Goal: Task Accomplishment & Management: Use online tool/utility

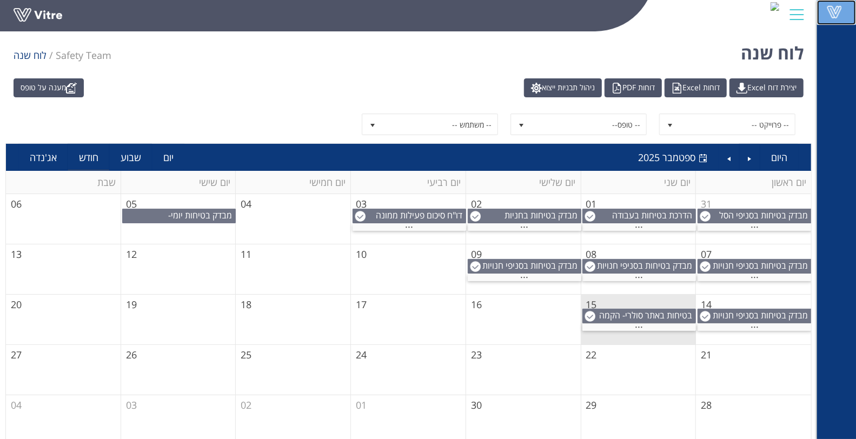
click at [828, 20] on link "Vitre" at bounding box center [836, 12] width 39 height 25
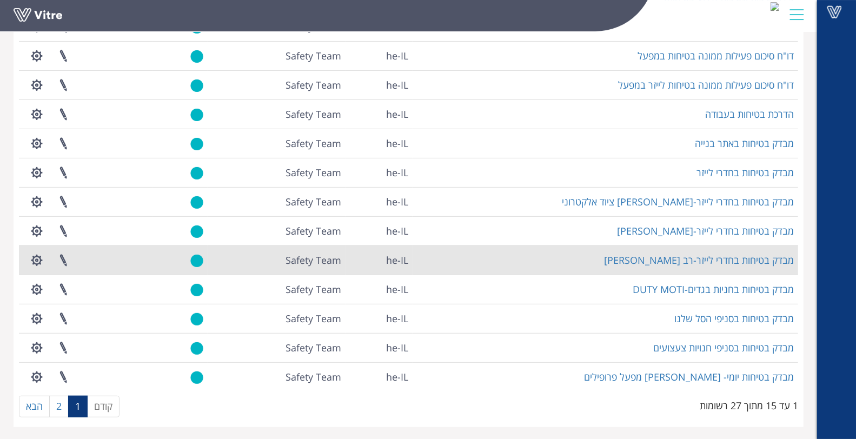
scroll to position [182, 0]
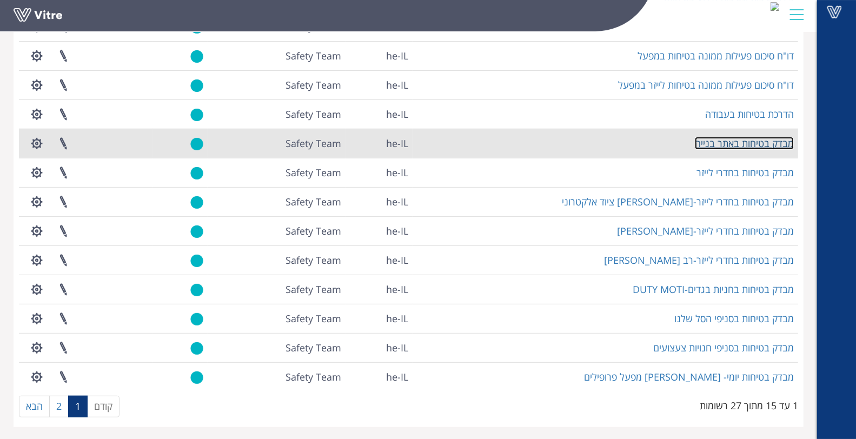
click at [758, 141] on link "מבדק בטיחות באתר בנייה" at bounding box center [744, 143] width 99 height 13
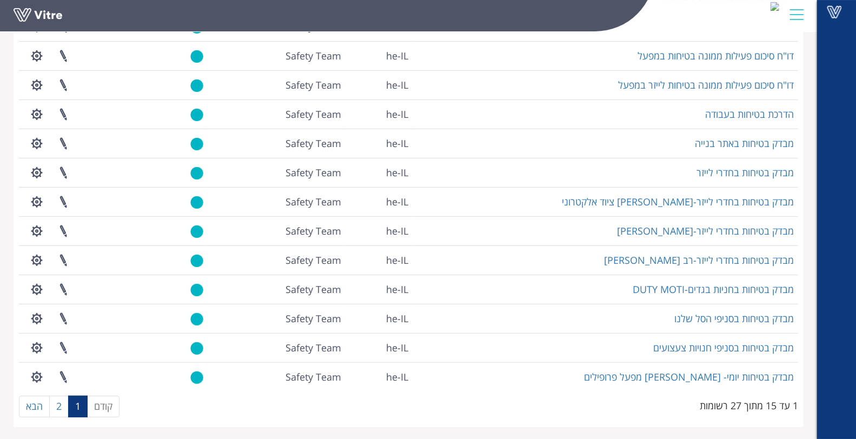
scroll to position [182, 0]
click at [58, 412] on link "2" at bounding box center [58, 407] width 19 height 22
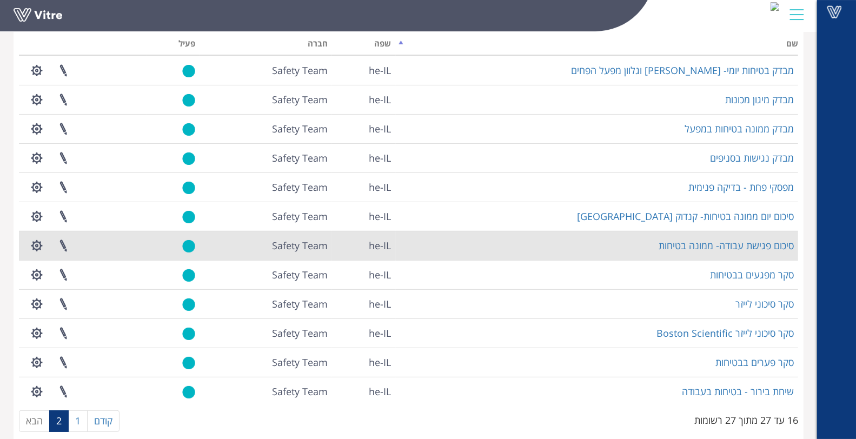
scroll to position [95, 0]
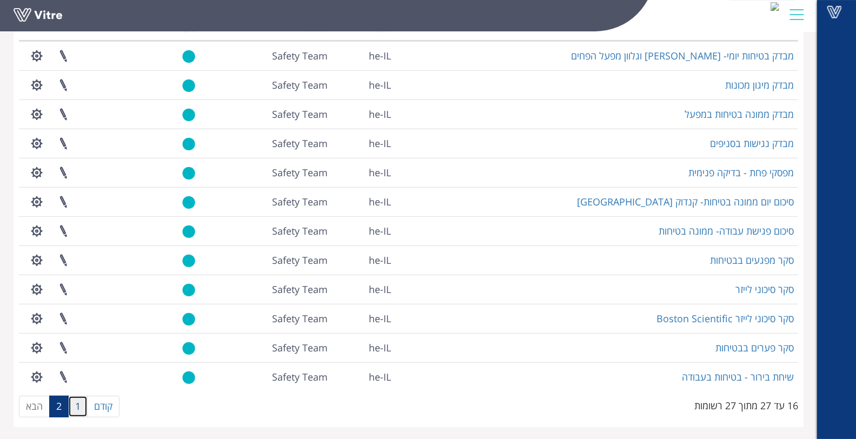
click at [78, 415] on link "1" at bounding box center [77, 407] width 19 height 22
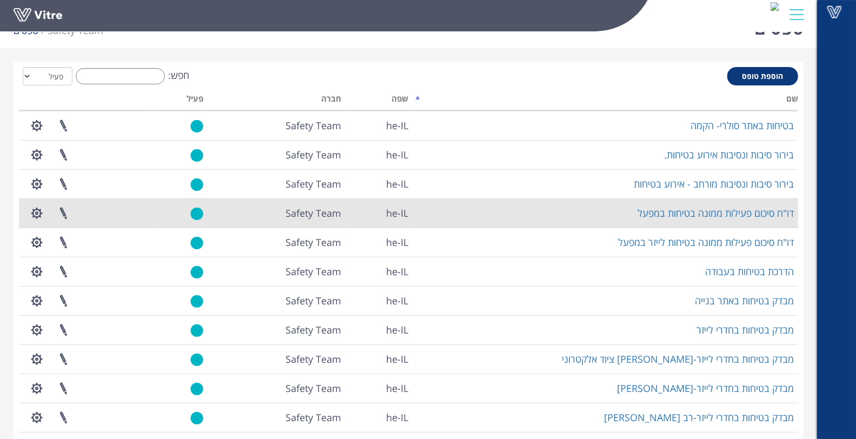
scroll to position [0, 0]
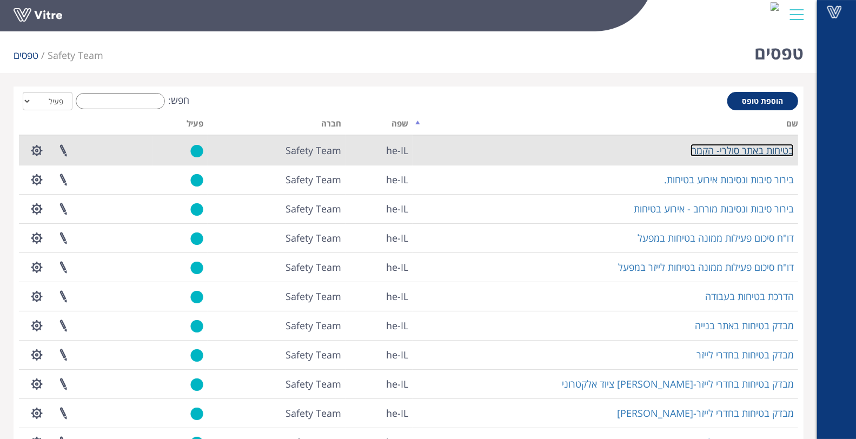
click at [763, 149] on link "בטיחות באתר סולרי- הקמה" at bounding box center [741, 150] width 103 height 13
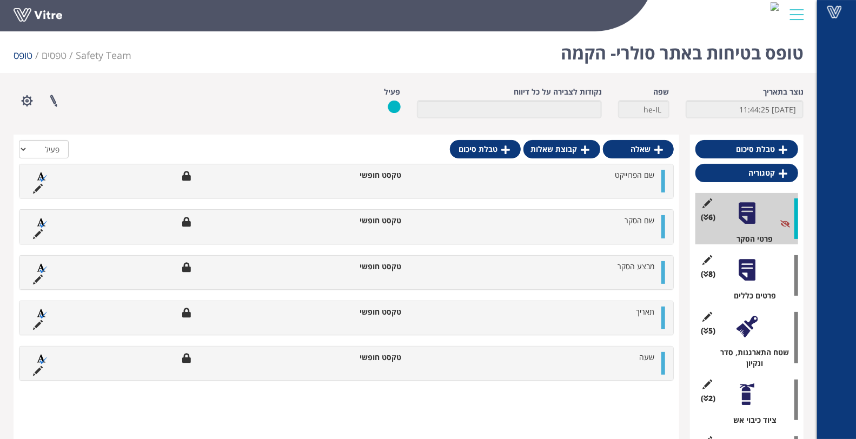
click at [744, 268] on div at bounding box center [747, 270] width 24 height 24
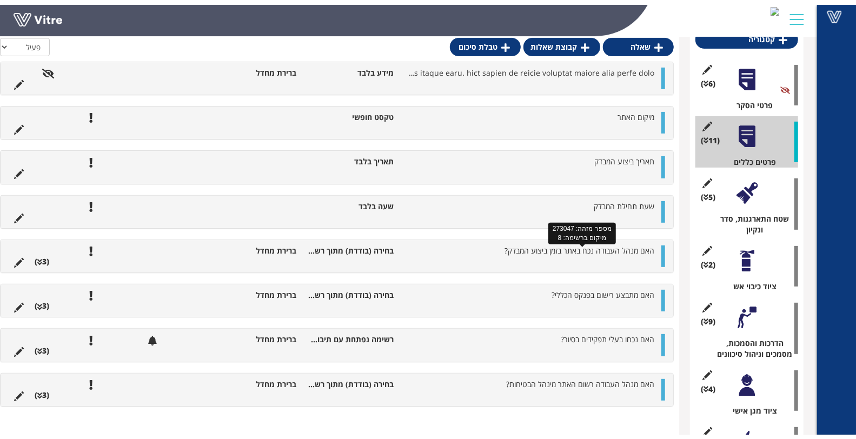
scroll to position [120, 0]
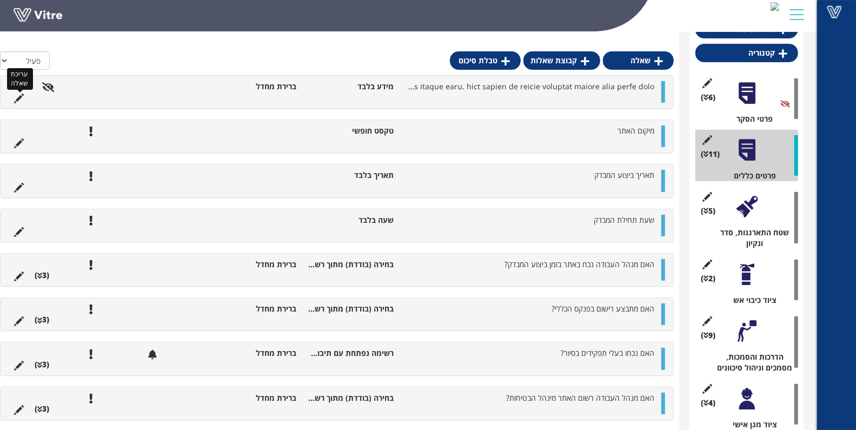
click at [17, 98] on icon at bounding box center [19, 99] width 10 height 10
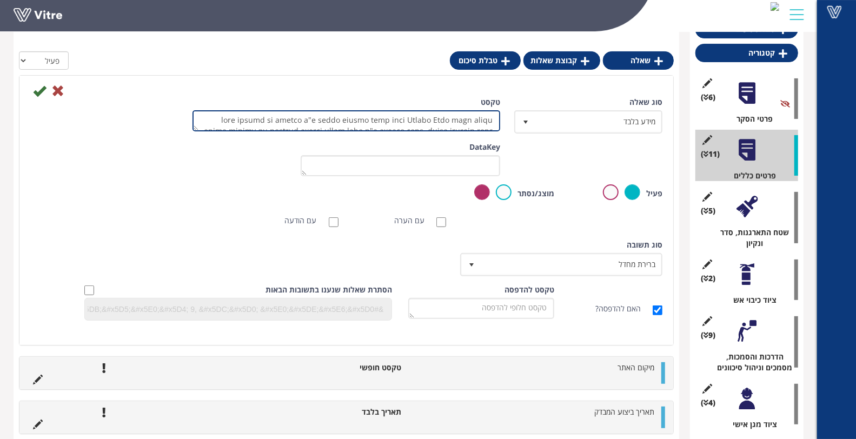
drag, startPoint x: 195, startPoint y: 130, endPoint x: 192, endPoint y: 197, distance: 66.6
click at [192, 199] on div "סוג שאלה מידע בלבד 24 טקסט ערך ברירת מחדל משקל DataKey פעיל חובה מוצג/נסתר לקרי…" at bounding box center [346, 213] width 632 height 232
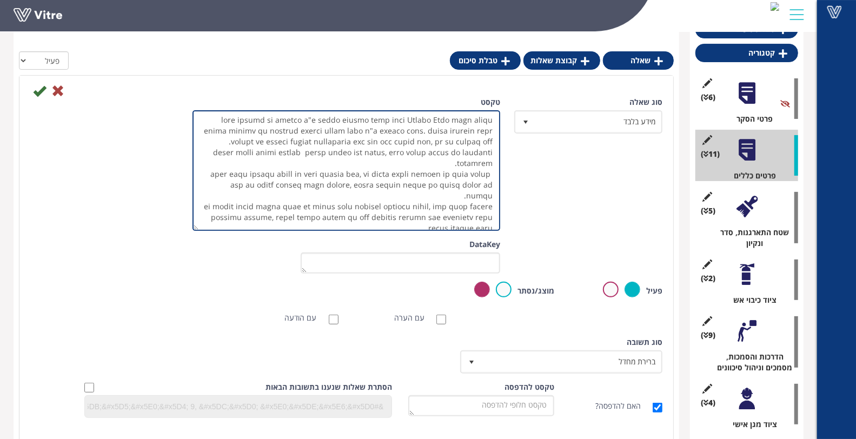
drag, startPoint x: 195, startPoint y: 124, endPoint x: 208, endPoint y: 231, distance: 107.8
click at [209, 231] on textarea "טקסט" at bounding box center [346, 170] width 308 height 121
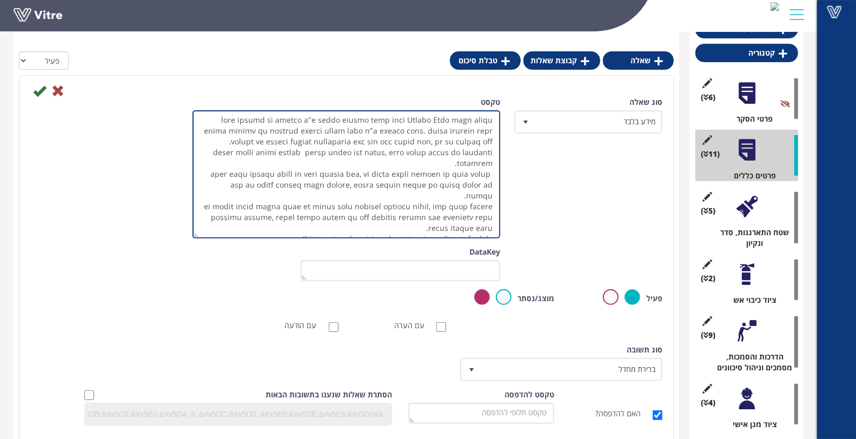
click at [407, 152] on textarea "טקסט" at bounding box center [346, 174] width 308 height 128
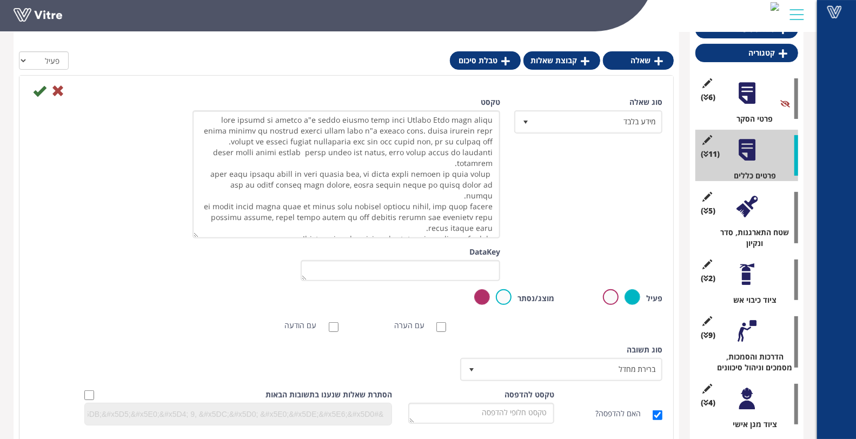
click at [748, 168] on div "(11 ) פרטים כללים" at bounding box center [746, 155] width 103 height 51
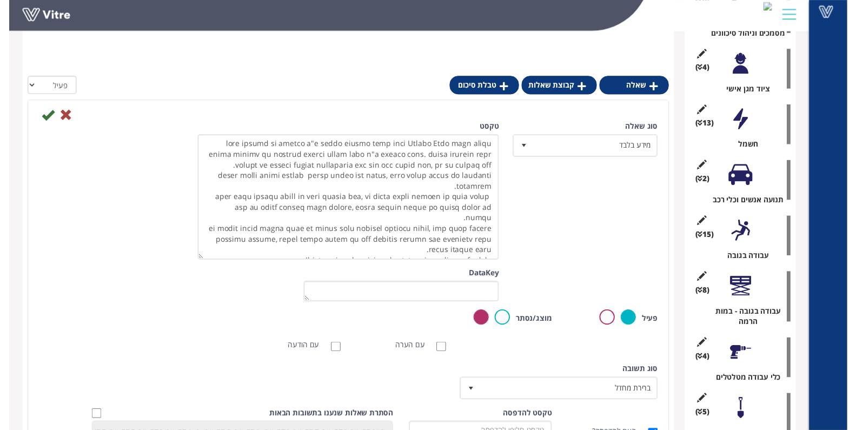
scroll to position [480, 0]
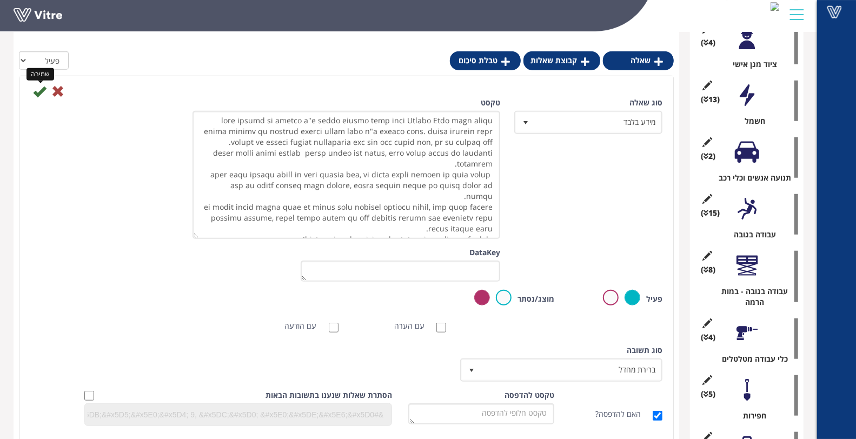
click at [35, 92] on icon at bounding box center [39, 91] width 13 height 13
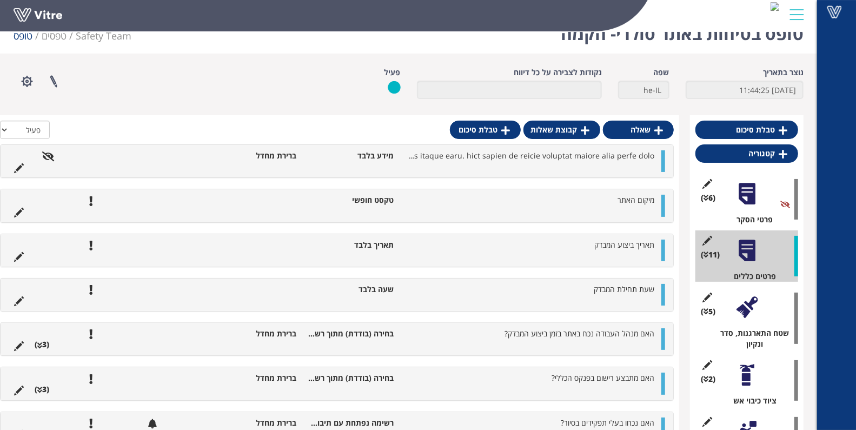
scroll to position [0, 0]
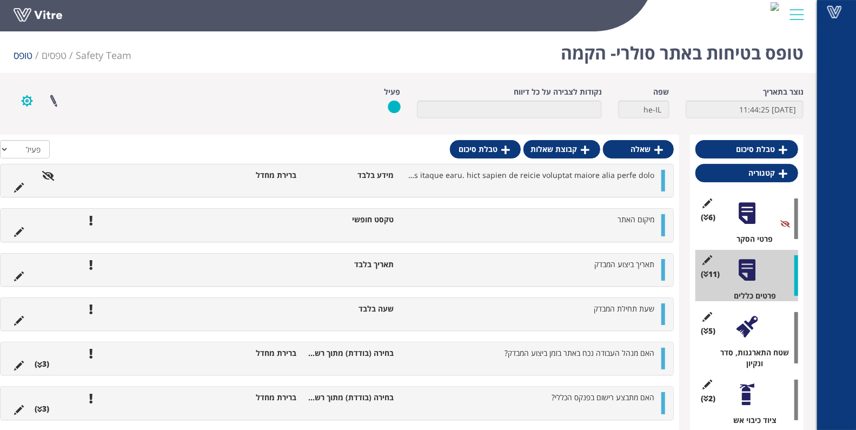
click at [34, 101] on button "button" at bounding box center [27, 100] width 27 height 29
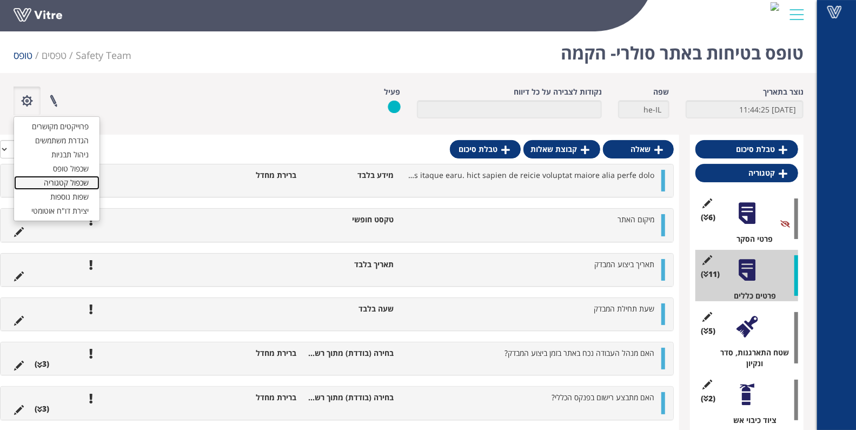
click at [74, 177] on link "שכפול קטגוריה" at bounding box center [56, 183] width 85 height 14
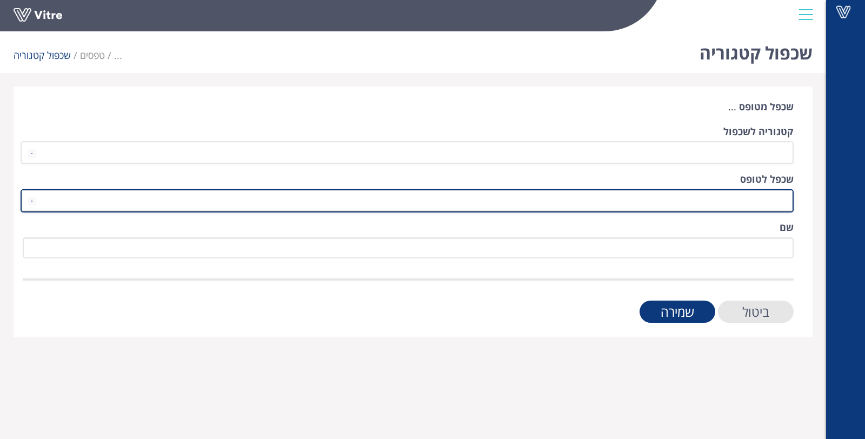
click at [776, 202] on span at bounding box center [416, 200] width 751 height 19
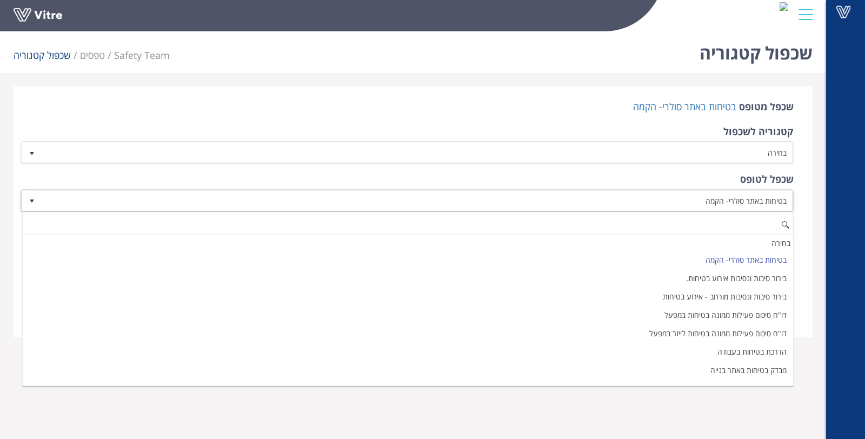
click at [630, 167] on form "שכפל מטופס בטיחות באתר סולרי- הקמה קטגוריה לשכפול בחירה שכפל לטופס בטיחות באתר …" at bounding box center [408, 211] width 771 height 223
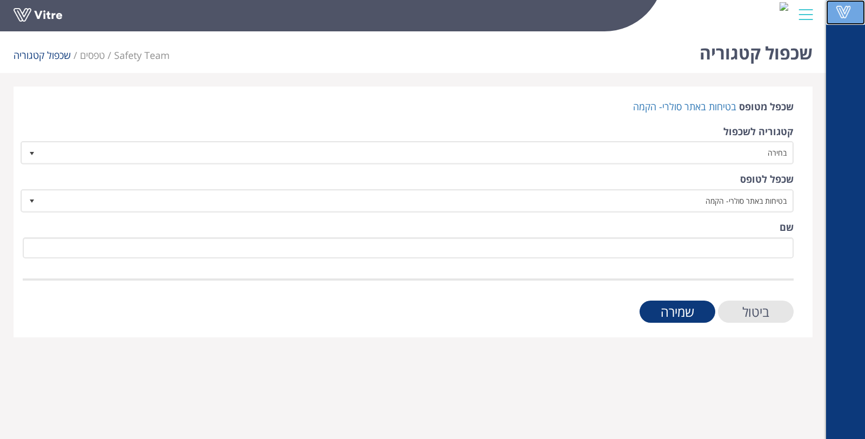
click at [842, 12] on span at bounding box center [843, 11] width 27 height 13
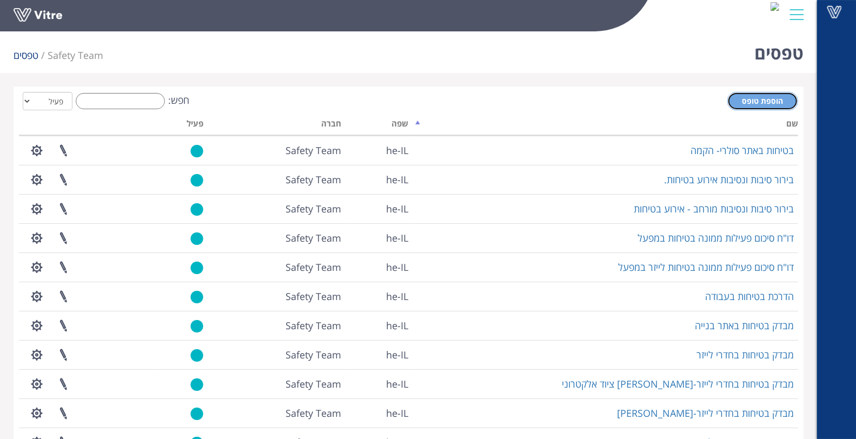
click at [771, 100] on span "הוספת טופס" at bounding box center [762, 101] width 41 height 10
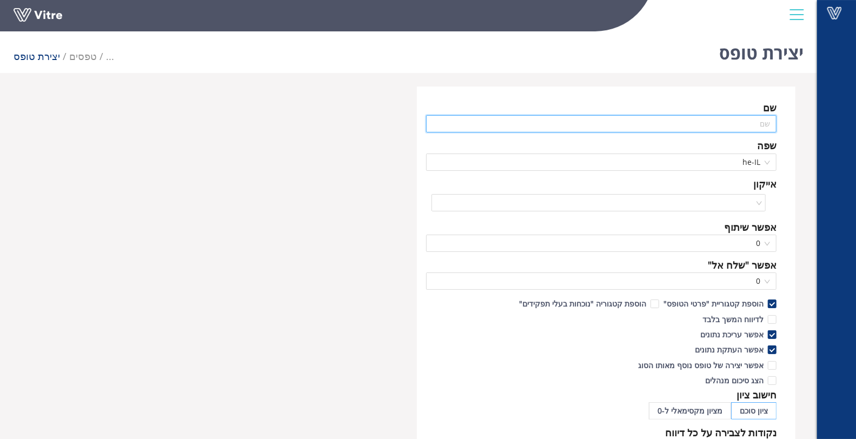
click at [716, 131] on input "text" at bounding box center [601, 123] width 351 height 17
type input "n"
drag, startPoint x: 719, startPoint y: 125, endPoint x: 735, endPoint y: 135, distance: 18.5
click at [719, 125] on input "מבדק בטיחות- גג סולרי בבית ספר" at bounding box center [601, 123] width 351 height 17
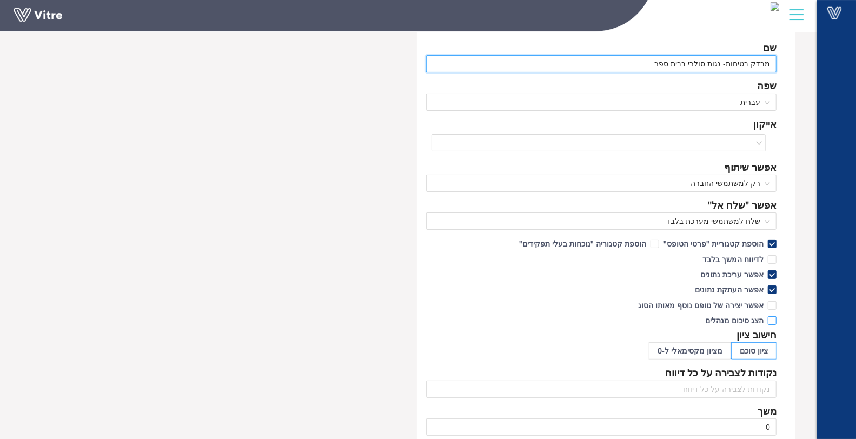
type input "מבדק בטיחות- גגות סולרי בבית ספר"
click at [771, 320] on input "הצג סיכום מנהלים" at bounding box center [772, 323] width 10 height 10
click at [768, 318] on input "הצג סיכום מנהלים" at bounding box center [772, 323] width 10 height 10
checkbox input "false"
click at [767, 320] on label "הצג סיכום מנהלים" at bounding box center [739, 321] width 76 height 12
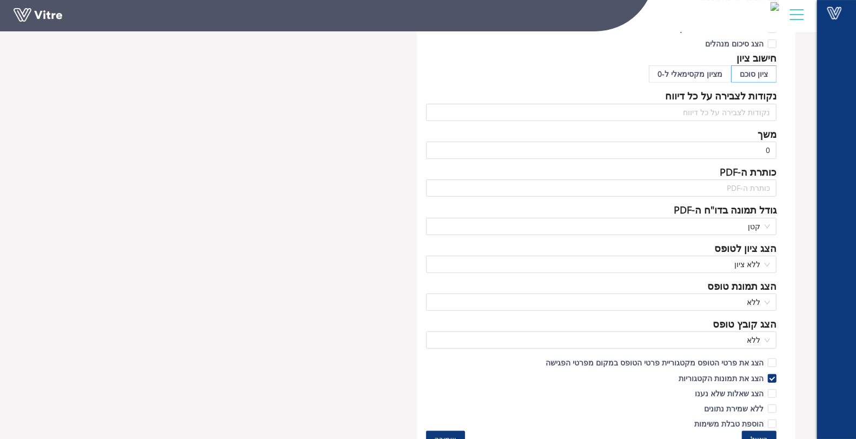
scroll to position [351, 0]
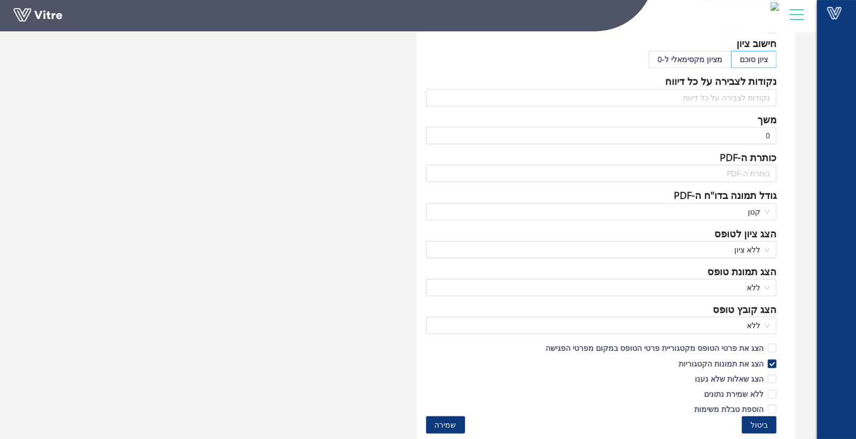
click at [446, 430] on button "שמירה" at bounding box center [445, 424] width 39 height 17
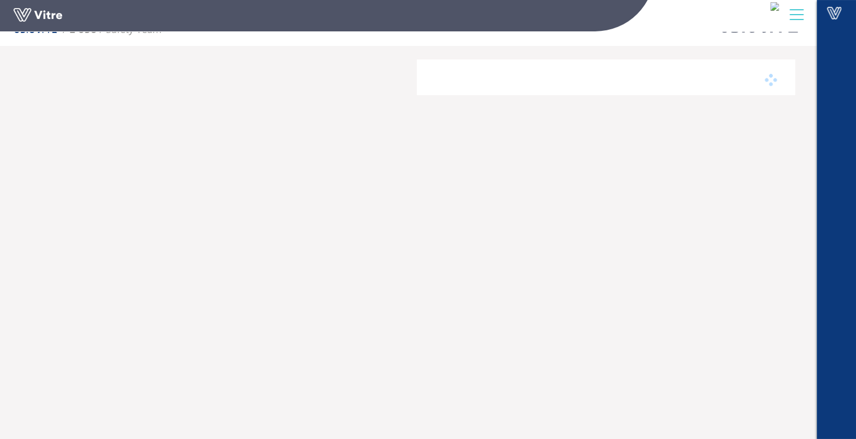
scroll to position [27, 0]
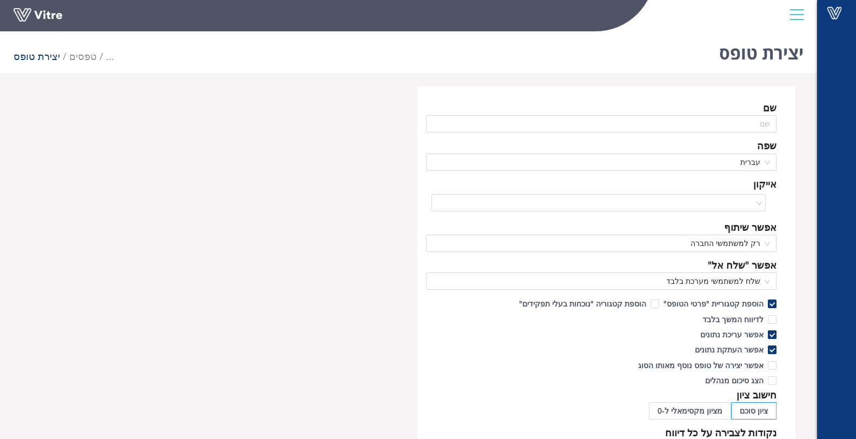
scroll to position [27, 0]
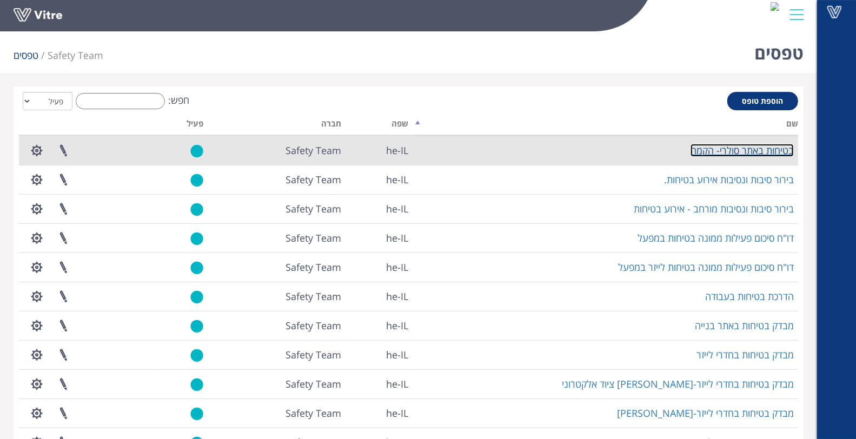
click at [765, 152] on link "בטיחות באתר סולרי- הקמה" at bounding box center [741, 150] width 103 height 13
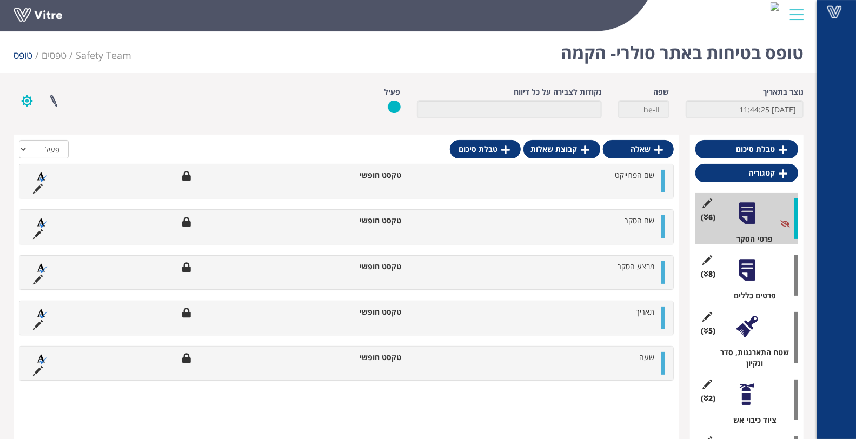
click at [22, 103] on button "button" at bounding box center [27, 100] width 27 height 29
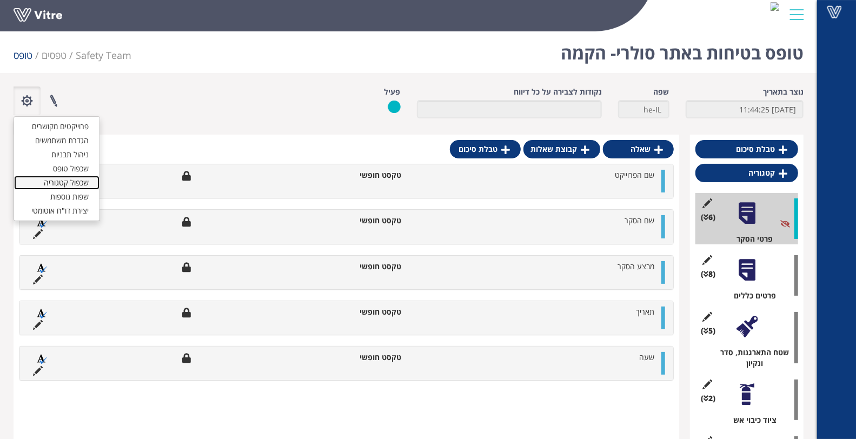
click at [74, 182] on link "שכפול קטגוריה" at bounding box center [56, 183] width 85 height 14
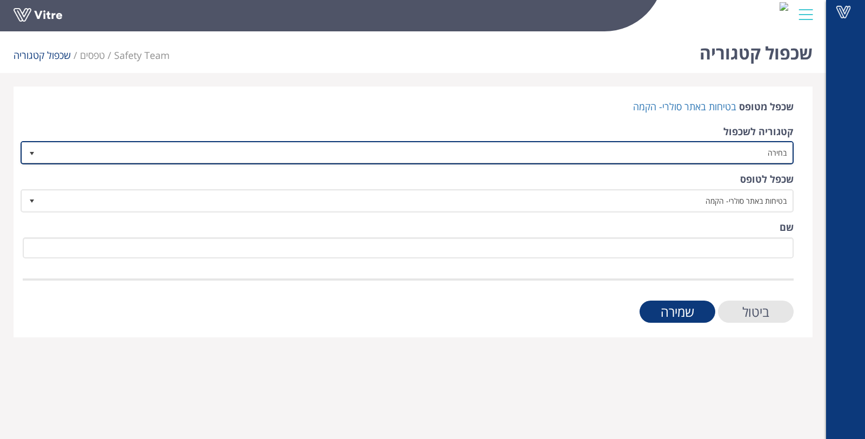
click at [761, 158] on span "בחירה" at bounding box center [416, 152] width 751 height 19
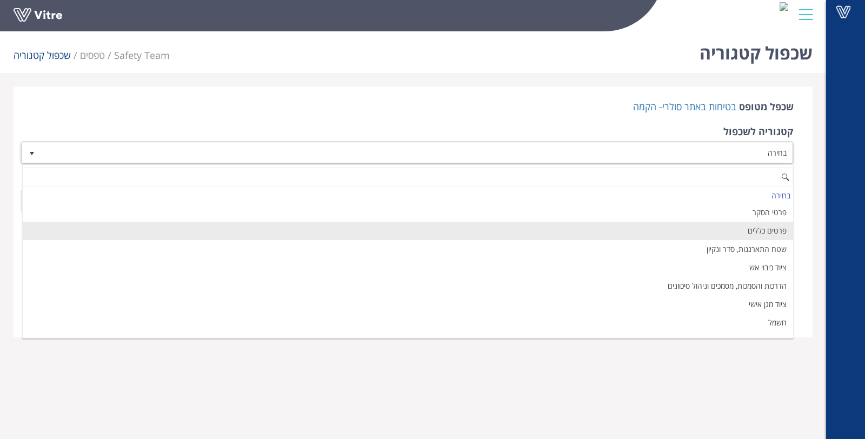
click at [741, 228] on li "פרטים כללים" at bounding box center [408, 231] width 770 height 18
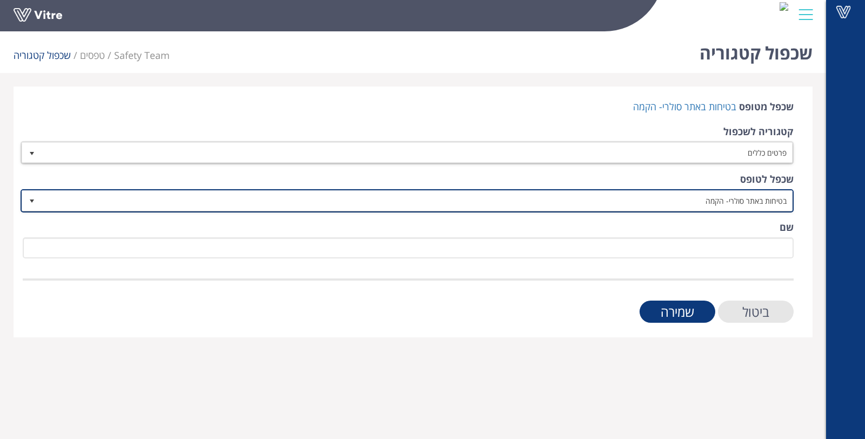
click at [750, 205] on span "בטיחות באתר סולרי- הקמה" at bounding box center [416, 200] width 751 height 19
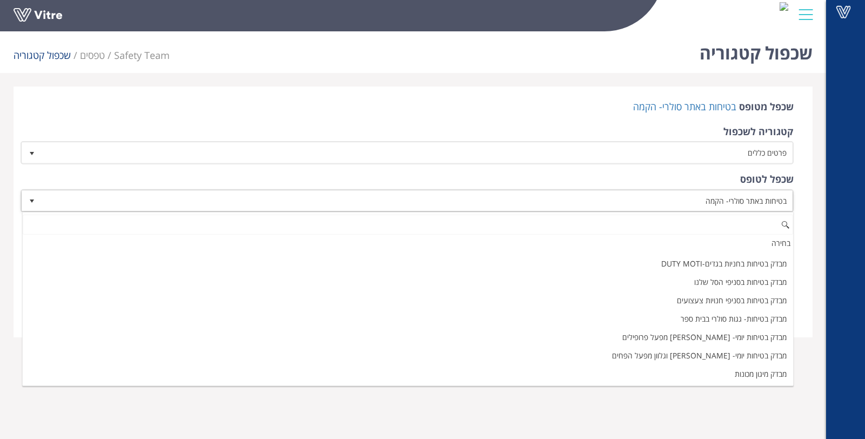
scroll to position [188, 0]
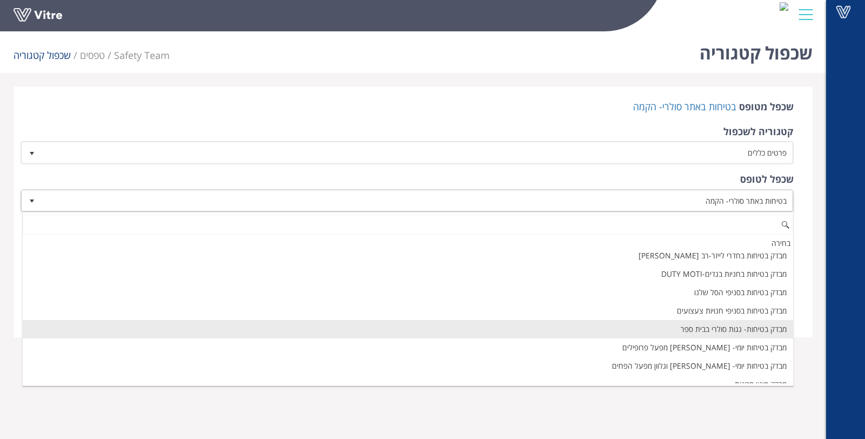
click at [714, 322] on li "מבדק בטיחות- גגות סולרי בבית ספר" at bounding box center [408, 329] width 770 height 18
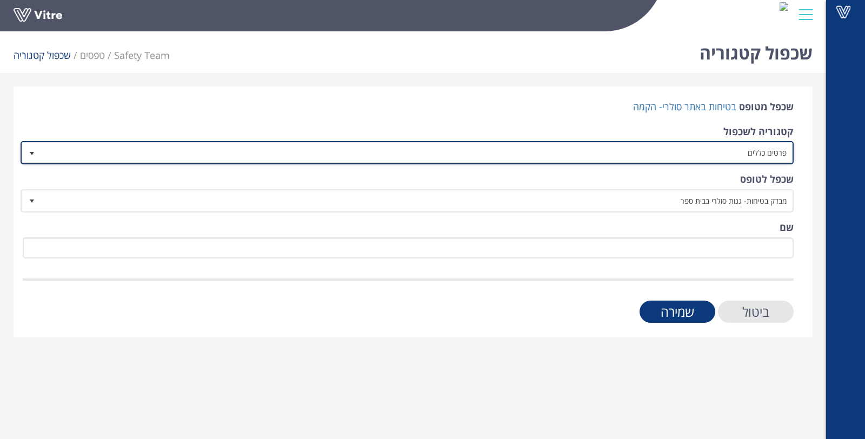
click at [742, 147] on span "פרטים כללים" at bounding box center [416, 152] width 751 height 19
drag, startPoint x: 751, startPoint y: 155, endPoint x: 791, endPoint y: 154, distance: 39.5
click at [791, 154] on span "פרטים כללים" at bounding box center [416, 152] width 751 height 19
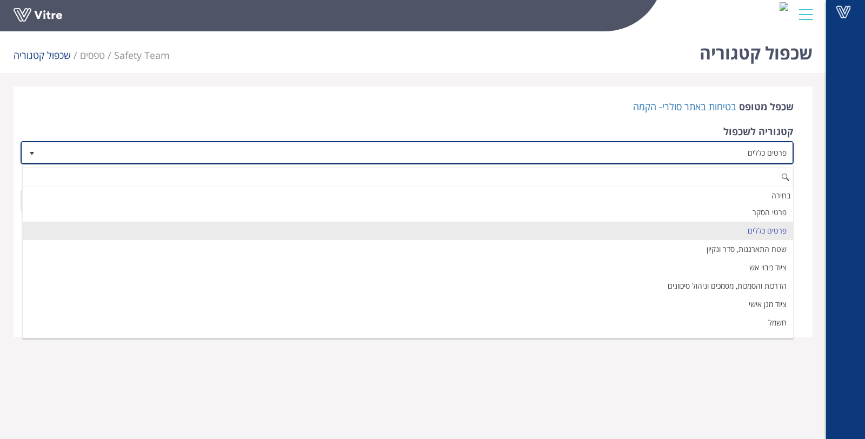
click at [751, 156] on span "פרטים כללים" at bounding box center [416, 152] width 751 height 19
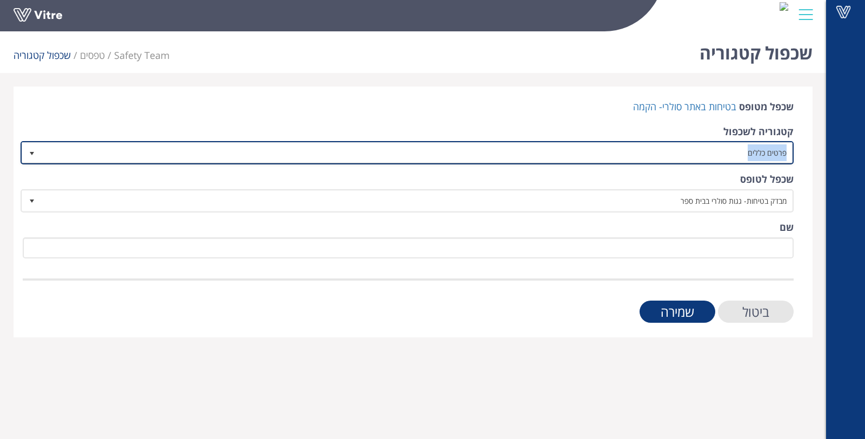
drag, startPoint x: 750, startPoint y: 156, endPoint x: 795, endPoint y: 155, distance: 44.9
click at [795, 155] on div "שכפל מטופס בטיחות באתר סולרי- הקמה קטגוריה לשכפול פרטים כללים 31961 שכפל לטופס …" at bounding box center [413, 211] width 799 height 251
copy span "פרטים כללים"
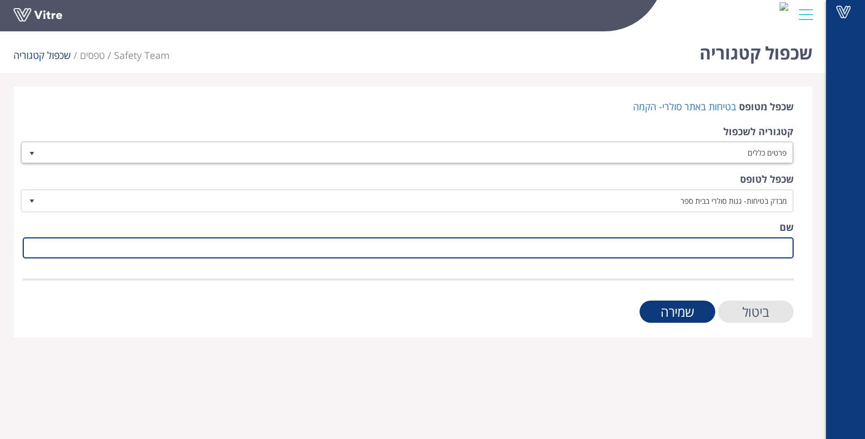
click at [743, 249] on input "שם" at bounding box center [408, 247] width 771 height 21
paste input "פרטים כללים"
type input "פרטים כללים"
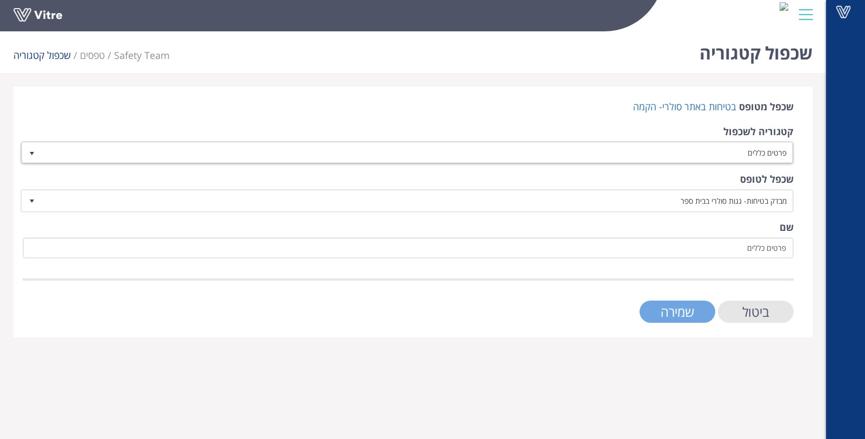
click at [688, 309] on input "שמירה" at bounding box center [678, 312] width 76 height 22
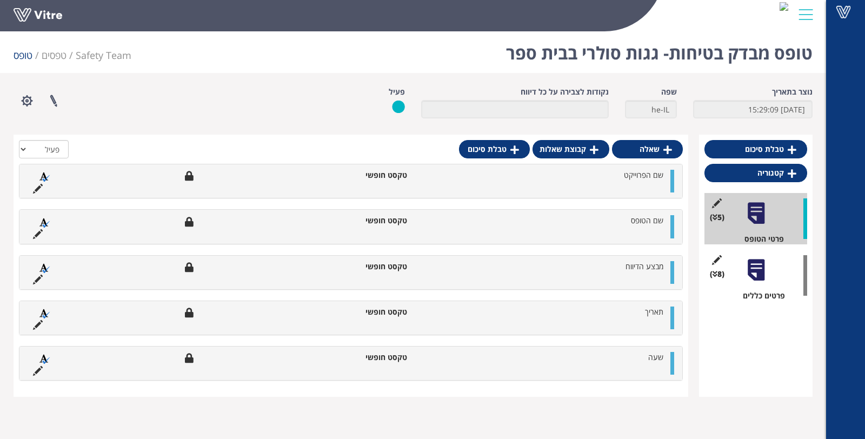
click at [754, 273] on div at bounding box center [756, 270] width 24 height 24
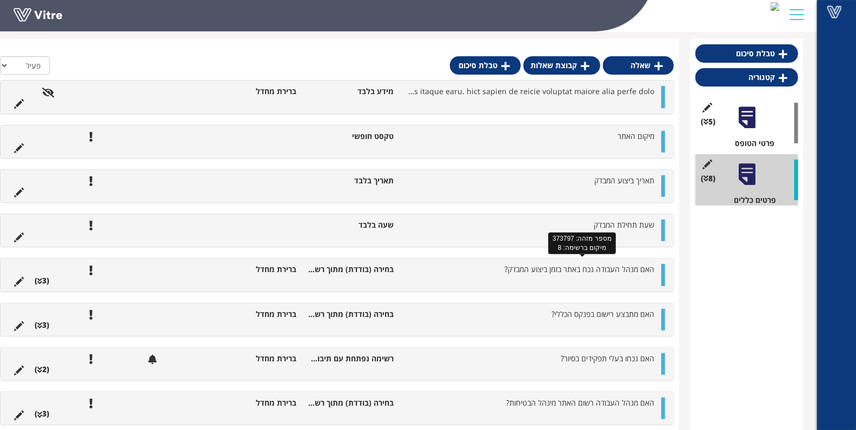
scroll to position [106, 0]
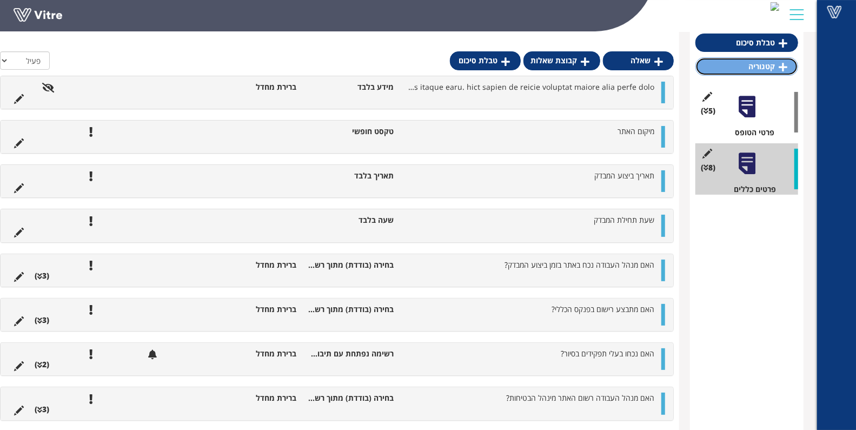
click at [733, 70] on link "קטגוריה" at bounding box center [746, 66] width 103 height 18
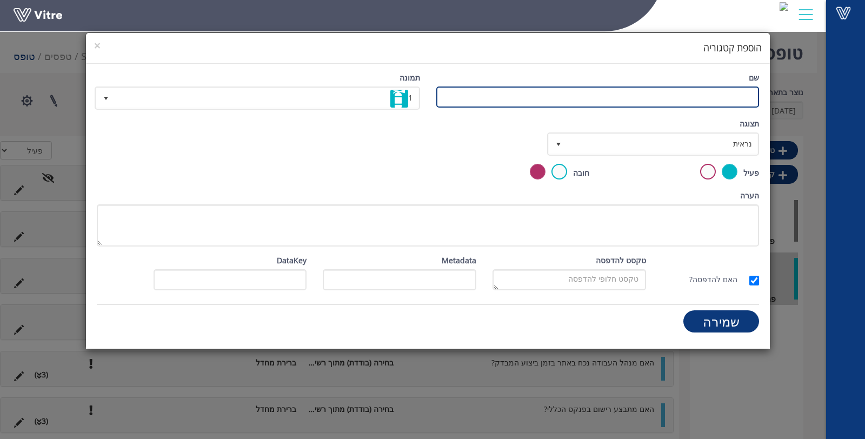
click at [730, 91] on input "שם" at bounding box center [597, 96] width 323 height 21
type input "מבדק בטיחות"
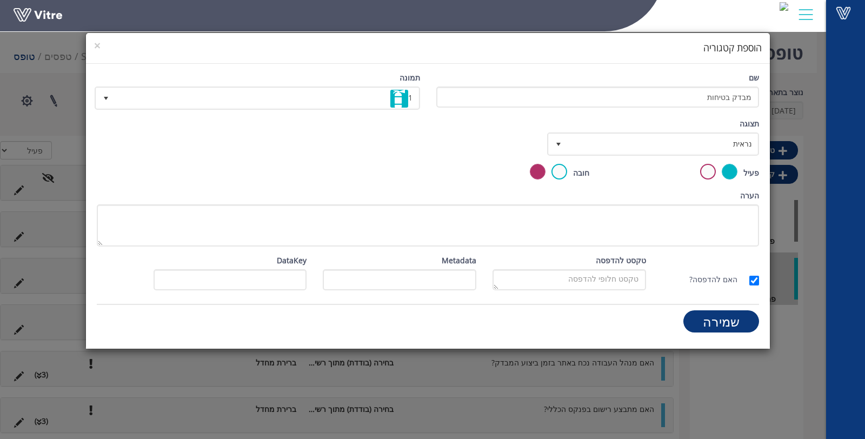
click at [498, 152] on div "תצוגה נראית 0 קביעת משך דקות 0 קבע חוקיות קביעת משך" at bounding box center [428, 141] width 678 height 46
click at [739, 312] on input "שמירה" at bounding box center [721, 321] width 76 height 22
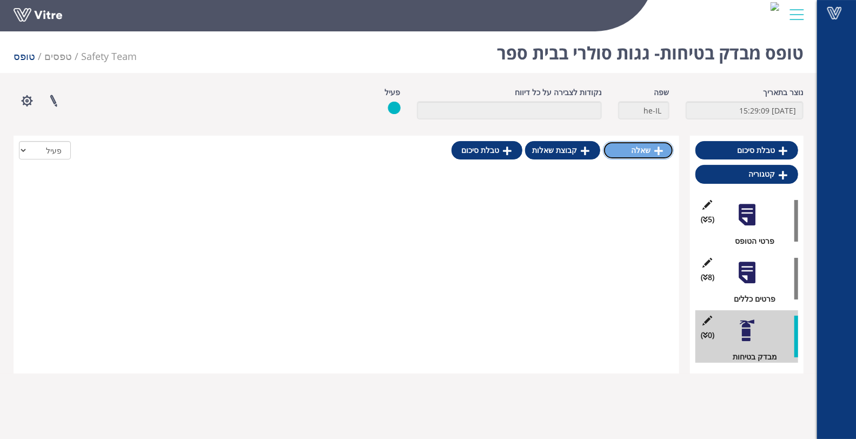
click at [656, 152] on icon at bounding box center [658, 151] width 9 height 10
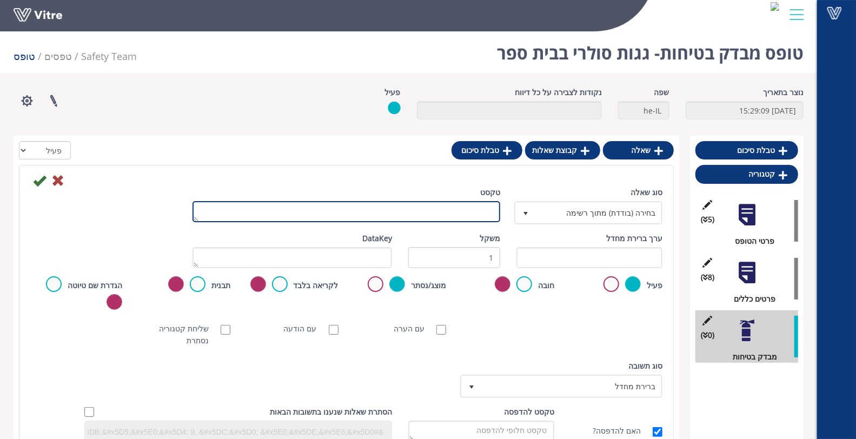
click at [474, 211] on textarea "טקסט" at bounding box center [346, 211] width 308 height 21
type textarea "האם קיים אישור קונסטרוקטור"
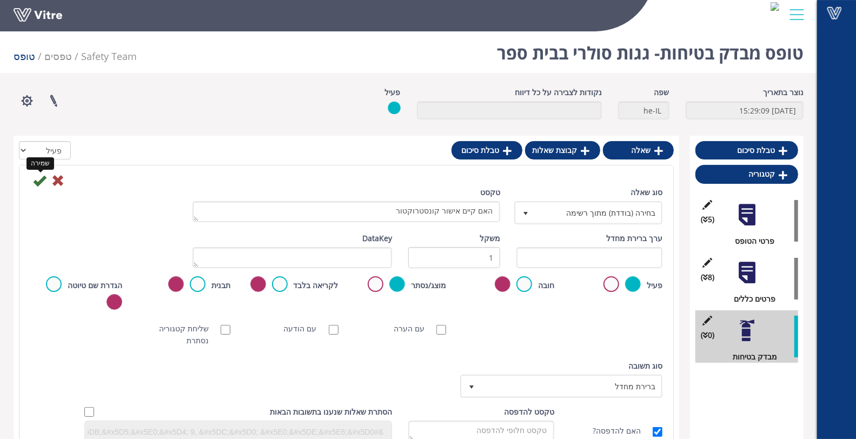
click at [40, 181] on icon at bounding box center [39, 180] width 13 height 13
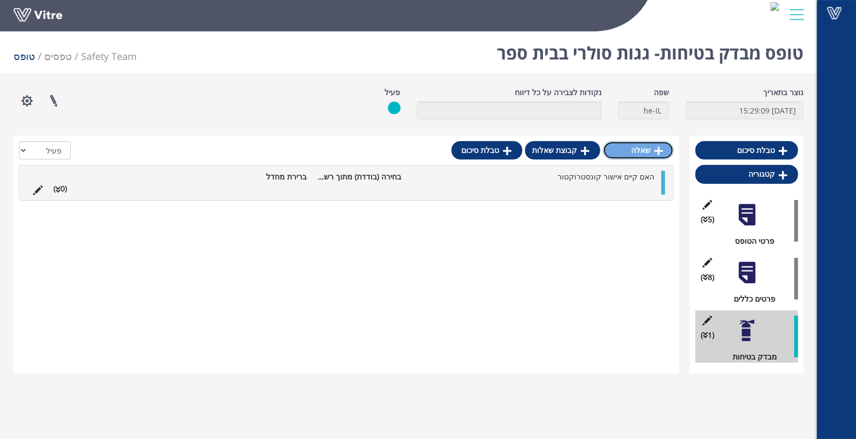
click at [658, 149] on icon at bounding box center [658, 151] width 9 height 10
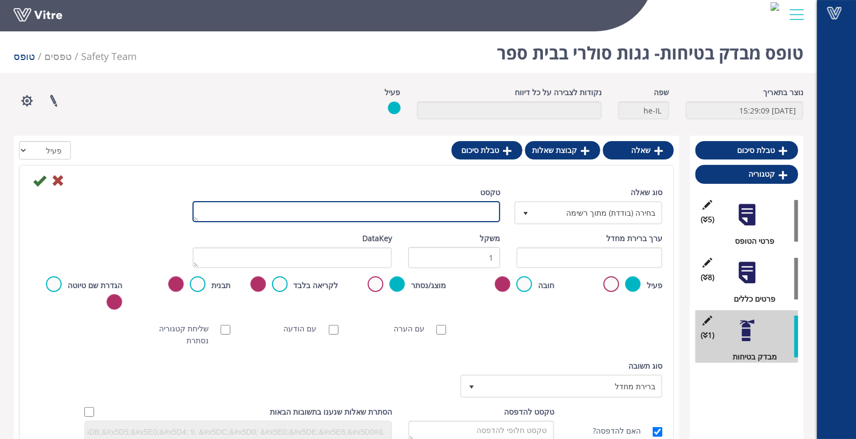
click at [477, 217] on textarea "טקסט" at bounding box center [346, 211] width 308 height 21
type textarea "האם קיים אישור חשמלאי"
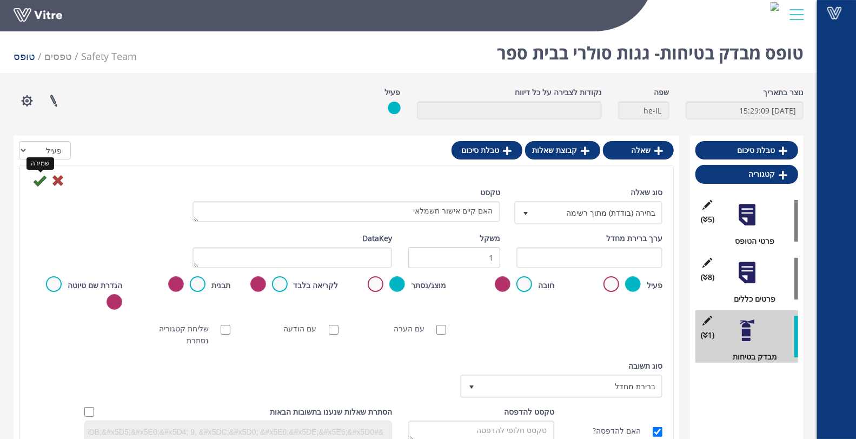
click at [36, 180] on icon at bounding box center [39, 180] width 13 height 13
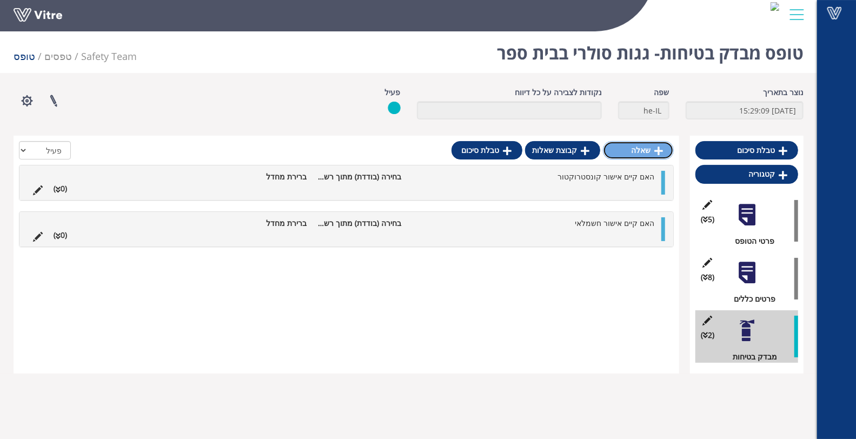
click at [655, 154] on icon at bounding box center [658, 151] width 9 height 10
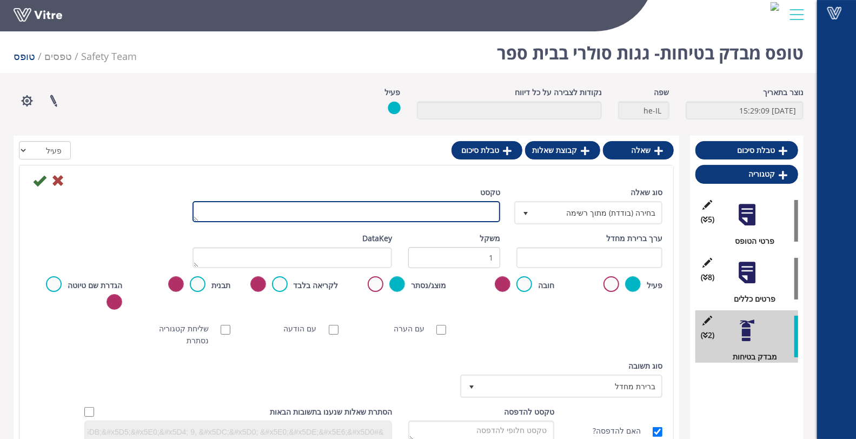
click at [469, 219] on textarea "טקסט" at bounding box center [346, 211] width 308 height 21
click at [473, 213] on textarea "ציין מה הגישה אל ה" at bounding box center [346, 211] width 308 height 21
click at [398, 208] on textarea "ציין מהם דרכי הגישה אל ה" at bounding box center [346, 211] width 308 height 21
type textarea "ציין מהם דרכי הגישה אל הגג"
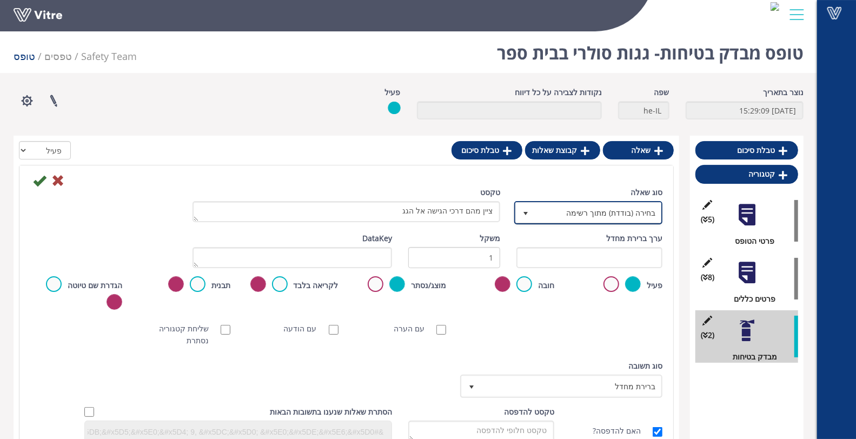
click at [587, 216] on span "בחירה (בודדת) מתוך רשימה" at bounding box center [598, 212] width 126 height 19
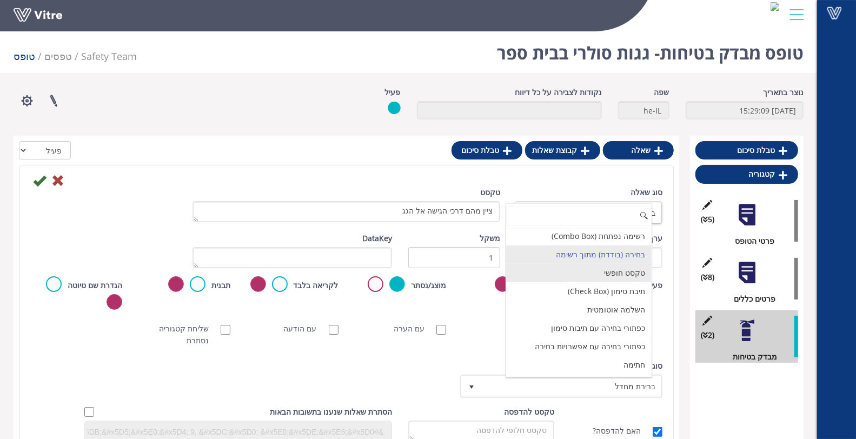
click at [607, 275] on li "טקסט חופשי" at bounding box center [578, 273] width 145 height 18
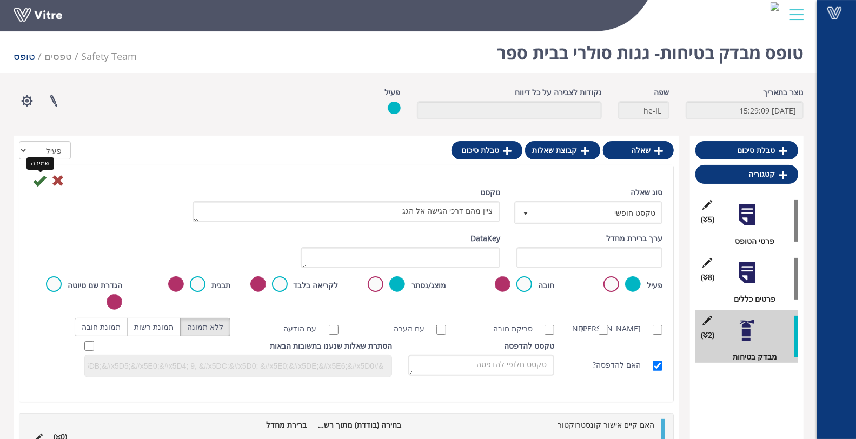
click at [39, 183] on icon at bounding box center [39, 180] width 13 height 13
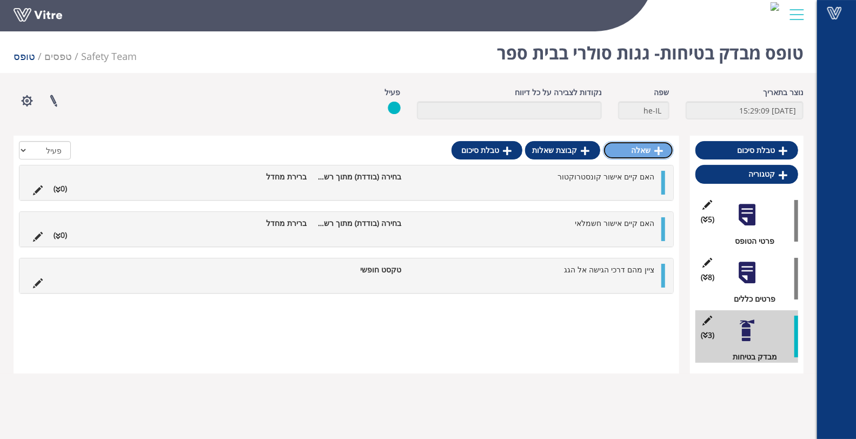
click at [645, 150] on link "שאלה" at bounding box center [638, 150] width 71 height 18
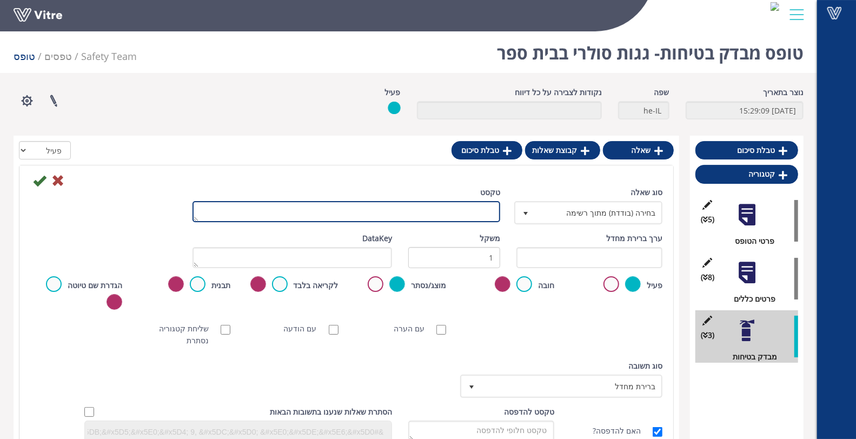
click at [457, 214] on textarea "טקסט" at bounding box center [346, 211] width 308 height 21
type textarea "ב"
type textarea "הרם הגישה אל הגג בטיחותית שלא מסכנת את התלמידים."
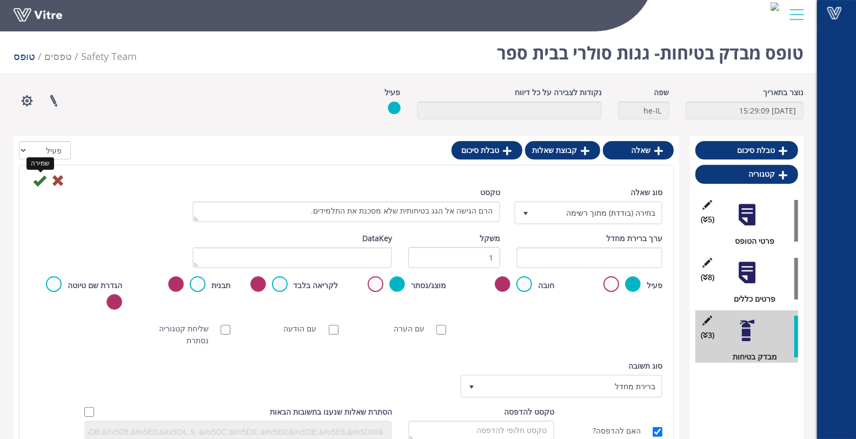
click at [41, 181] on icon at bounding box center [39, 180] width 13 height 13
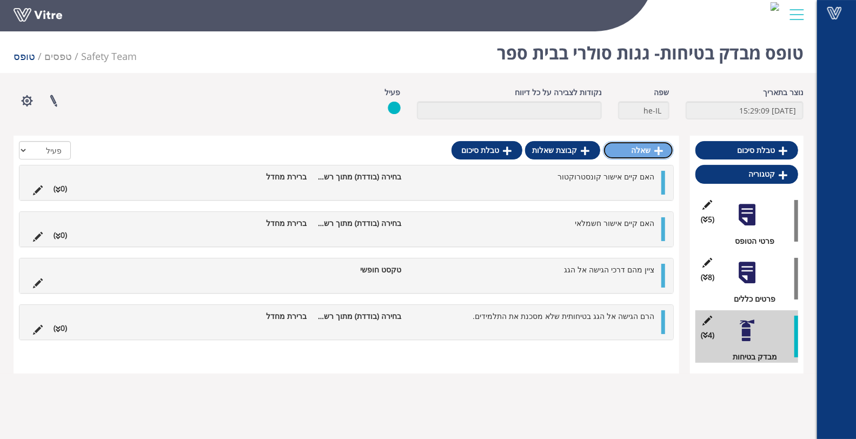
click at [660, 148] on icon at bounding box center [658, 151] width 9 height 10
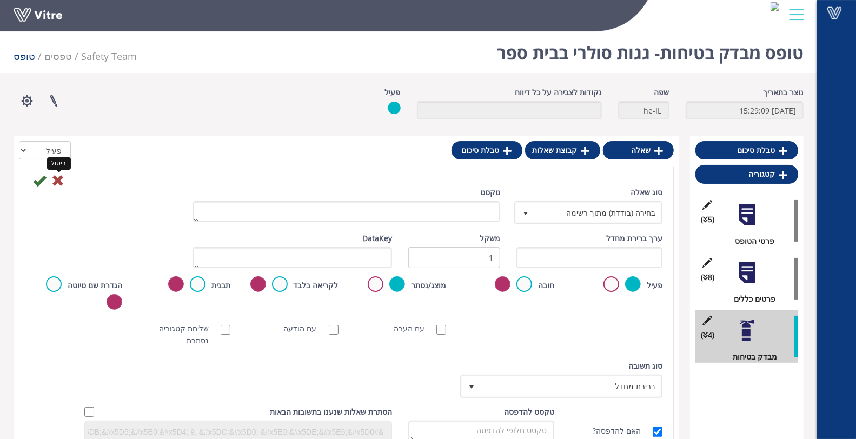
click at [59, 178] on icon at bounding box center [57, 180] width 13 height 13
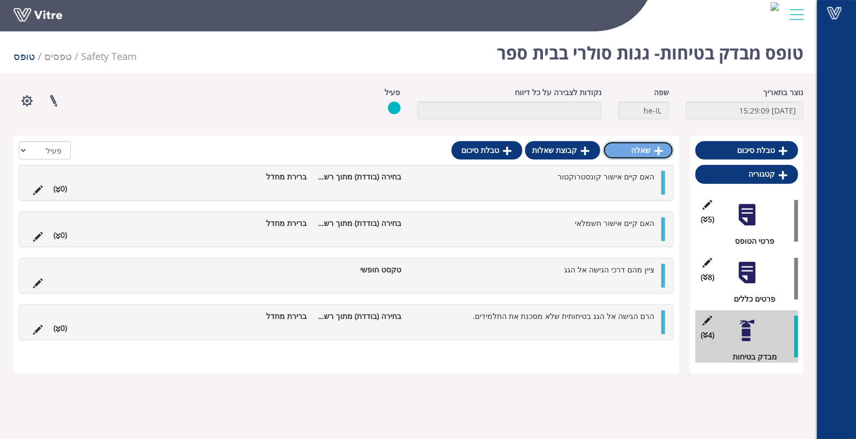
click at [650, 153] on link "שאלה" at bounding box center [638, 150] width 71 height 18
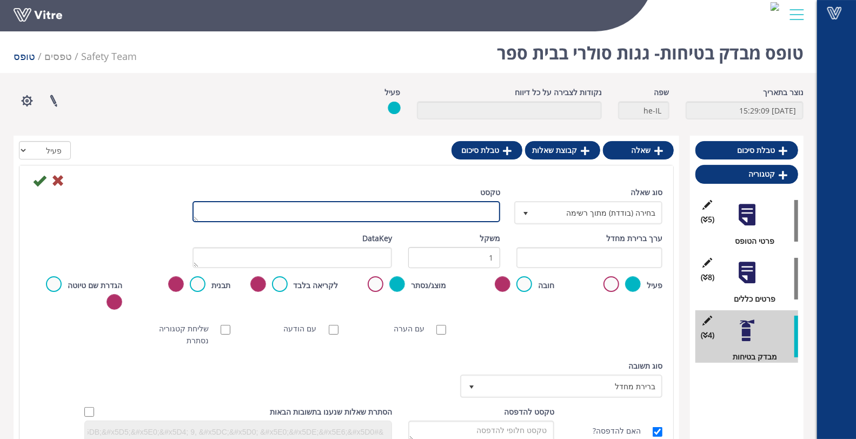
click at [457, 212] on textarea "טקסט" at bounding box center [346, 211] width 308 height 21
type textarea "האם קיים סולם קבוע?"
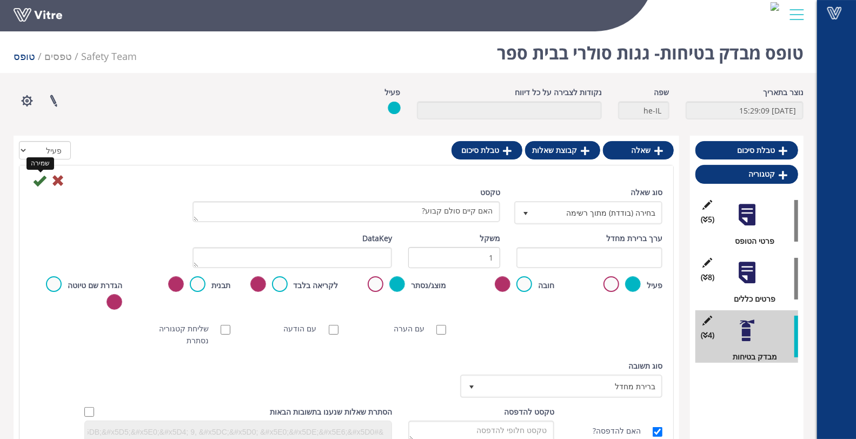
drag, startPoint x: 38, startPoint y: 184, endPoint x: 42, endPoint y: 190, distance: 7.0
click at [38, 184] on icon at bounding box center [39, 180] width 13 height 13
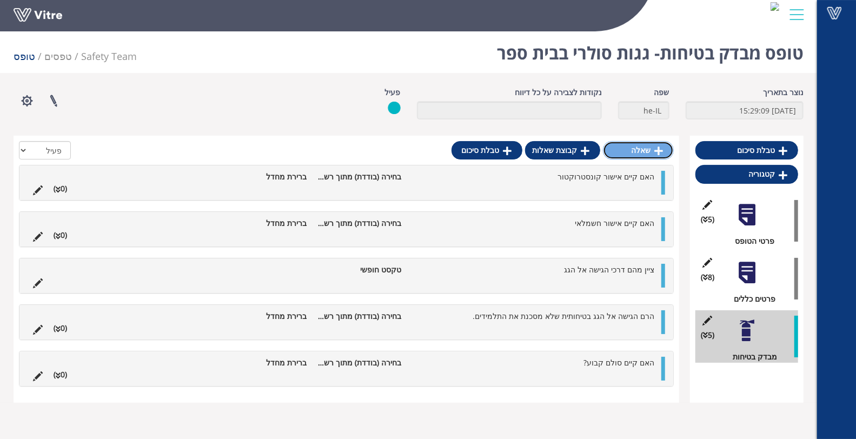
click at [647, 150] on link "שאלה" at bounding box center [638, 150] width 71 height 18
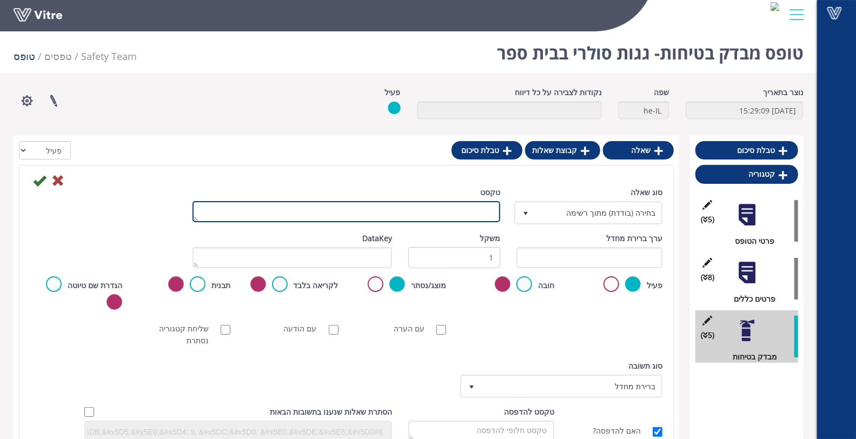
click at [482, 218] on textarea "טקסט" at bounding box center [346, 211] width 308 height 21
type textarea "ה"
click at [301, 209] on textarea "האם קיים סיכון בטיחותי על הגג שעלול לסכן את התלמידים\נוחכיםן בשטח בית ספר" at bounding box center [346, 211] width 308 height 21
click at [316, 211] on textarea "האם קיים סיכון בטיחותי על הגג שעלול לסכן את התלמידים\נוחכים בשטח בית ספר" at bounding box center [346, 211] width 308 height 21
click at [231, 209] on textarea "האם קיים סיכון בטיחותי על הגג שעלול לסכן את התלמידים\נוכחים בשטח בית ספר" at bounding box center [346, 211] width 308 height 21
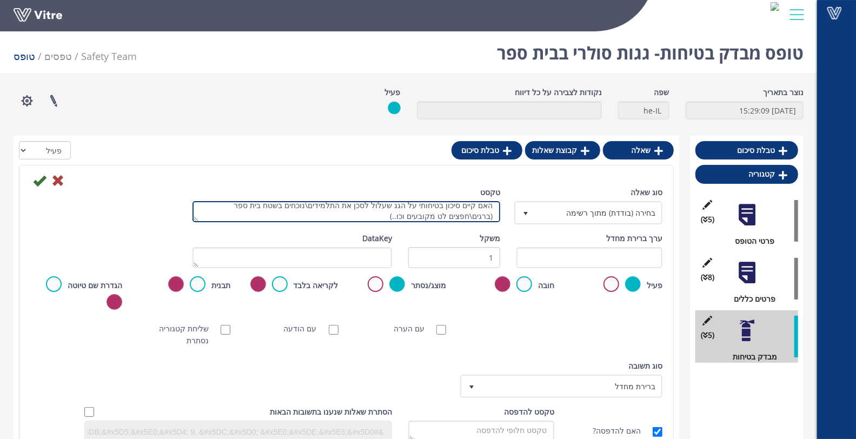
scroll to position [9, 0]
click at [485, 218] on textarea "האם קיים סיכון בטיחותי על הגג שעלול לסכן את התלמידים\נוכחים בשטח בית ספר (ברגים…" at bounding box center [346, 211] width 308 height 21
type textarea "האם קיים סיכון בטיחותי על הגג שעלול לסכן את התלמידים\נוכחים בשטח בית ספר (ברגים…"
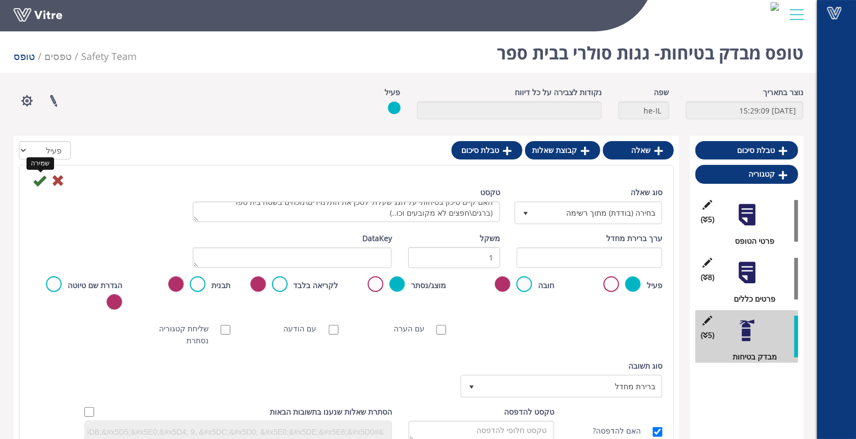
click at [38, 181] on icon at bounding box center [39, 180] width 13 height 13
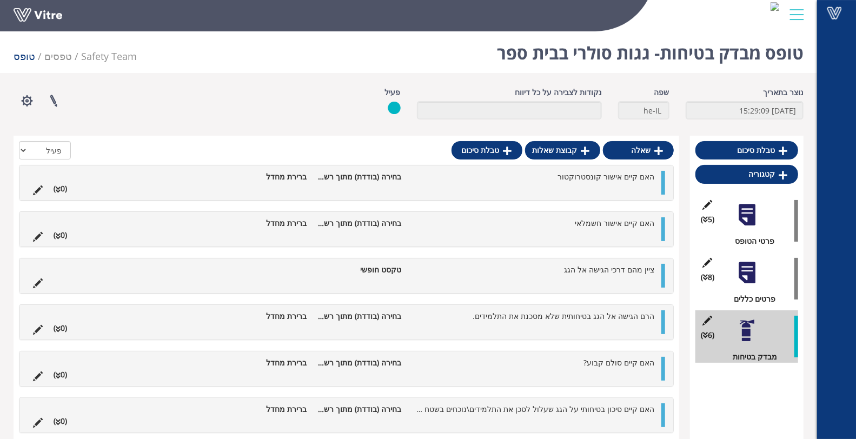
scroll to position [27, 0]
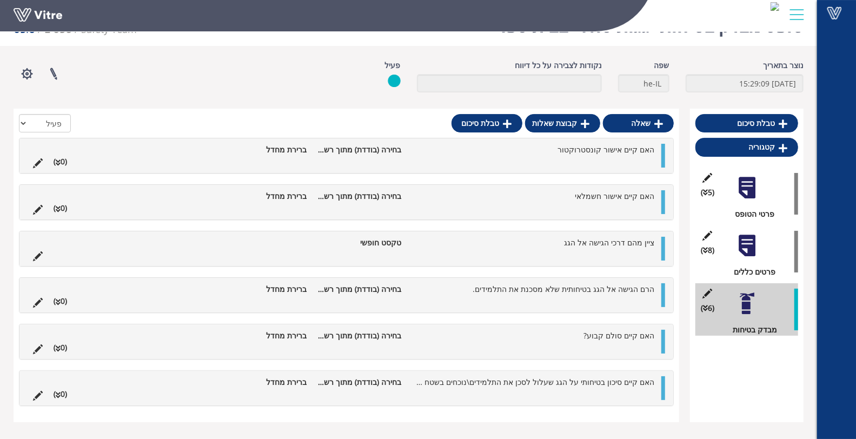
click at [341, 157] on ul "האם קיים אישור קונסטרוקטור בחירה (בודדת) מתוך רשימה ברירת מחדל (0 )" at bounding box center [344, 156] width 632 height 24
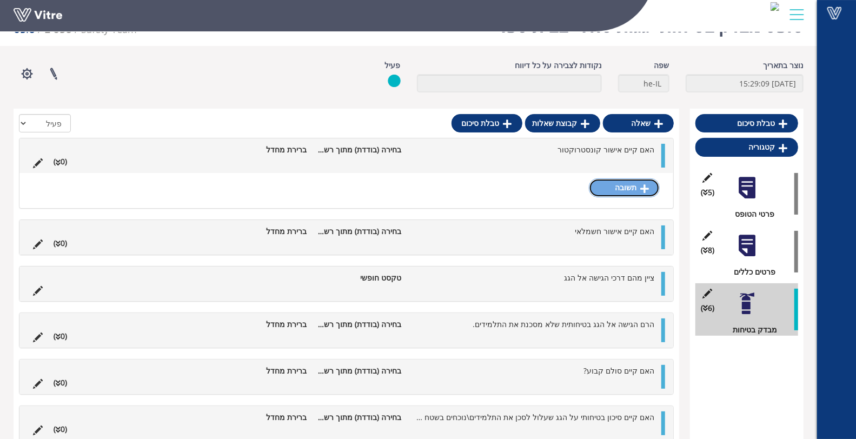
click at [627, 185] on link "תשובה" at bounding box center [624, 187] width 71 height 18
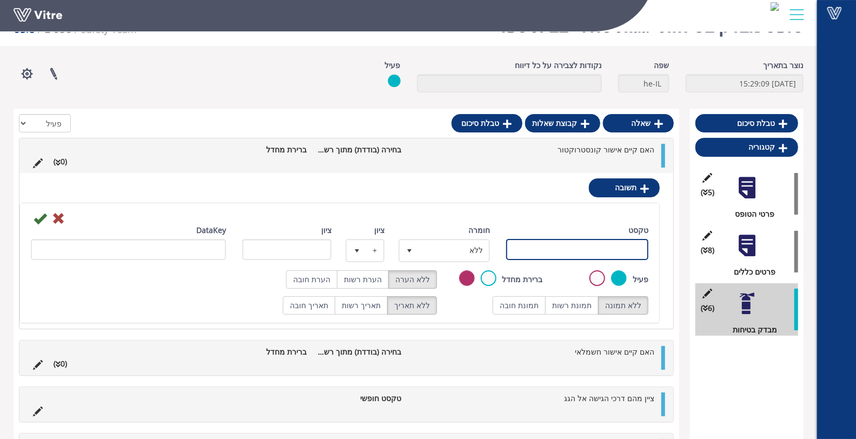
click at [603, 242] on input "טקסט" at bounding box center [577, 249] width 142 height 21
type input "כן"
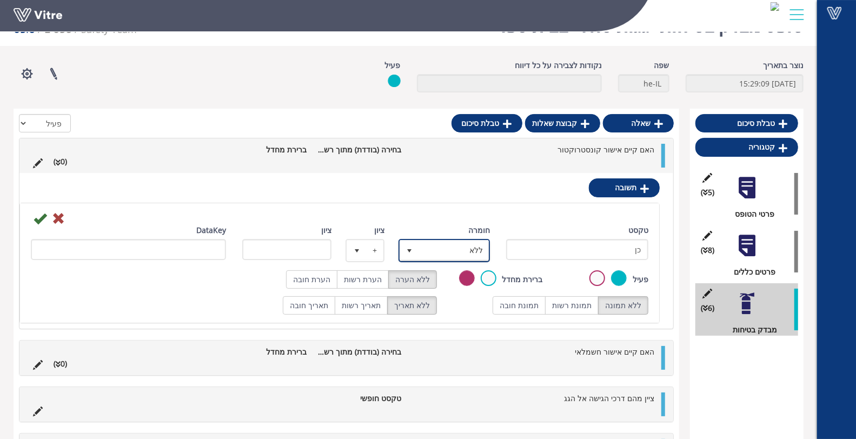
click at [456, 246] on span "ללא" at bounding box center [454, 250] width 70 height 19
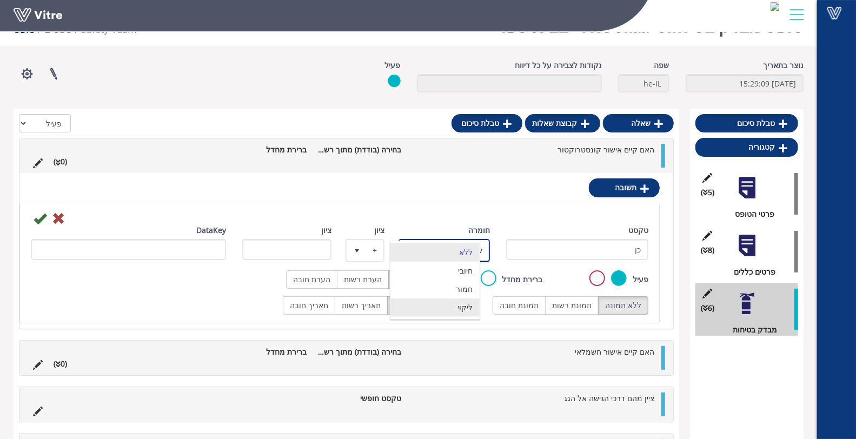
click at [456, 304] on li "ליקוי" at bounding box center [434, 307] width 89 height 18
type input "1"
radio input "true"
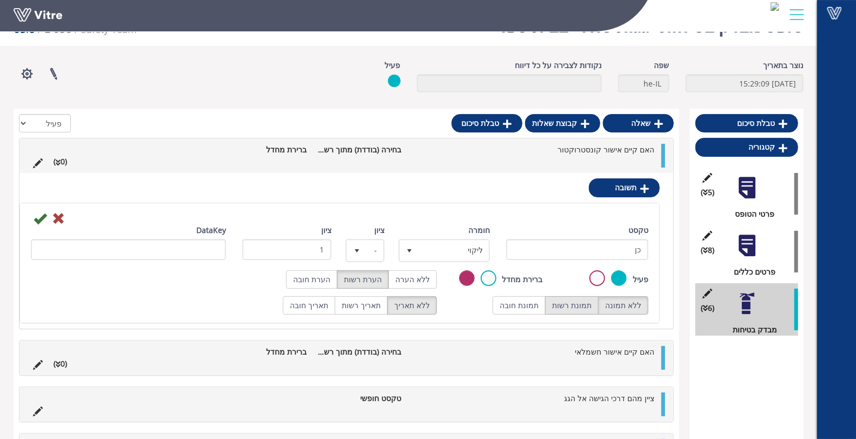
click at [571, 307] on label "תמונת רשות" at bounding box center [572, 305] width 54 height 18
radio input "true"
click at [31, 218] on div at bounding box center [340, 217] width 634 height 13
click at [39, 217] on icon at bounding box center [40, 218] width 13 height 13
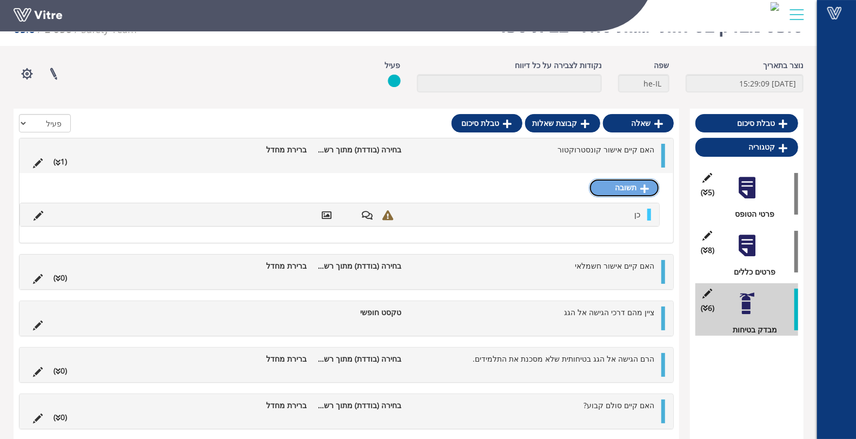
click at [626, 191] on link "תשובה" at bounding box center [624, 187] width 71 height 18
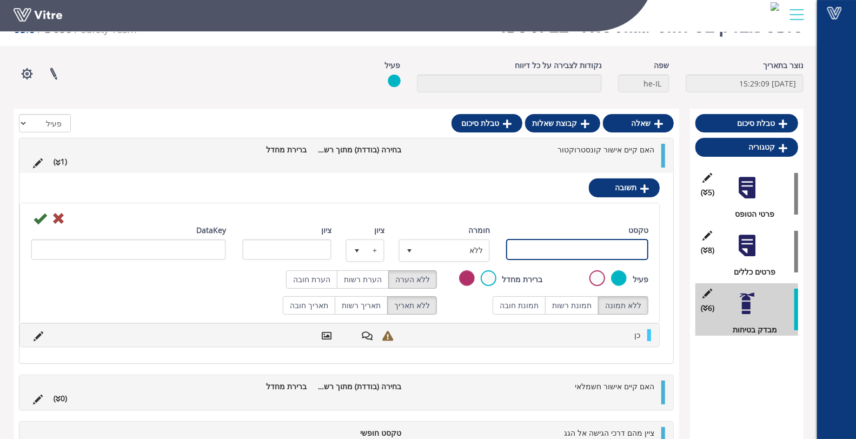
click at [608, 251] on input "טקסט" at bounding box center [577, 249] width 142 height 21
type input "לא קיים"
click at [591, 310] on label "תמונת רשות" at bounding box center [572, 305] width 54 height 18
radio input "true"
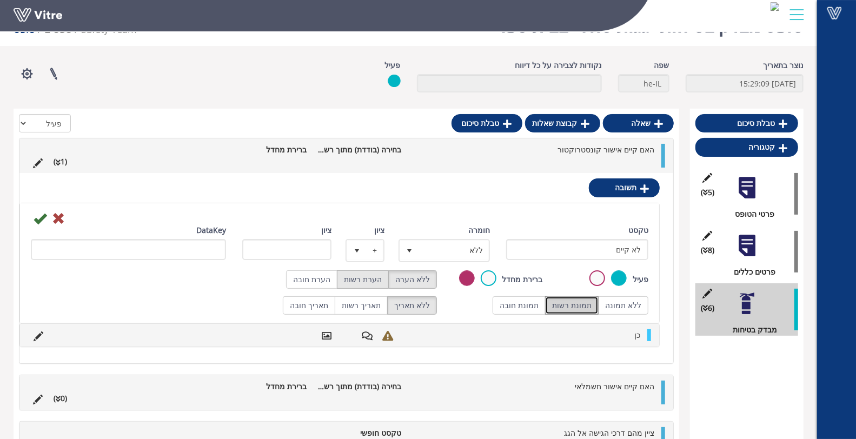
click at [379, 280] on label "הערת רשות" at bounding box center [363, 279] width 52 height 18
radio input "true"
click at [41, 217] on icon at bounding box center [40, 218] width 13 height 13
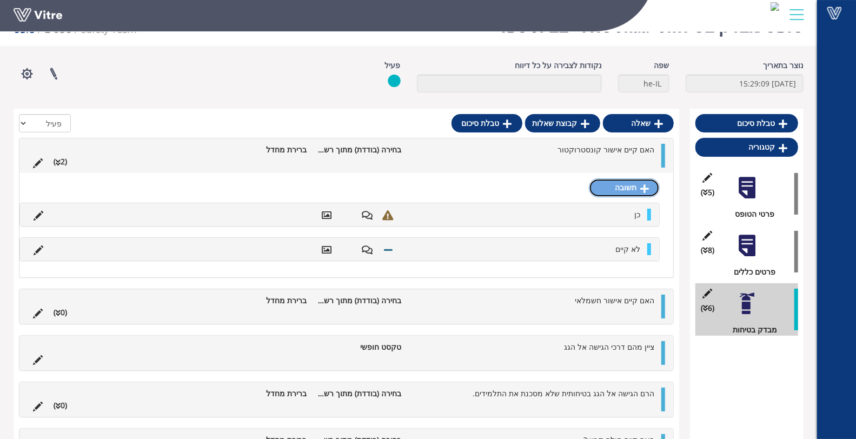
click at [621, 192] on link "תשובה" at bounding box center [624, 187] width 71 height 18
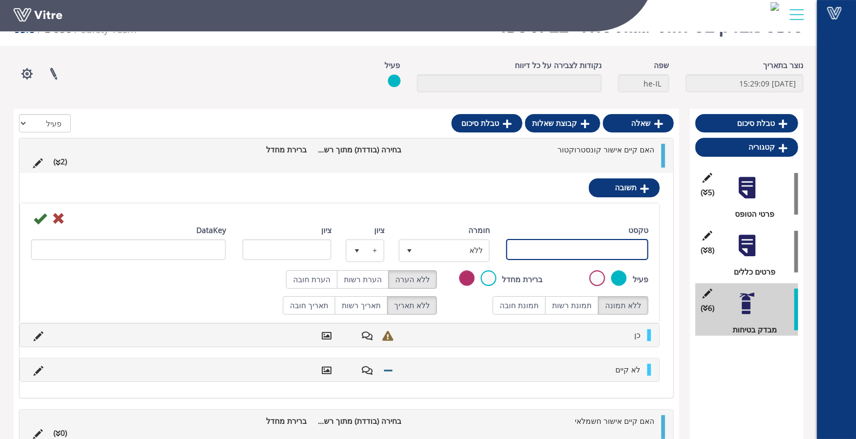
click at [576, 251] on input "טקסט" at bounding box center [577, 249] width 142 height 21
type input "אחר- פרט"
drag, startPoint x: 377, startPoint y: 282, endPoint x: 405, endPoint y: 288, distance: 29.3
click at [378, 281] on label "הערת רשות" at bounding box center [363, 279] width 52 height 18
radio input "true"
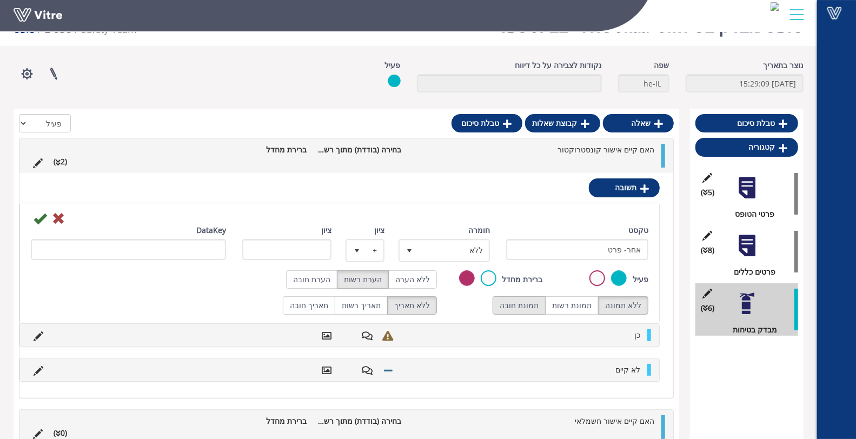
drag, startPoint x: 594, startPoint y: 308, endPoint x: 514, endPoint y: 295, distance: 81.0
click at [594, 308] on label "תמונת רשות" at bounding box center [572, 305] width 54 height 18
radio input "true"
drag, startPoint x: 41, startPoint y: 221, endPoint x: 42, endPoint y: 215, distance: 6.0
click at [42, 221] on icon at bounding box center [40, 218] width 13 height 13
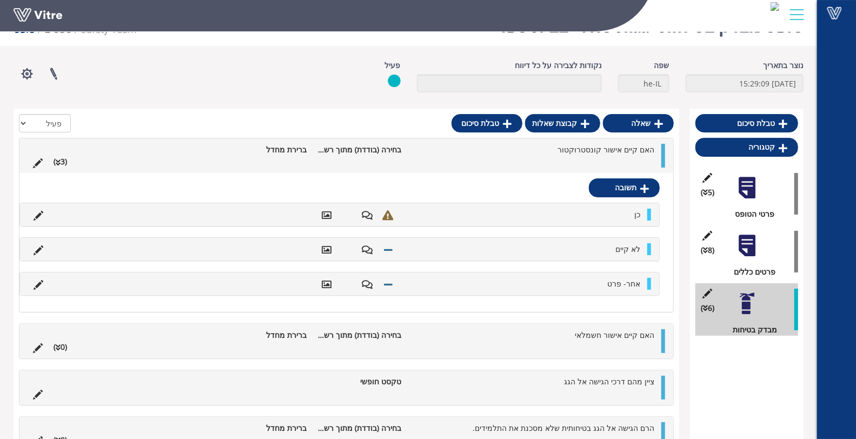
click at [490, 161] on ul "האם קיים אישור קונסטרוקטור בחירה (בודדת) מתוך רשימה ברירת מחדל (3 )" at bounding box center [344, 156] width 632 height 24
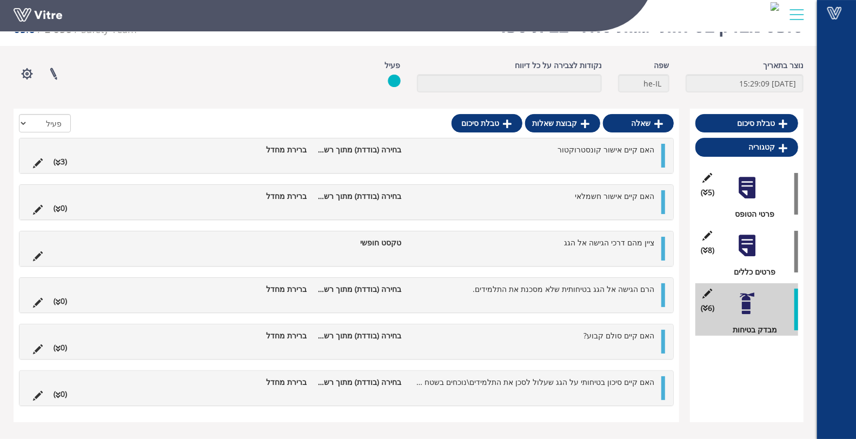
click at [629, 209] on ul "האם קיים אישור חשמלאי בחירה (בודדת) מתוך רשימה ברירת מחדל (0 )" at bounding box center [344, 202] width 632 height 24
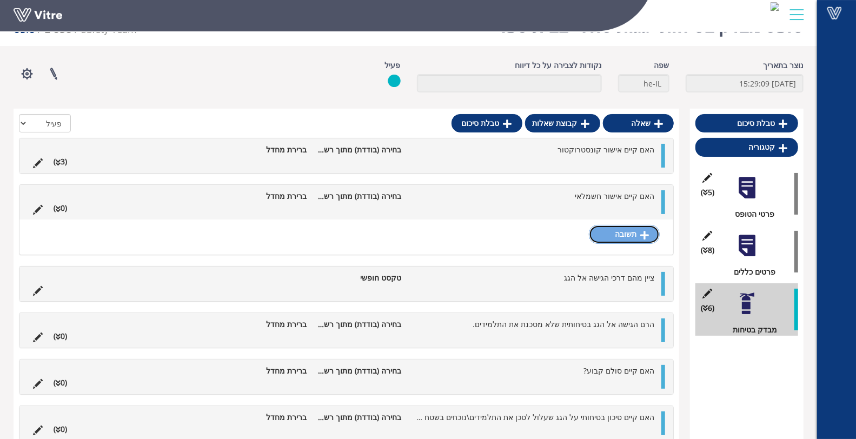
click at [652, 230] on link "תשובה" at bounding box center [624, 234] width 71 height 18
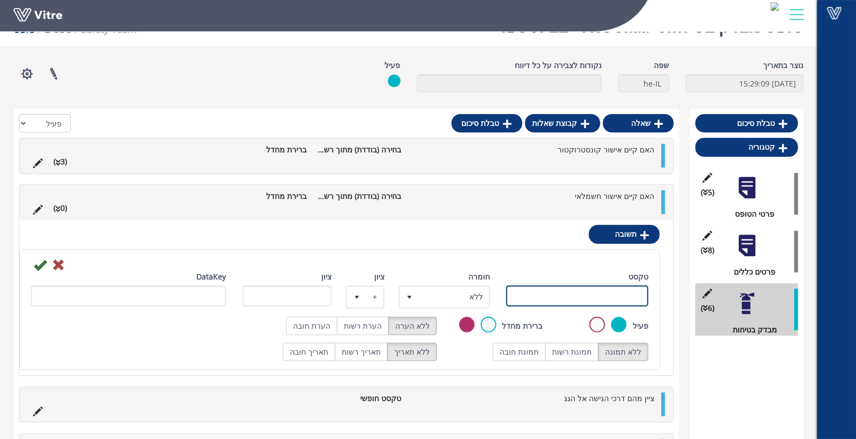
click at [614, 292] on input "טקסט" at bounding box center [577, 295] width 142 height 21
type input "כן קיים"
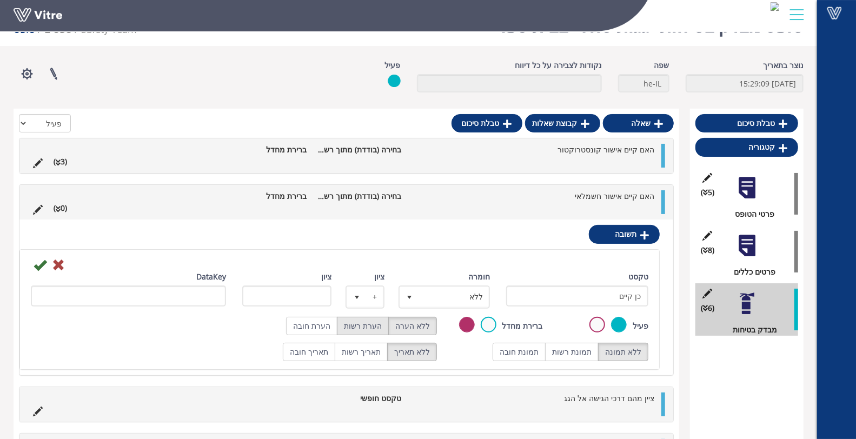
click at [376, 326] on label "הערת רשות" at bounding box center [363, 326] width 52 height 18
radio input "true"
drag, startPoint x: 554, startPoint y: 351, endPoint x: 573, endPoint y: 354, distance: 19.1
click at [555, 351] on label "תמונת רשות" at bounding box center [572, 352] width 54 height 18
radio input "true"
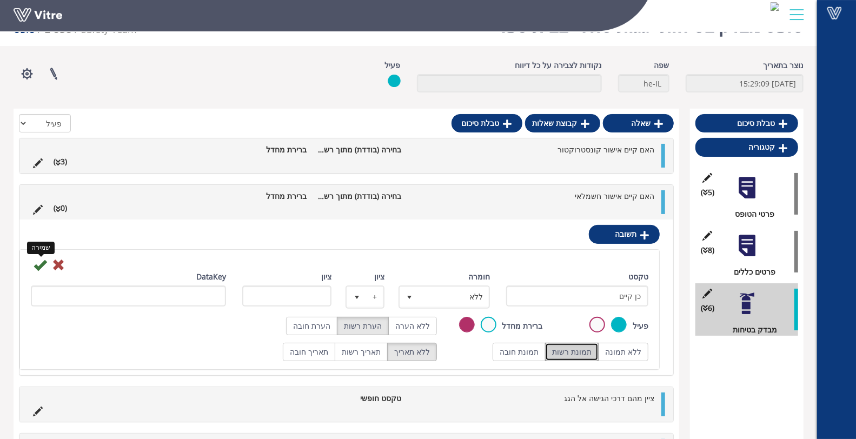
click at [39, 264] on icon at bounding box center [40, 264] width 13 height 13
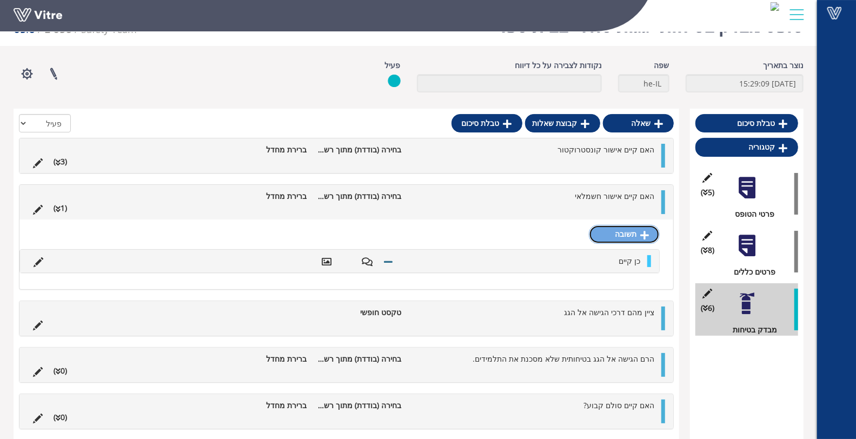
click at [630, 234] on link "תשובה" at bounding box center [624, 234] width 71 height 18
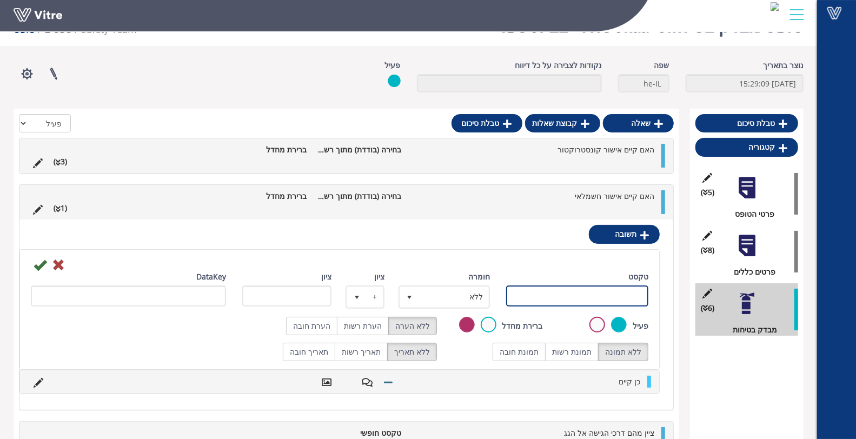
click at [609, 297] on input "טקסט" at bounding box center [577, 295] width 142 height 21
type input "לא קיים"
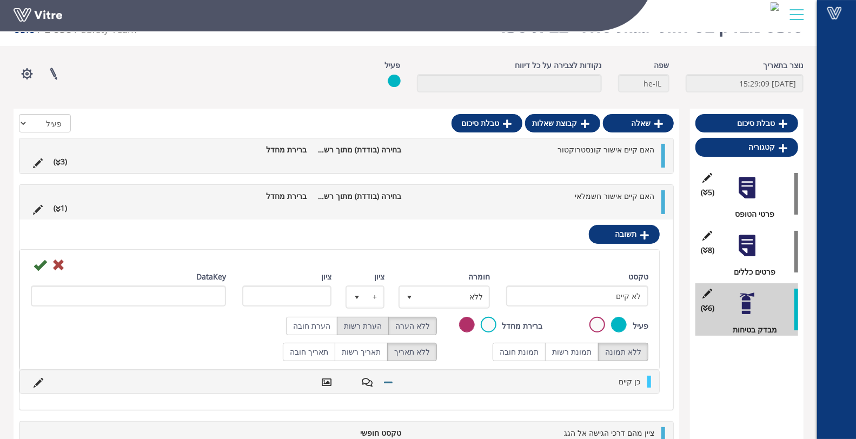
drag, startPoint x: 357, startPoint y: 321, endPoint x: 392, endPoint y: 326, distance: 35.6
click at [358, 321] on label "הערת רשות" at bounding box center [363, 326] width 52 height 18
radio input "true"
click at [587, 357] on label "תמונת רשות" at bounding box center [572, 352] width 54 height 18
radio input "true"
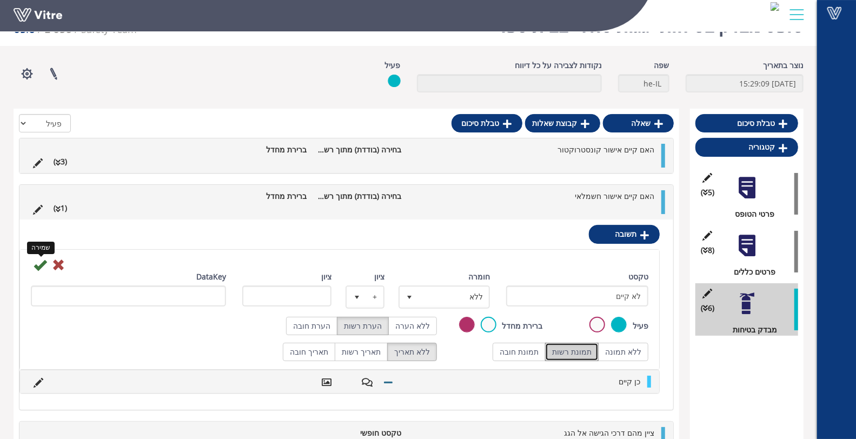
click at [36, 263] on icon at bounding box center [40, 264] width 13 height 13
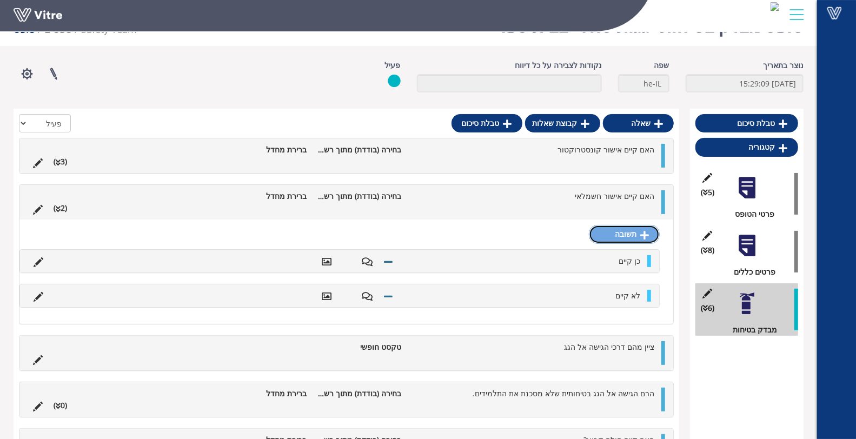
click at [635, 236] on link "תשובה" at bounding box center [624, 234] width 71 height 18
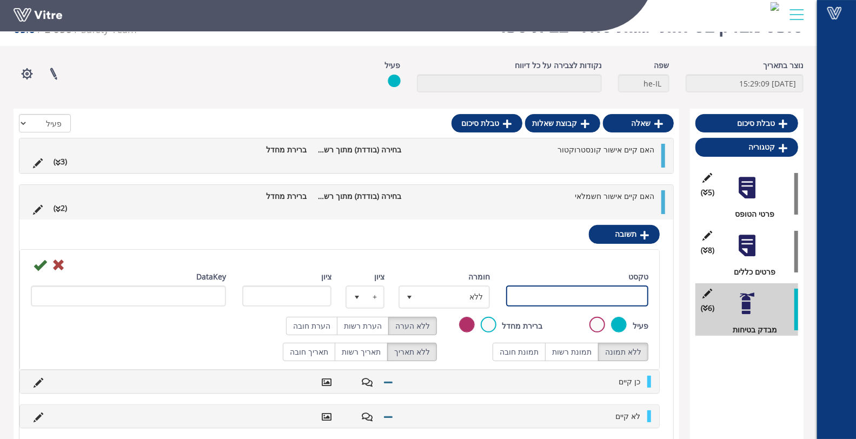
click at [588, 298] on input "טקסט" at bounding box center [577, 295] width 142 height 21
type input "אחר- פרט"
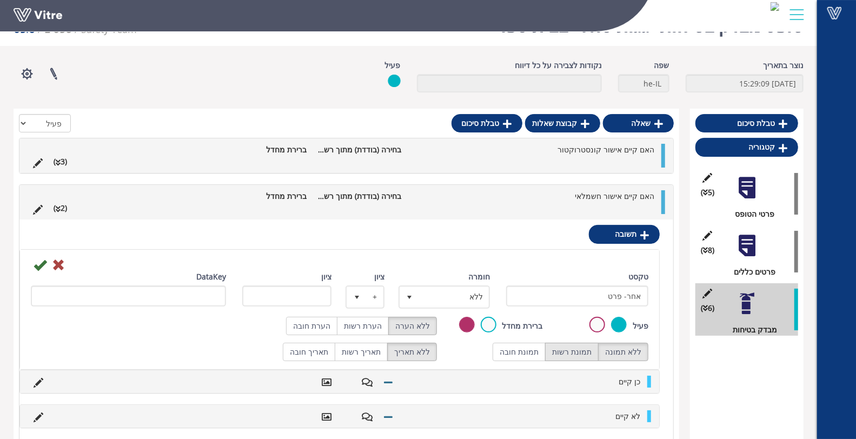
click at [583, 348] on label "תמונת רשות" at bounding box center [572, 352] width 54 height 18
radio input "true"
click at [368, 330] on label "הערת רשות" at bounding box center [363, 326] width 52 height 18
radio input "true"
click at [25, 265] on div at bounding box center [340, 264] width 634 height 13
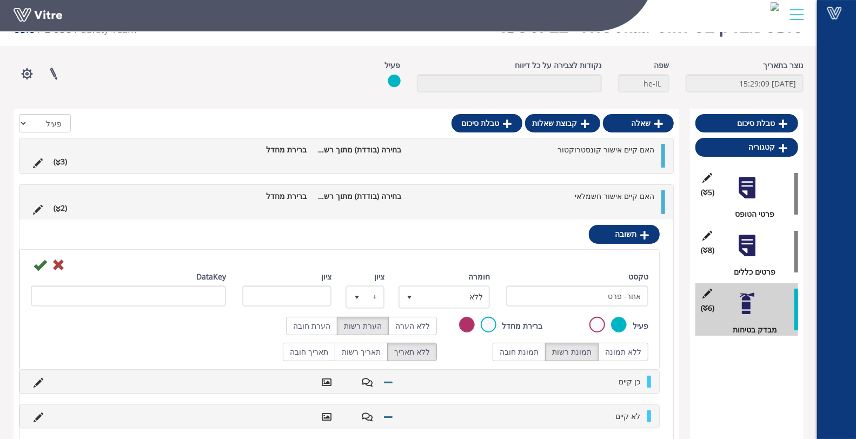
click at [35, 265] on icon at bounding box center [40, 264] width 13 height 13
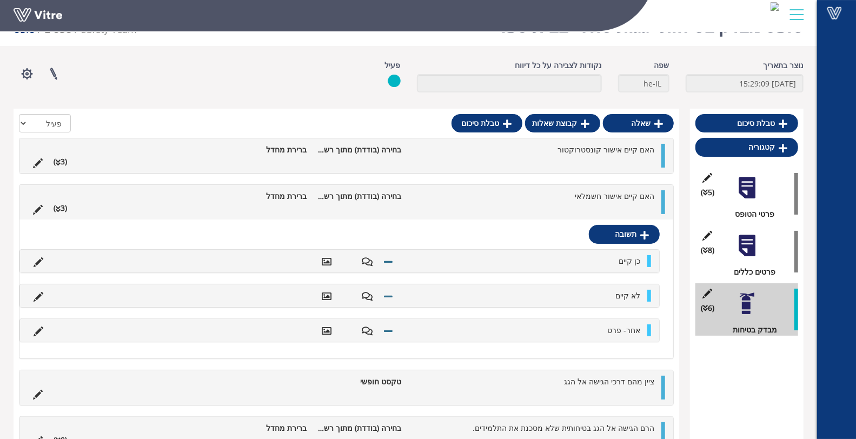
click at [579, 197] on li "האם קיים אישור חשמלאי" at bounding box center [533, 196] width 253 height 12
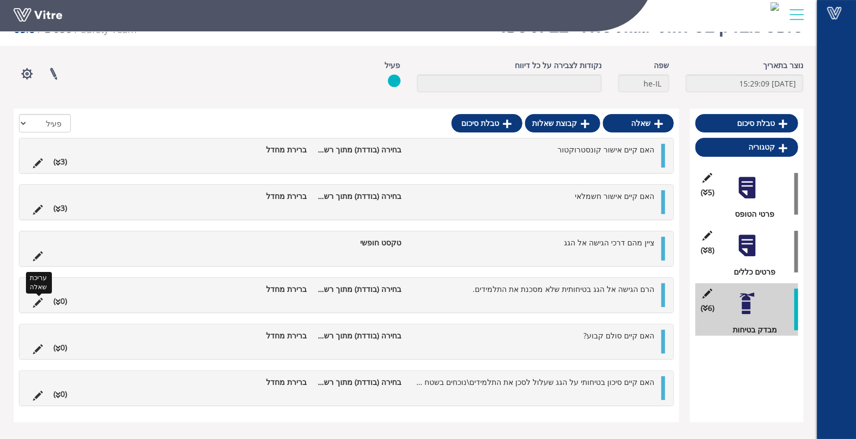
click at [36, 299] on icon at bounding box center [38, 303] width 10 height 10
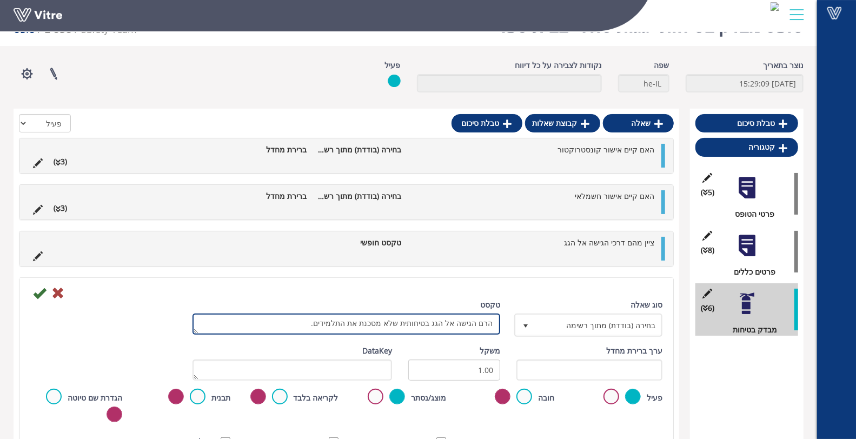
click at [487, 322] on textarea "הרם הגישה אל הגג בטיחותית שלא מסכנת את התלמידים." at bounding box center [346, 324] width 308 height 21
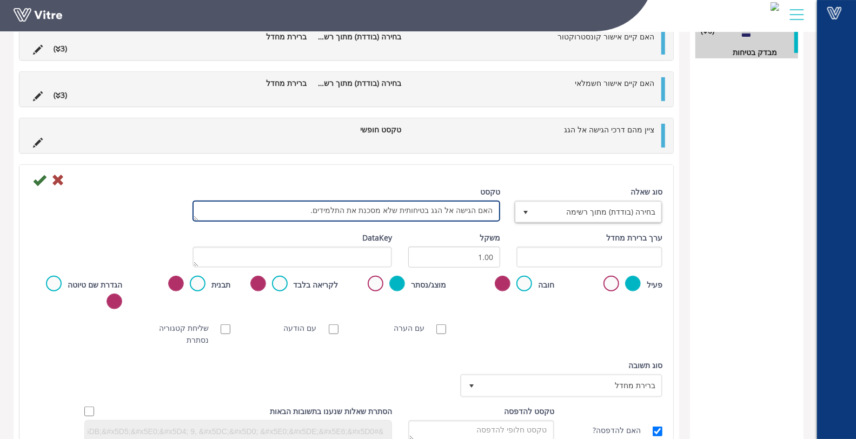
type textarea "האם הגישה אל הגג בטיחותית שלא מסכנת את התלמידים."
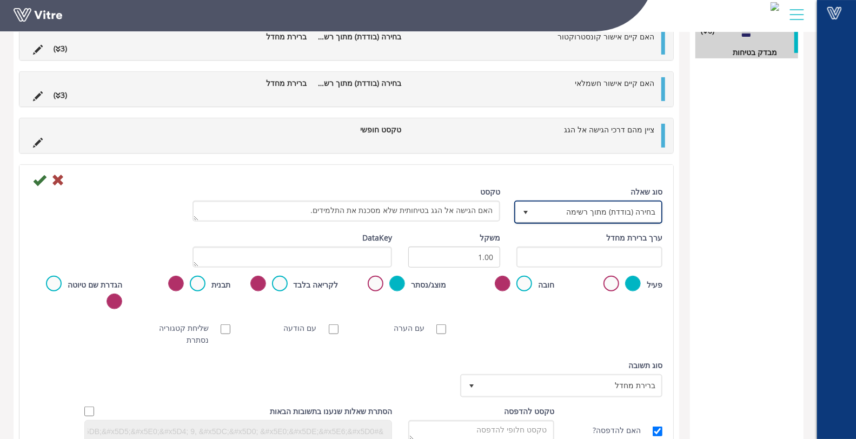
click at [570, 219] on span "בחירה (בודדת) מתוך רשימה" at bounding box center [588, 212] width 146 height 21
click at [36, 182] on icon at bounding box center [39, 180] width 13 height 13
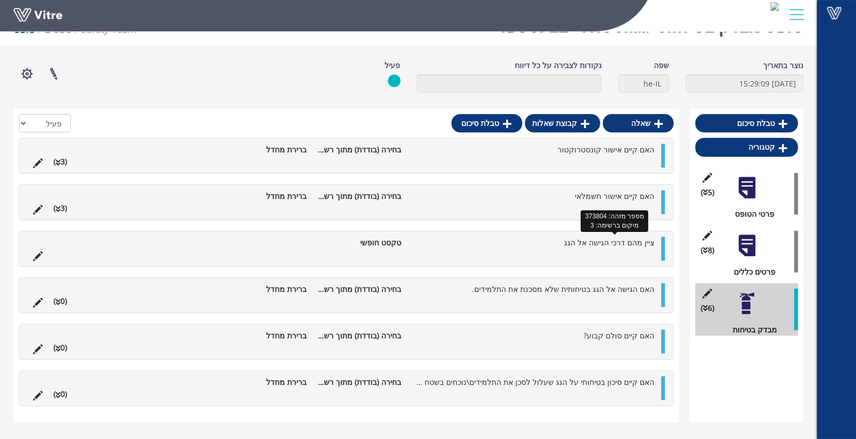
click at [594, 244] on span "ציין מהם דרכי הגישה אל הגג" at bounding box center [609, 242] width 90 height 10
click at [545, 303] on ul "האם הגישה אל הגג בטיחותית שלא מסכנת את התלמידים. בחירה (בודדת) מתוך רשימה ברירת…" at bounding box center [344, 295] width 632 height 24
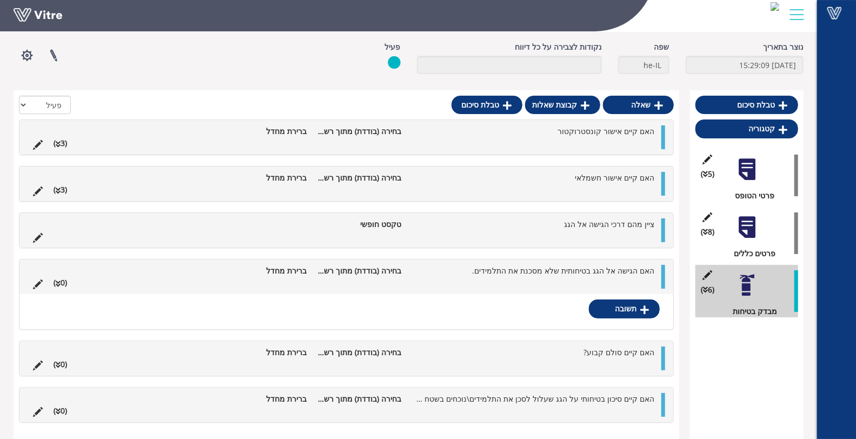
scroll to position [42, 0]
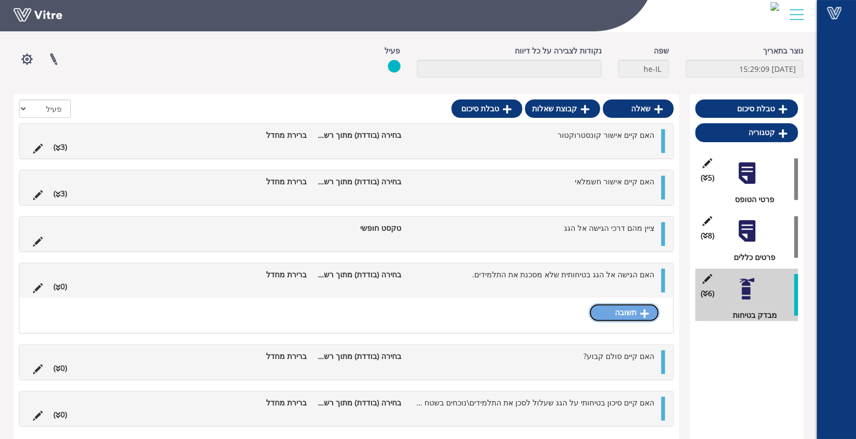
click at [621, 314] on link "תשובה" at bounding box center [624, 312] width 71 height 18
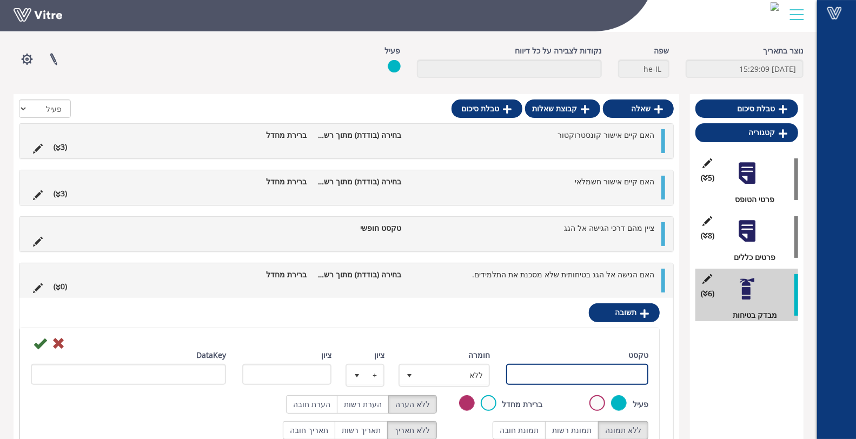
click at [592, 376] on input "טקסט" at bounding box center [577, 374] width 142 height 21
type input "הכל תקין"
click at [370, 399] on label "הערת רשות" at bounding box center [363, 404] width 52 height 18
radio input "true"
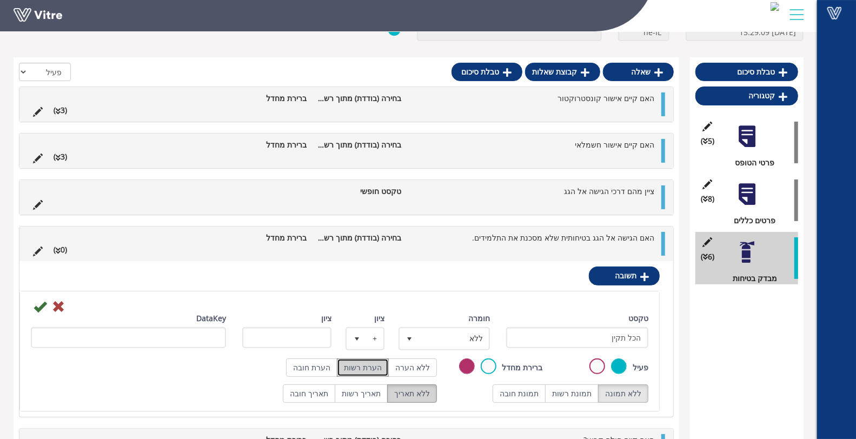
scroll to position [102, 0]
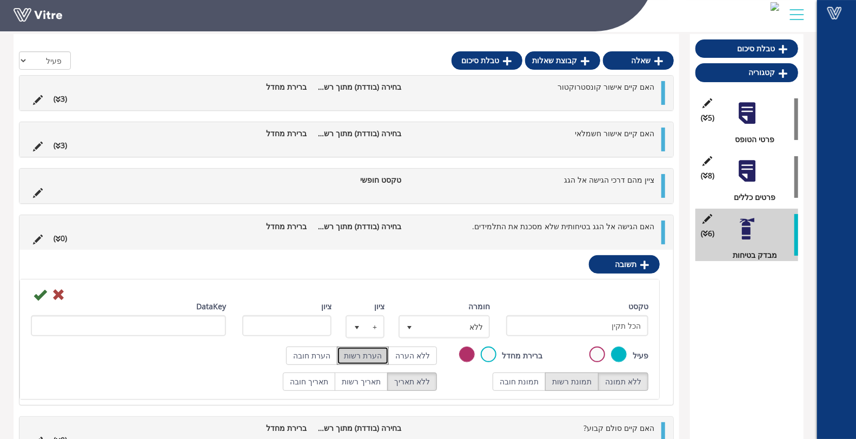
click at [571, 381] on label "תמונת רשות" at bounding box center [572, 381] width 54 height 18
radio input "true"
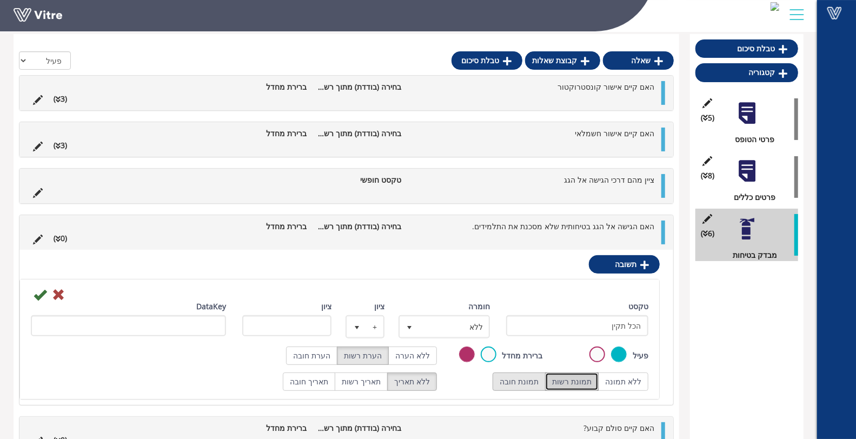
click at [529, 386] on label "תמונת חובה" at bounding box center [518, 381] width 53 height 18
radio input "true"
click at [598, 374] on label "תמונת רשות" at bounding box center [572, 381] width 54 height 18
radio input "true"
click at [39, 295] on icon at bounding box center [40, 294] width 13 height 13
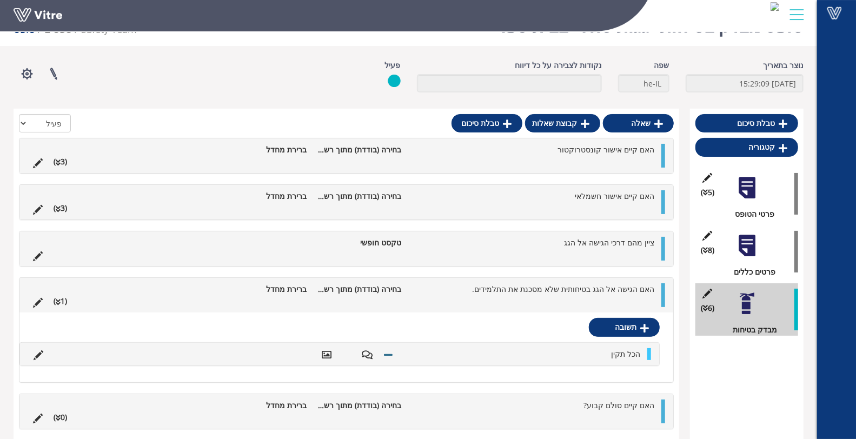
scroll to position [76, 0]
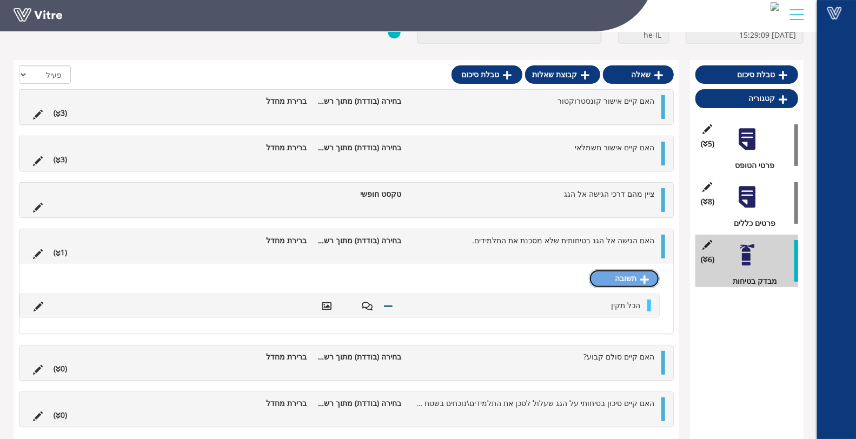
click at [629, 283] on link "תשובה" at bounding box center [624, 278] width 71 height 18
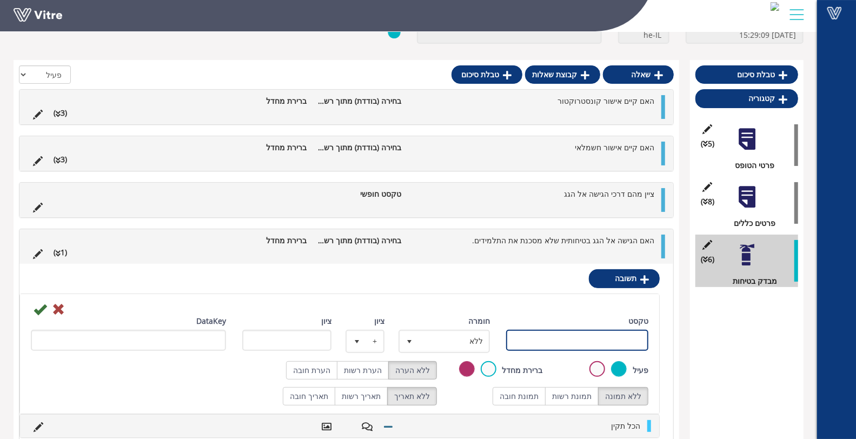
click at [614, 339] on input "טקסט" at bounding box center [577, 340] width 142 height 21
type input "לא תקין- פרט"
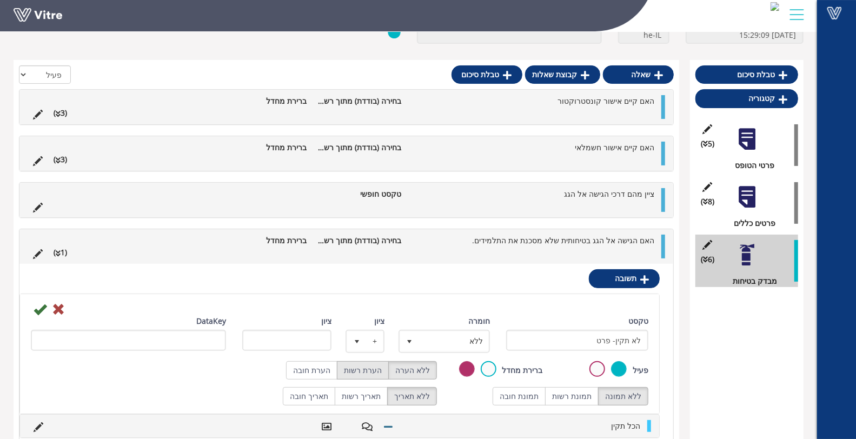
click at [373, 373] on label "הערת רשות" at bounding box center [363, 370] width 52 height 18
radio input "true"
click at [593, 401] on label "תמונת רשות" at bounding box center [572, 396] width 54 height 18
radio input "true"
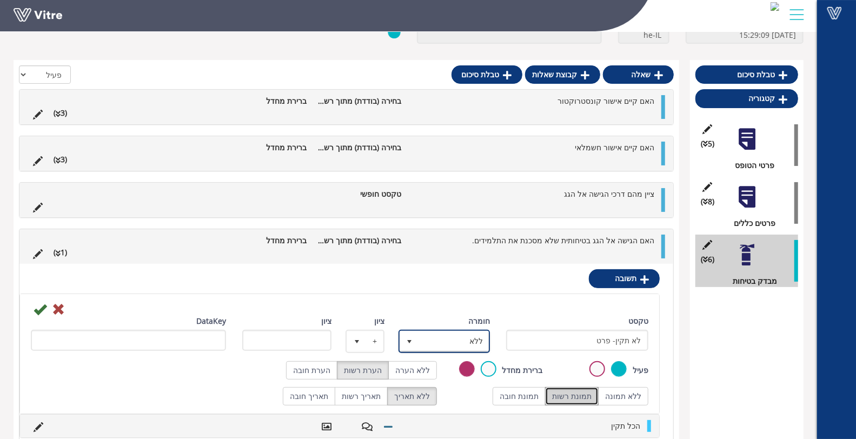
click at [407, 341] on span "select" at bounding box center [409, 341] width 9 height 9
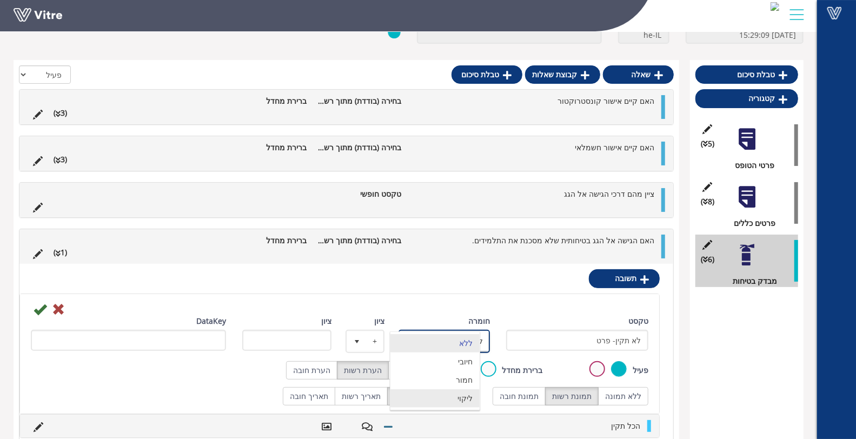
click at [445, 390] on li "ליקוי" at bounding box center [434, 398] width 89 height 18
type input "1"
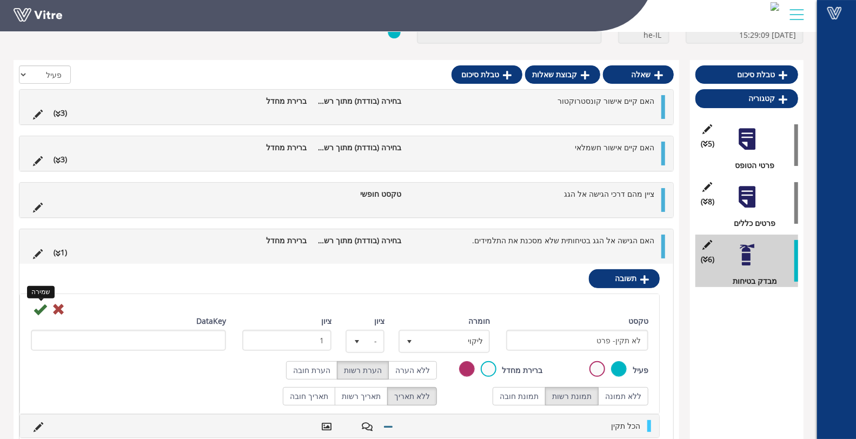
click at [44, 304] on icon at bounding box center [40, 309] width 13 height 13
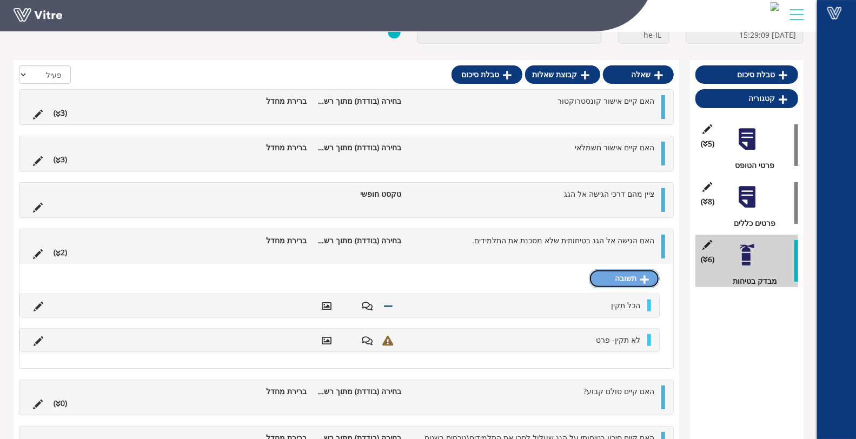
click at [631, 276] on link "תשובה" at bounding box center [624, 278] width 71 height 18
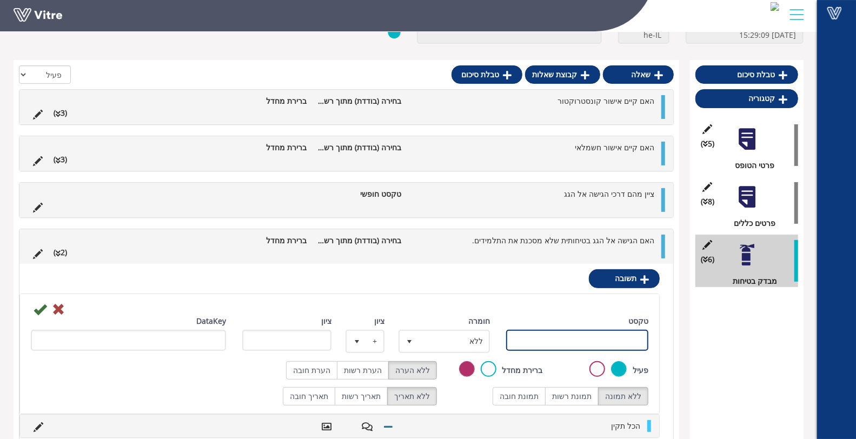
click at [582, 345] on input "טקסט" at bounding box center [577, 340] width 142 height 21
type input "אחר-פרט"
click at [39, 307] on icon at bounding box center [40, 309] width 13 height 13
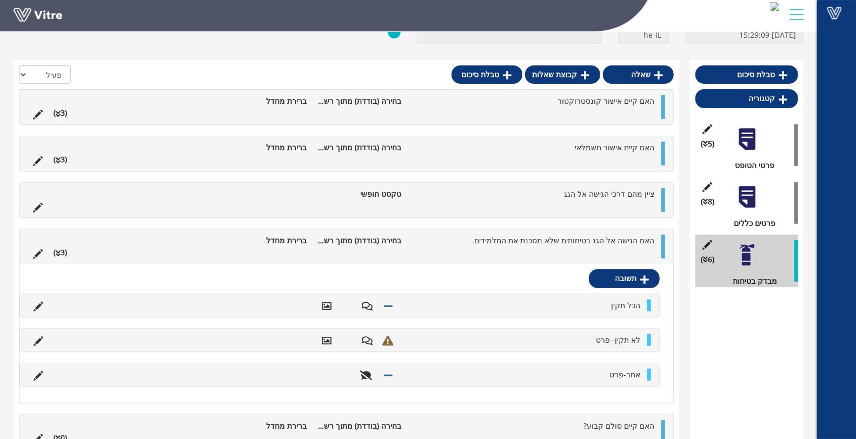
click at [601, 255] on ul "האם הגישה אל הגג בטיחותית שלא מסכנת את התלמידים. בחירה (בודדת) מתוך רשימה ברירת…" at bounding box center [344, 247] width 632 height 24
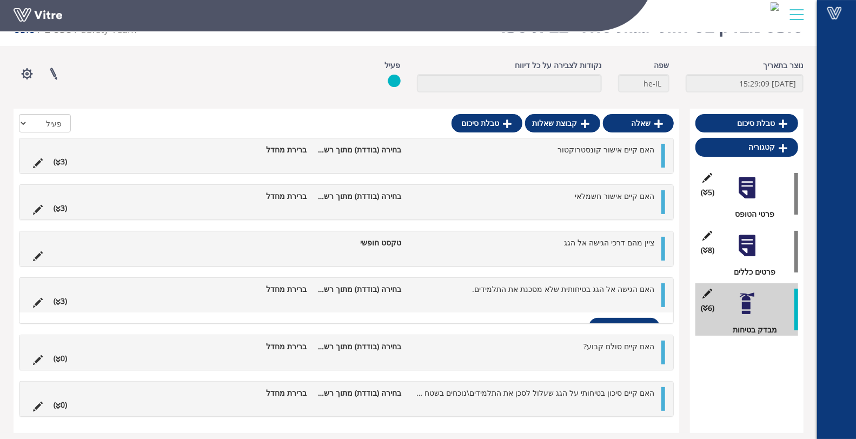
scroll to position [27, 0]
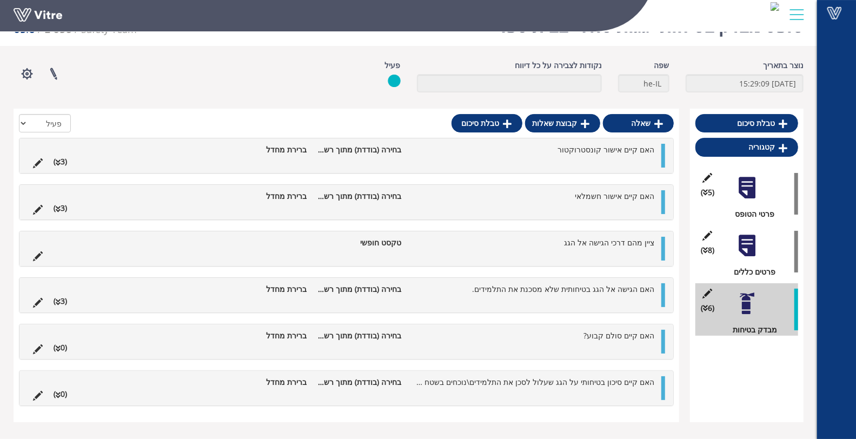
click at [569, 339] on li "האם קיים סולם קבוע?" at bounding box center [533, 336] width 253 height 12
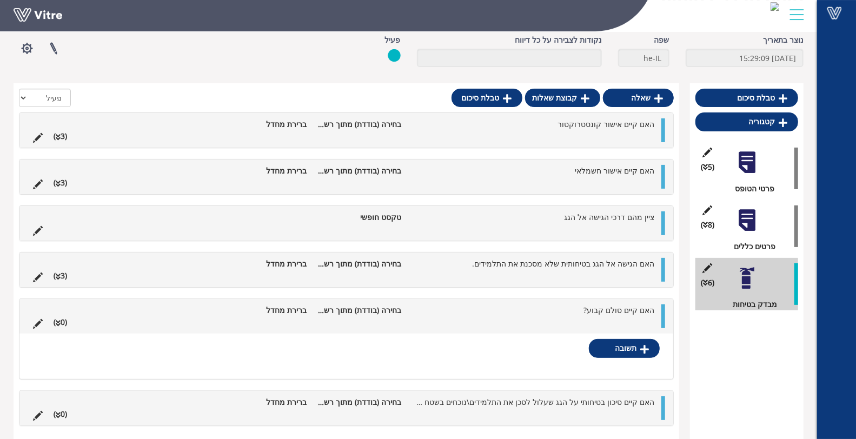
scroll to position [42, 0]
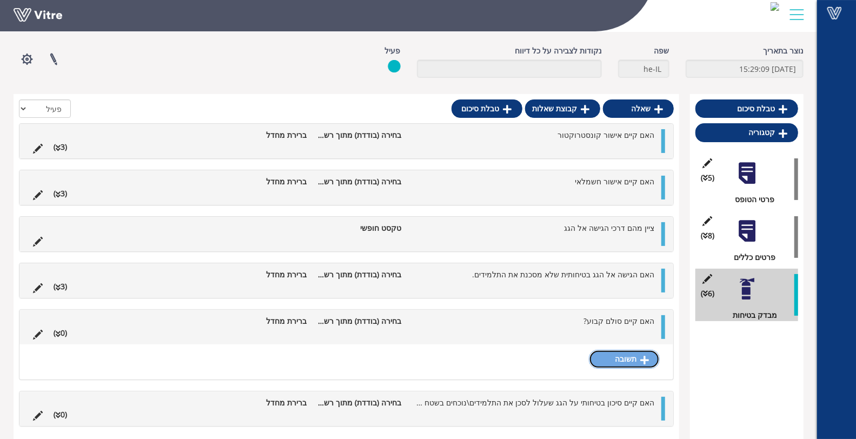
click at [606, 352] on link "תשובה" at bounding box center [624, 359] width 71 height 18
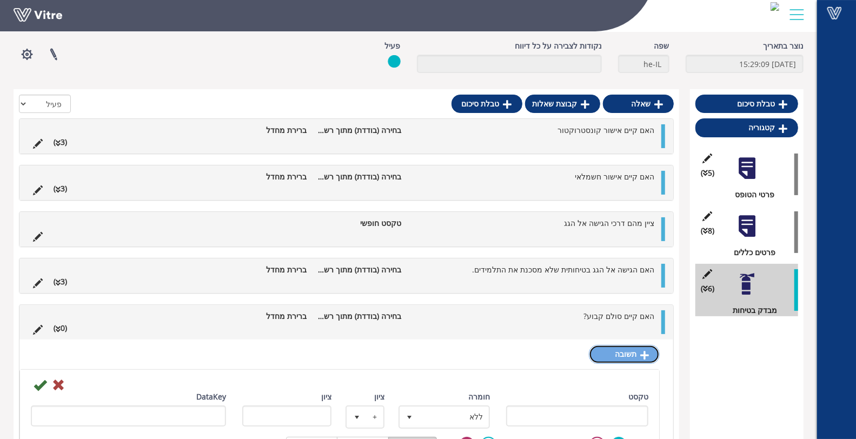
scroll to position [161, 0]
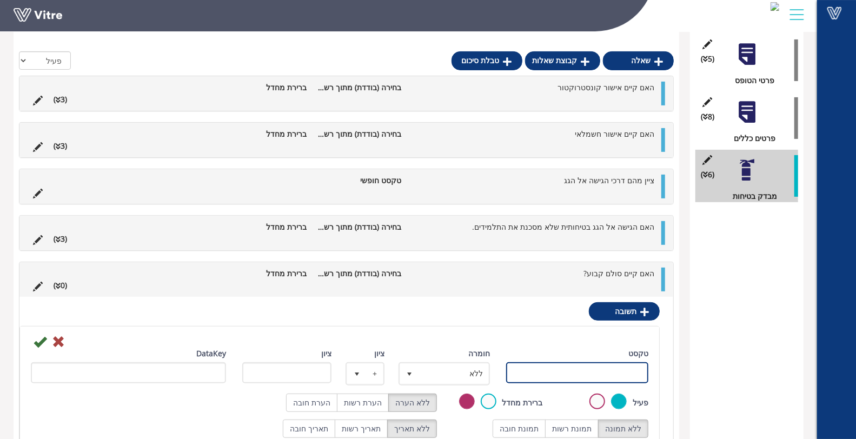
click at [605, 365] on input "טקסט" at bounding box center [577, 372] width 142 height 21
click at [623, 374] on input "טקסט" at bounding box center [577, 372] width 142 height 21
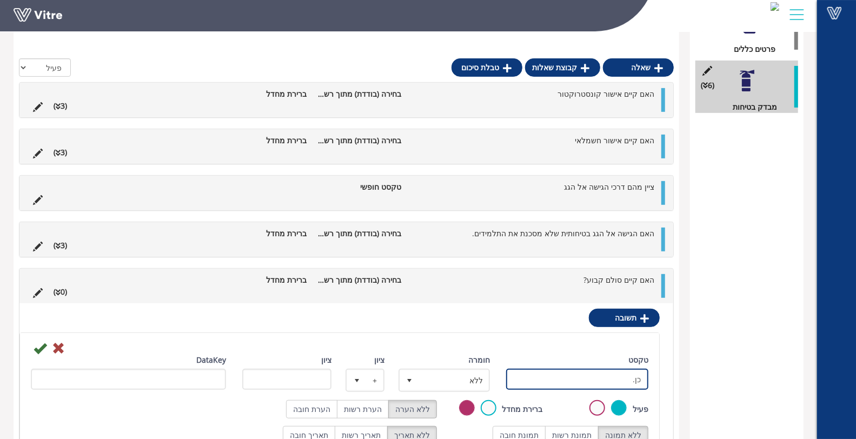
scroll to position [257, 0]
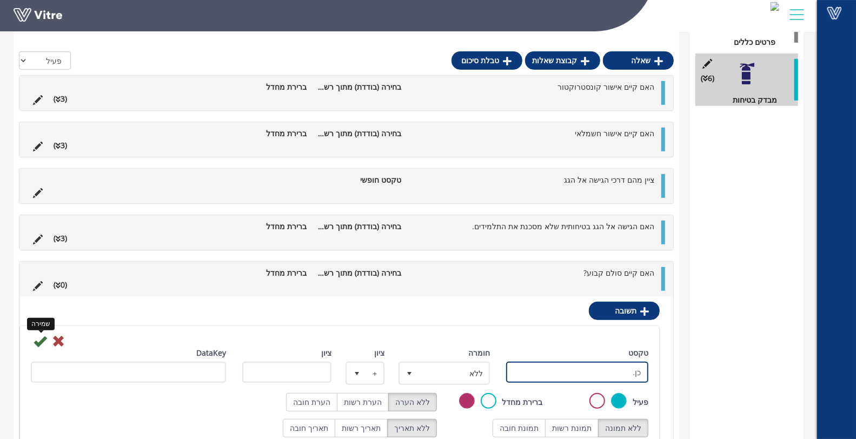
type input "כן."
click at [39, 340] on icon at bounding box center [40, 341] width 13 height 13
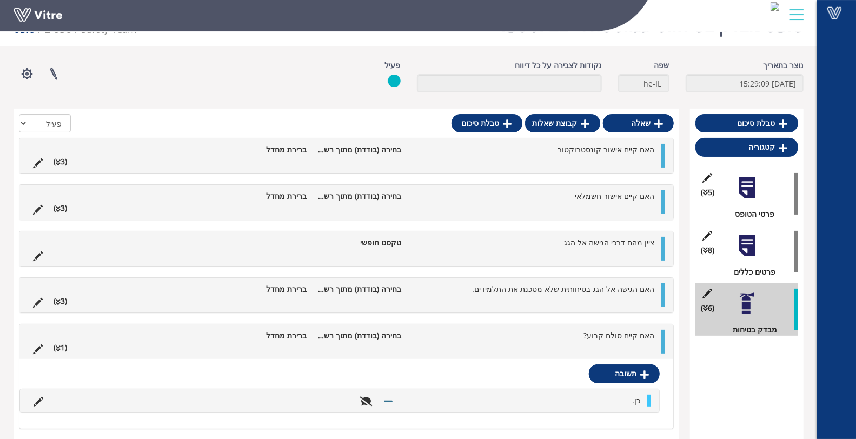
scroll to position [76, 0]
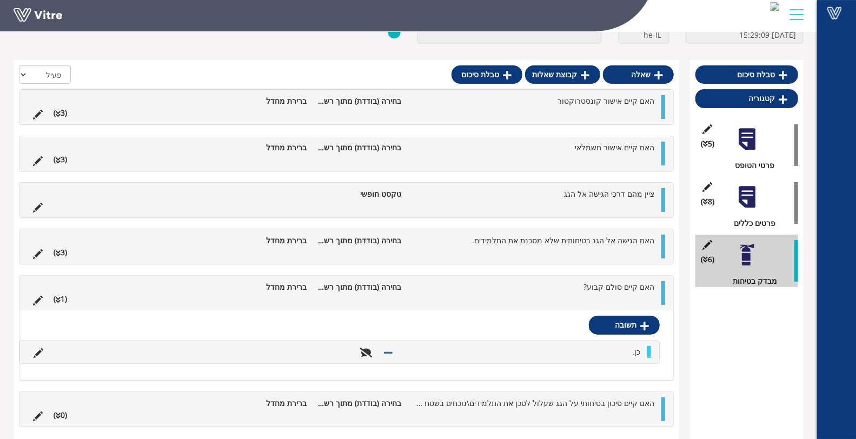
click at [565, 347] on li "כן." at bounding box center [521, 352] width 247 height 12
click at [32, 298] on li at bounding box center [38, 299] width 21 height 12
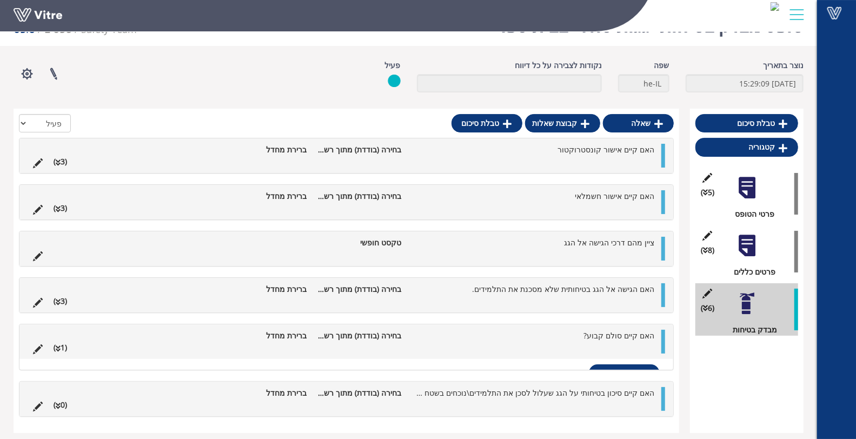
scroll to position [27, 0]
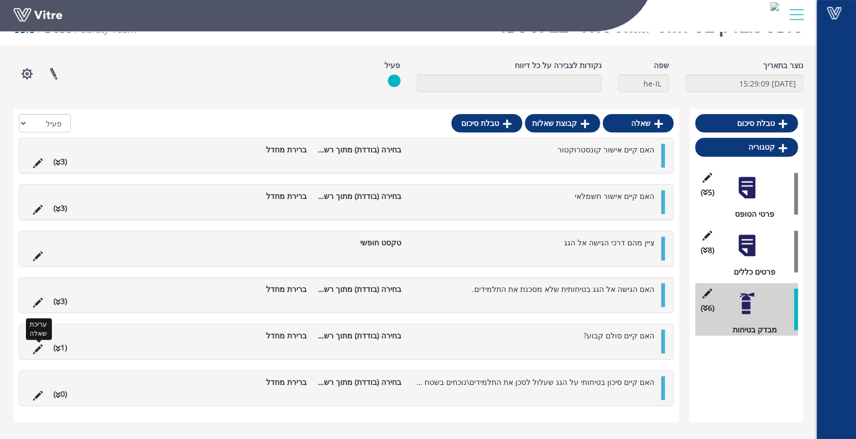
click at [38, 344] on icon at bounding box center [38, 349] width 10 height 10
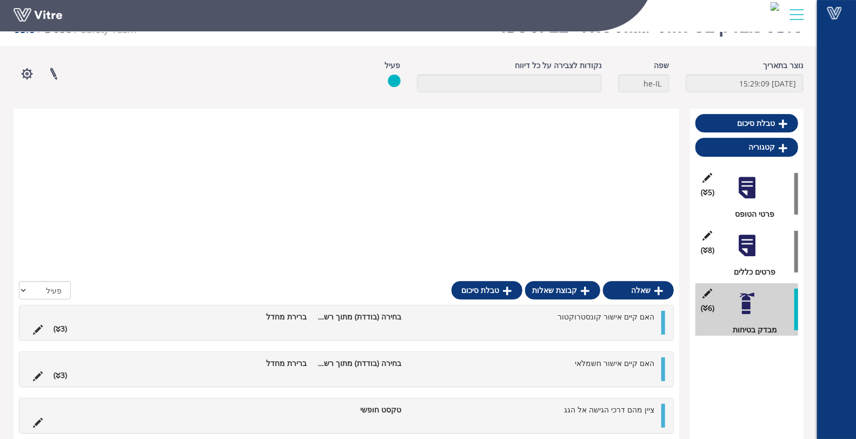
scroll to position [257, 0]
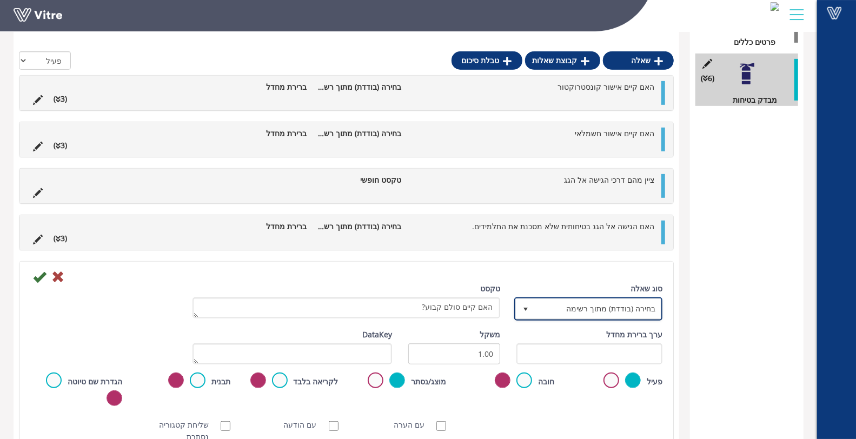
click at [560, 315] on span "בחירה (בודדת) מתוך רשימה" at bounding box center [598, 308] width 126 height 19
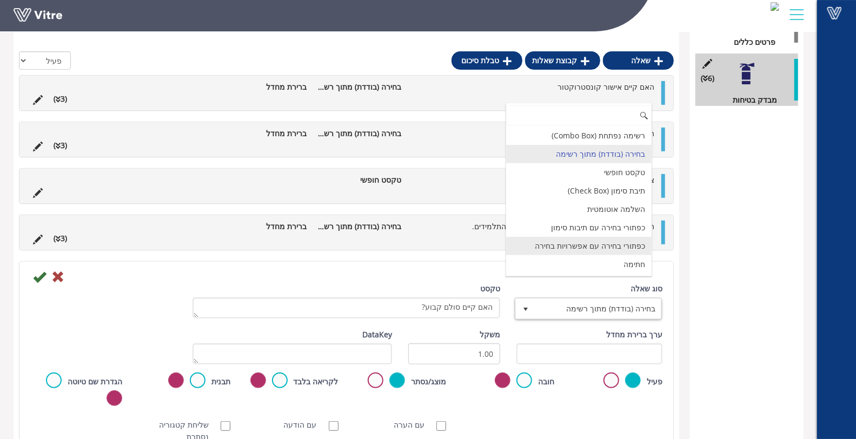
click at [592, 241] on li "כפתורי בחירה עם אפשרויות בחירה" at bounding box center [578, 246] width 145 height 18
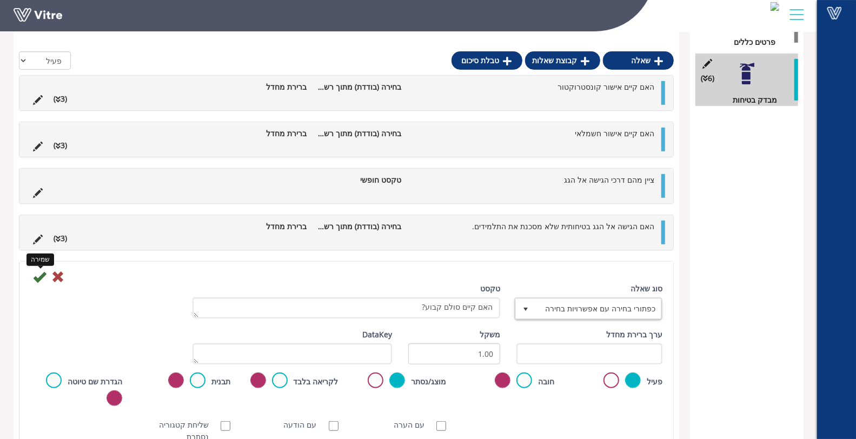
click at [38, 273] on icon at bounding box center [39, 276] width 13 height 13
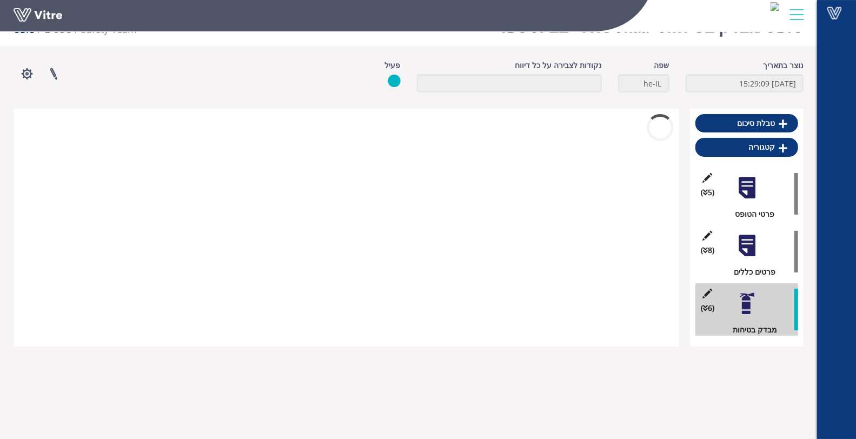
scroll to position [27, 0]
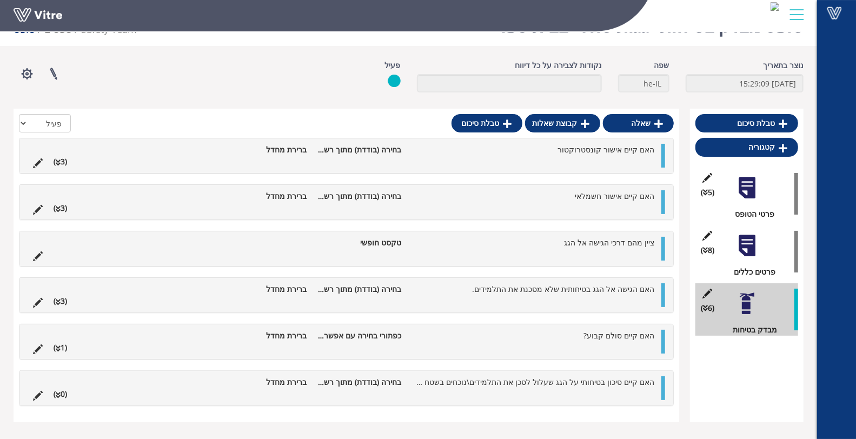
click at [574, 331] on li "האם קיים סולם קבוע?" at bounding box center [533, 336] width 253 height 12
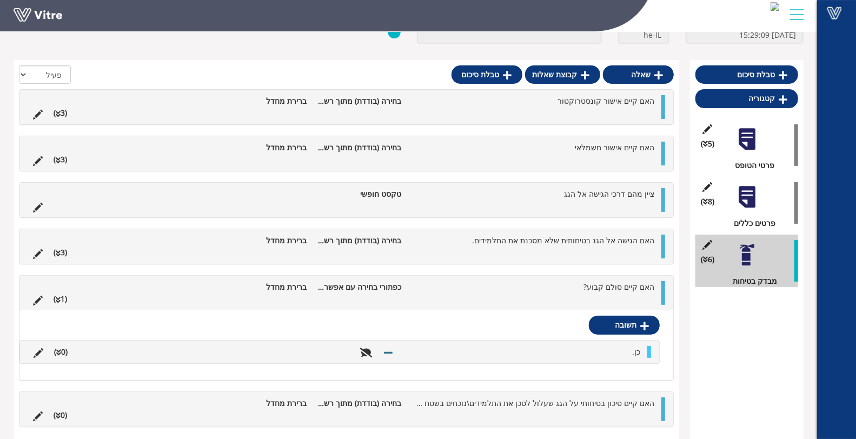
click at [605, 349] on li "כן." at bounding box center [521, 352] width 247 height 12
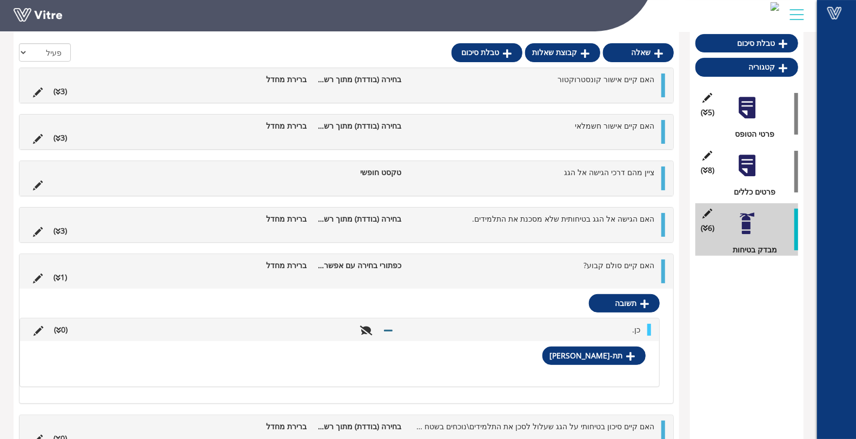
scroll to position [257, 0]
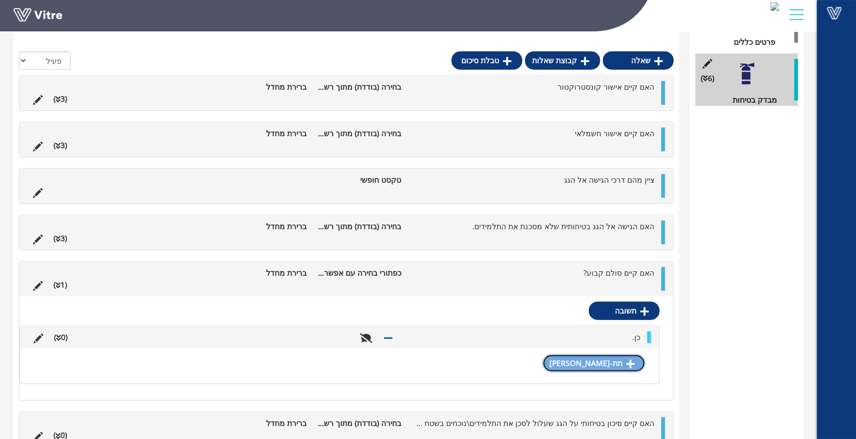
click at [606, 357] on link "תת-תשובה" at bounding box center [593, 363] width 103 height 18
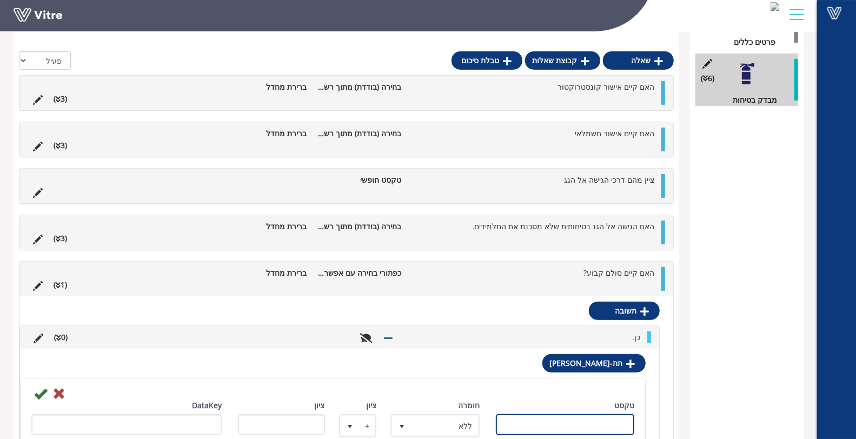
click at [585, 417] on input "טקסט" at bounding box center [565, 424] width 138 height 21
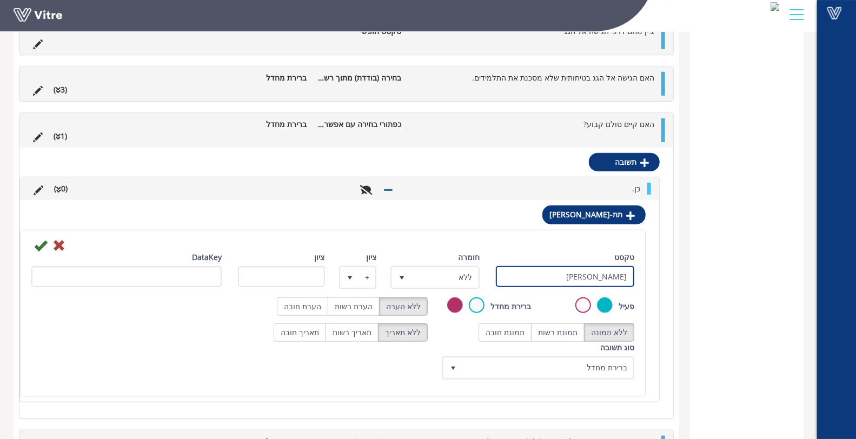
scroll to position [437, 0]
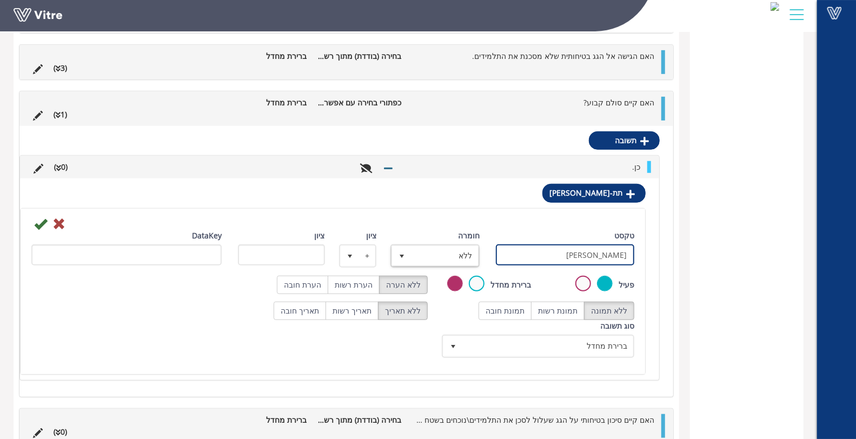
type input "גג תקין"
click at [407, 258] on span "select" at bounding box center [401, 255] width 19 height 19
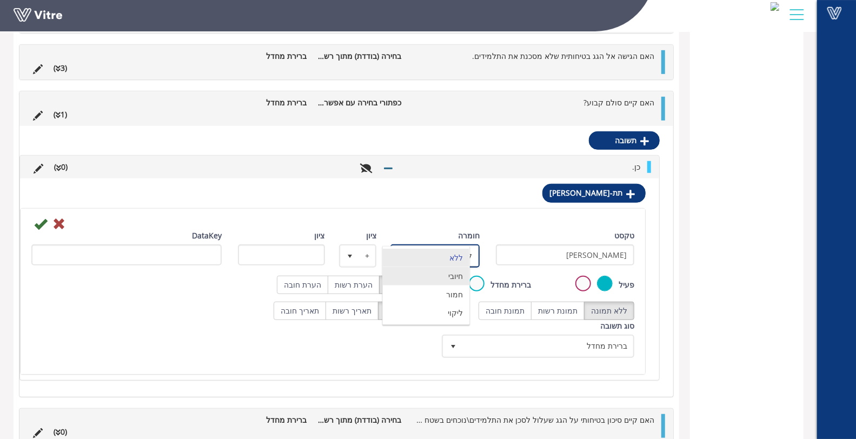
click at [431, 270] on li "חיובי" at bounding box center [426, 276] width 86 height 18
type input "1"
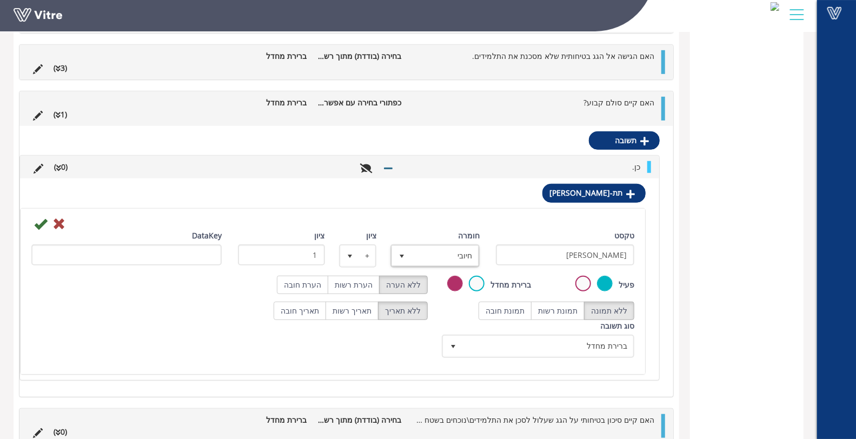
click at [38, 225] on icon at bounding box center [40, 223] width 13 height 13
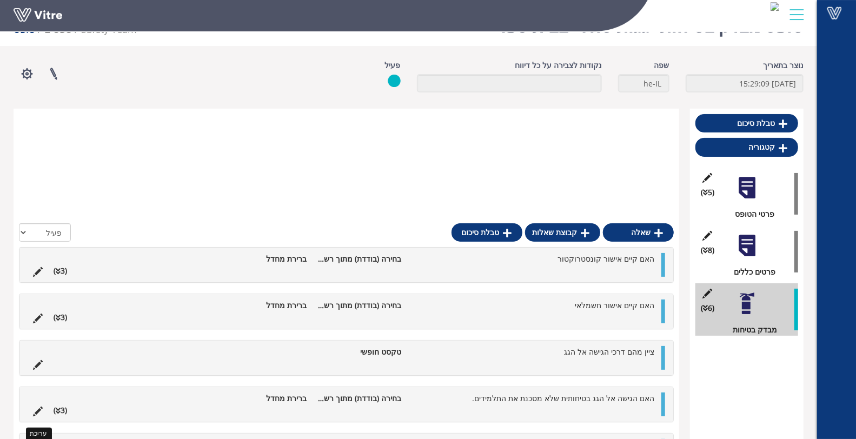
scroll to position [308, 0]
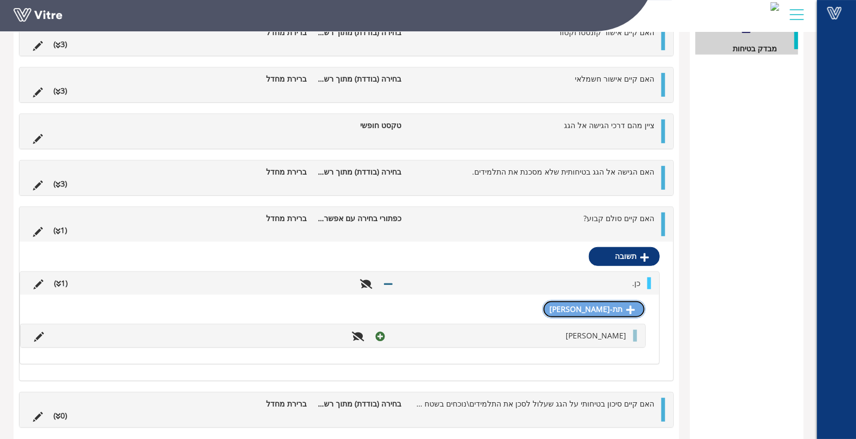
click at [627, 312] on link "תת-תשובה" at bounding box center [593, 309] width 103 height 18
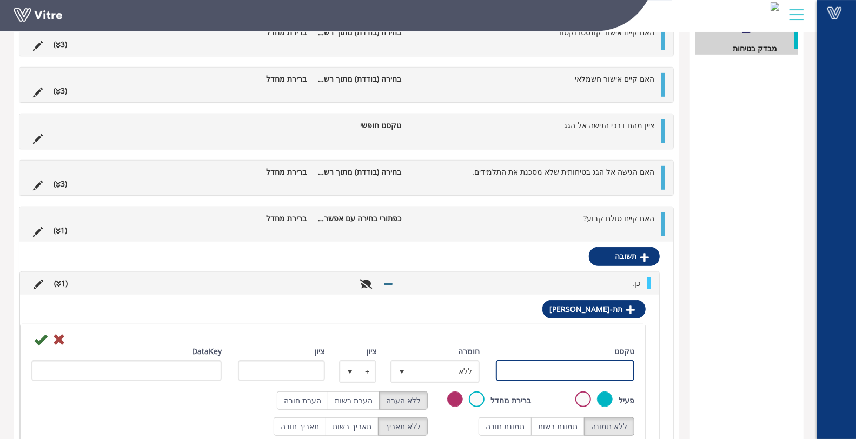
click at [595, 362] on input "טקסט" at bounding box center [565, 370] width 138 height 21
type input "גג לא תקין"
click at [394, 371] on span "select" at bounding box center [401, 371] width 19 height 19
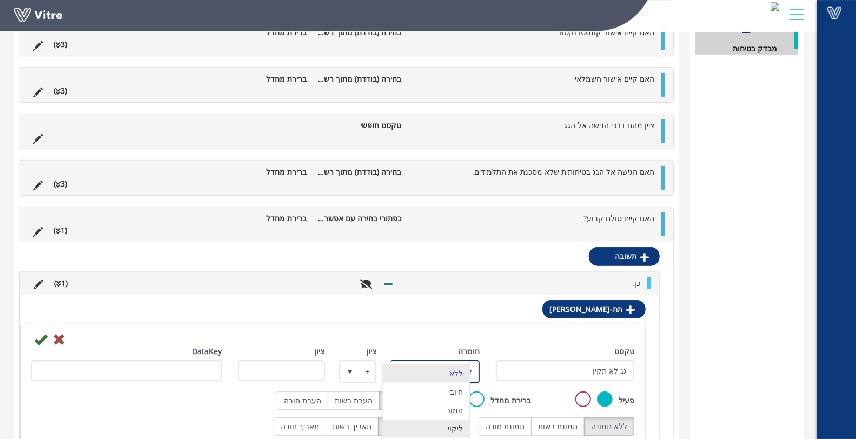
click at [441, 419] on li "ליקוי" at bounding box center [426, 428] width 86 height 18
type input "1"
radio input "true"
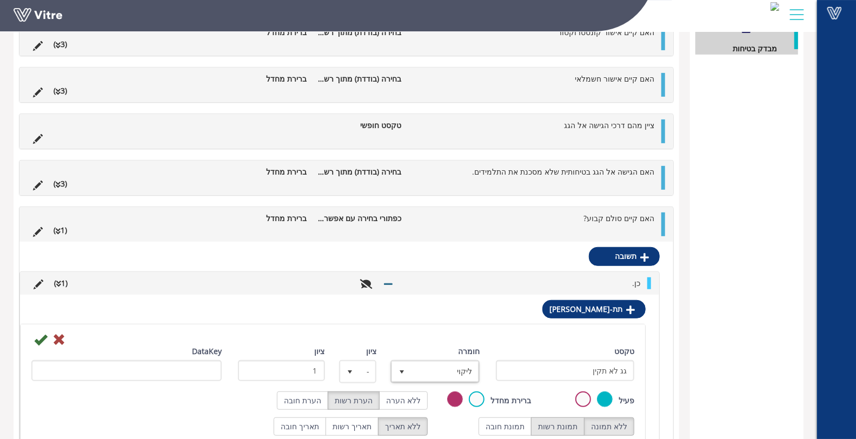
drag, startPoint x: 568, startPoint y: 419, endPoint x: 508, endPoint y: 416, distance: 59.6
click at [565, 419] on label "תמונת רשות" at bounding box center [558, 426] width 54 height 18
radio input "true"
click at [312, 395] on label "הערת חובה" at bounding box center [302, 400] width 51 height 18
radio input "true"
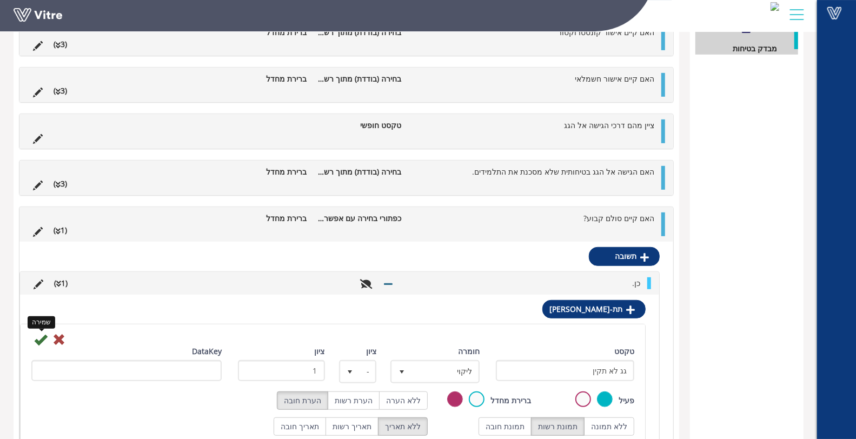
click at [38, 339] on icon at bounding box center [40, 339] width 13 height 13
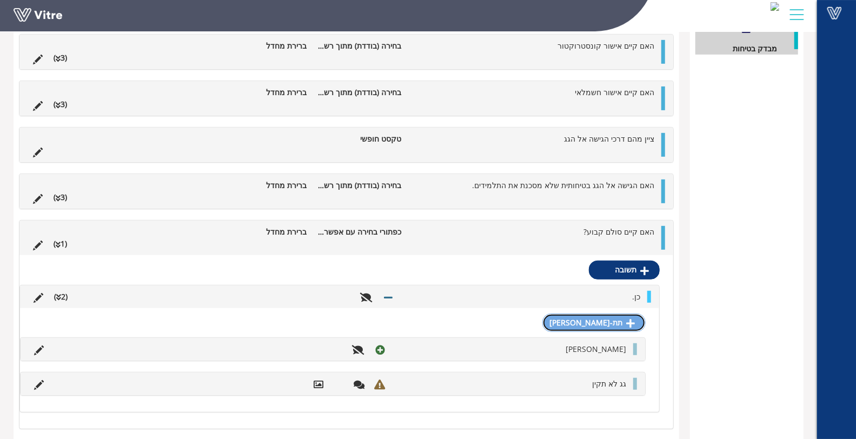
click at [633, 319] on icon at bounding box center [630, 323] width 9 height 10
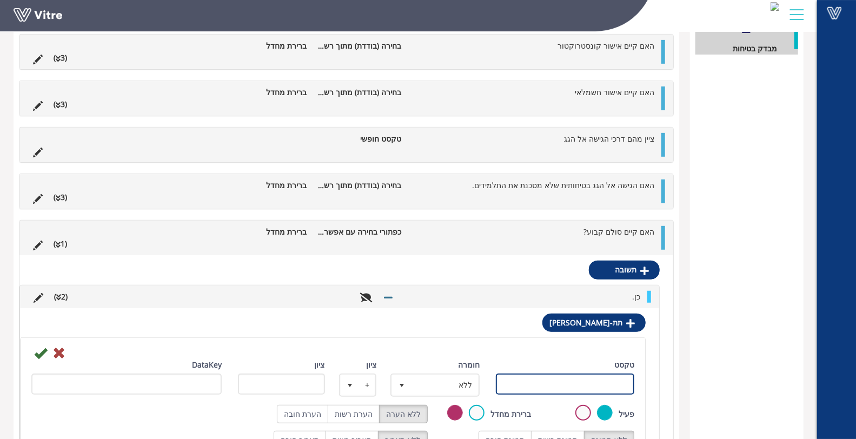
click at [595, 377] on input "טקסט" at bounding box center [565, 384] width 138 height 21
type input "אחר"
click at [37, 349] on icon at bounding box center [40, 353] width 13 height 13
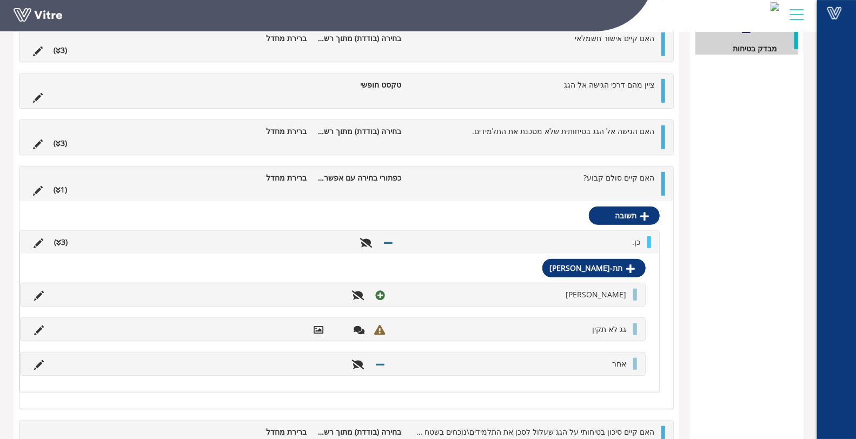
click at [563, 241] on li "כן." at bounding box center [521, 242] width 247 height 12
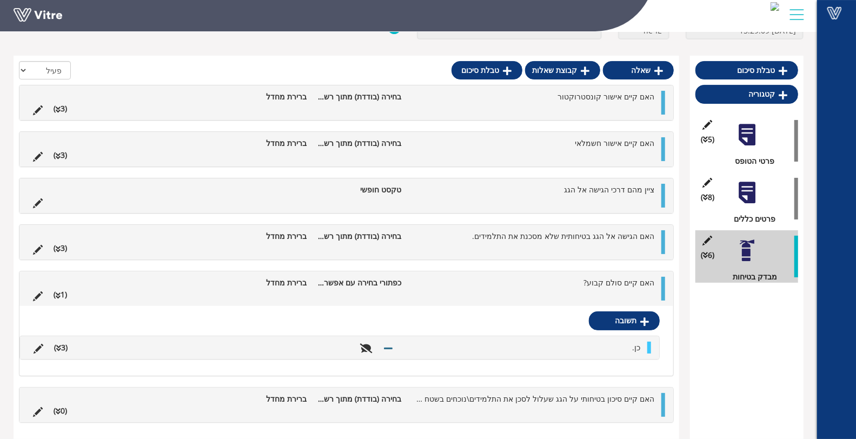
scroll to position [76, 0]
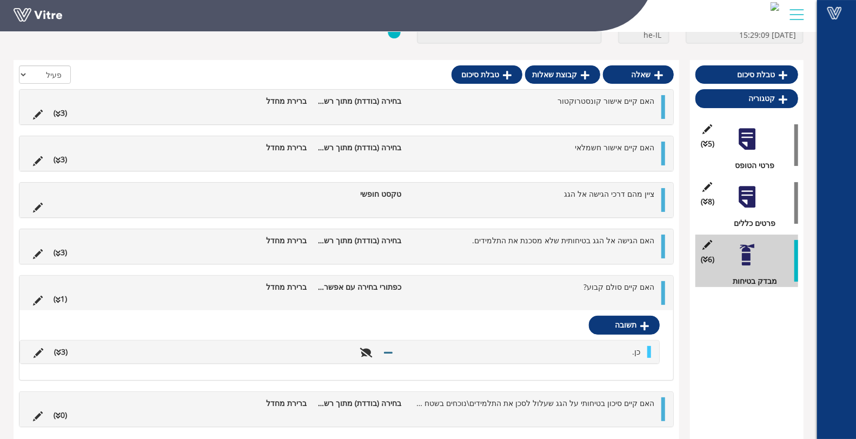
click at [566, 360] on div "תשובה כן. (3 ) תת-תשובה גג תקין גג לא תקין אחר" at bounding box center [346, 344] width 654 height 69
click at [566, 357] on div "כן. (3 )" at bounding box center [339, 352] width 639 height 23
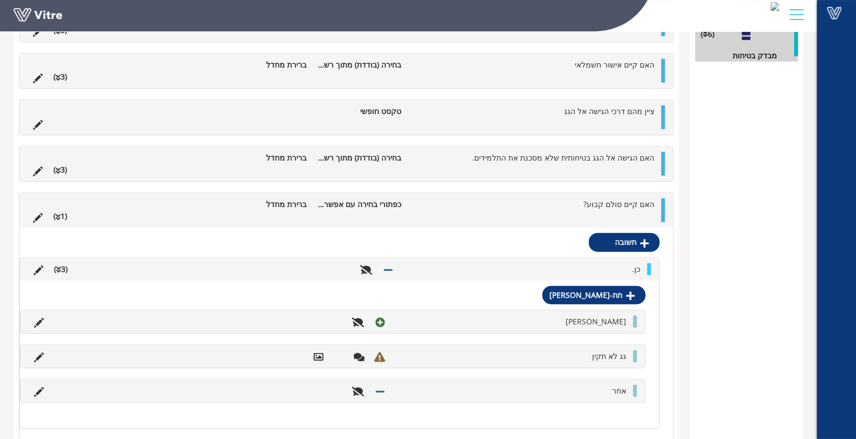
scroll to position [308, 0]
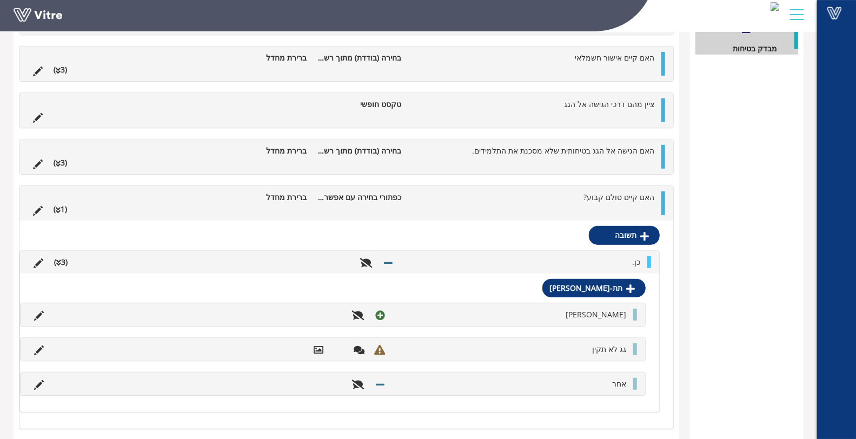
click at [572, 259] on li "כן." at bounding box center [521, 262] width 247 height 12
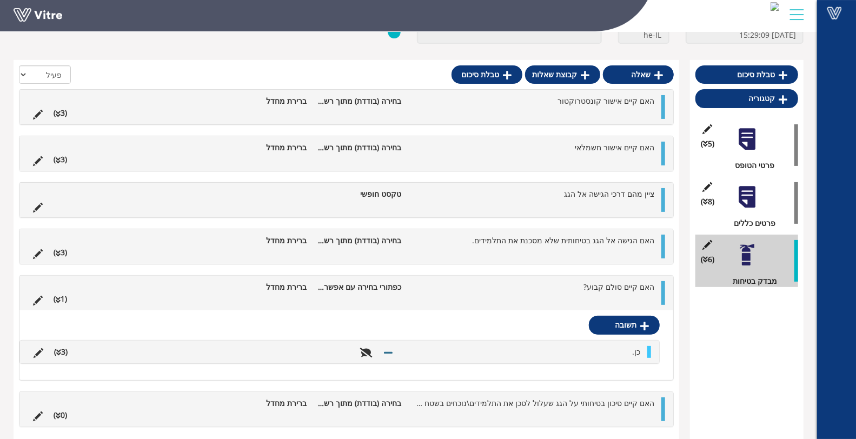
click at [558, 301] on ul "האם קיים סולם קבוע? כפתורי בחירה עם אפשרויות בחירה ברירת מחדל (1 )" at bounding box center [344, 293] width 632 height 24
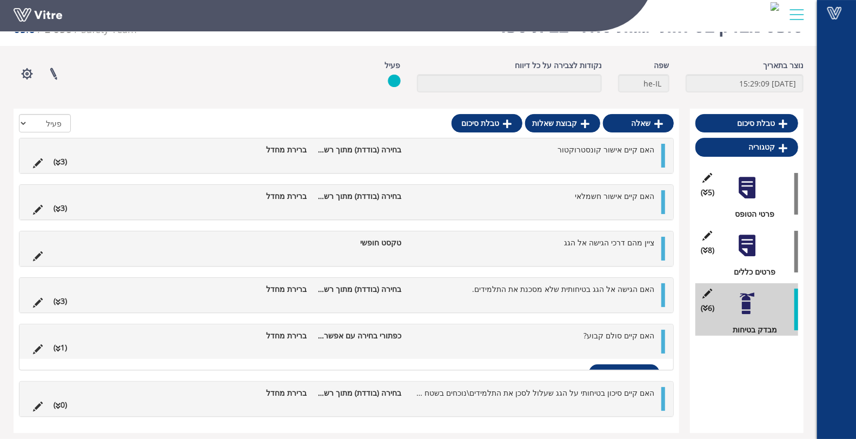
scroll to position [27, 0]
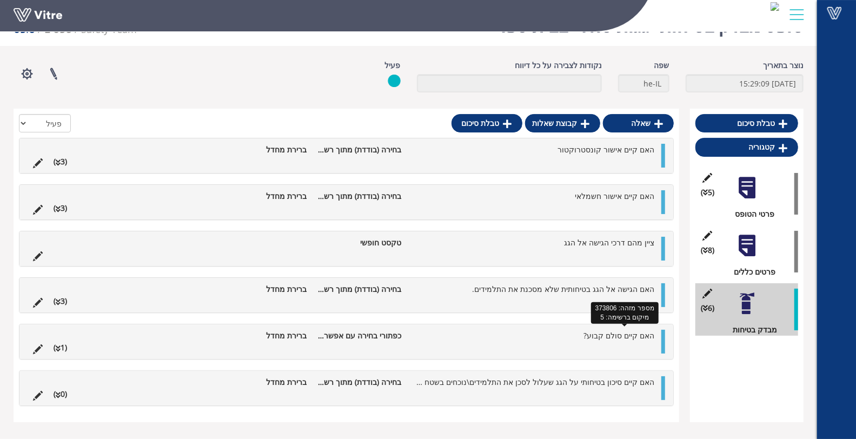
click at [617, 334] on span "האם קיים סולם קבוע?" at bounding box center [618, 335] width 71 height 10
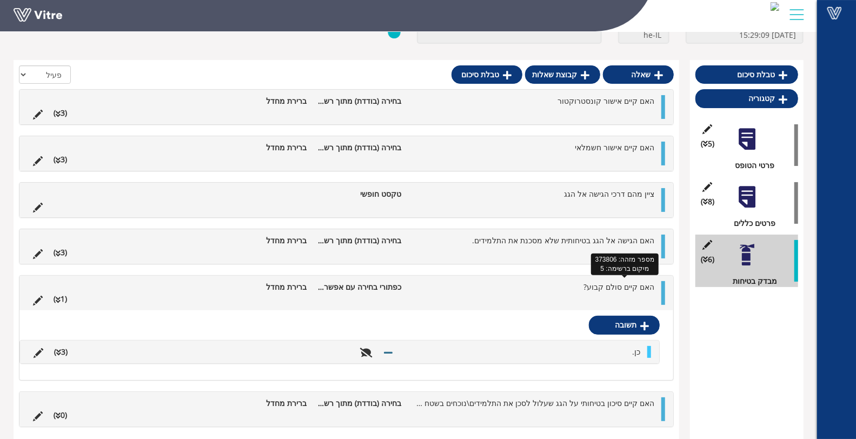
click at [626, 287] on span "האם קיים סולם קבוע?" at bounding box center [618, 287] width 71 height 10
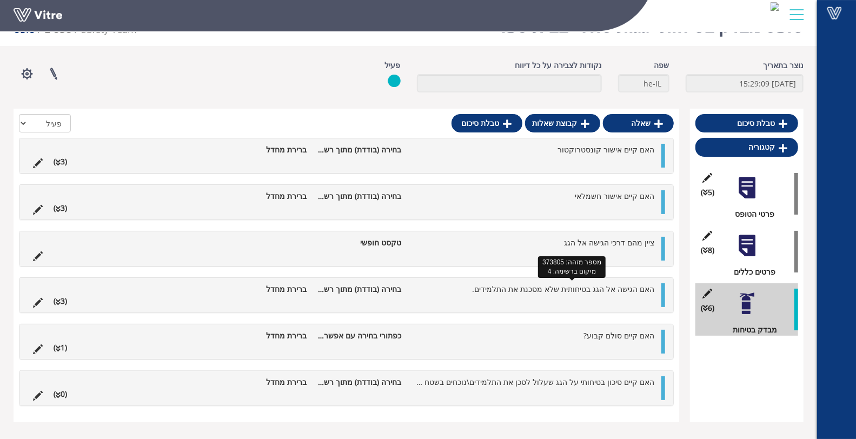
click at [517, 291] on span "האם הגישה אל הגג בטיחותית שלא מסכנת את התלמידים." at bounding box center [563, 289] width 182 height 10
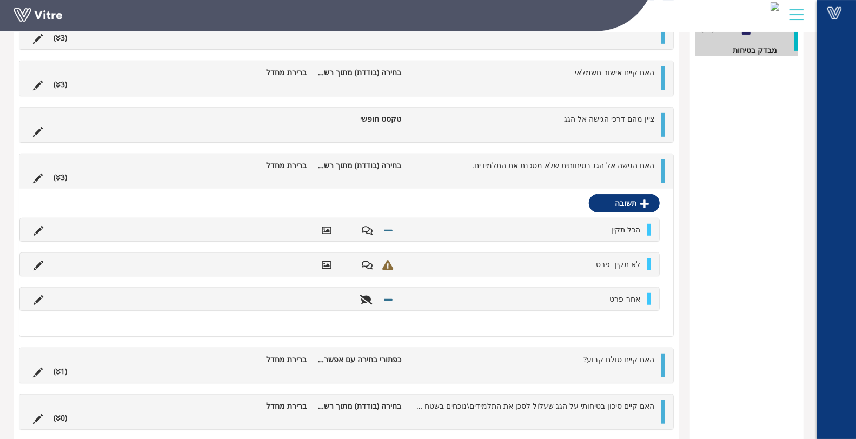
scroll to position [299, 0]
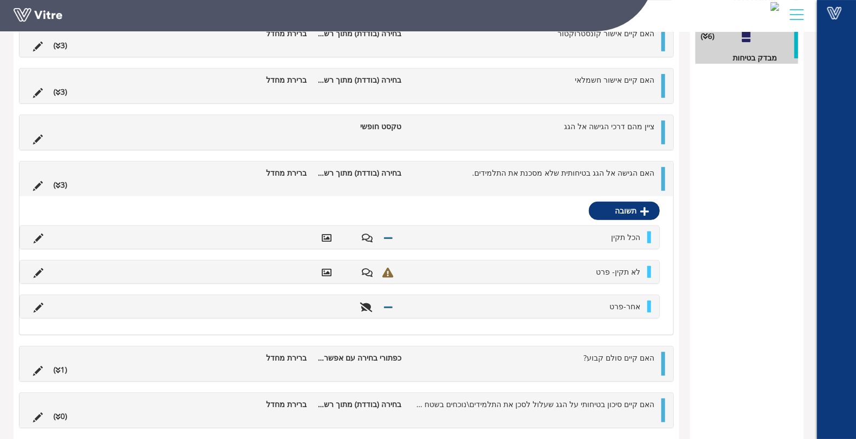
click at [456, 178] on ul "האם הגישה אל הגג בטיחותית שלא מסכנת את התלמידים. בחירה (בודדת) מתוך רשימה ברירת…" at bounding box center [344, 179] width 632 height 24
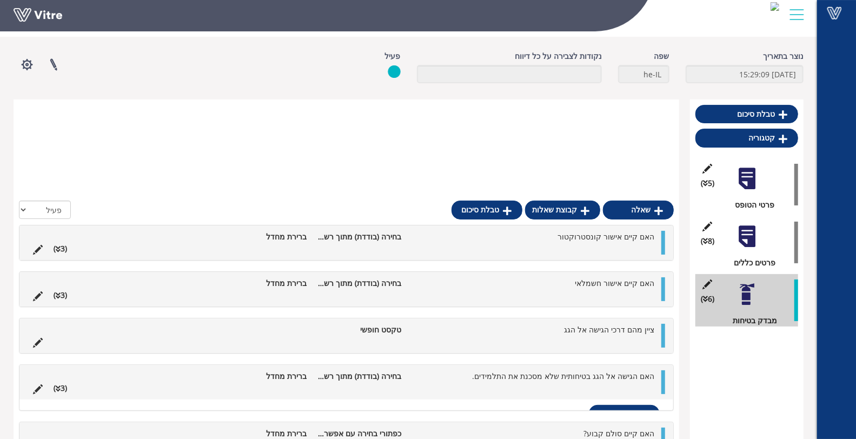
scroll to position [27, 0]
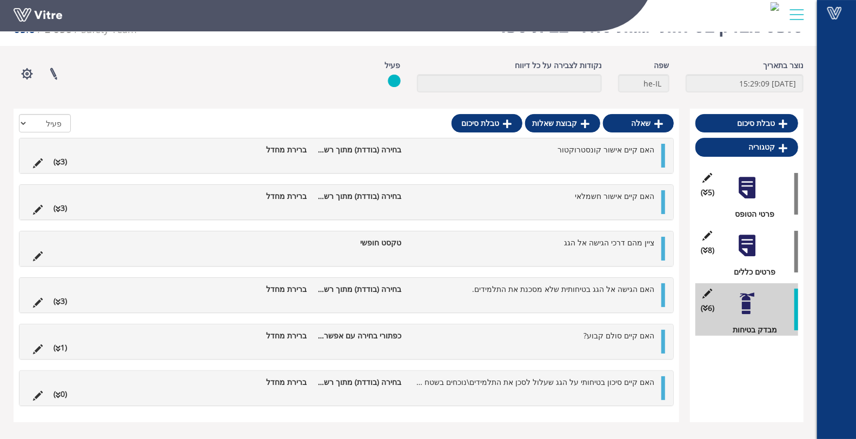
click at [541, 296] on ul "האם הגישה אל הגג בטיחותית שלא מסכנת את התלמידים. בחירה (בודדת) מתוך רשימה ברירת…" at bounding box center [344, 295] width 632 height 24
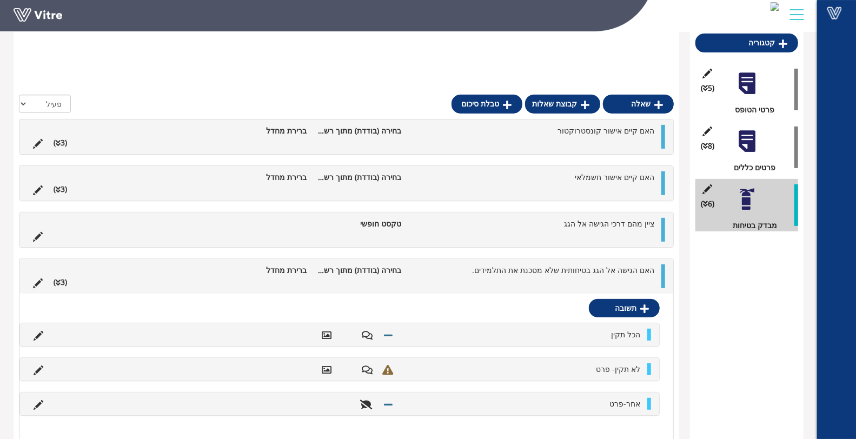
scroll to position [308, 0]
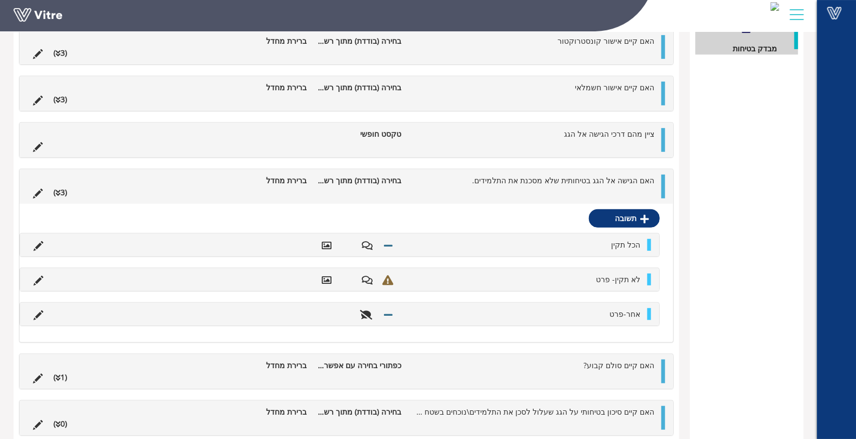
click at [535, 187] on ul "האם הגישה אל הגג בטיחותית שלא מסכנת את התלמידים. בחירה (בודדת) מתוך רשימה ברירת…" at bounding box center [344, 187] width 632 height 24
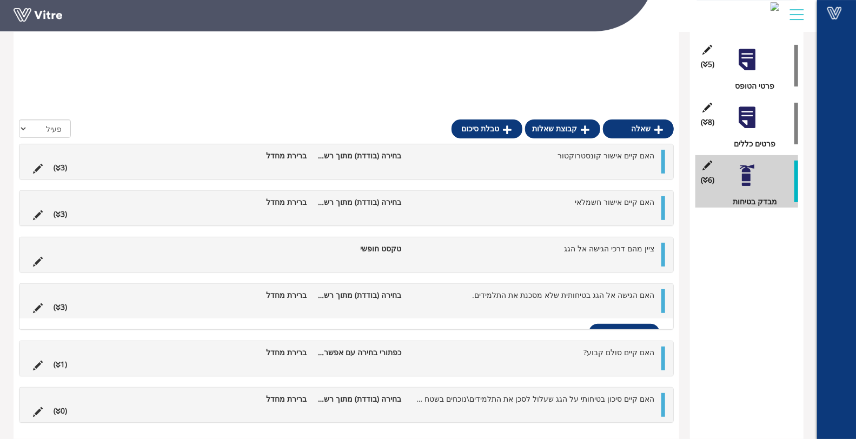
scroll to position [27, 0]
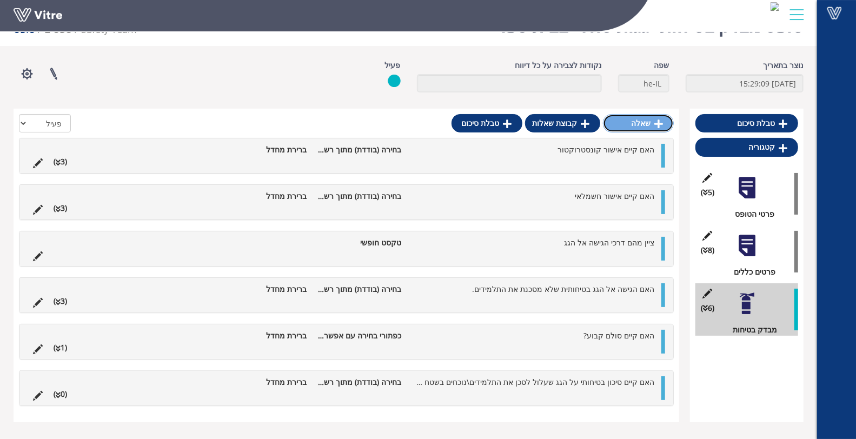
click at [657, 123] on icon at bounding box center [658, 124] width 9 height 10
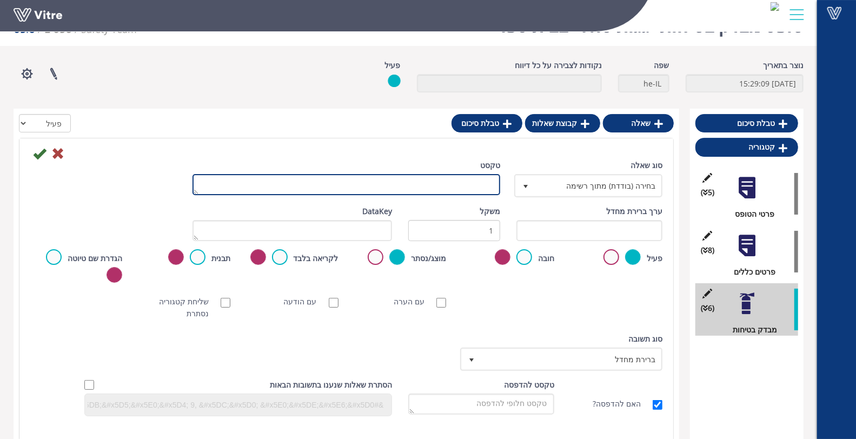
click at [485, 189] on textarea "טקסט" at bounding box center [346, 184] width 308 height 21
click at [424, 181] on textarea "במידה וקיים סולם קבוע0 האם הגישה אליו חסומה?" at bounding box center [346, 184] width 308 height 21
type textarea "במידה וקיים סולם קבוע האם הגישה אליו חסומה?"
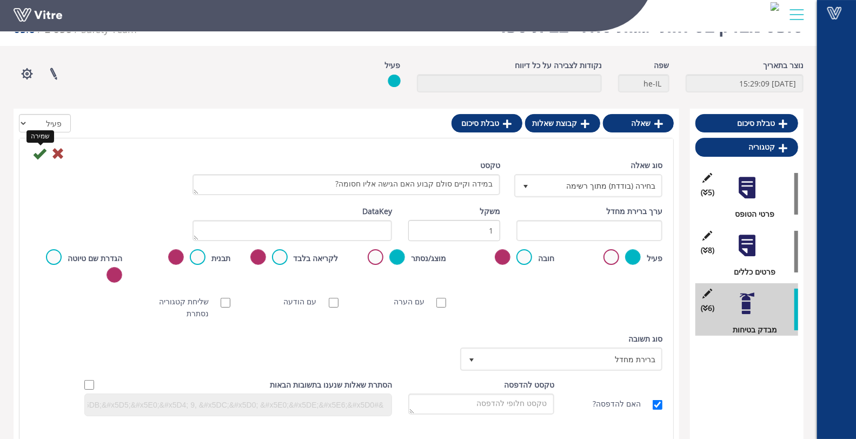
click at [38, 158] on icon at bounding box center [39, 153] width 13 height 13
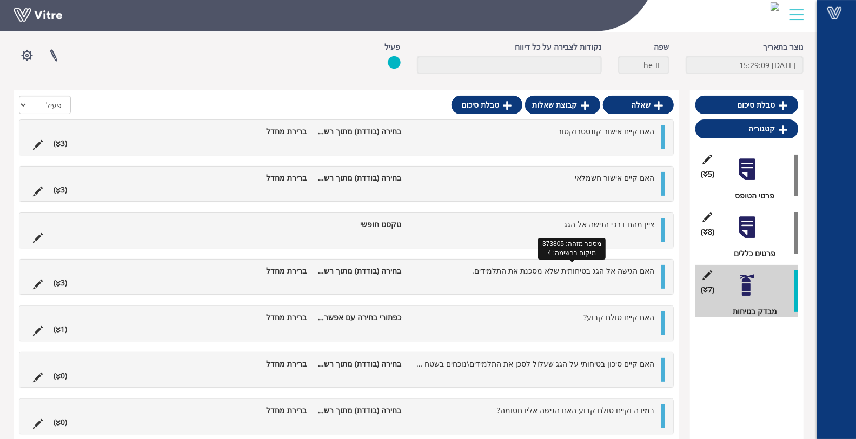
scroll to position [53, 0]
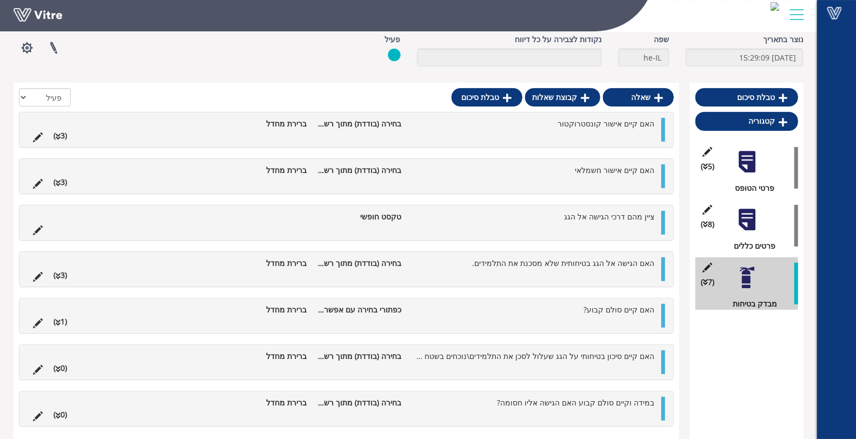
click at [496, 318] on ul "האם קיים סולם קבוע? כפתורי בחירה עם אפשרויות בחירה ברירת מחדל (1 )" at bounding box center [344, 316] width 632 height 24
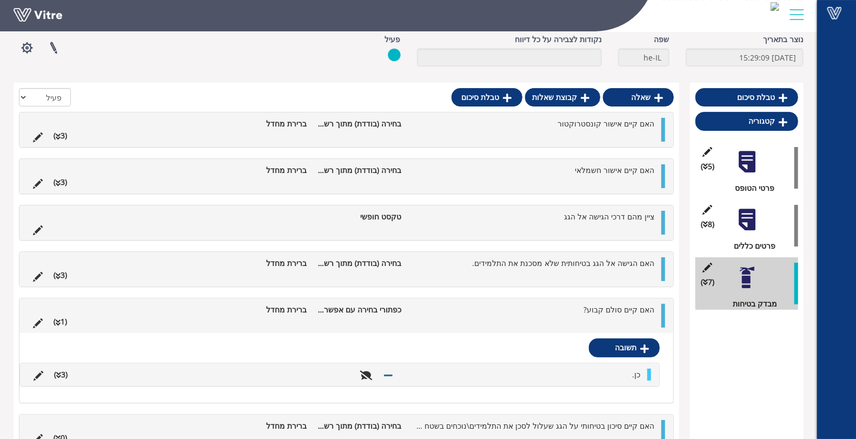
click at [496, 318] on ul "האם קיים סולם קבוע? כפתורי בחירה עם אפשרויות בחירה ברירת מחדל (1 )" at bounding box center [344, 316] width 632 height 24
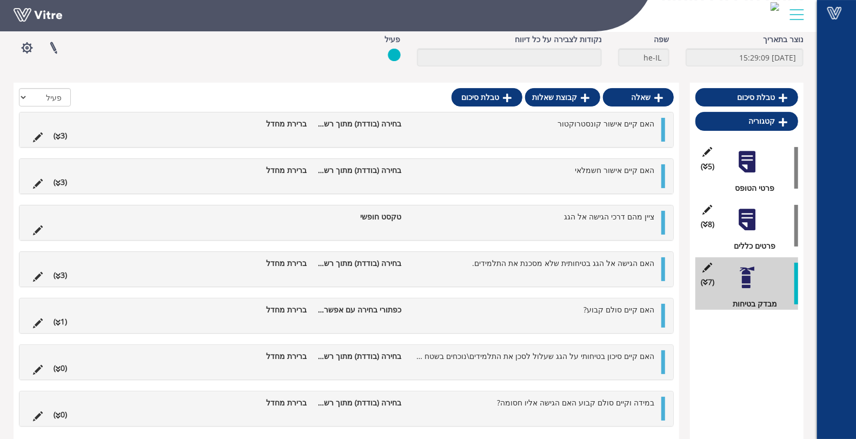
click at [494, 318] on ul "האם קיים סולם קבוע? כפתורי בחירה עם אפשרויות בחירה ברירת מחדל (1 )" at bounding box center [344, 316] width 632 height 24
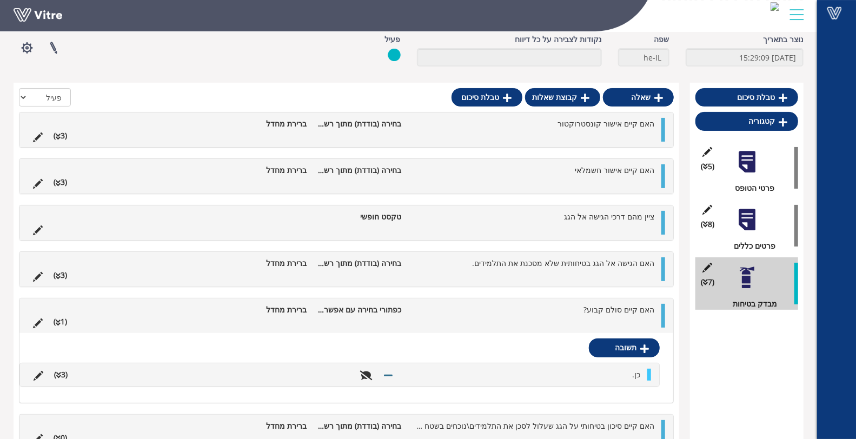
click at [565, 377] on div "כן. (3 )" at bounding box center [339, 374] width 639 height 23
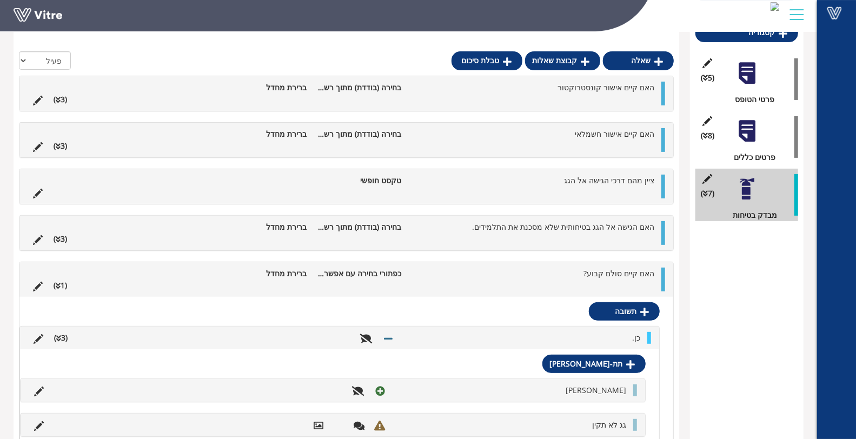
scroll to position [233, 0]
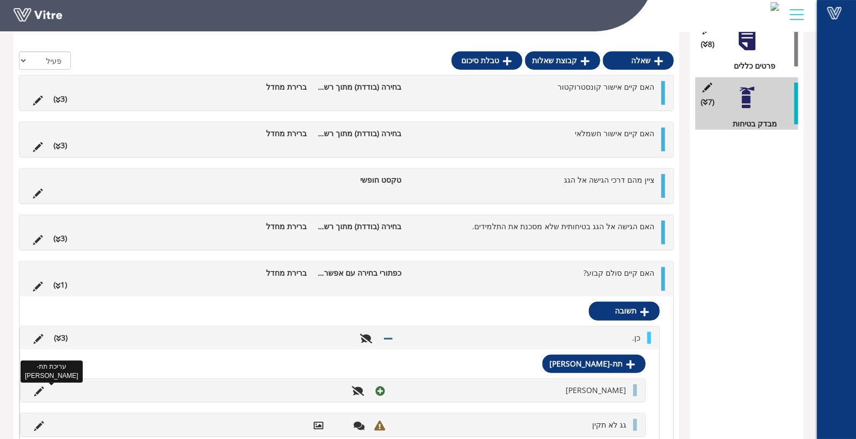
click at [35, 388] on icon at bounding box center [39, 392] width 10 height 10
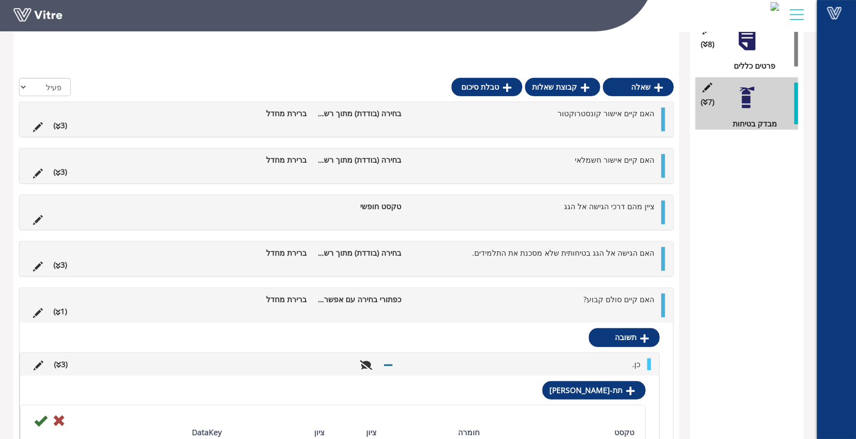
scroll to position [414, 0]
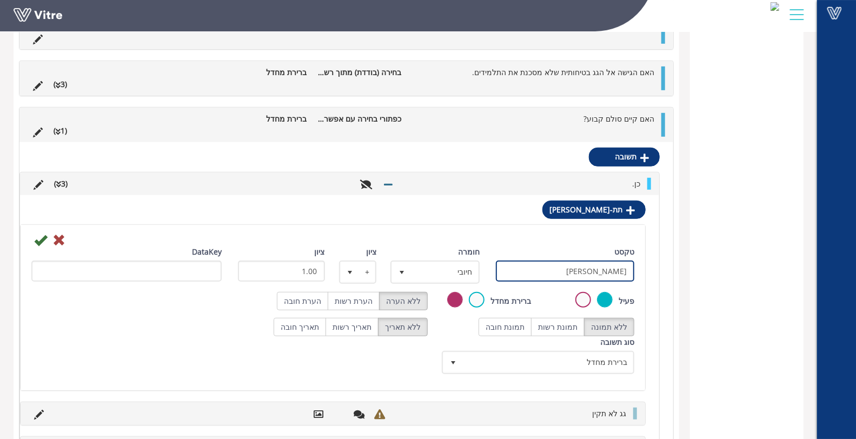
drag, startPoint x: 620, startPoint y: 272, endPoint x: 629, endPoint y: 270, distance: 9.4
click at [629, 270] on input "גג תקין" at bounding box center [565, 271] width 138 height 21
type input "סולם תקין"
click at [38, 241] on icon at bounding box center [40, 240] width 13 height 13
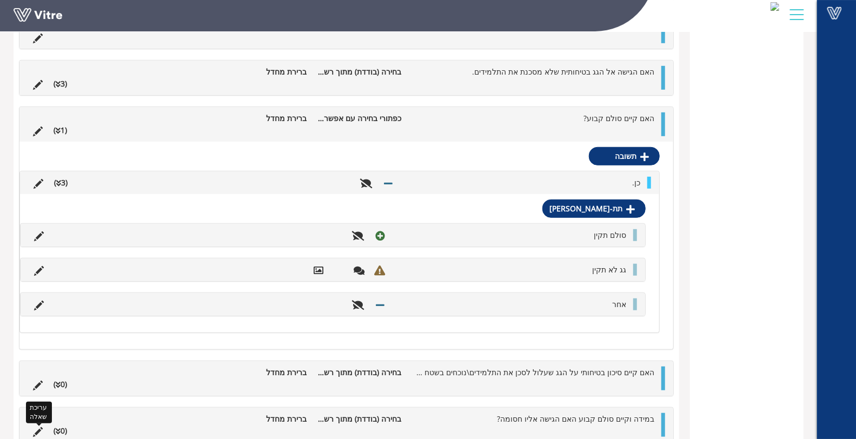
click at [38, 429] on icon at bounding box center [38, 432] width 10 height 10
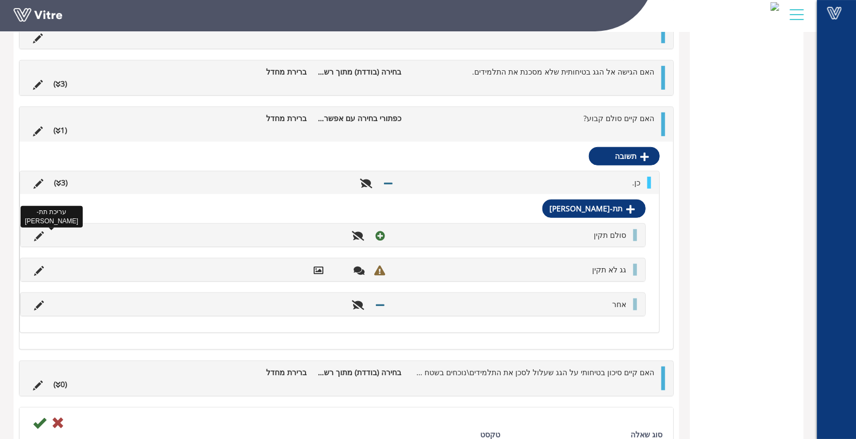
click at [39, 231] on icon at bounding box center [39, 236] width 10 height 10
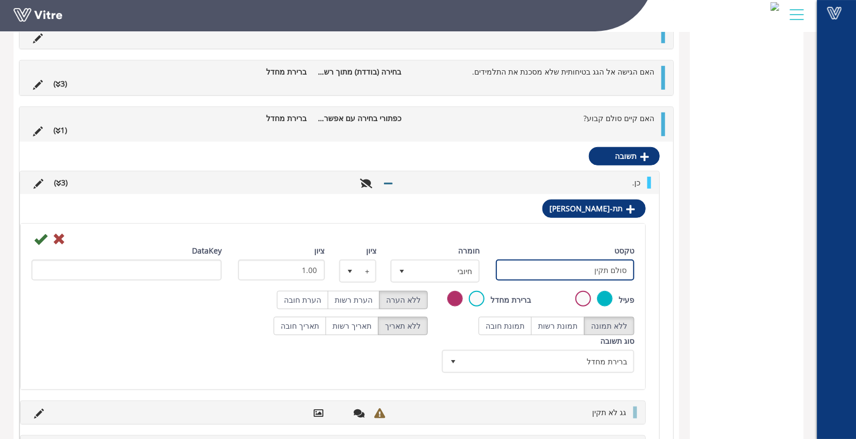
drag, startPoint x: 565, startPoint y: 267, endPoint x: 671, endPoint y: 278, distance: 106.0
click at [671, 278] on div "תשובה כן. (3 ) תת-תשובה סולם תקין טקסט סולם תקין חומרה חיובי 1 ציון + 1 ציון 1.…" at bounding box center [346, 317] width 654 height 351
type input "קיים מניעת כניסה ללא מורשים"
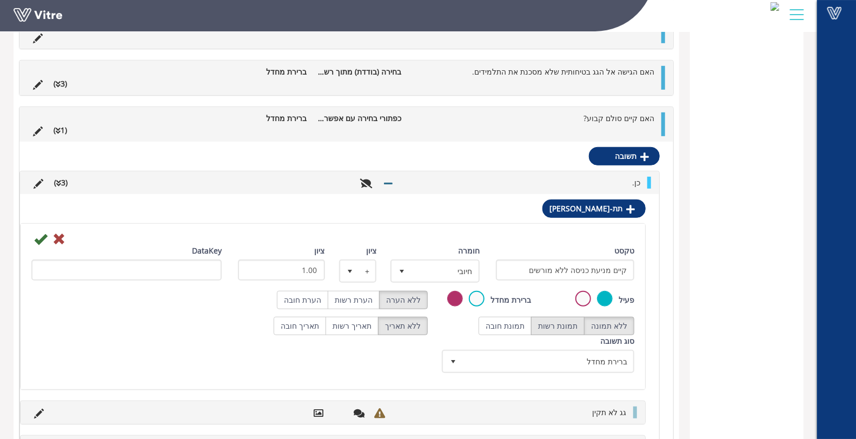
click at [553, 322] on label "תמונת רשות" at bounding box center [558, 326] width 54 height 18
radio input "true"
click at [32, 241] on div at bounding box center [332, 238] width 619 height 13
click at [39, 238] on icon at bounding box center [40, 238] width 13 height 13
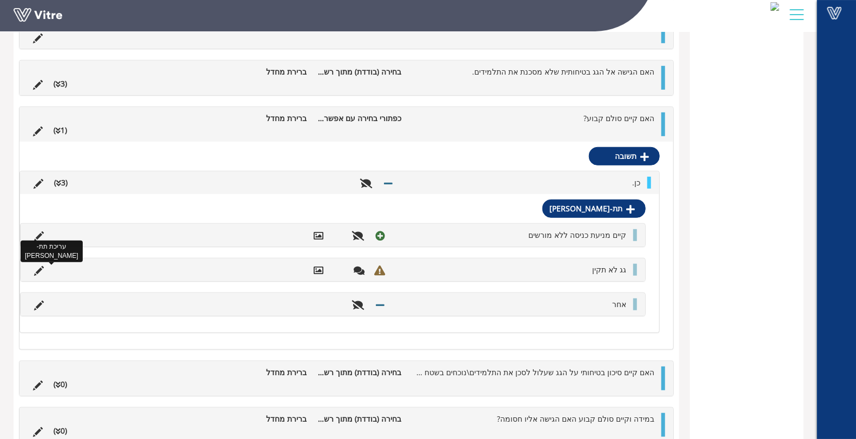
click at [36, 266] on icon at bounding box center [39, 271] width 10 height 10
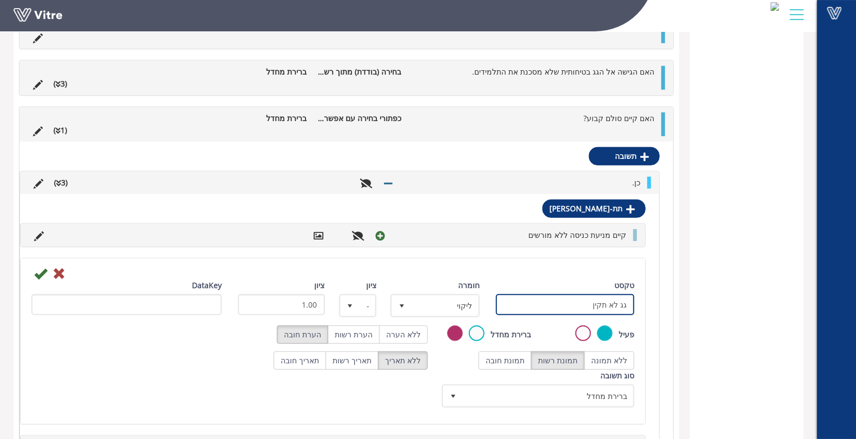
drag, startPoint x: 629, startPoint y: 298, endPoint x: 731, endPoint y: 298, distance: 101.6
click at [731, 298] on div "טבלת סיכום קטגוריה (5 ) פרטי הטופס (8 ) פרטים כללים (7 ) מבדק בטיחות שאלה קבוצת…" at bounding box center [409, 162] width 790 height 880
type input "לא קיים מניעת כניסה ללא מורשים"
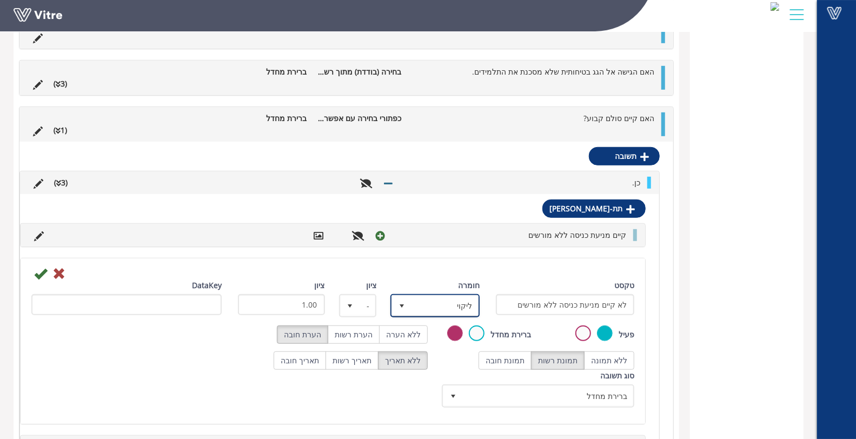
click at [416, 307] on span "ליקוי" at bounding box center [445, 305] width 68 height 19
click at [425, 336] on li "חמור" at bounding box center [426, 345] width 86 height 18
type input "3"
click at [357, 328] on label "הערת רשות" at bounding box center [354, 334] width 52 height 18
radio input "true"
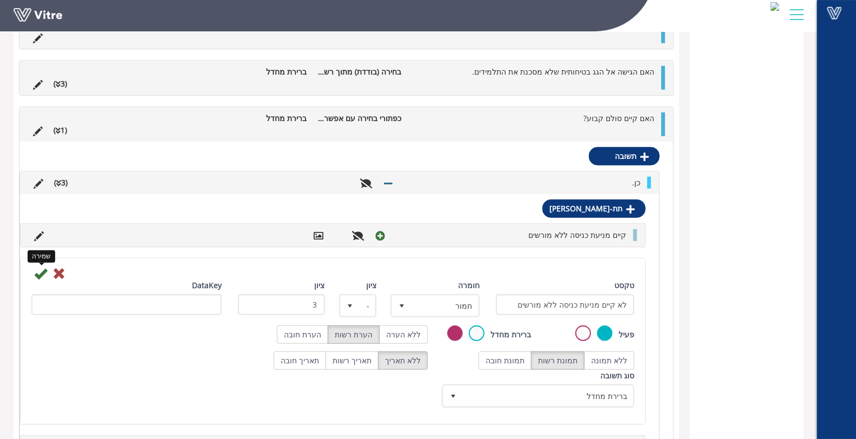
click at [42, 272] on icon at bounding box center [40, 273] width 13 height 13
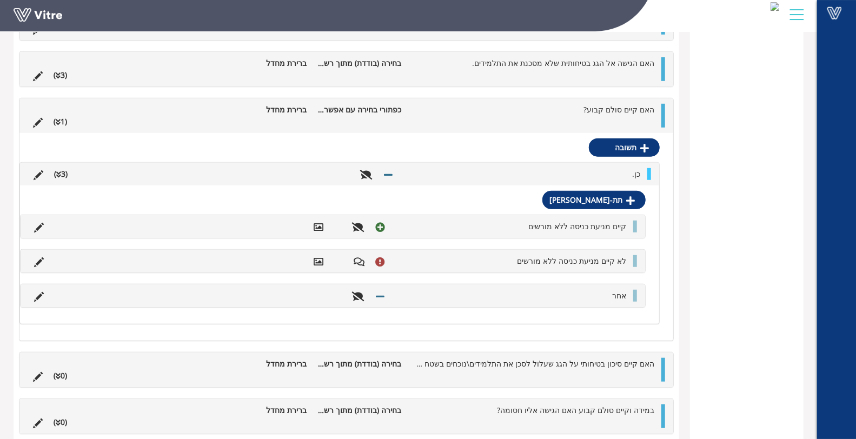
scroll to position [428, 0]
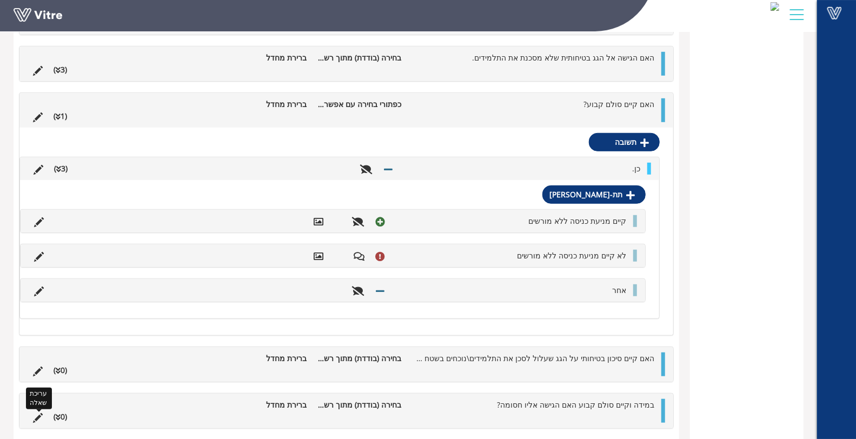
click at [36, 413] on icon at bounding box center [38, 418] width 10 height 10
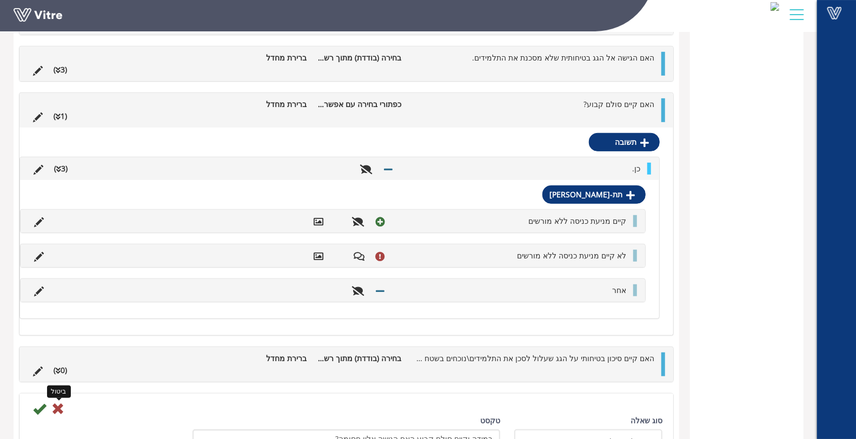
click at [57, 404] on icon at bounding box center [57, 408] width 13 height 13
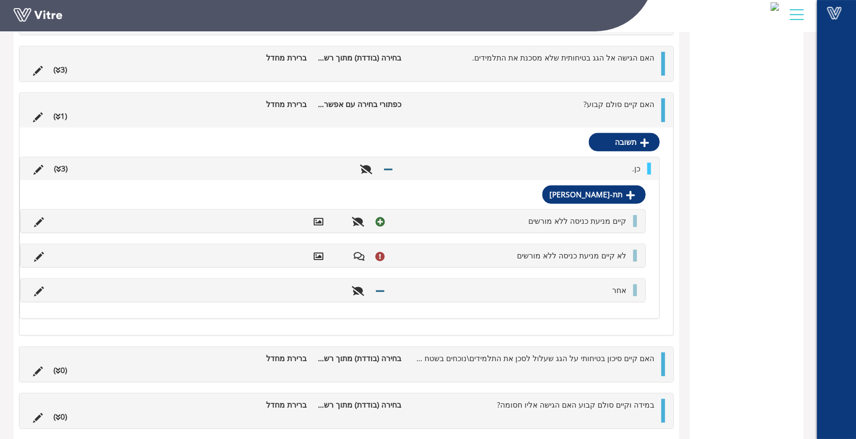
click at [321, 117] on ul "האם קיים סולם קבוע? כפתורי בחירה עם אפשרויות בחירה ברירת מחדל (1 )" at bounding box center [344, 110] width 632 height 24
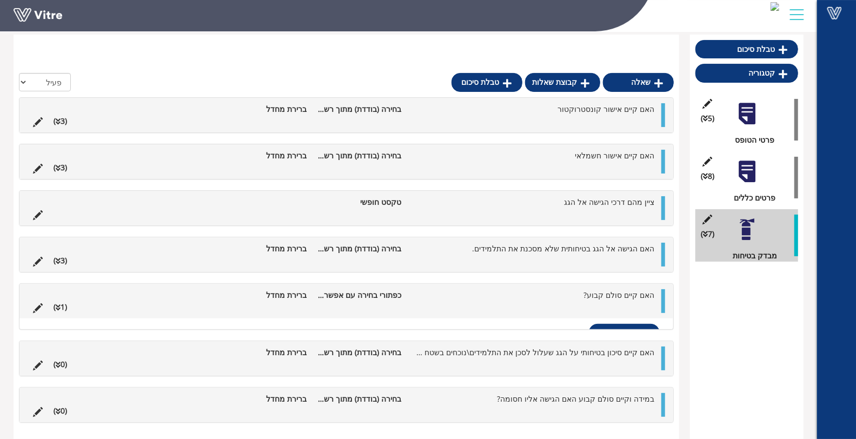
scroll to position [53, 0]
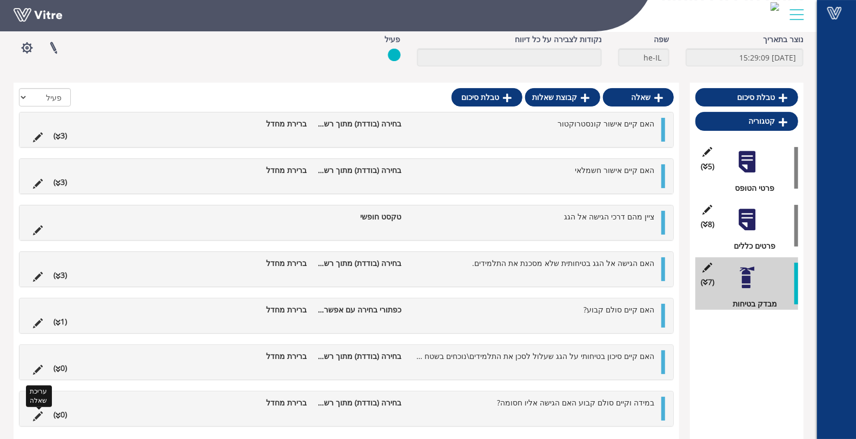
click at [38, 411] on icon at bounding box center [38, 416] width 10 height 10
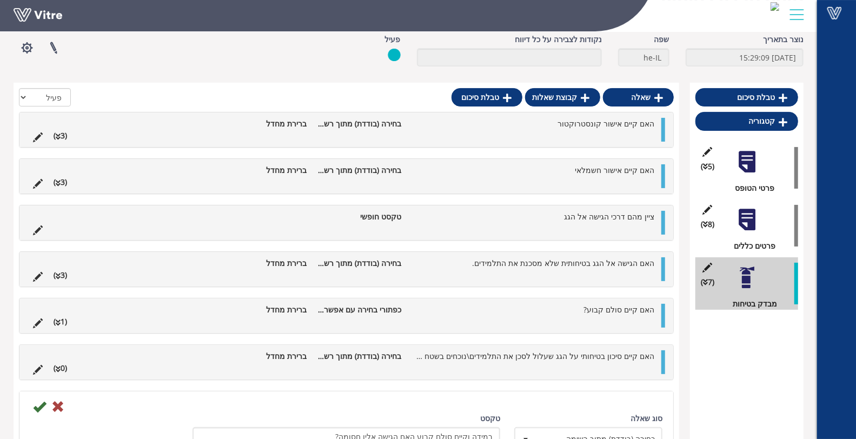
scroll to position [307, 0]
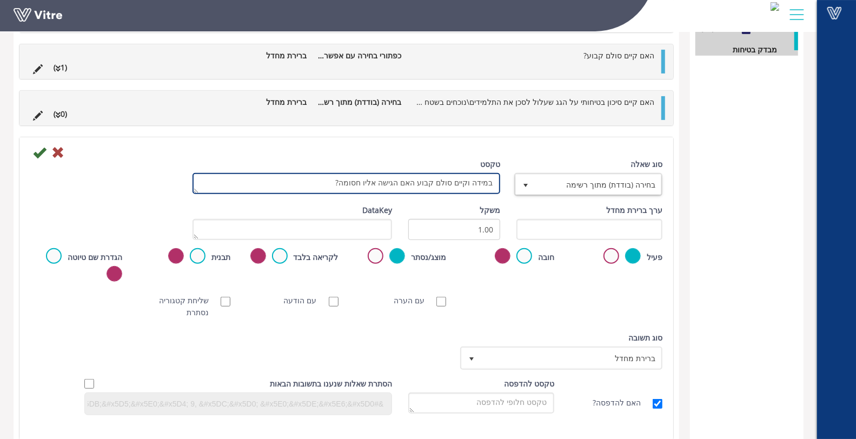
drag, startPoint x: 326, startPoint y: 180, endPoint x: 580, endPoint y: 181, distance: 253.5
click at [580, 181] on div "סוג שאלה בחירה (בודדת) מתוך רשימה 3 טקסט במידה וקיים סולם קבוע האם הגישה אליו ח…" at bounding box center [346, 181] width 648 height 46
type textarea "הערות נו"
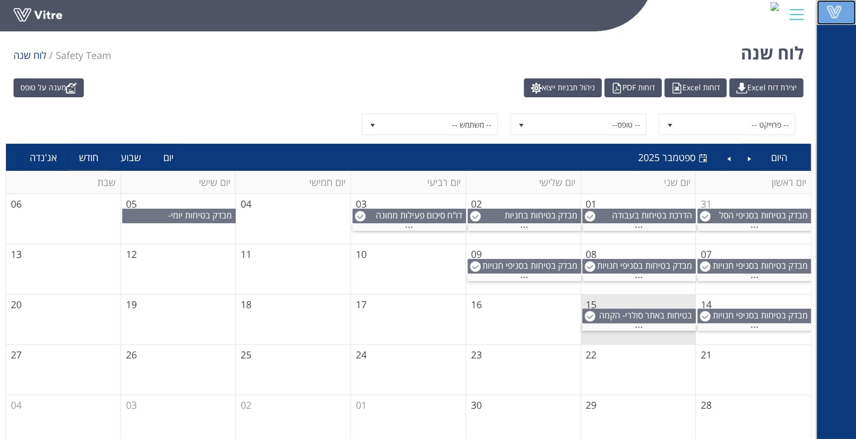
click at [834, 14] on span at bounding box center [834, 11] width 27 height 13
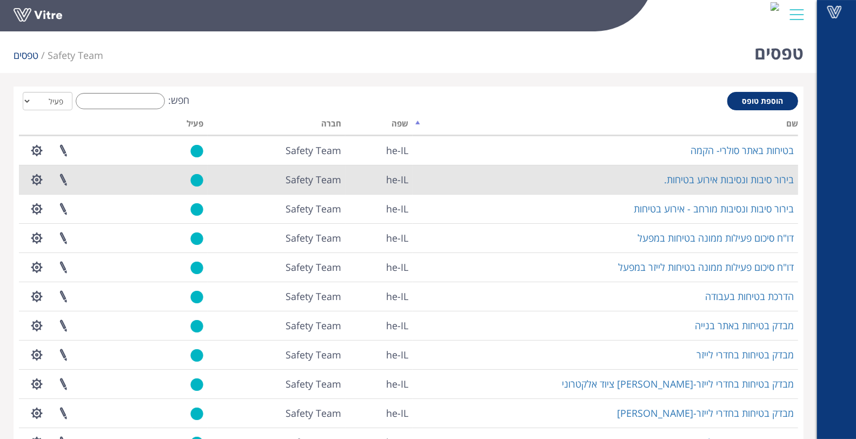
scroll to position [182, 0]
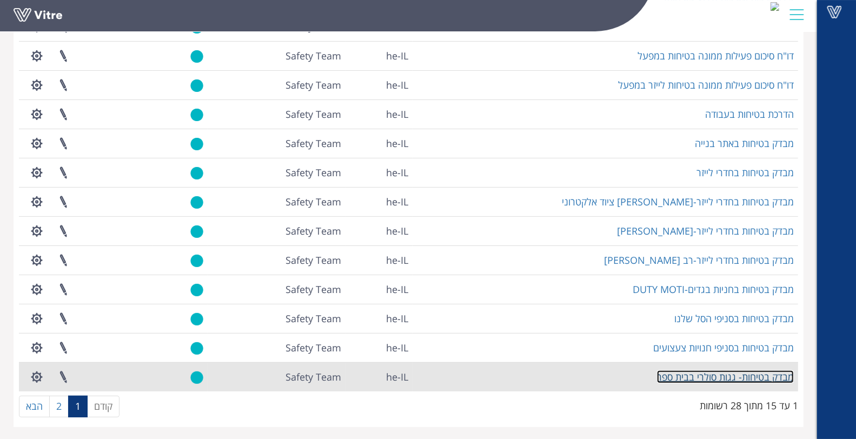
click at [698, 373] on link "מבדק בטיחות- גגות סולרי בבית ספר" at bounding box center [725, 376] width 137 height 13
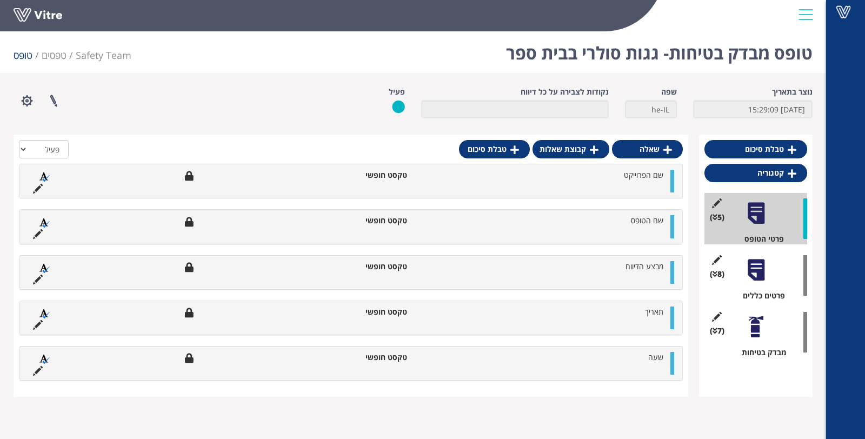
click at [756, 334] on div at bounding box center [756, 327] width 24 height 24
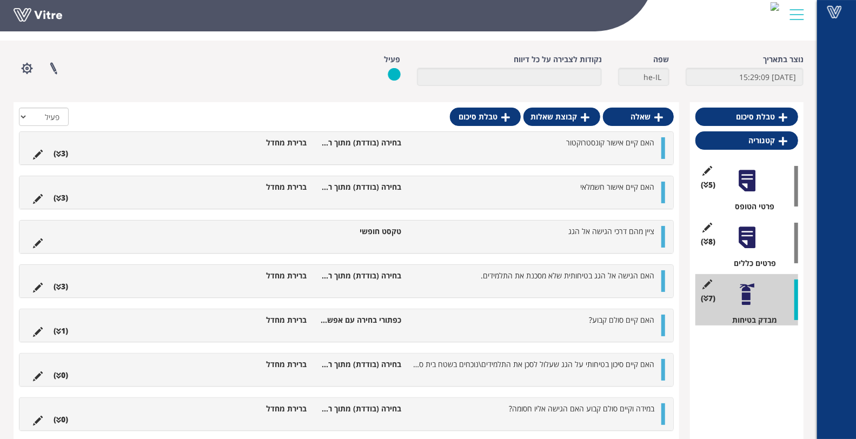
scroll to position [50, 0]
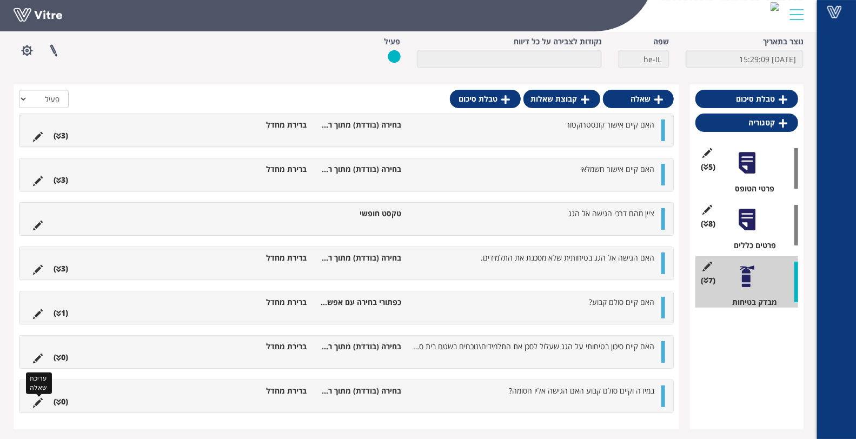
click at [36, 404] on icon at bounding box center [38, 403] width 10 height 10
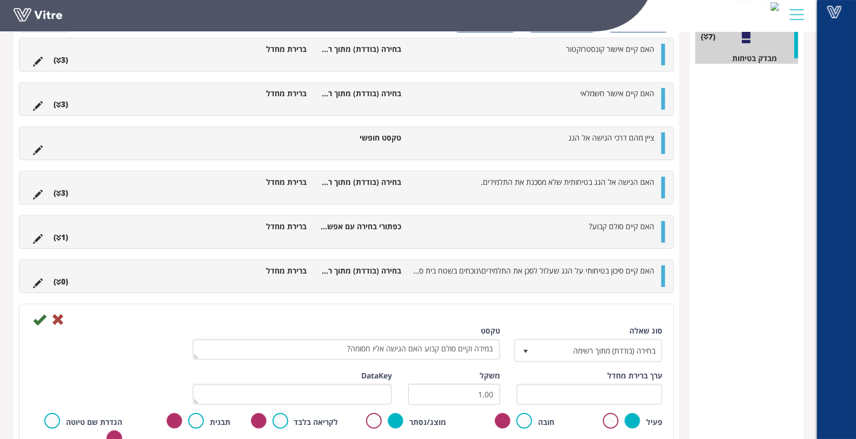
scroll to position [334, 0]
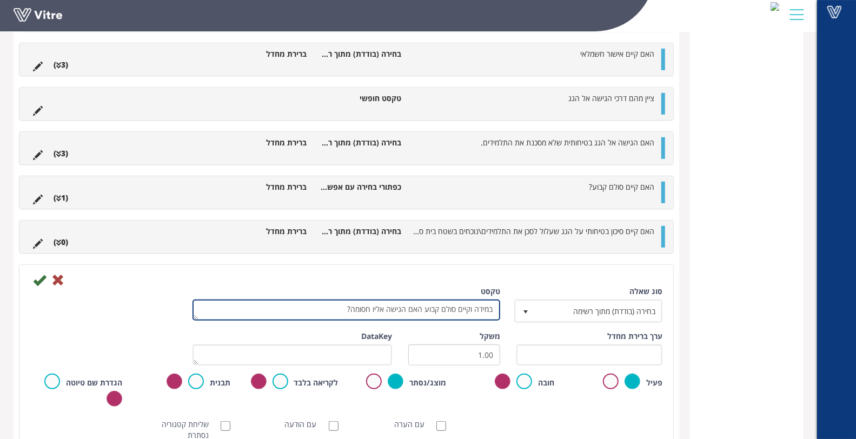
click at [328, 305] on textarea "במידה וקיים סולם קבוע האם הגישה אליו חסומה?" at bounding box center [346, 309] width 308 height 21
type textarea "הערות נוספות:"
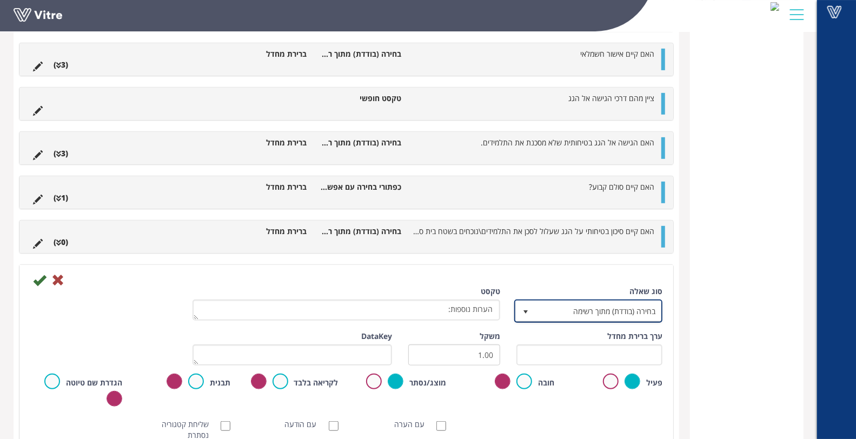
click at [604, 314] on span "בחירה (בודדת) מתוך רשימה" at bounding box center [598, 310] width 126 height 19
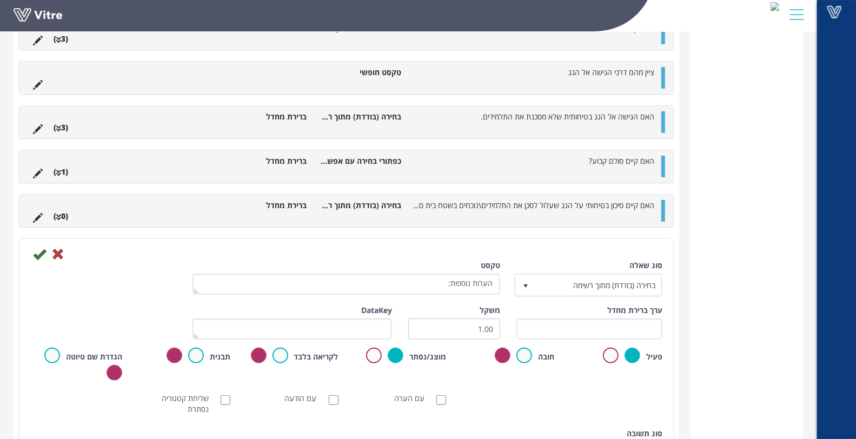
scroll to position [408, 0]
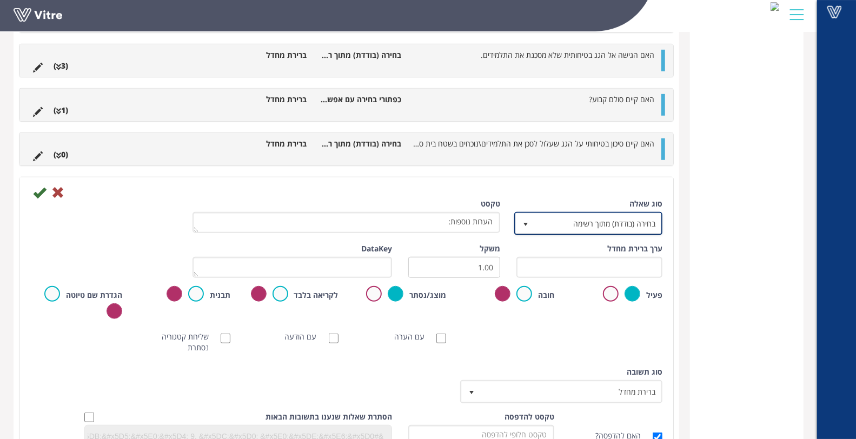
click at [556, 223] on span "בחירה (בודדת) מתוך רשימה" at bounding box center [598, 223] width 126 height 19
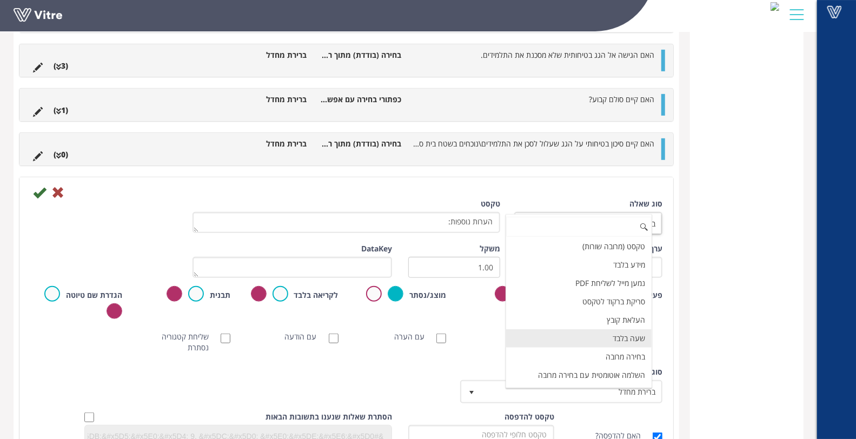
scroll to position [198, 0]
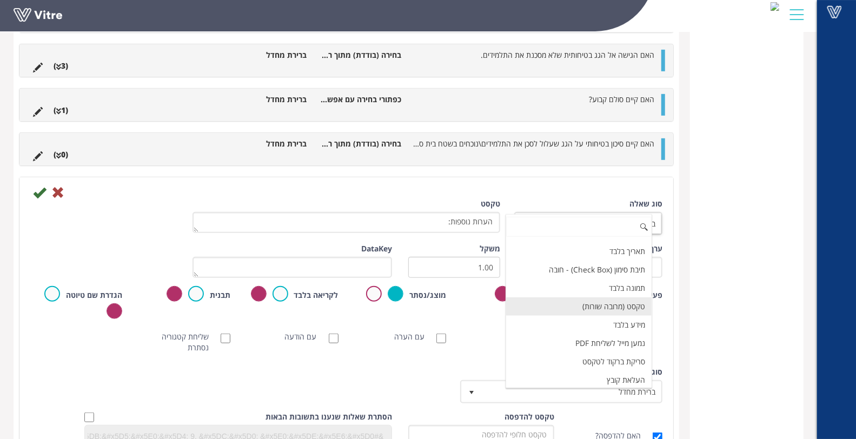
click at [587, 298] on li "טקסט (מרובה שורות)" at bounding box center [578, 306] width 145 height 18
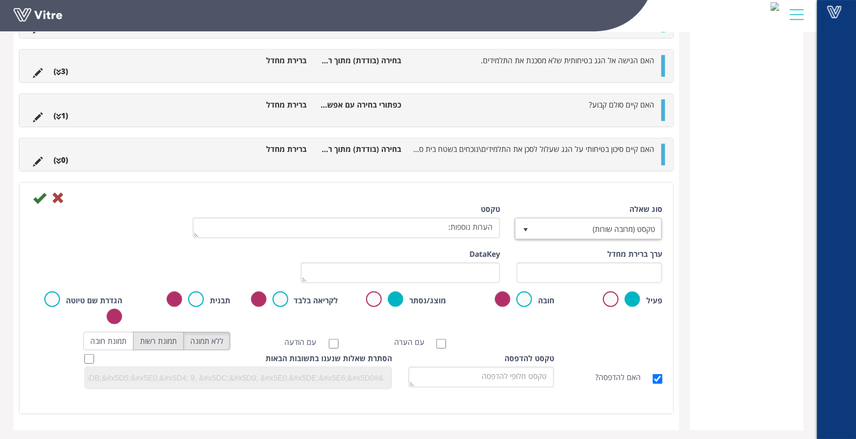
click at [169, 339] on label "תמונת רשות" at bounding box center [158, 341] width 51 height 18
radio input "true"
click at [34, 197] on icon at bounding box center [39, 197] width 13 height 13
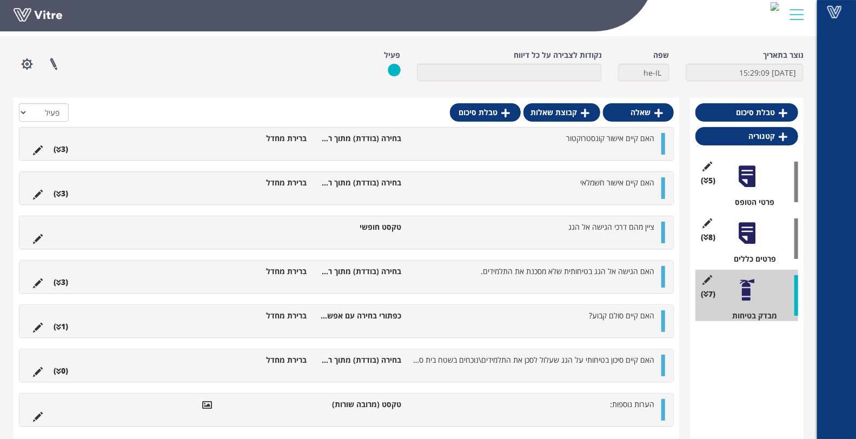
scroll to position [51, 0]
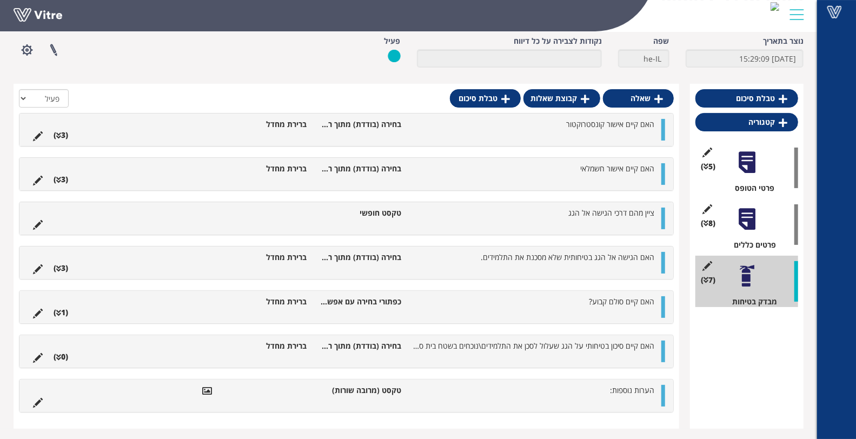
click at [760, 221] on div "(8 ) פרטים כללים" at bounding box center [746, 224] width 103 height 51
click at [752, 223] on div at bounding box center [747, 219] width 24 height 24
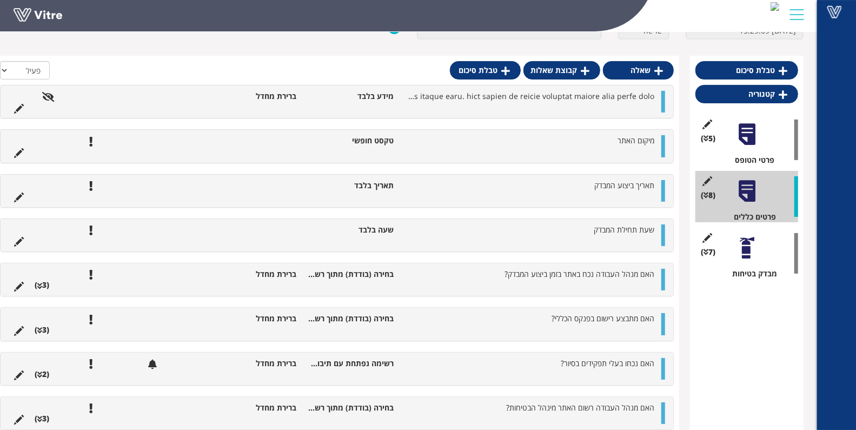
scroll to position [106, 0]
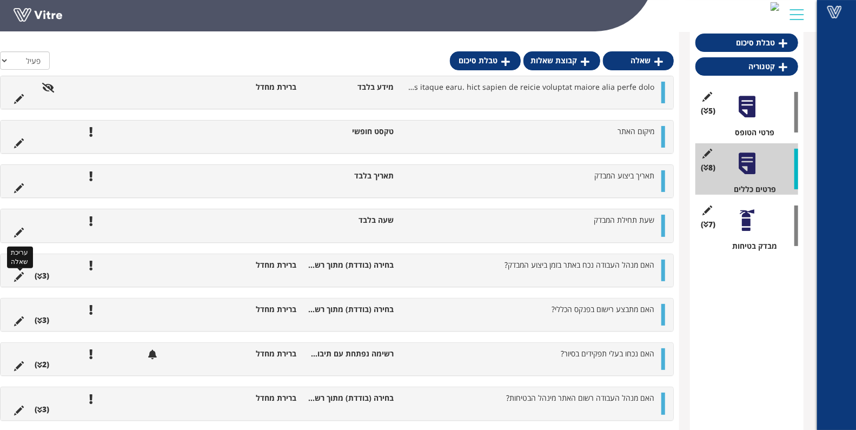
click at [17, 275] on icon at bounding box center [19, 277] width 10 height 10
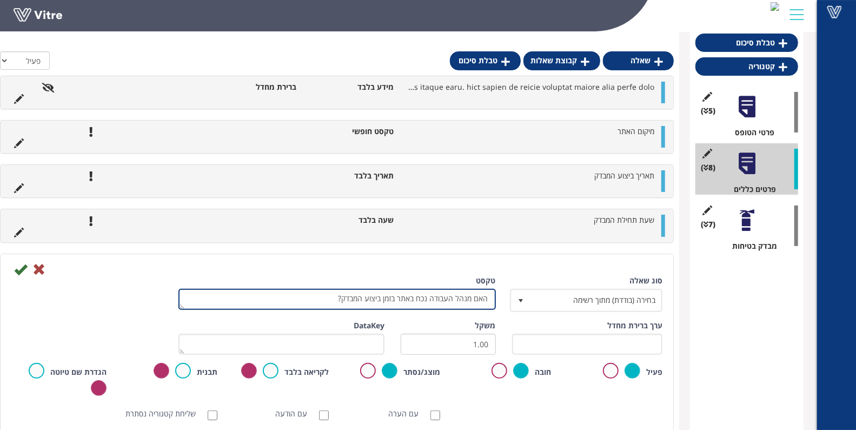
click at [287, 305] on textarea "האם מנהל העבודה נכח באתר בזמן ביצוע המבדק?" at bounding box center [336, 299] width 317 height 21
click at [285, 305] on textarea "האם מנהל העבודה נכח באתר בזמן ביצוע המבדק?" at bounding box center [336, 299] width 317 height 21
type textarea "האם מנהל העבודה נכח באתר בזמן ביצוע המבדק"
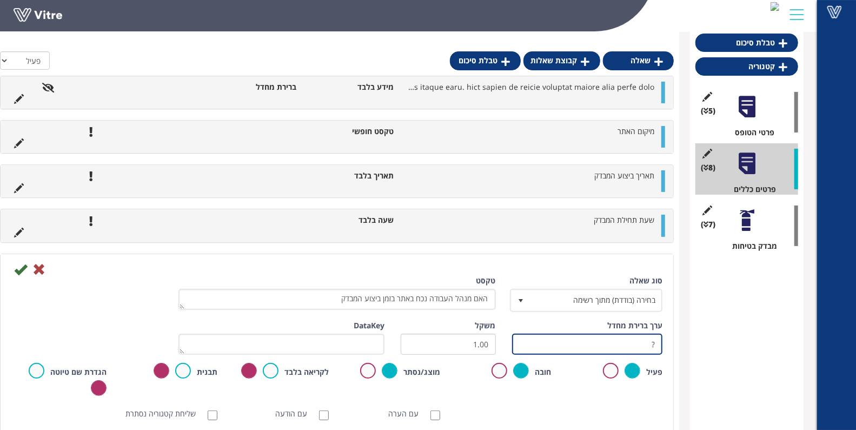
type input "?"
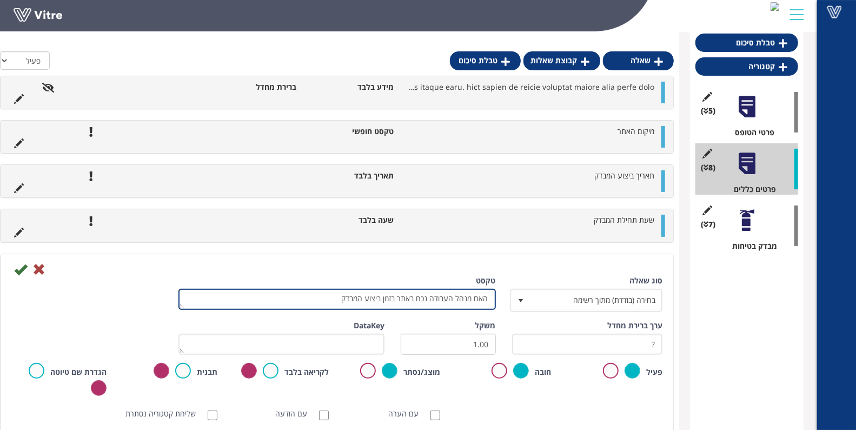
click at [344, 296] on textarea "האם מנהל העבודה נכח באתר בזמן ביצוע המבדק?" at bounding box center [336, 299] width 317 height 21
click at [458, 298] on textarea "האם מנהל העבודה נכח באתר בזמן ביצוע המבדק?" at bounding box center [336, 299] width 317 height 21
type textarea "האם היה מלווה לסיור?"
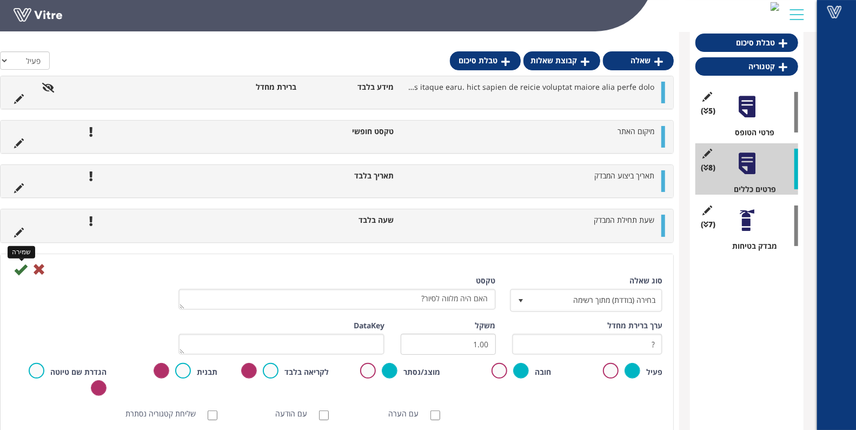
click at [20, 269] on icon at bounding box center [20, 269] width 13 height 13
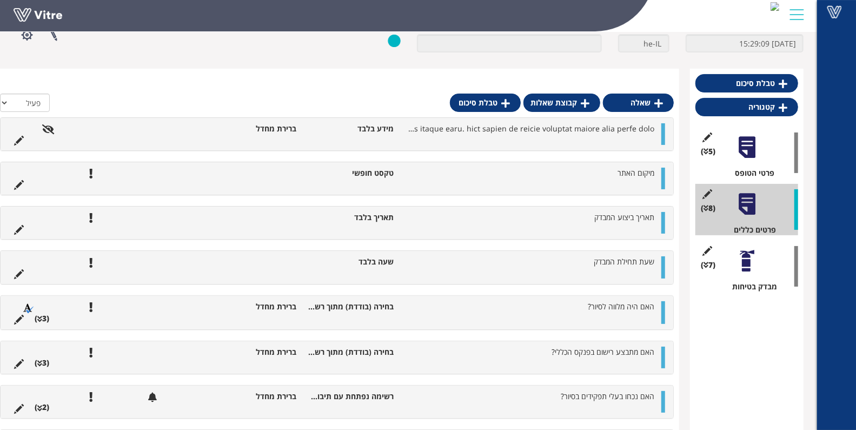
scroll to position [108, 0]
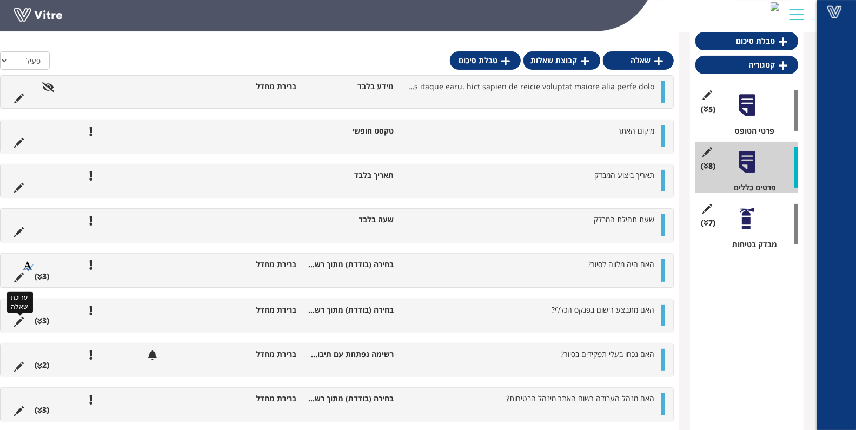
click at [16, 322] on icon at bounding box center [19, 322] width 10 height 10
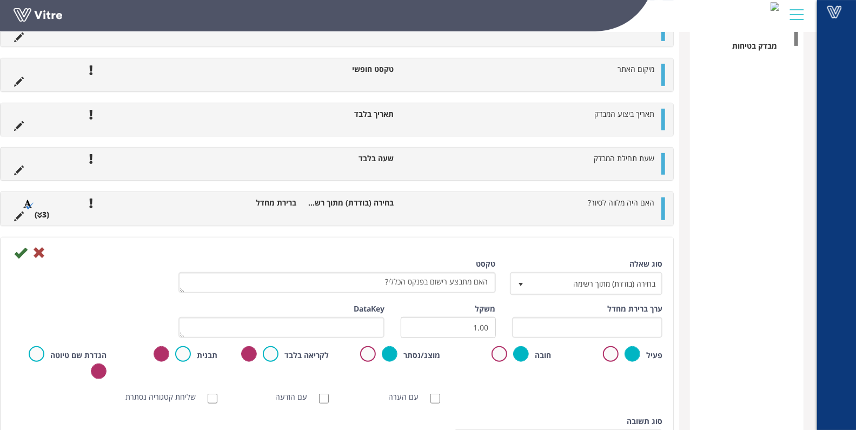
scroll to position [408, 0]
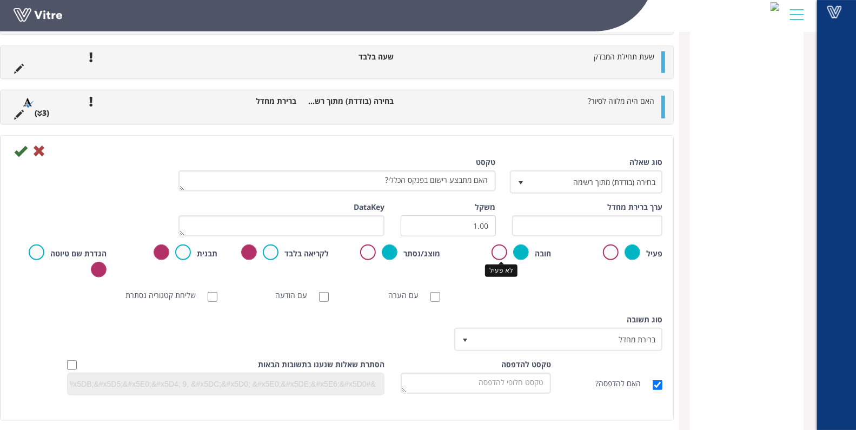
click at [498, 252] on label at bounding box center [499, 252] width 16 height 16
click at [0, 0] on input "radio" at bounding box center [0, 0] width 0 height 0
click at [526, 255] on label at bounding box center [521, 252] width 16 height 16
click at [0, 0] on input "radio" at bounding box center [0, 0] width 0 height 0
click at [630, 250] on label at bounding box center [632, 252] width 16 height 16
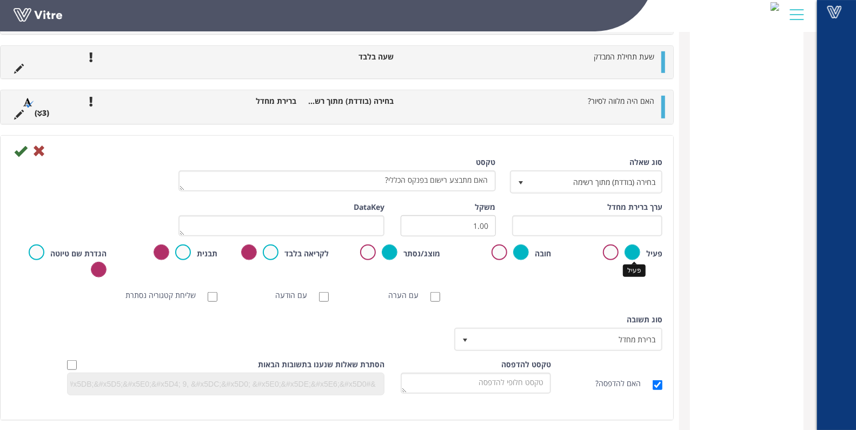
click at [0, 0] on input "radio" at bounding box center [0, 0] width 0 height 0
click at [605, 253] on label at bounding box center [611, 252] width 16 height 16
click at [0, 0] on input "radio" at bounding box center [0, 0] width 0 height 0
click at [18, 155] on icon at bounding box center [20, 150] width 13 height 13
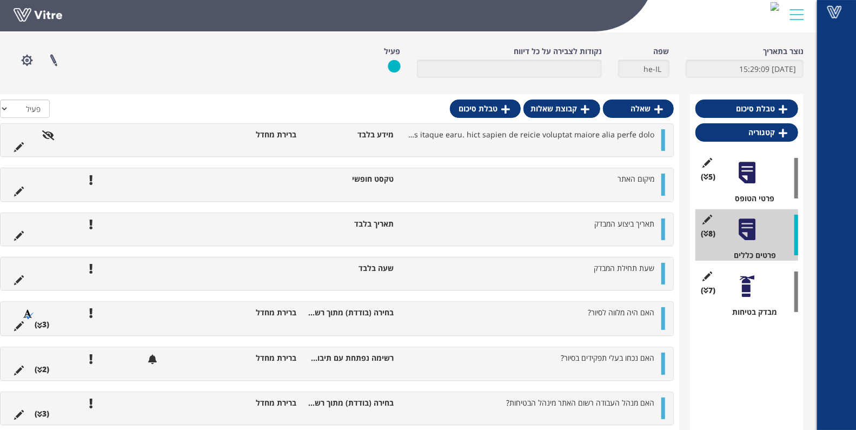
scroll to position [63, 0]
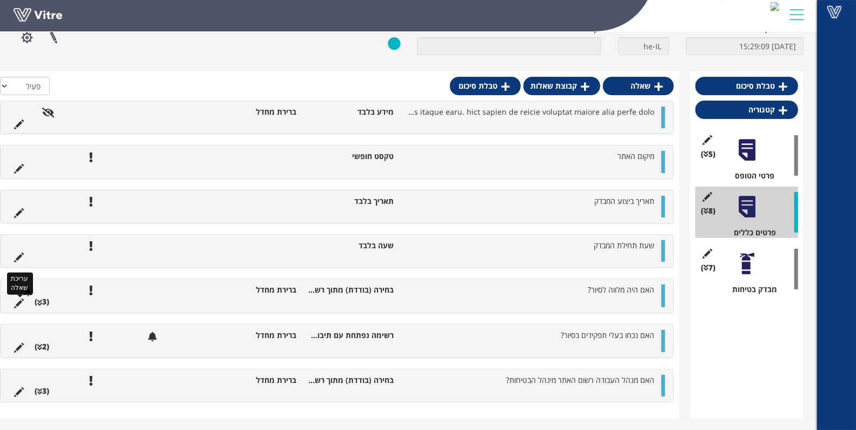
click at [16, 303] on icon at bounding box center [19, 303] width 10 height 10
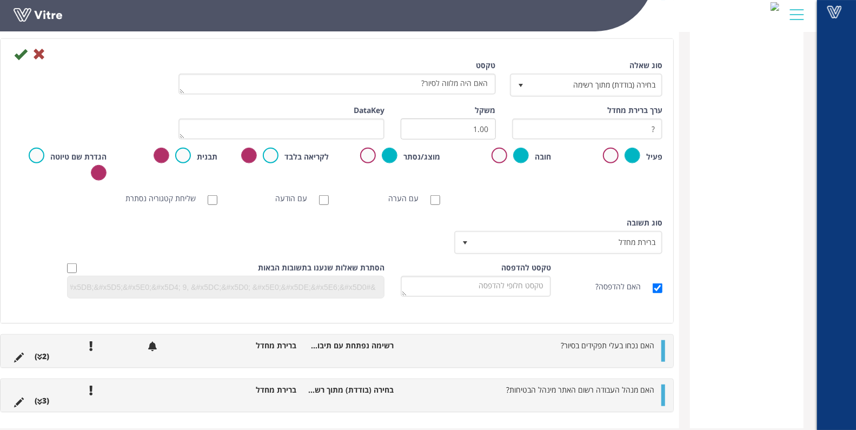
scroll to position [484, 0]
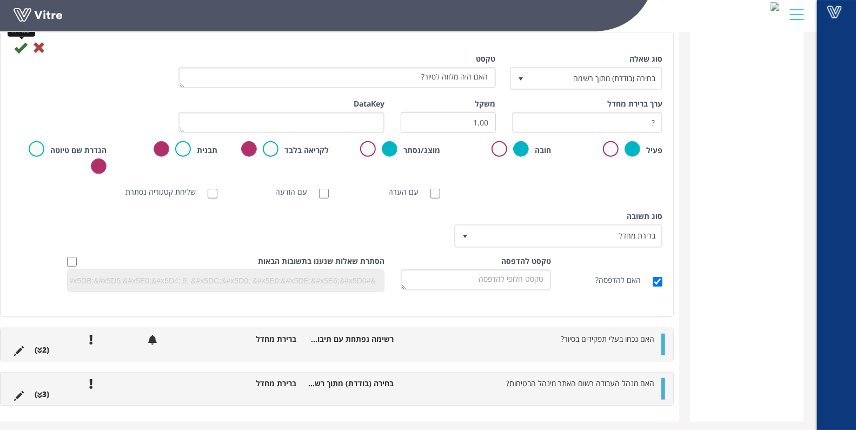
click at [19, 50] on icon at bounding box center [20, 47] width 13 height 13
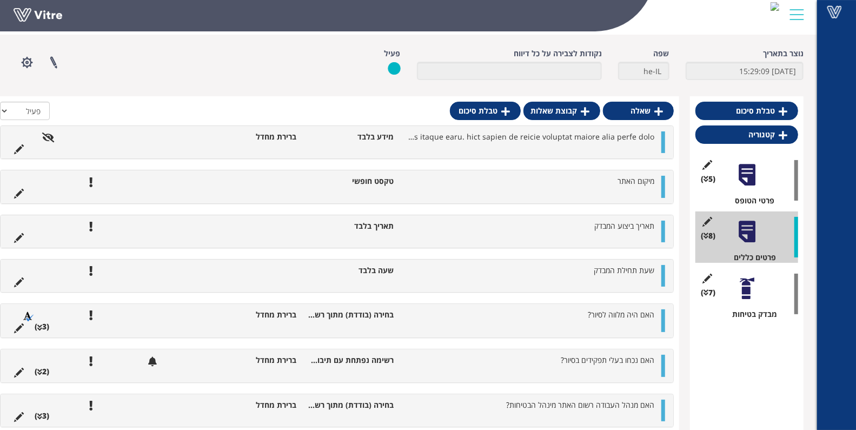
scroll to position [63, 0]
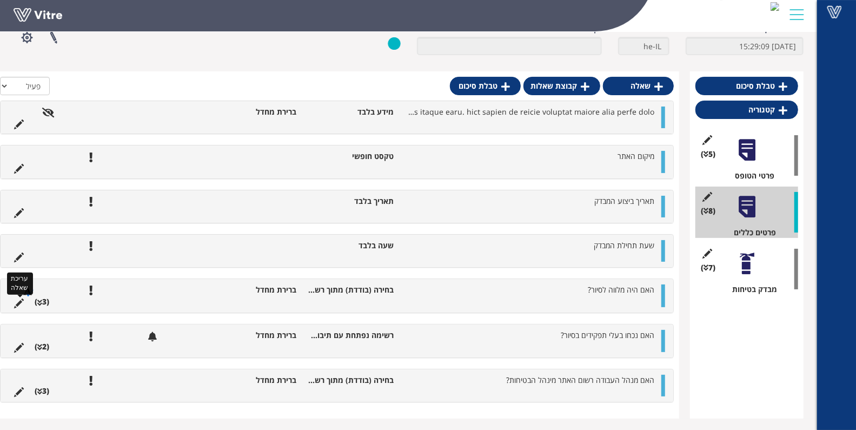
click at [19, 303] on icon at bounding box center [19, 303] width 10 height 10
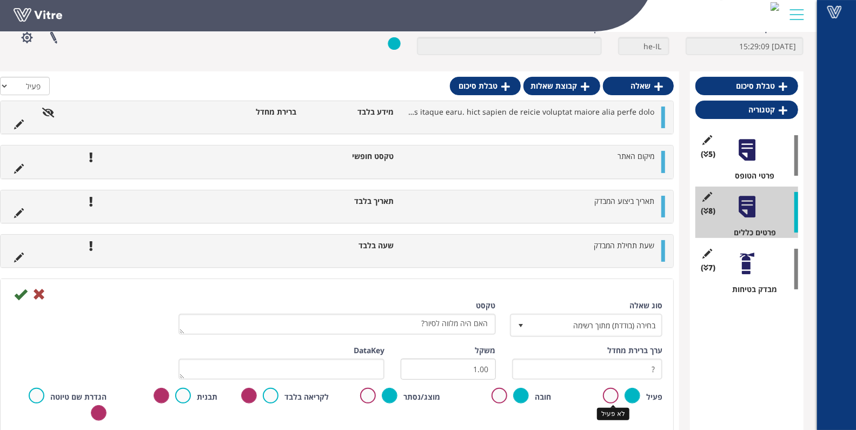
click at [606, 395] on label at bounding box center [611, 396] width 16 height 16
click at [0, 0] on input "radio" at bounding box center [0, 0] width 0 height 0
click at [23, 298] on icon at bounding box center [20, 294] width 13 height 13
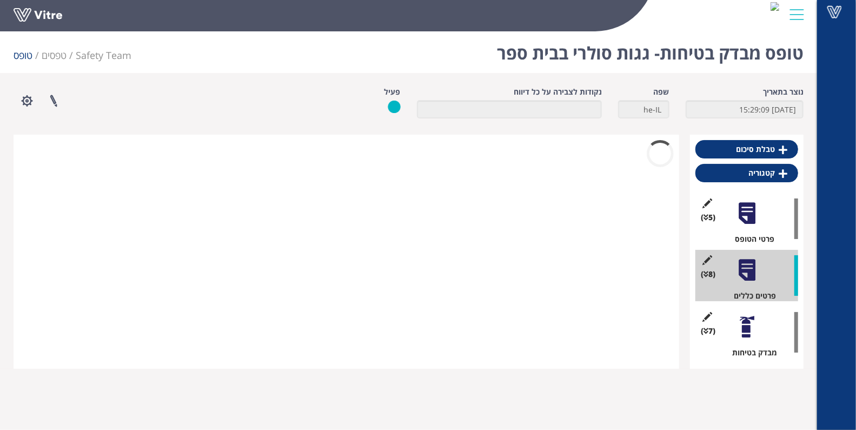
scroll to position [0, 0]
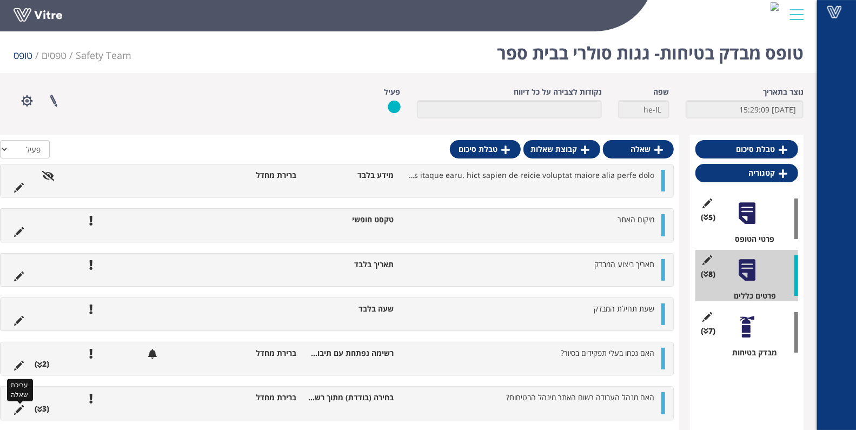
click at [15, 408] on icon at bounding box center [19, 410] width 10 height 10
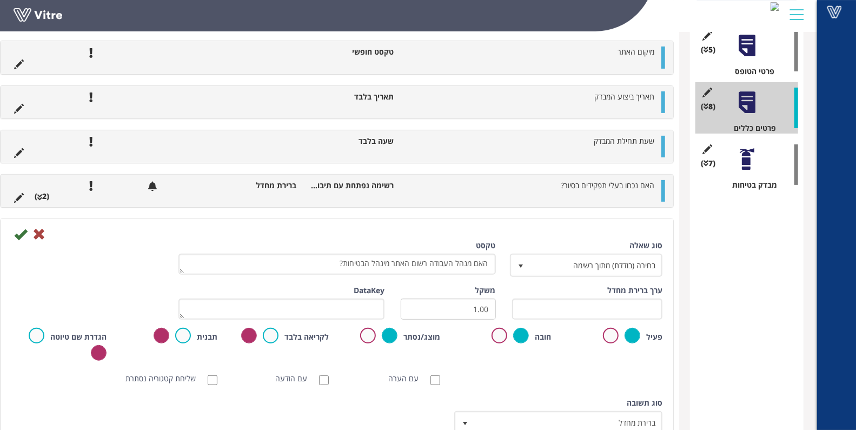
scroll to position [268, 0]
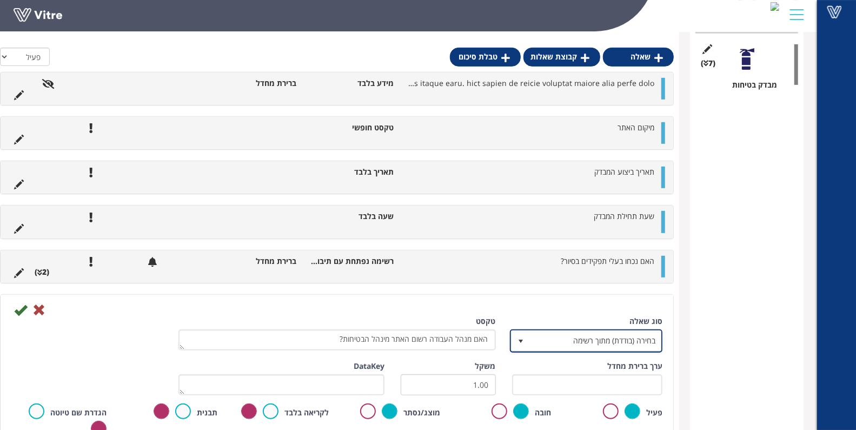
click at [549, 345] on span "בחירה (בודדת) מתוך רשימה" at bounding box center [595, 340] width 131 height 19
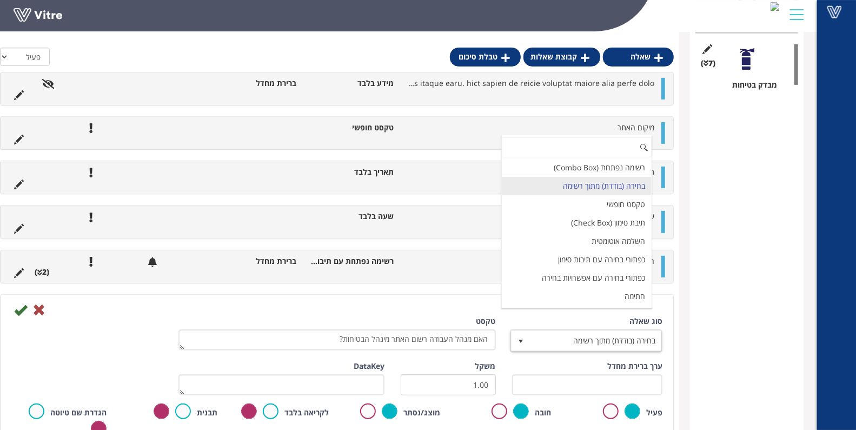
click at [64, 325] on div "סוג שאלה בחירה (בודדת) מתוך רשימה 3 טקסט האם מנהל העבודה רשום האתר מינהל הבטיחו…" at bounding box center [336, 338] width 667 height 45
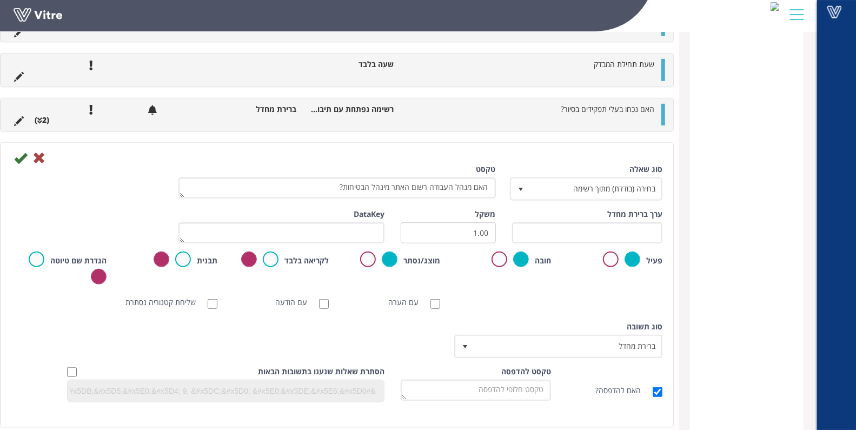
scroll to position [443, 0]
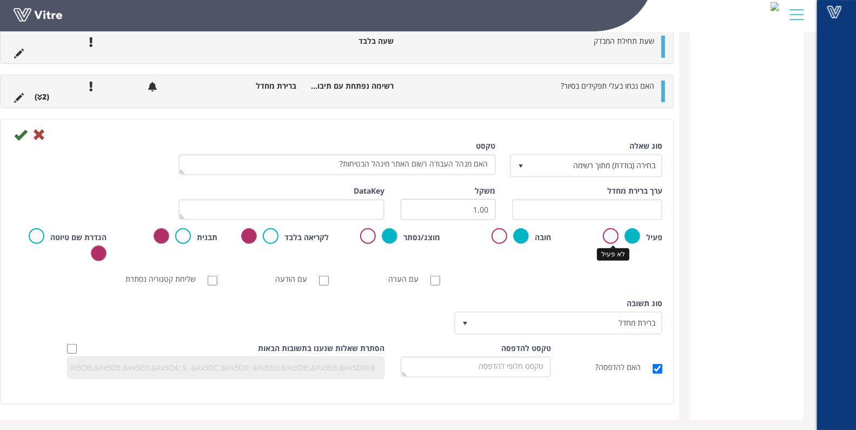
click at [612, 229] on label at bounding box center [611, 236] width 16 height 16
click at [0, 0] on input "radio" at bounding box center [0, 0] width 0 height 0
click at [15, 136] on icon at bounding box center [20, 134] width 13 height 13
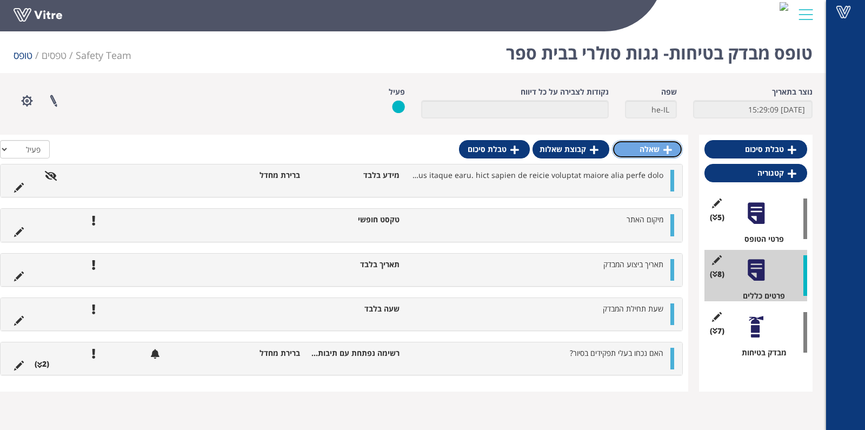
click at [664, 146] on icon at bounding box center [667, 150] width 9 height 10
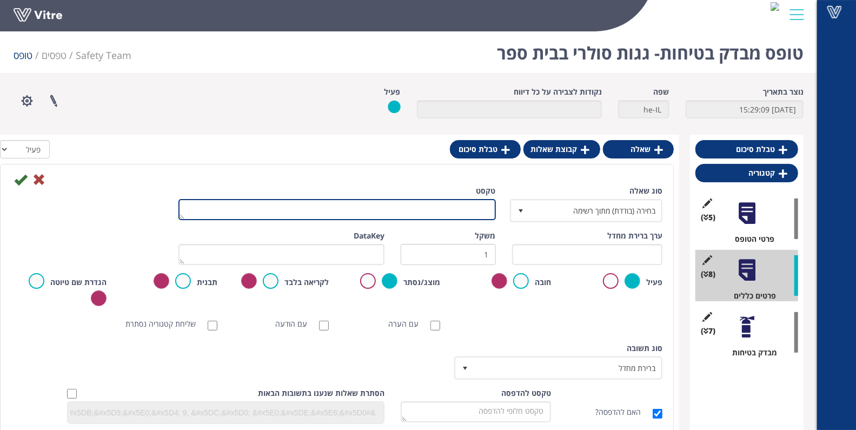
click at [465, 215] on textarea "טקסט" at bounding box center [336, 209] width 317 height 21
type textarea "שם מבצע המבדק: ממונה בטיחות"
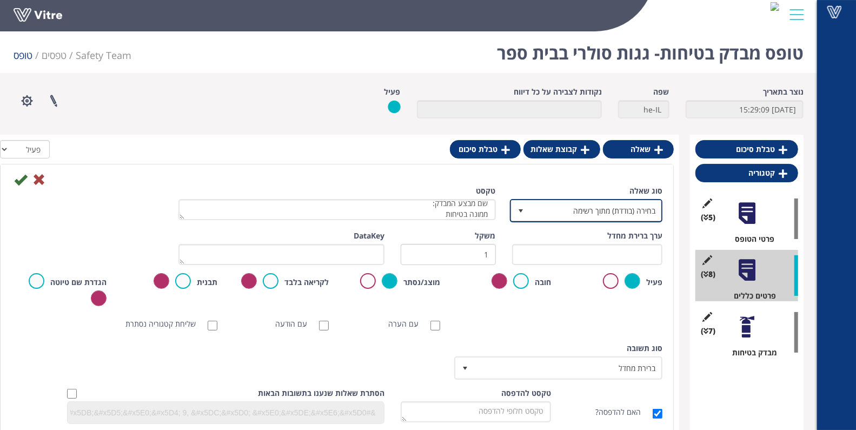
click at [545, 206] on span "בחירה (בודדת) מתוך רשימה" at bounding box center [595, 210] width 131 height 19
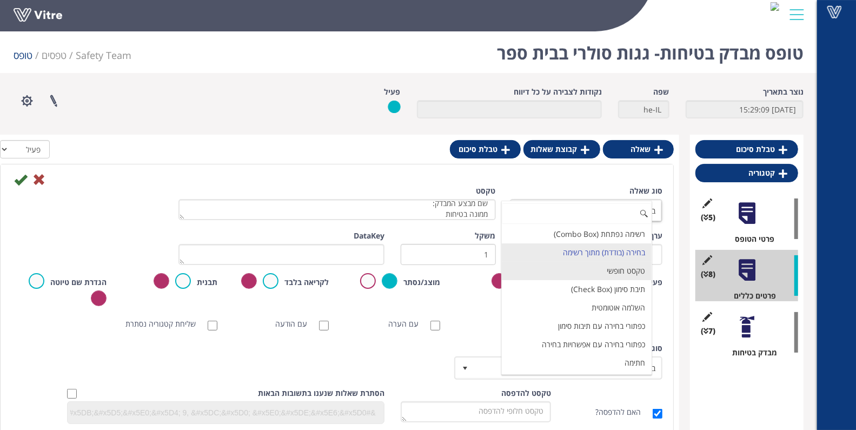
click at [590, 269] on li "טקסט חופשי" at bounding box center [577, 271] width 150 height 18
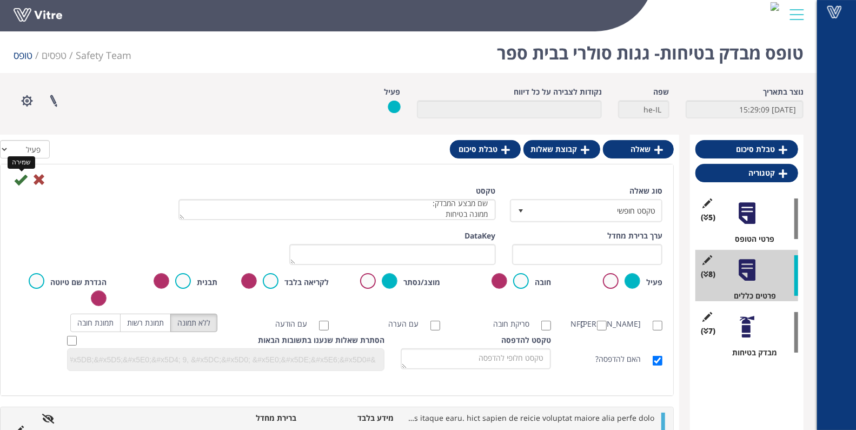
click at [18, 181] on icon at bounding box center [20, 179] width 13 height 13
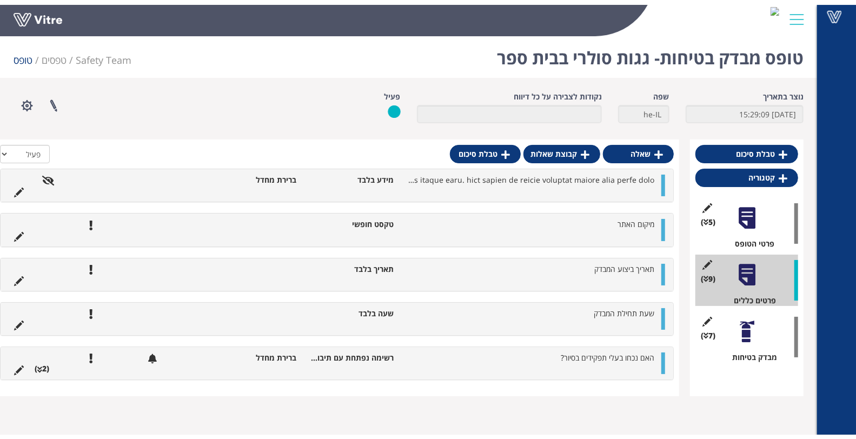
scroll to position [0, 0]
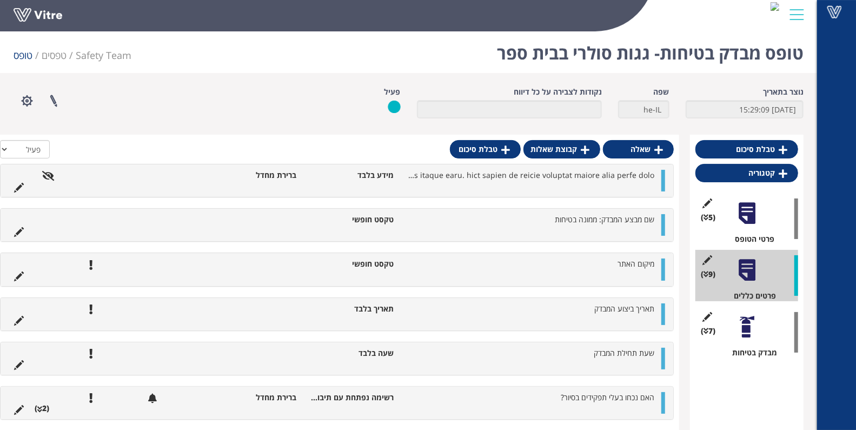
click at [755, 336] on div at bounding box center [747, 327] width 24 height 24
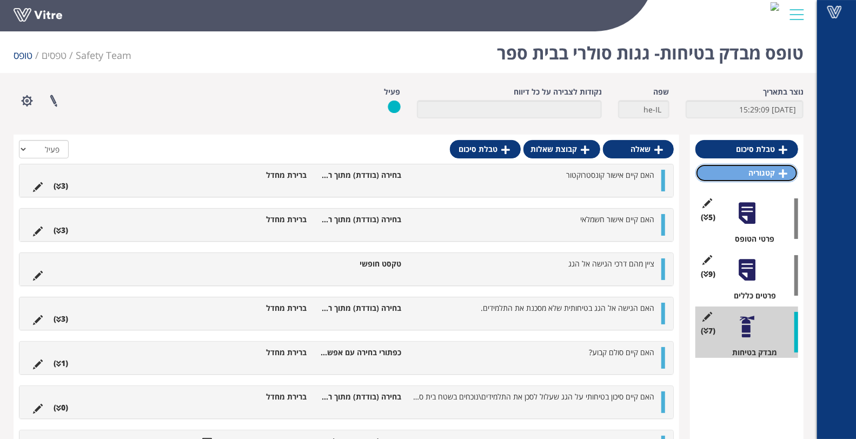
click at [753, 165] on link "קטגוריה" at bounding box center [746, 173] width 103 height 18
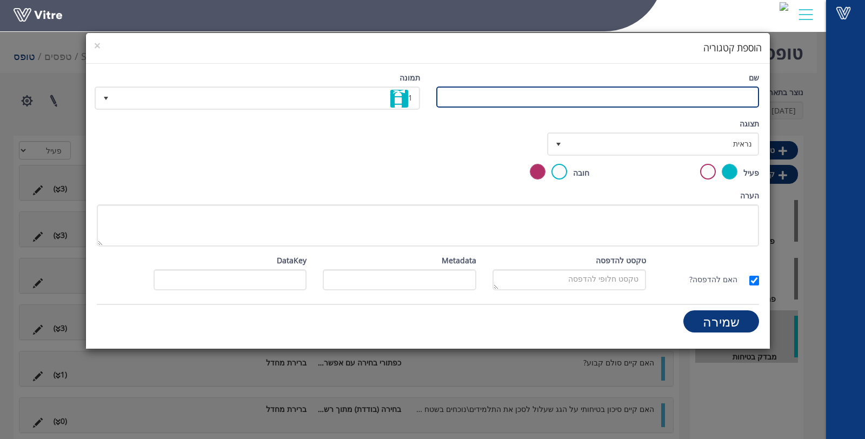
click at [640, 100] on input "שם" at bounding box center [597, 96] width 323 height 21
type input "סיכום המבדק"
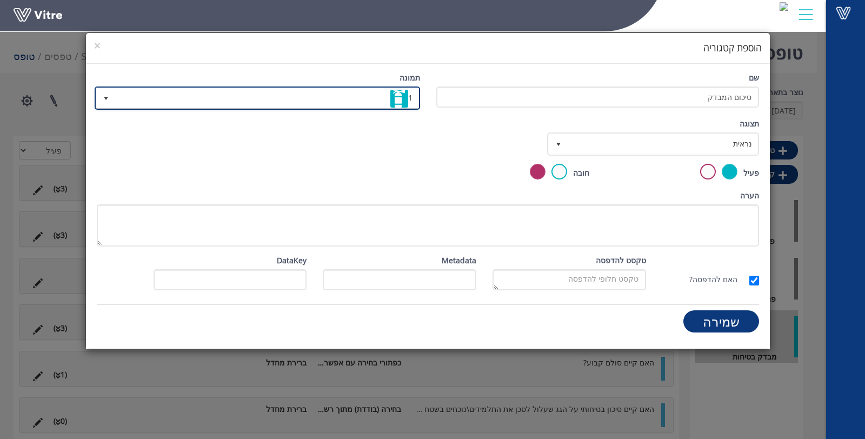
click at [305, 98] on span "1" at bounding box center [266, 97] width 303 height 19
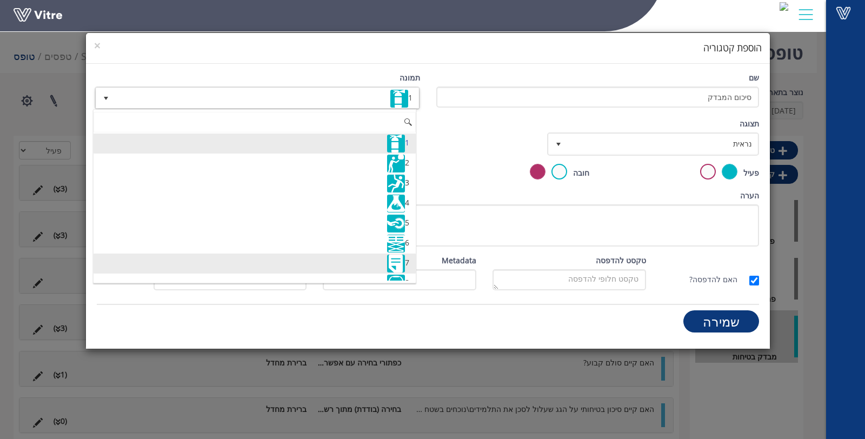
click at [356, 259] on li "7" at bounding box center [255, 264] width 323 height 20
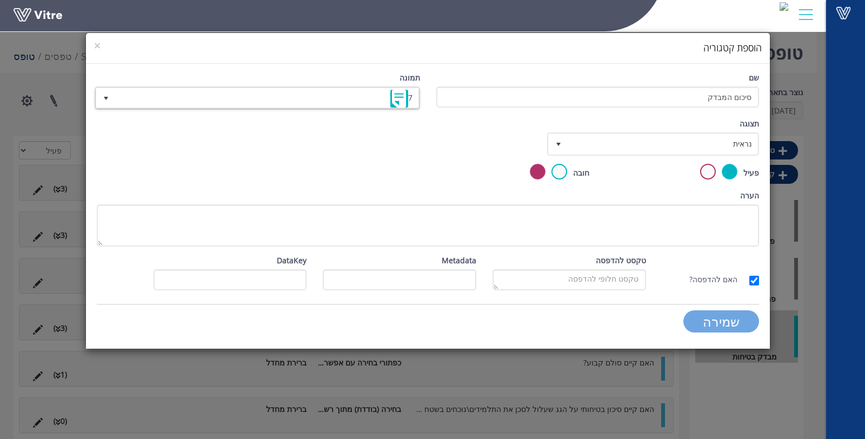
click at [734, 315] on input "שמירה" at bounding box center [721, 321] width 76 height 22
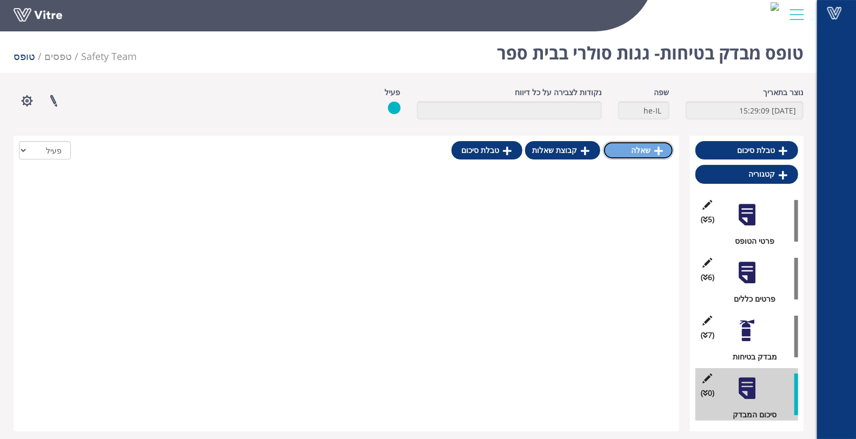
click at [655, 157] on link "שאלה" at bounding box center [638, 150] width 71 height 18
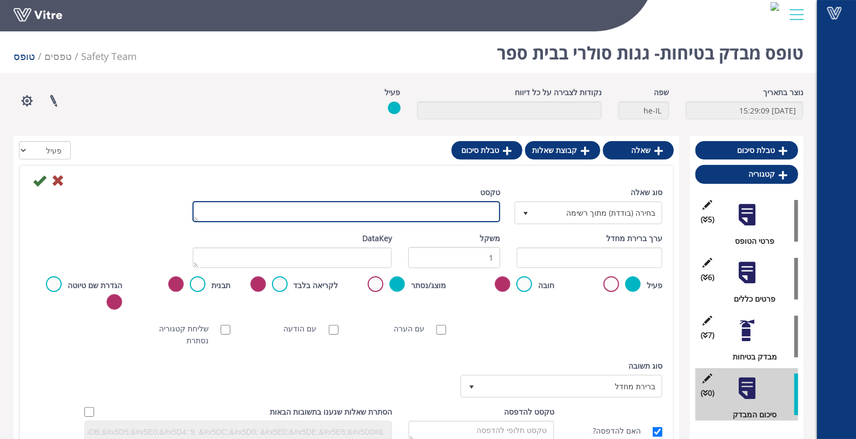
click at [463, 211] on textarea "טקסט" at bounding box center [346, 211] width 308 height 21
type textarea "הערות מבצע המבדק"
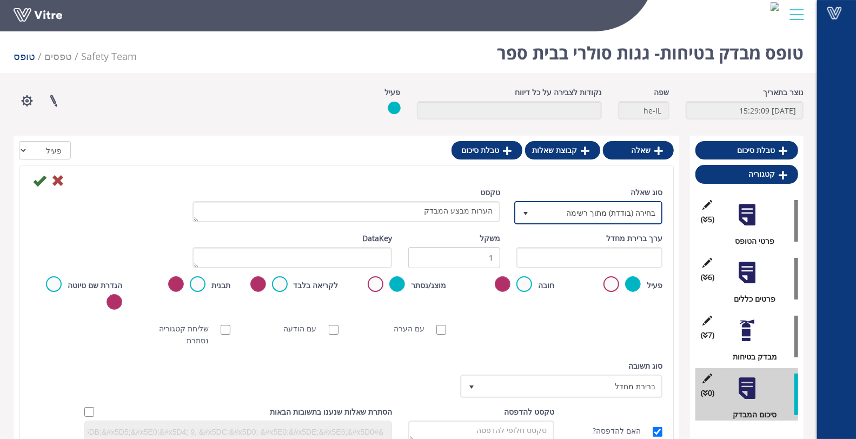
click at [575, 221] on span "בחירה (בודדת) מתוך רשימה" at bounding box center [598, 212] width 126 height 19
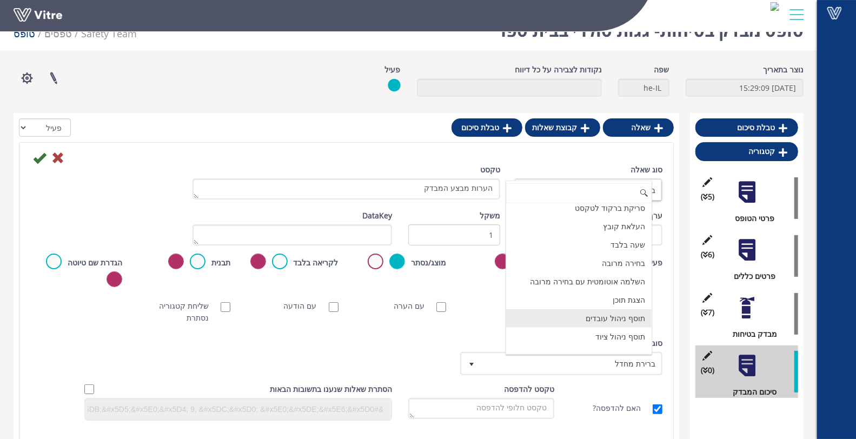
scroll to position [31, 0]
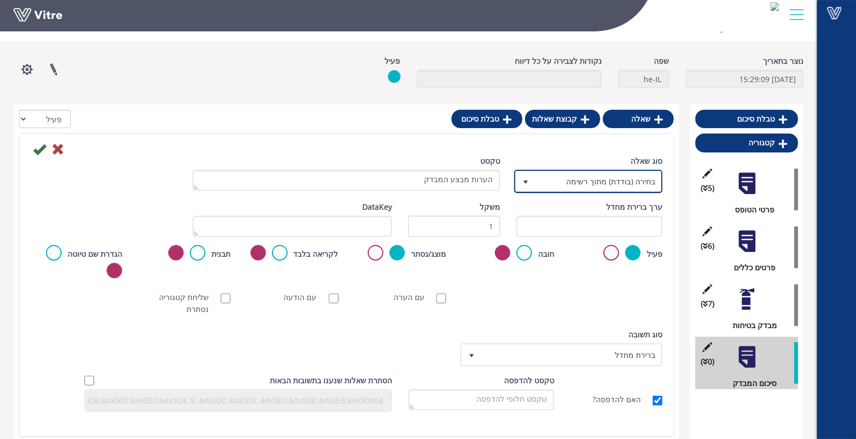
click at [584, 188] on span "בחירה (בודדת) מתוך רשימה" at bounding box center [598, 180] width 126 height 19
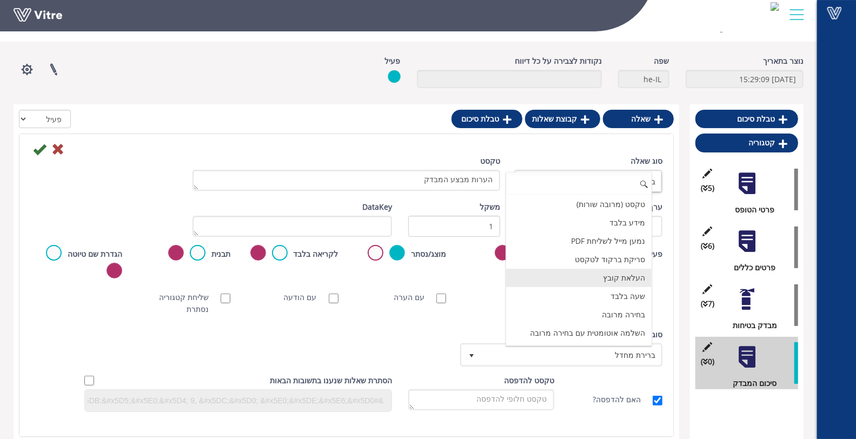
scroll to position [198, 0]
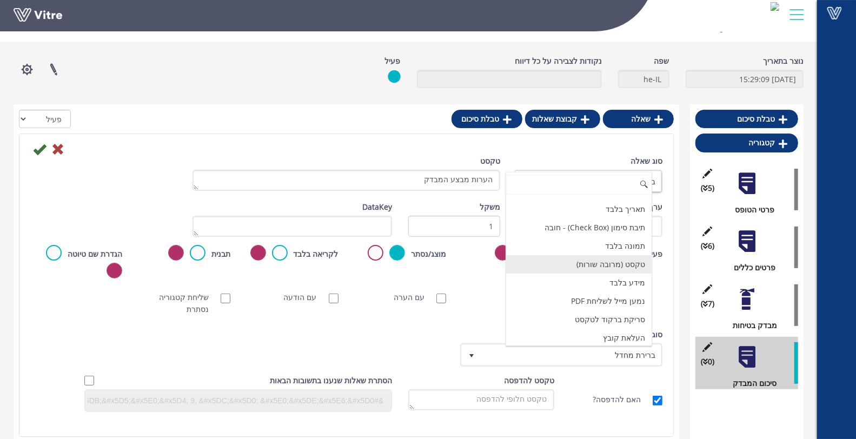
click at [600, 255] on li "טקסט (מרובה שורות)" at bounding box center [578, 264] width 145 height 18
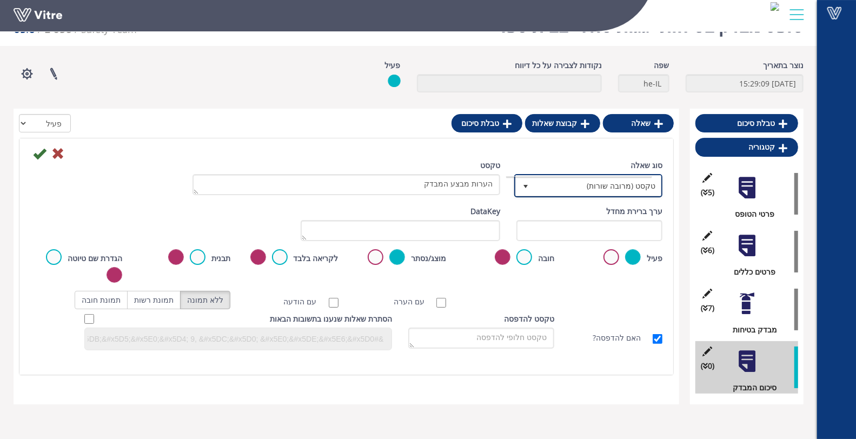
scroll to position [27, 0]
click at [38, 158] on icon at bounding box center [39, 153] width 13 height 13
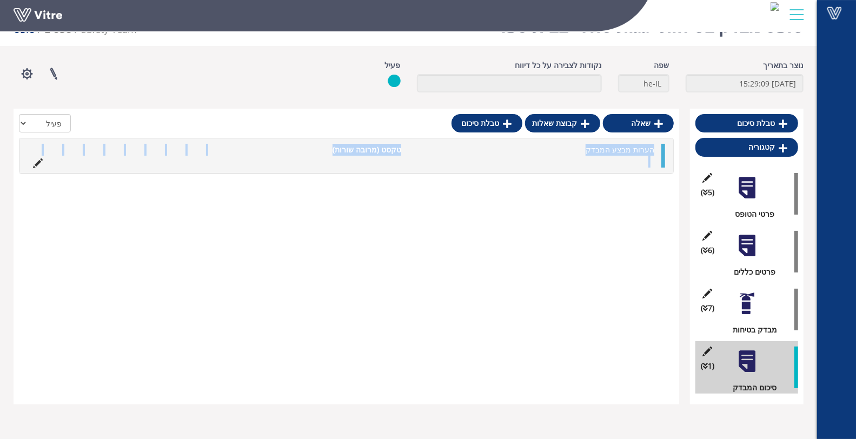
click at [392, 260] on div "שאלה קבוצת שאלות טבלת סיכום הכל פעיל לא פעיל הערות מבצע המבדק טקסט (מרובה שורות…" at bounding box center [346, 257] width 665 height 296
click at [619, 122] on link "שאלה" at bounding box center [638, 123] width 71 height 18
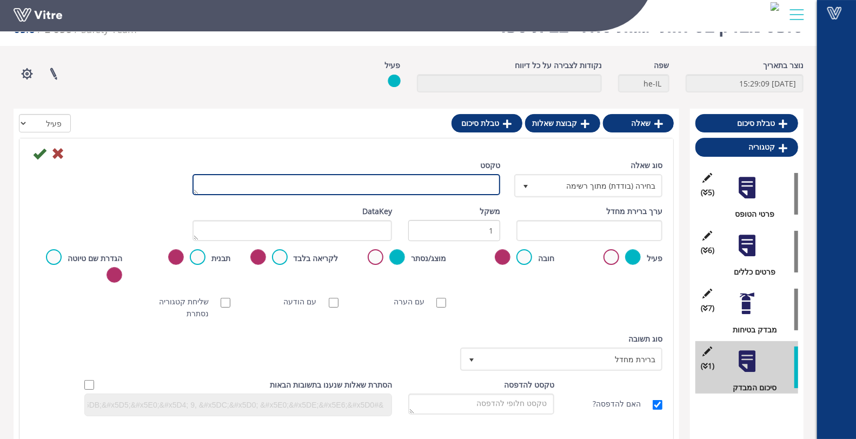
click at [493, 177] on textarea "טקסט" at bounding box center [346, 184] width 308 height 21
type textarea "שם מבצע המבדק:"
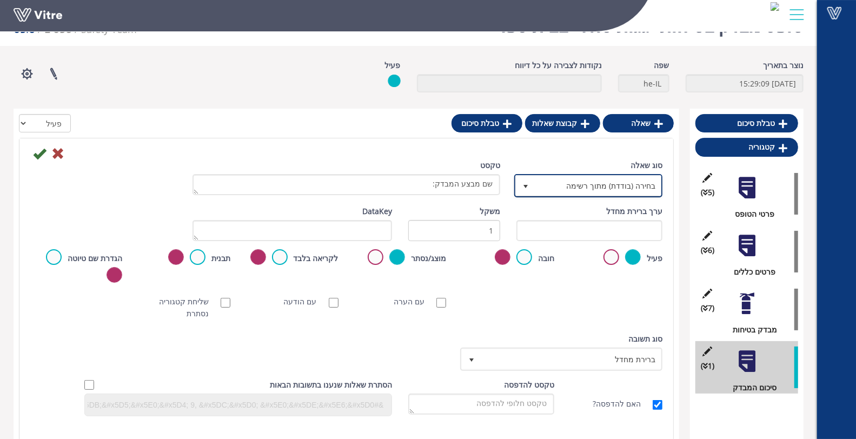
click at [567, 182] on span "בחירה (בודדת) מתוך רשימה" at bounding box center [598, 185] width 126 height 19
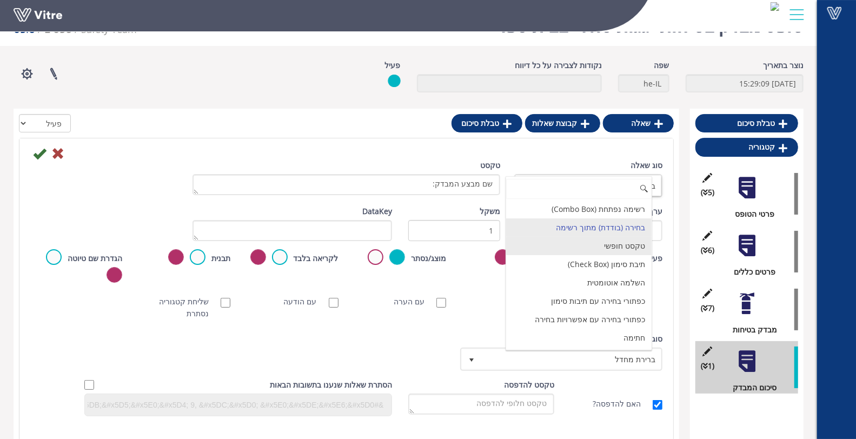
click at [594, 248] on li "טקסט חופשי" at bounding box center [578, 246] width 145 height 18
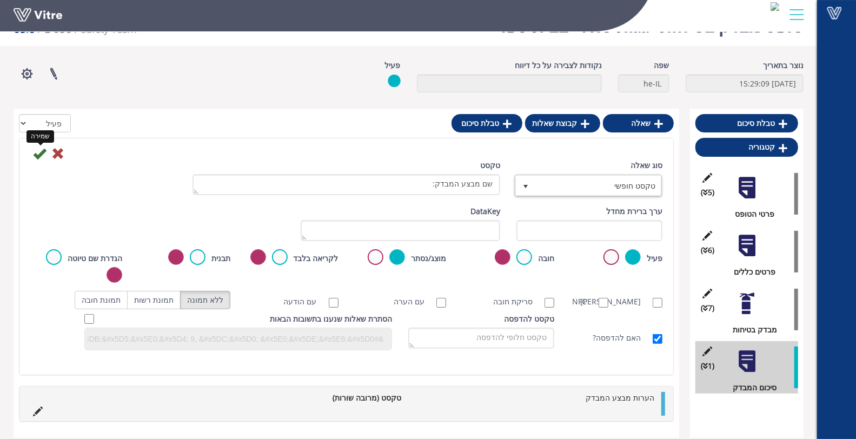
drag, startPoint x: 39, startPoint y: 157, endPoint x: 46, endPoint y: 157, distance: 7.6
click at [39, 157] on icon at bounding box center [39, 153] width 13 height 13
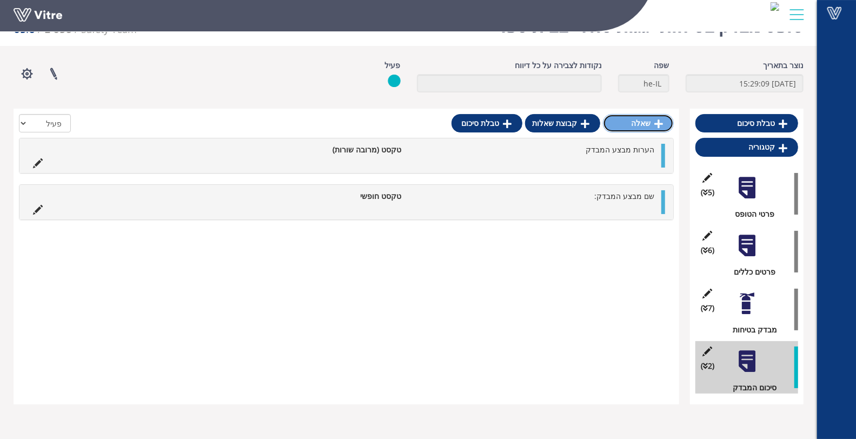
click at [641, 125] on link "שאלה" at bounding box center [638, 123] width 71 height 18
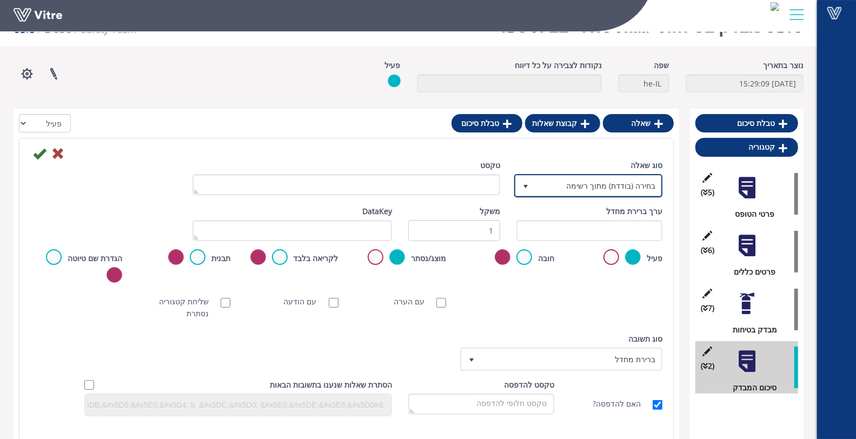
click at [547, 188] on span "בחירה (בודדת) מתוך רשימה" at bounding box center [598, 185] width 126 height 19
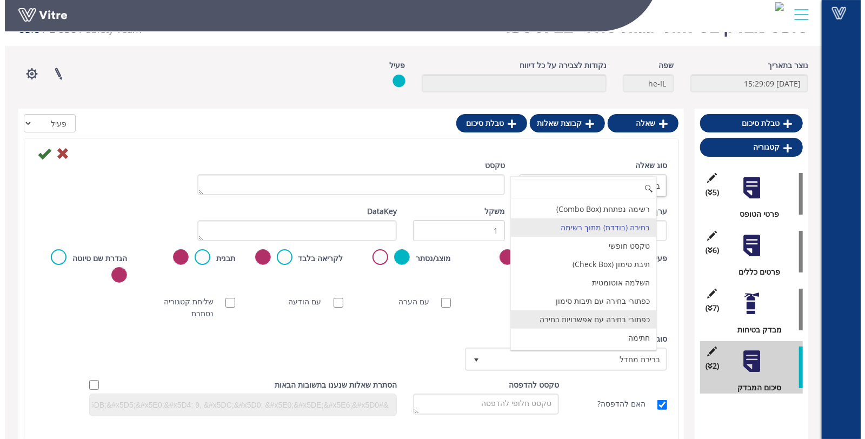
scroll to position [60, 0]
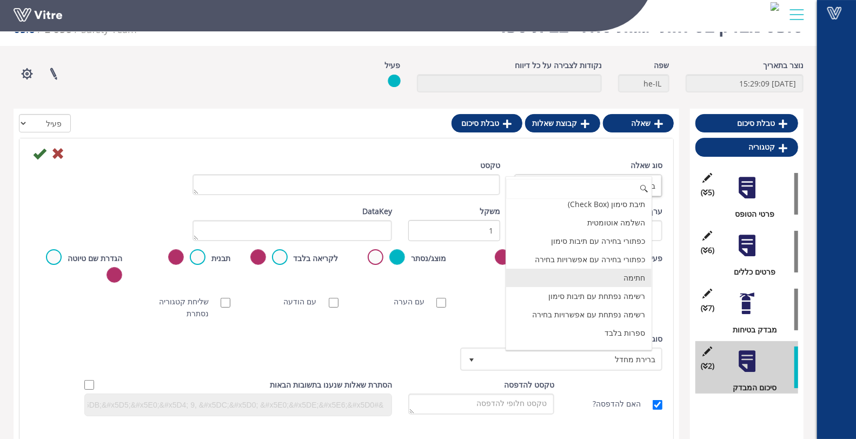
click at [602, 274] on li "חתימה" at bounding box center [578, 278] width 145 height 18
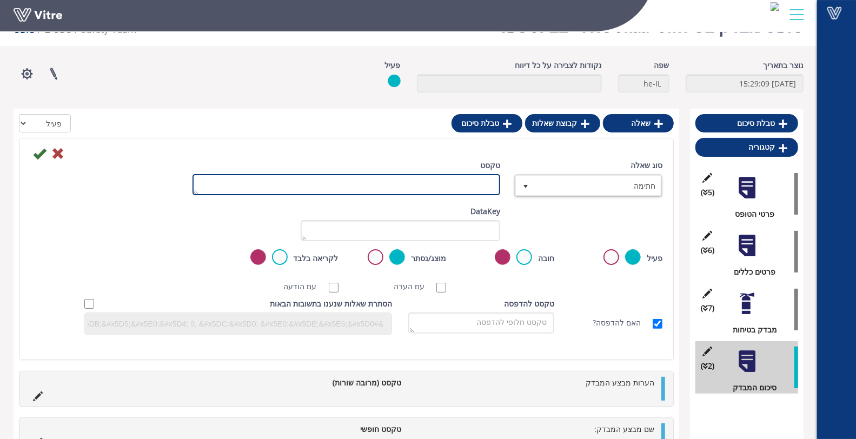
click at [473, 191] on textarea "טקסט" at bounding box center [346, 184] width 308 height 21
type textarea "חתימה"
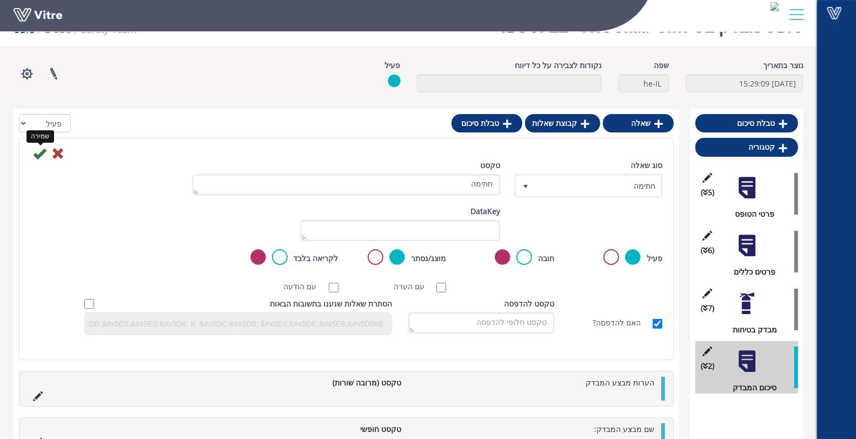
click at [42, 155] on icon at bounding box center [39, 153] width 13 height 13
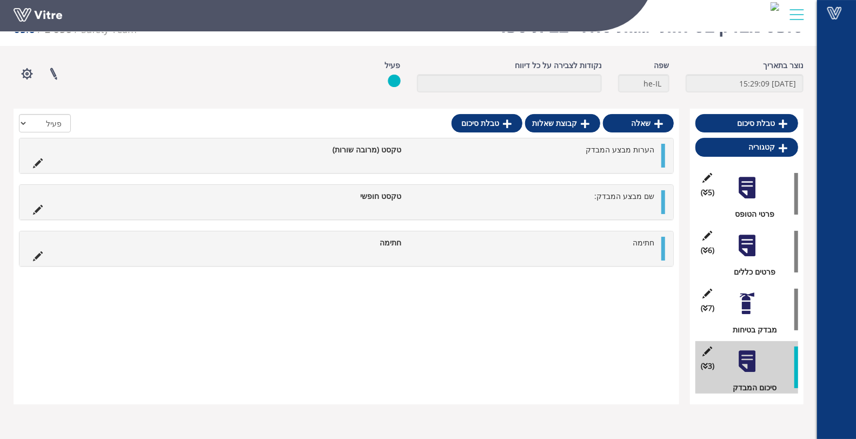
click at [752, 192] on div at bounding box center [747, 188] width 24 height 24
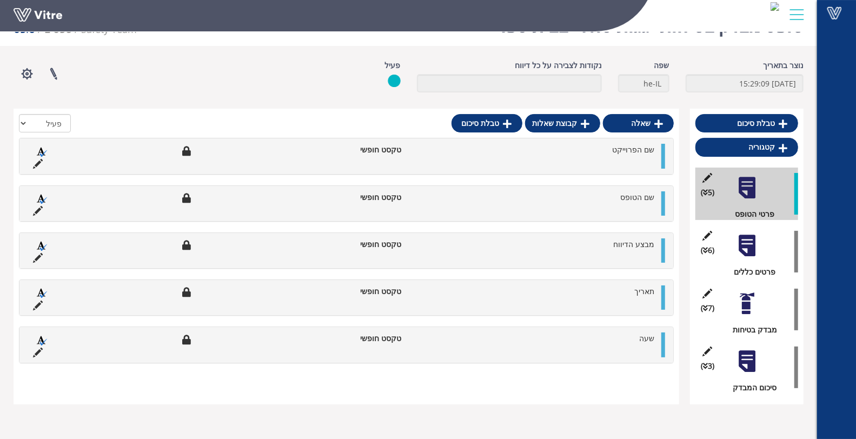
click at [757, 243] on div at bounding box center [747, 246] width 24 height 24
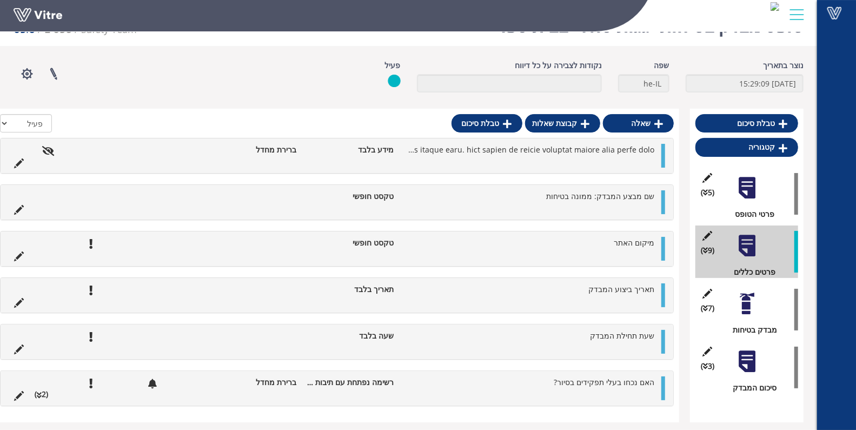
click at [752, 295] on div at bounding box center [747, 303] width 24 height 24
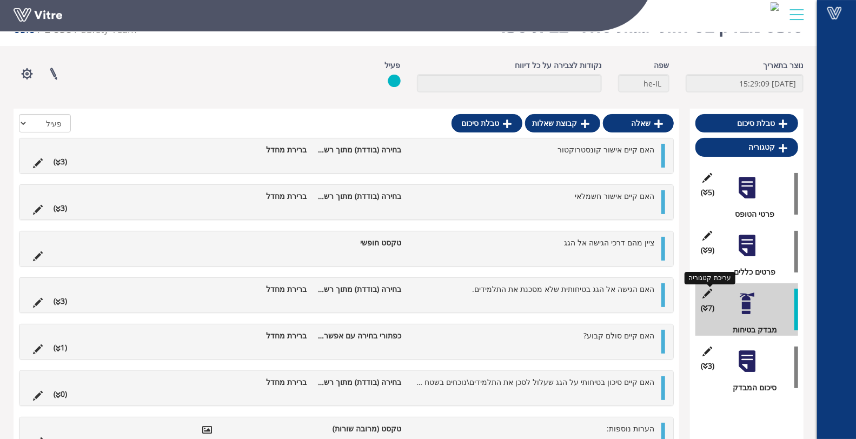
click at [705, 294] on icon at bounding box center [708, 294] width 14 height 10
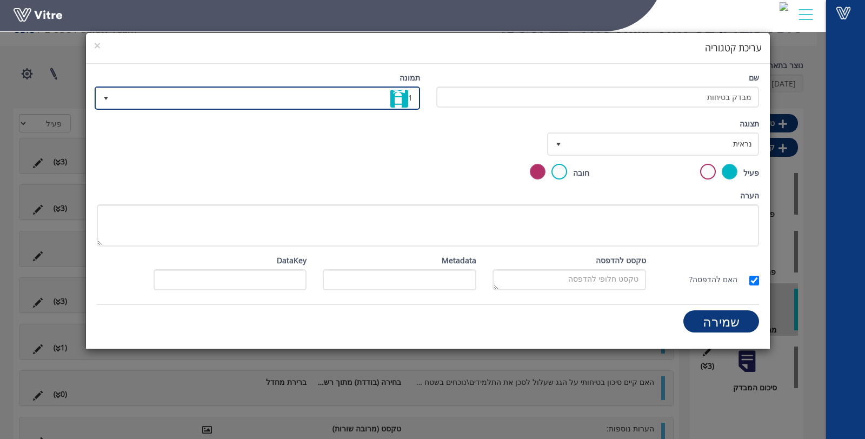
click at [312, 106] on span "1" at bounding box center [266, 97] width 303 height 19
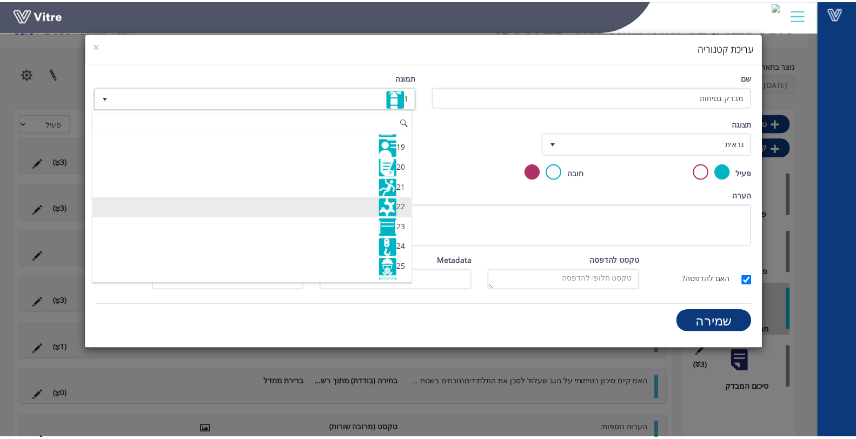
scroll to position [420, 0]
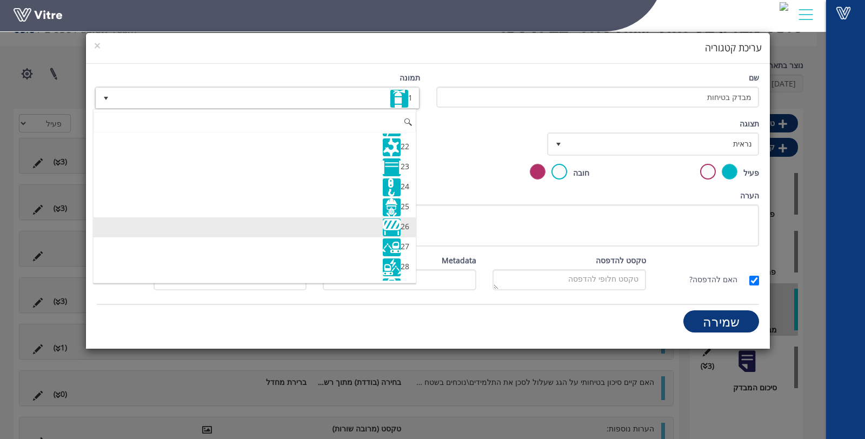
click at [338, 217] on li "26" at bounding box center [255, 227] width 323 height 20
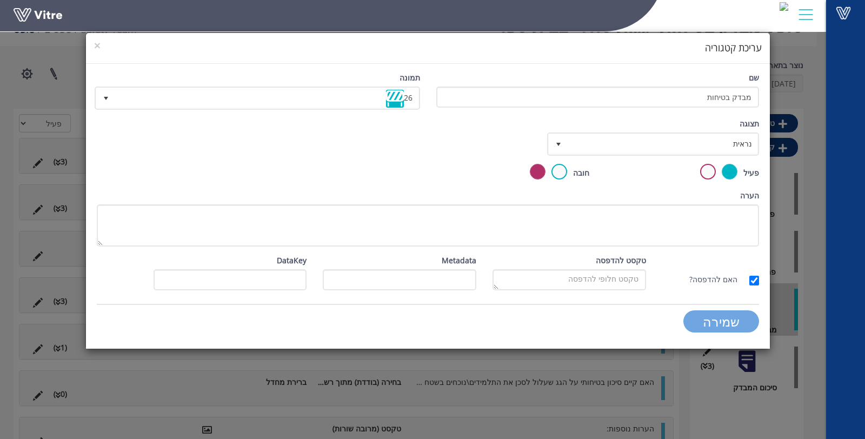
click at [708, 324] on input "שמירה" at bounding box center [721, 321] width 76 height 22
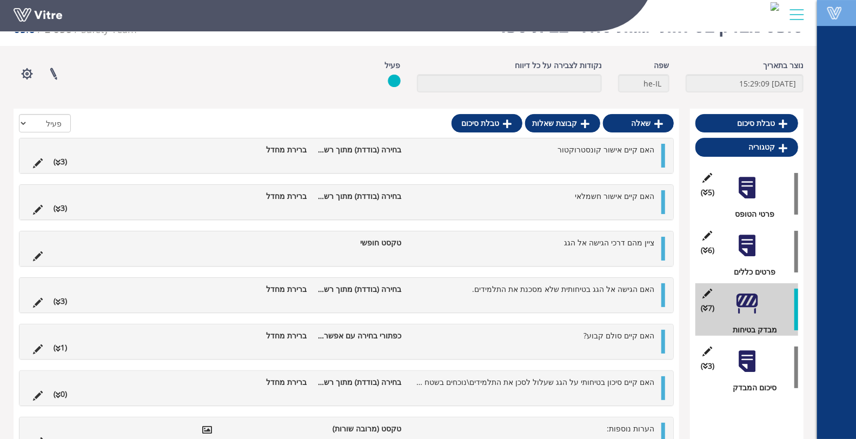
click at [831, 25] on link "Vitre" at bounding box center [836, 13] width 39 height 26
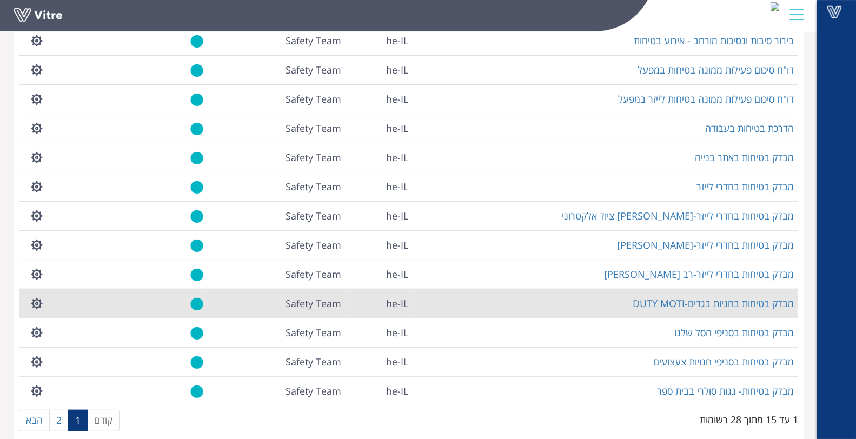
scroll to position [182, 0]
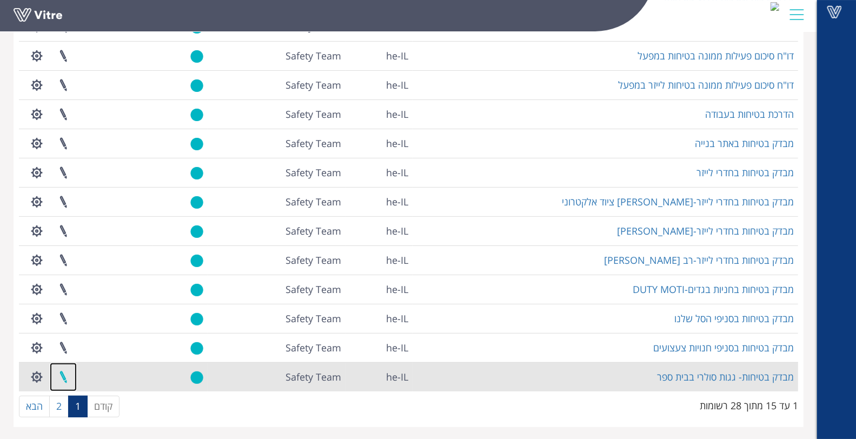
click at [64, 372] on link at bounding box center [63, 377] width 27 height 29
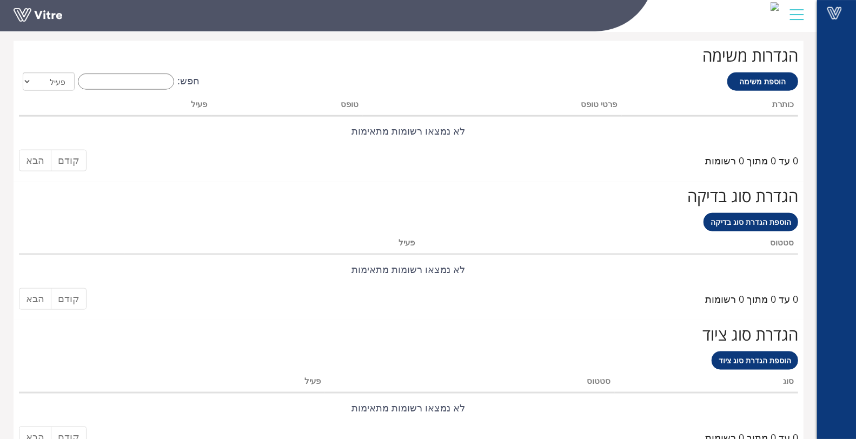
scroll to position [837, 0]
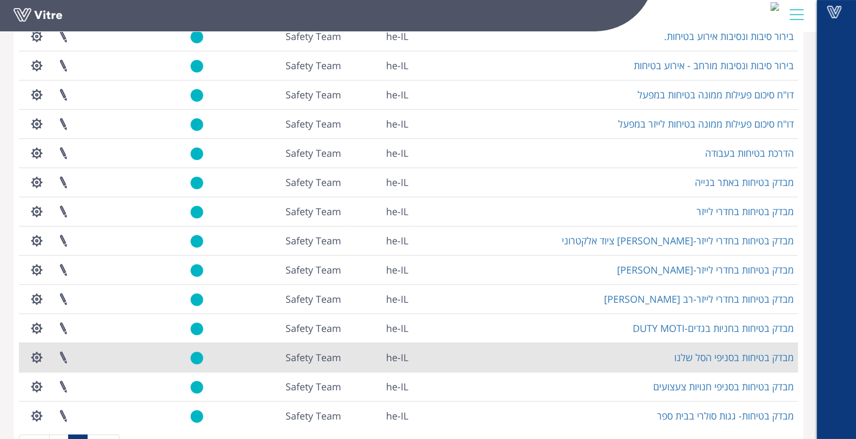
scroll to position [182, 0]
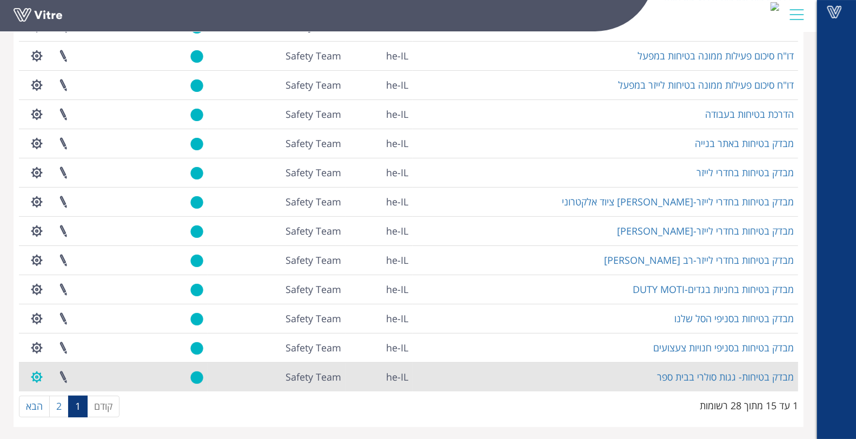
click at [38, 376] on button "button" at bounding box center [36, 377] width 27 height 29
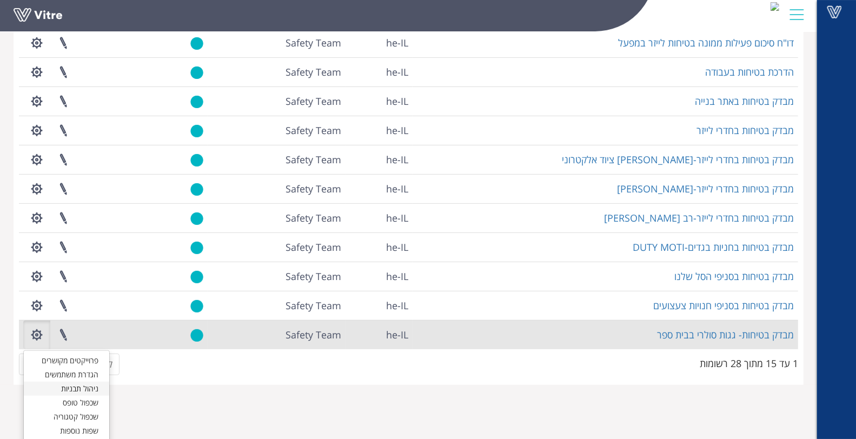
scroll to position [239, 0]
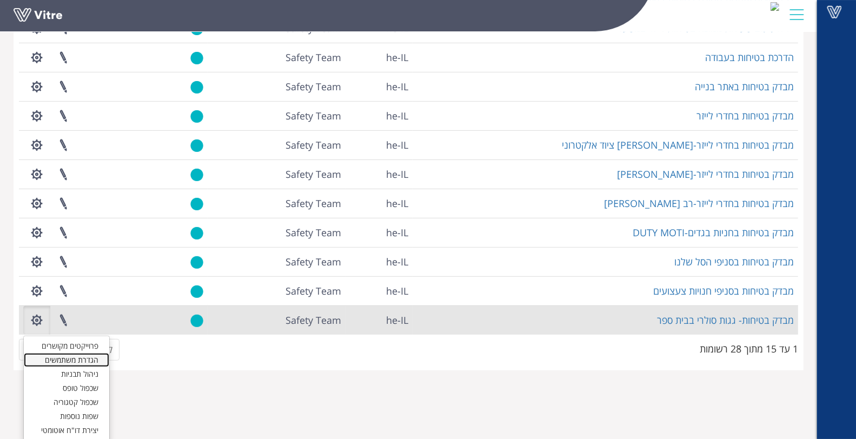
click at [95, 361] on link "הגדרת משתמשים" at bounding box center [66, 360] width 85 height 14
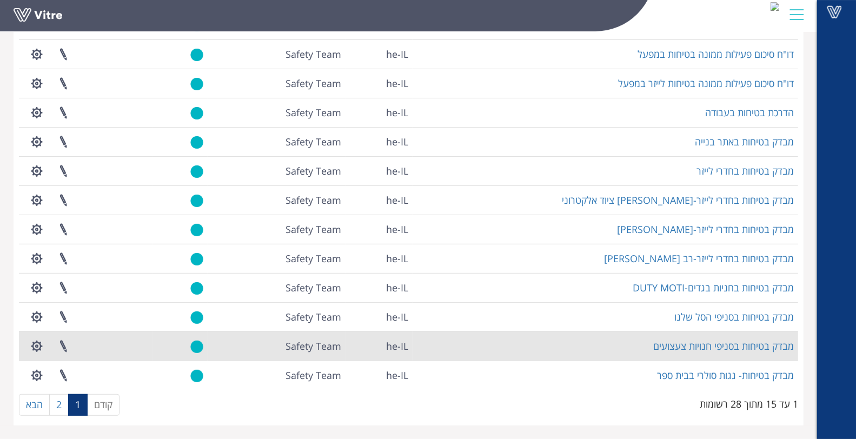
scroll to position [182, 0]
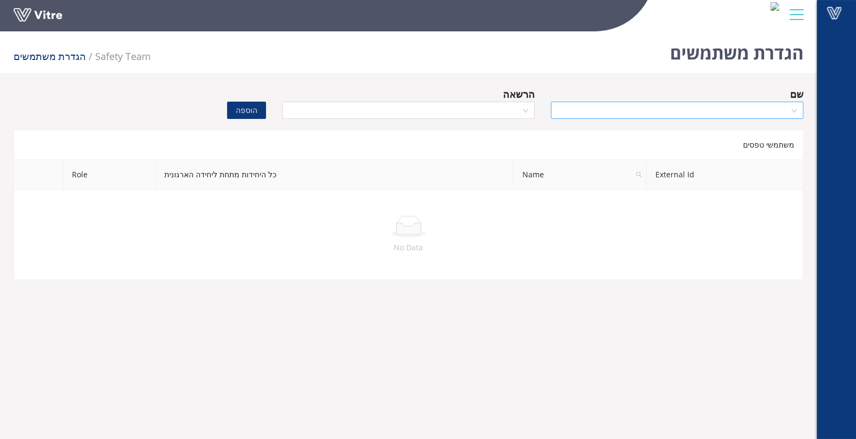
click at [772, 106] on input "search" at bounding box center [673, 110] width 232 height 16
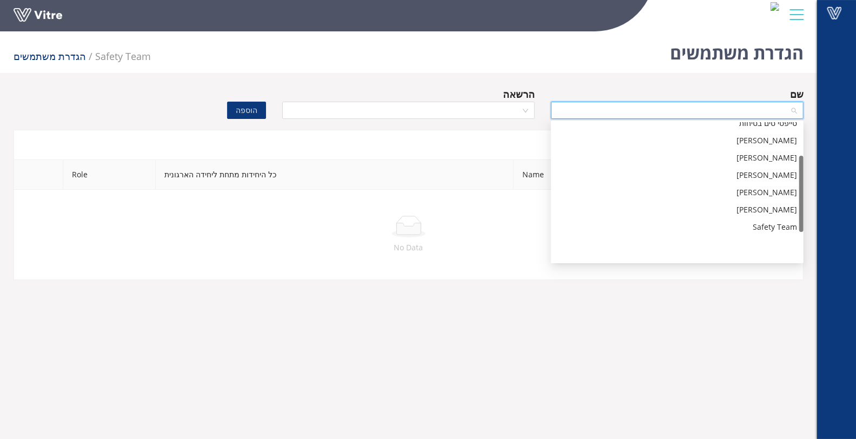
scroll to position [121, 0]
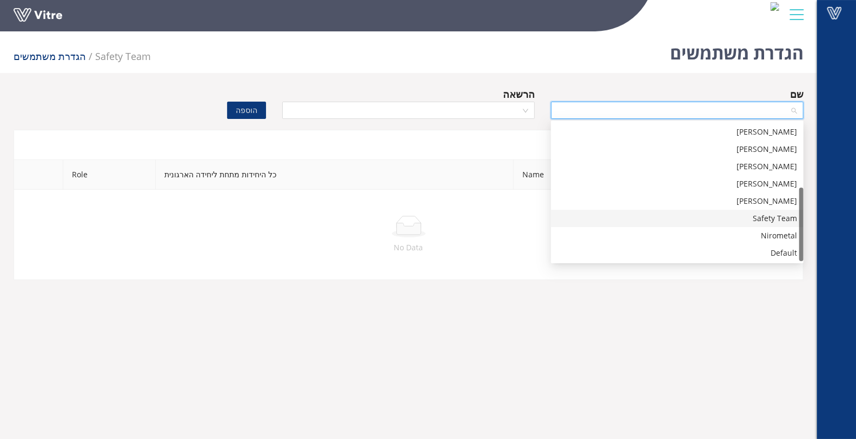
click at [742, 222] on div "Safety Team" at bounding box center [676, 218] width 239 height 12
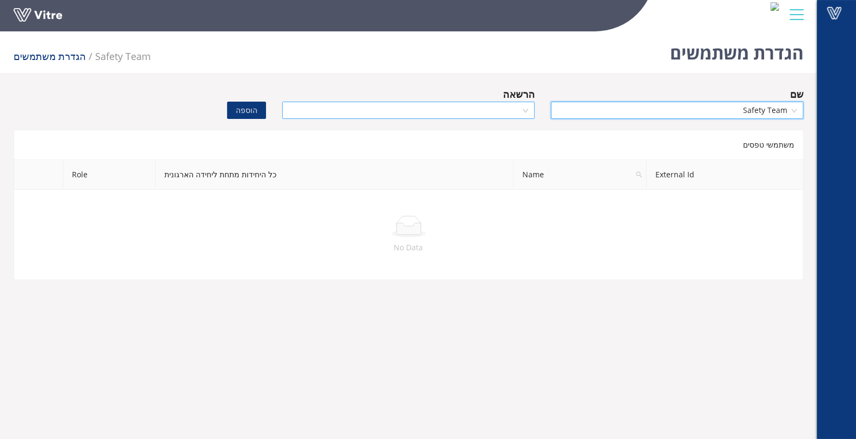
click at [520, 114] on input "search" at bounding box center [405, 110] width 232 height 16
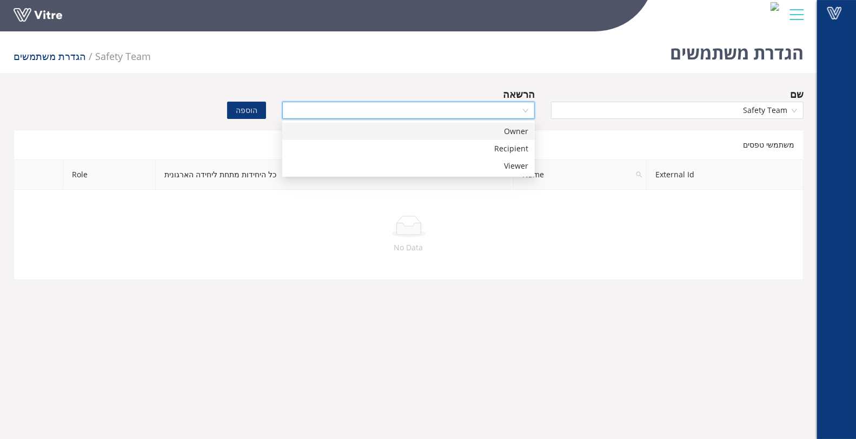
click at [515, 134] on div "Owner" at bounding box center [408, 131] width 239 height 12
click at [243, 108] on span "הוספה" at bounding box center [247, 110] width 22 height 12
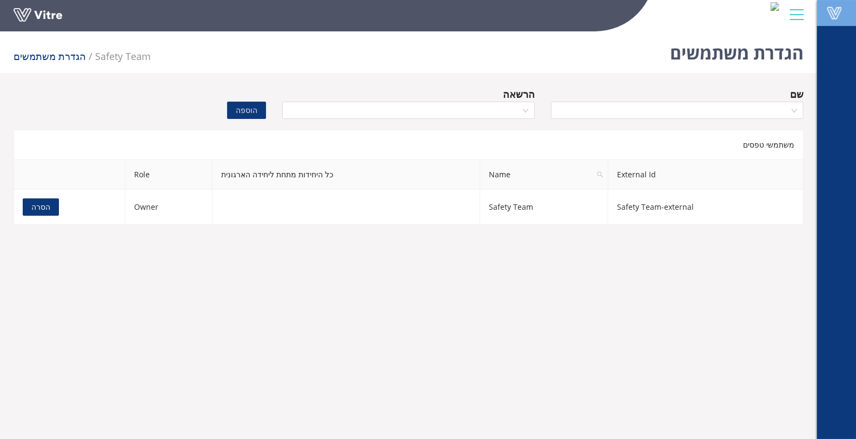
click at [839, 17] on span at bounding box center [834, 12] width 27 height 13
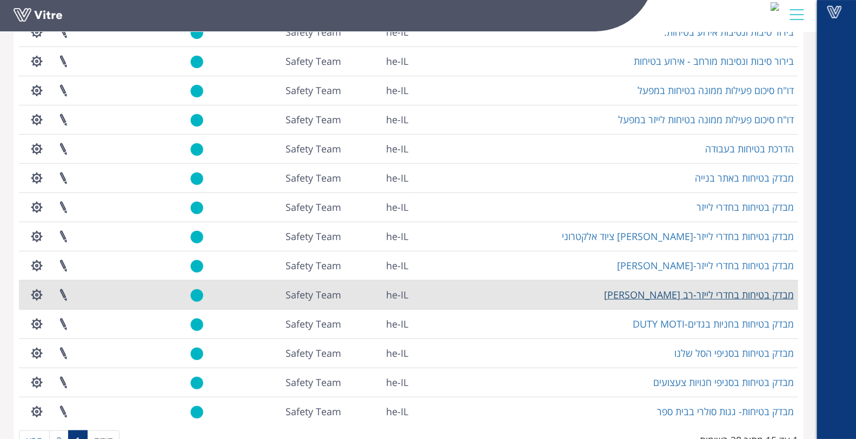
scroll to position [182, 0]
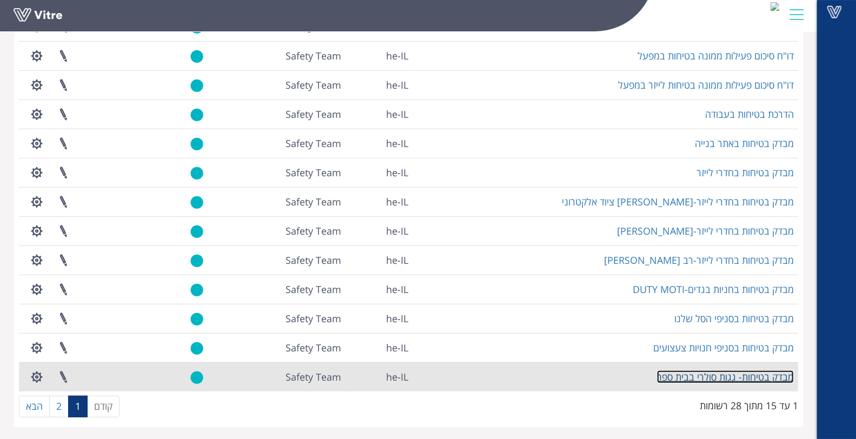
click at [747, 379] on link "מבדק בטיחות- גגות סולרי בבית ספר" at bounding box center [725, 376] width 137 height 13
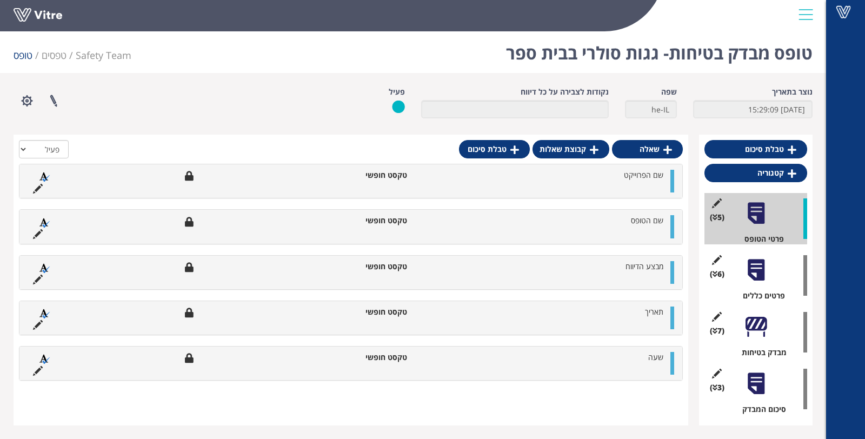
click at [758, 278] on div at bounding box center [756, 270] width 24 height 24
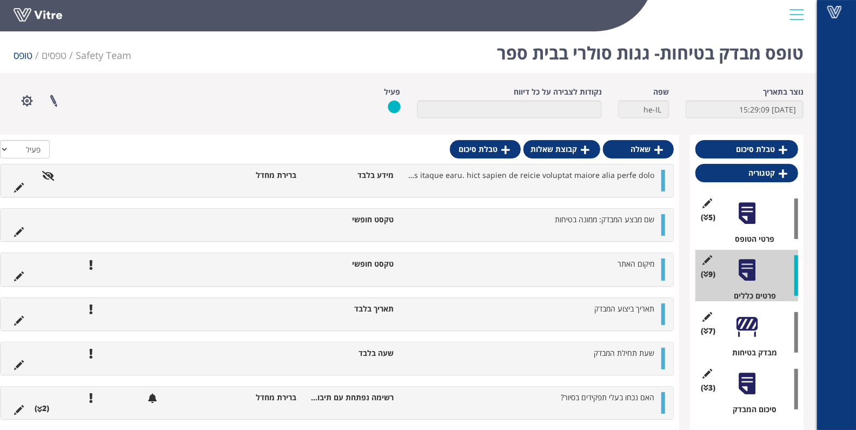
scroll to position [18, 0]
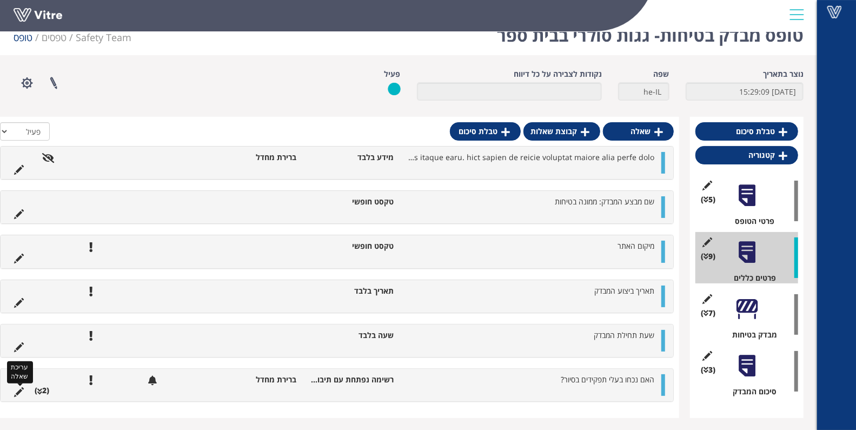
click at [17, 391] on icon at bounding box center [19, 392] width 10 height 10
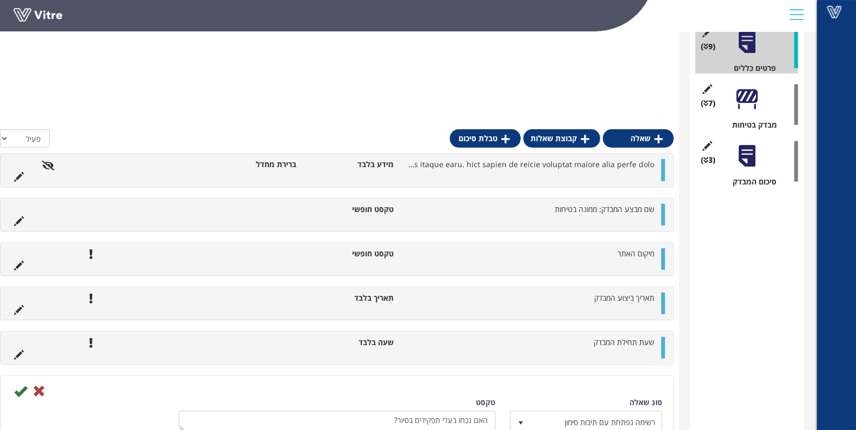
scroll to position [325, 0]
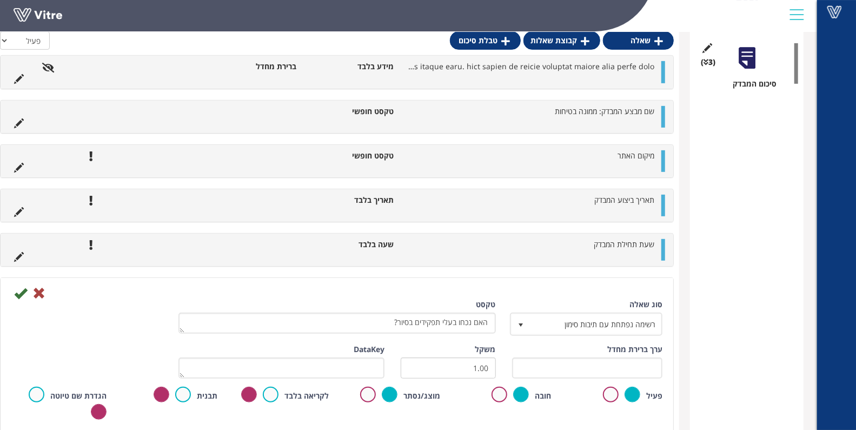
click at [494, 396] on label at bounding box center [499, 395] width 16 height 16
click at [0, 0] on input "radio" at bounding box center [0, 0] width 0 height 0
click at [21, 292] on icon at bounding box center [20, 293] width 13 height 13
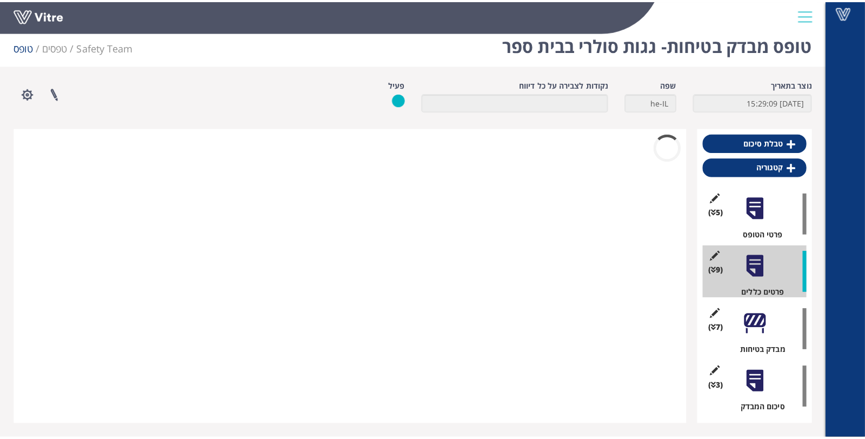
scroll to position [0, 0]
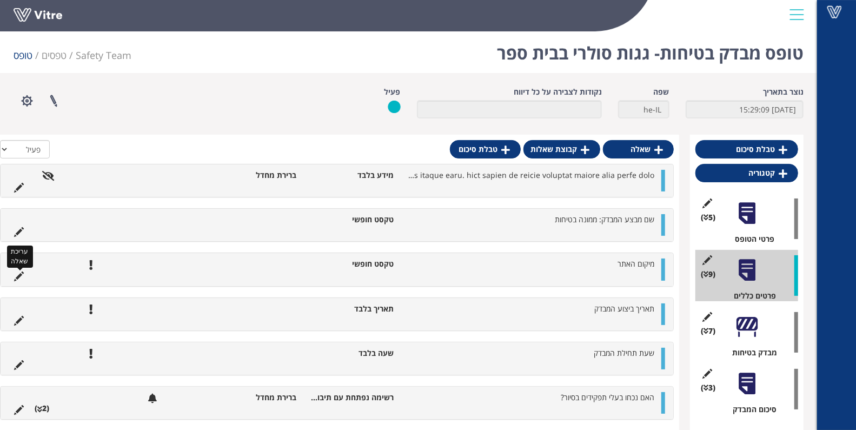
click at [21, 276] on icon at bounding box center [19, 276] width 10 height 10
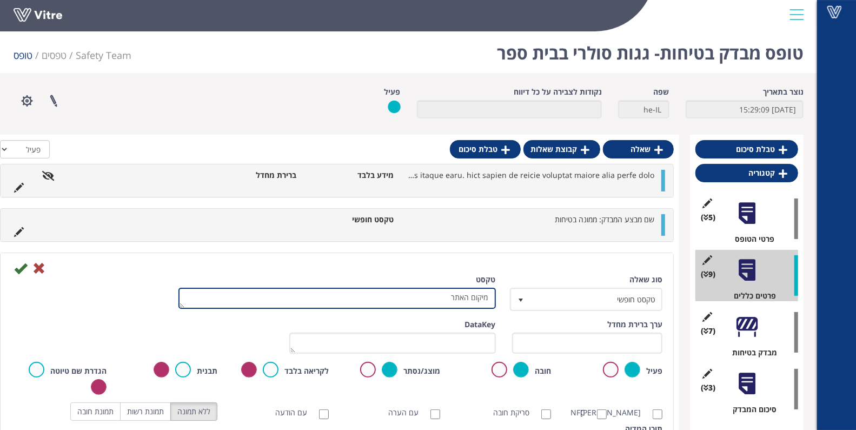
click at [448, 296] on textarea "מיקום האתר" at bounding box center [336, 298] width 317 height 21
type textarea "מיקום האתר\בית ספר"
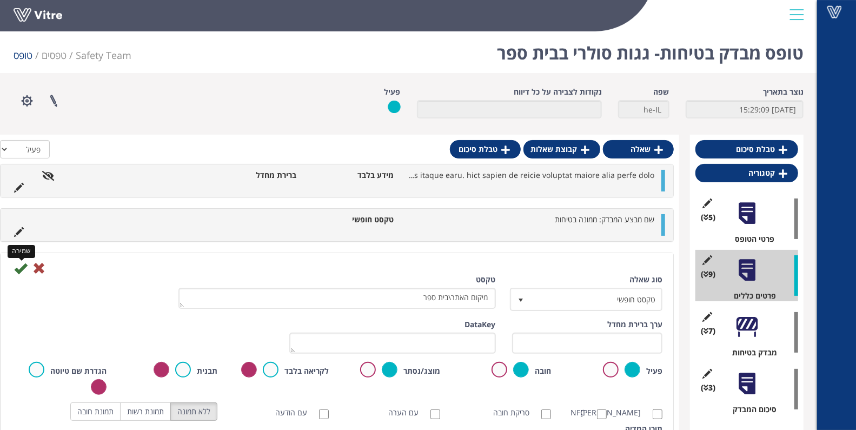
click at [21, 273] on icon at bounding box center [20, 268] width 13 height 13
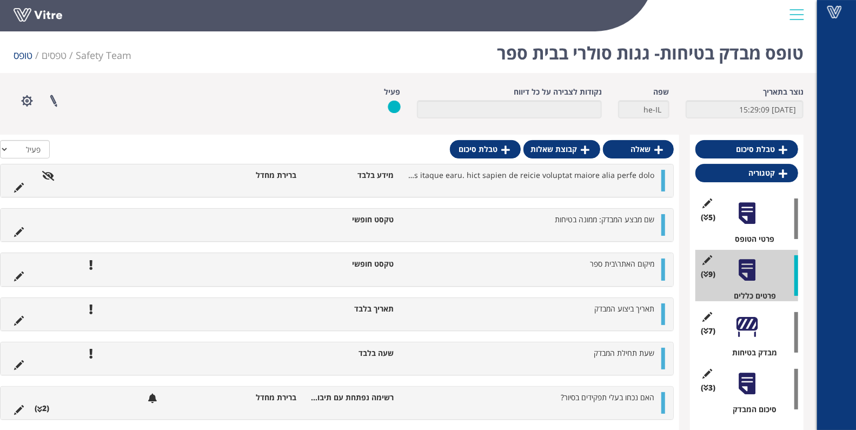
click at [750, 326] on div at bounding box center [747, 327] width 24 height 24
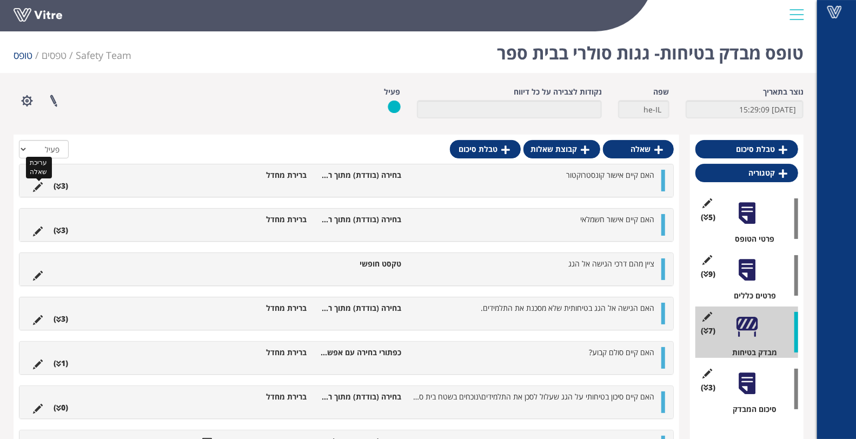
click at [37, 185] on icon at bounding box center [38, 187] width 10 height 10
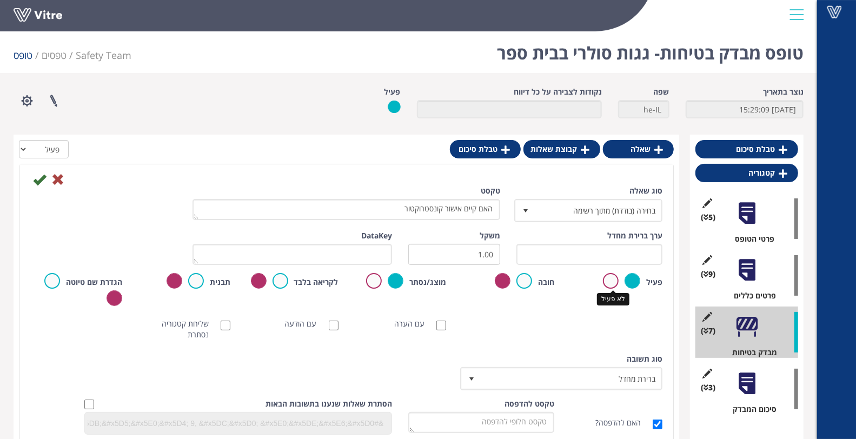
click at [607, 284] on label at bounding box center [611, 281] width 16 height 16
click at [0, 0] on input "radio" at bounding box center [0, 0] width 0 height 0
click at [40, 177] on icon at bounding box center [39, 179] width 13 height 13
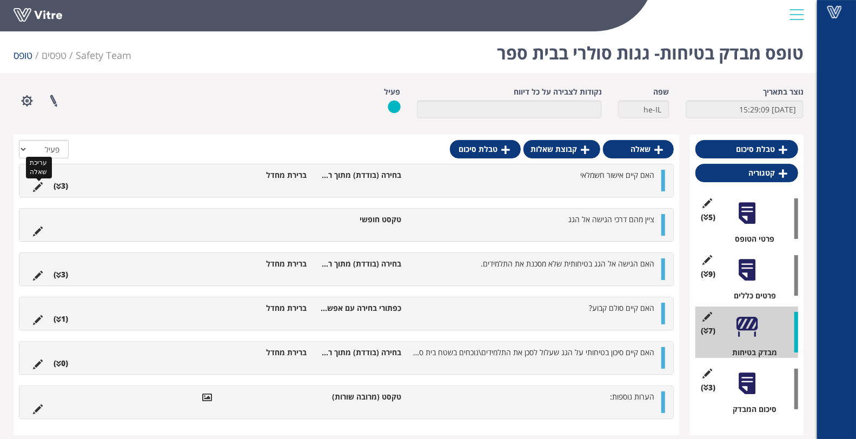
click at [35, 187] on icon at bounding box center [38, 187] width 10 height 10
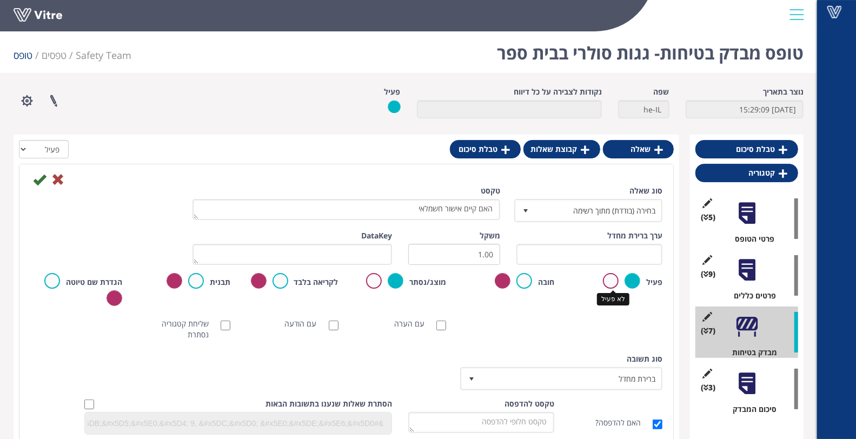
click at [618, 281] on label at bounding box center [611, 281] width 16 height 16
click at [0, 0] on input "radio" at bounding box center [0, 0] width 0 height 0
click at [39, 179] on icon at bounding box center [39, 179] width 13 height 13
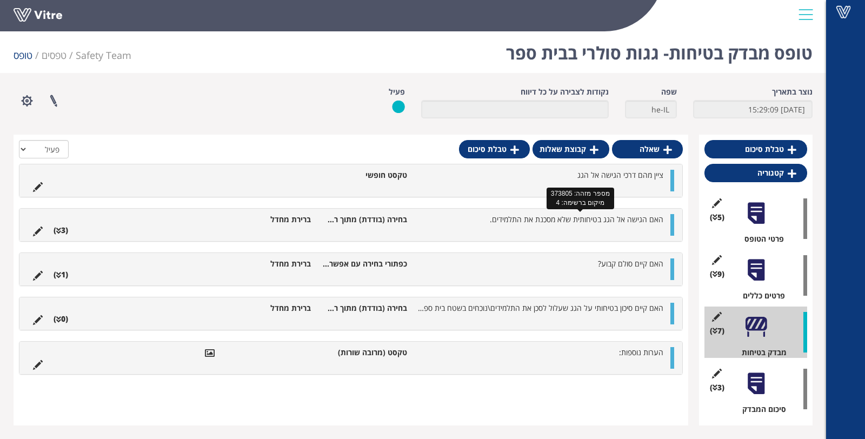
click at [570, 220] on span "האם הגישה אל הגג בטיחותית שלא מסכנת את התלמידים." at bounding box center [577, 219] width 174 height 10
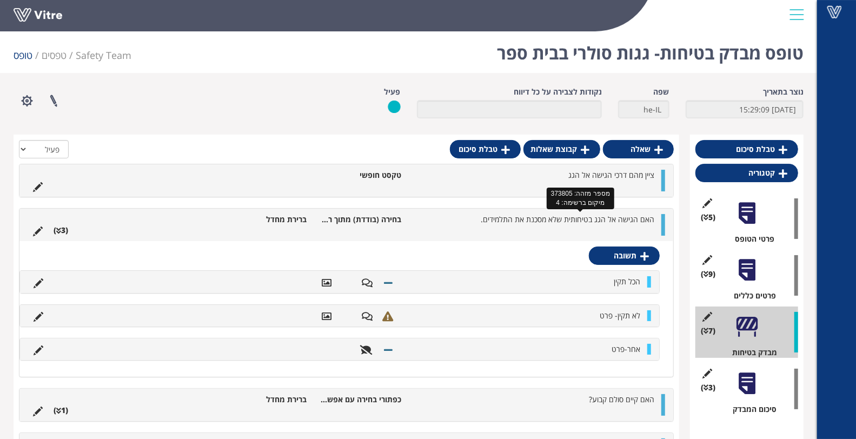
click at [569, 220] on span "האם הגישה אל הגג בטיחותית שלא מסכנת את התלמידים." at bounding box center [568, 219] width 174 height 10
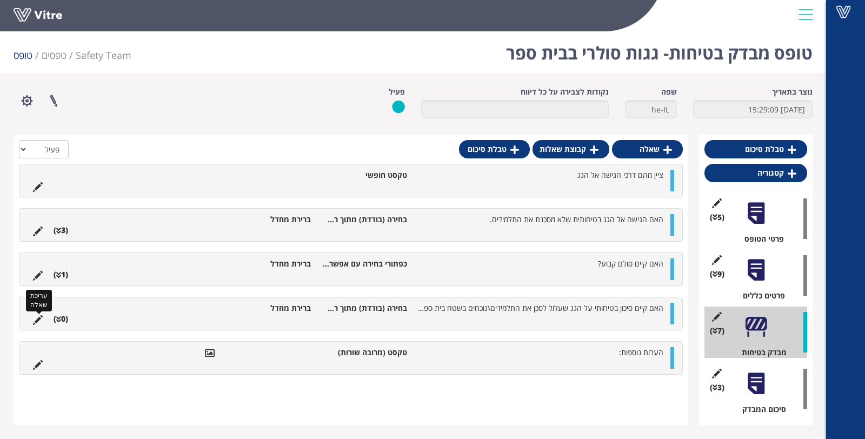
click at [38, 317] on icon at bounding box center [38, 320] width 10 height 10
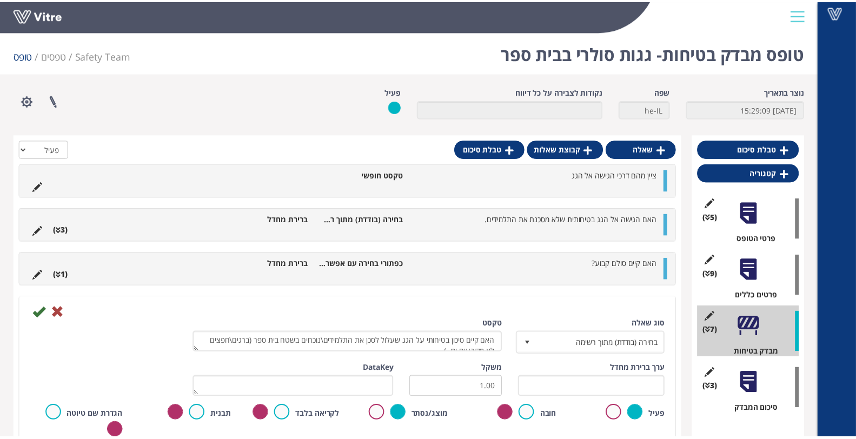
scroll to position [120, 0]
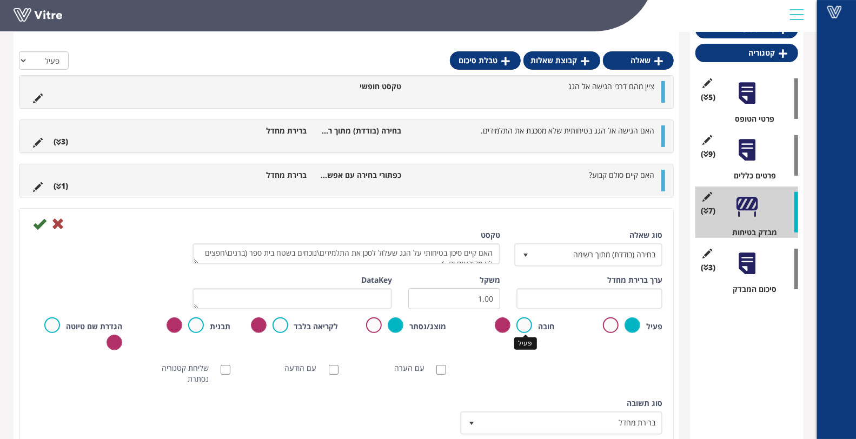
click at [523, 329] on label at bounding box center [524, 325] width 16 height 16
click at [0, 0] on input "radio" at bounding box center [0, 0] width 0 height 0
click at [36, 223] on icon at bounding box center [39, 223] width 13 height 13
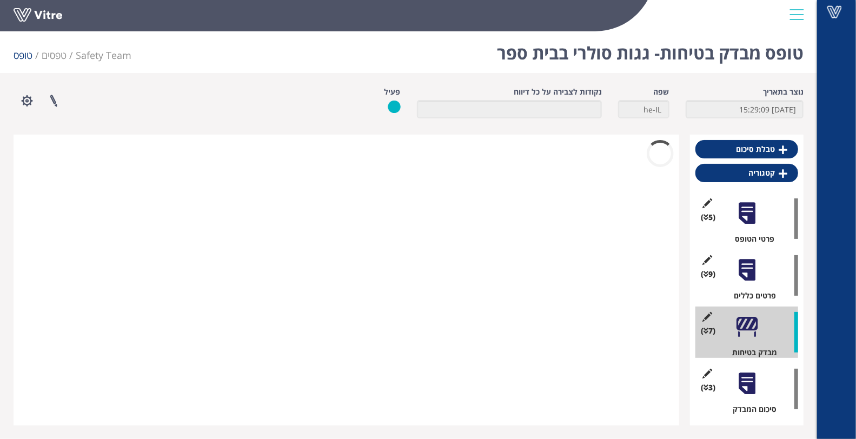
scroll to position [0, 0]
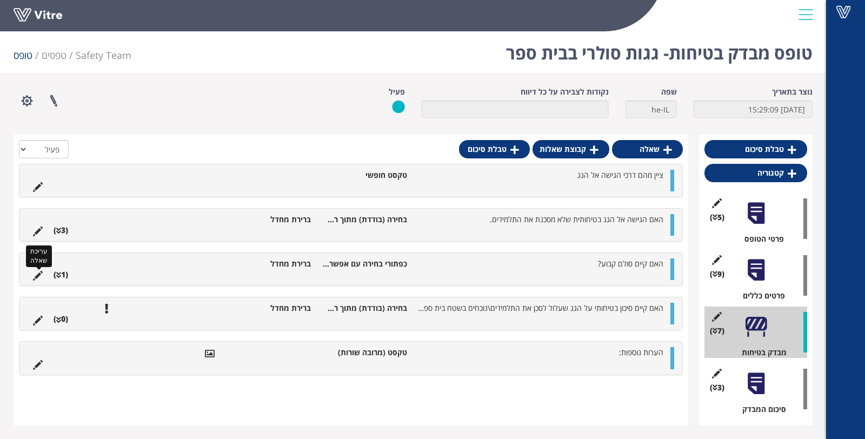
click at [35, 276] on icon at bounding box center [38, 276] width 10 height 10
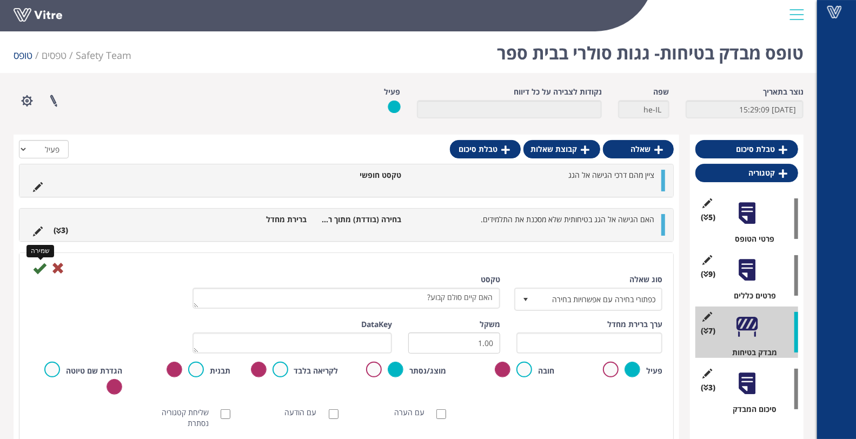
click at [38, 274] on icon at bounding box center [39, 268] width 13 height 13
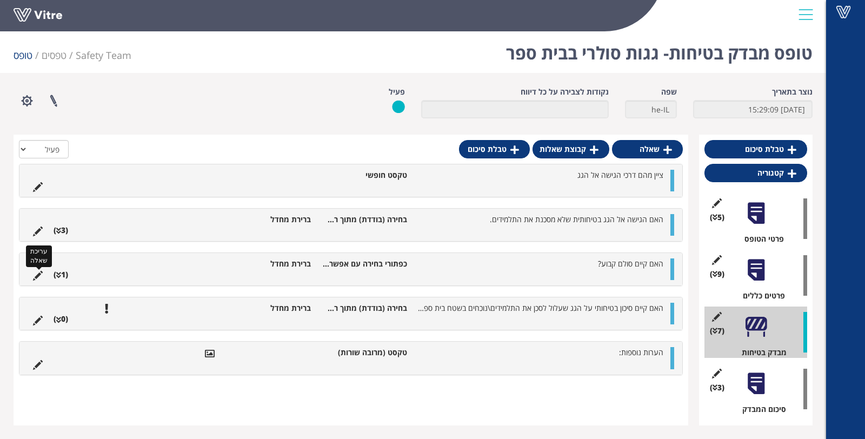
click at [37, 274] on icon at bounding box center [38, 276] width 10 height 10
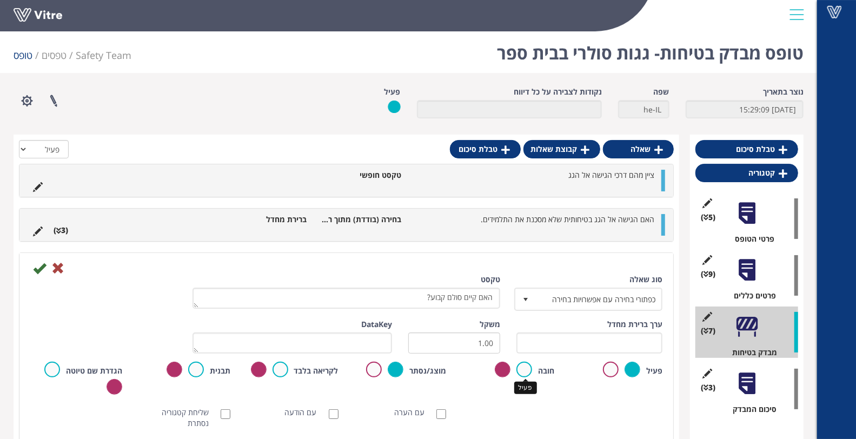
click at [528, 370] on label at bounding box center [524, 370] width 16 height 16
click at [0, 0] on input "radio" at bounding box center [0, 0] width 0 height 0
click at [42, 271] on icon at bounding box center [39, 268] width 13 height 13
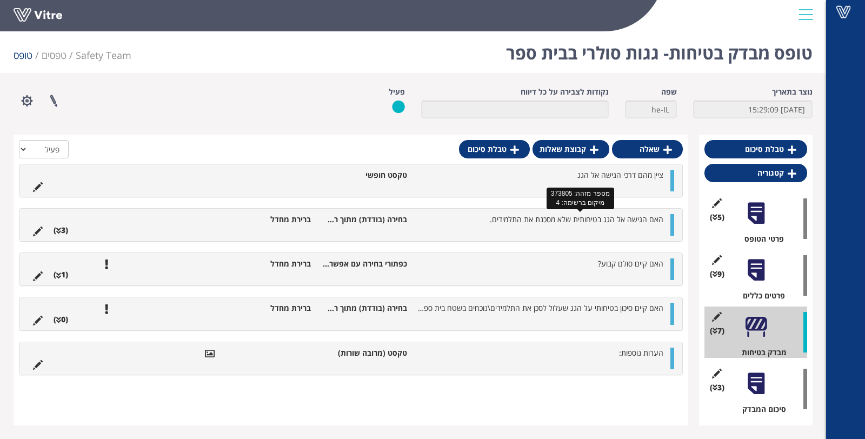
click at [568, 216] on span "האם הגישה אל הגג בטיחותית שלא מסכנת את התלמידים." at bounding box center [577, 219] width 174 height 10
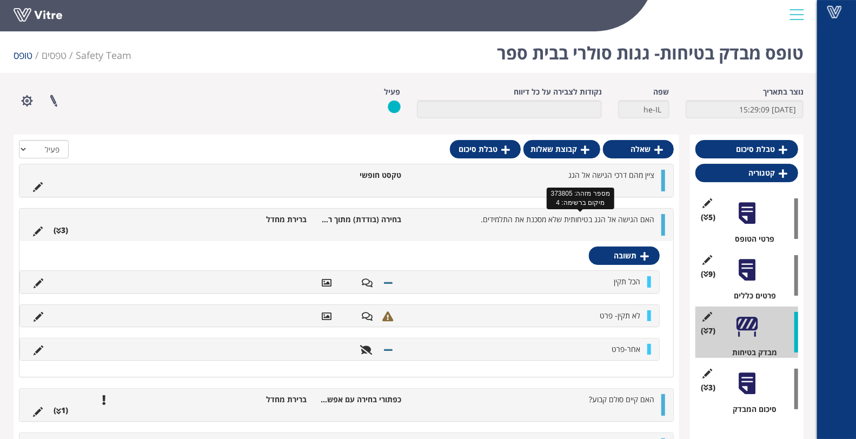
click at [568, 216] on span "האם הגישה אל הגג בטיחותית שלא מסכנת את התלמידים." at bounding box center [568, 219] width 174 height 10
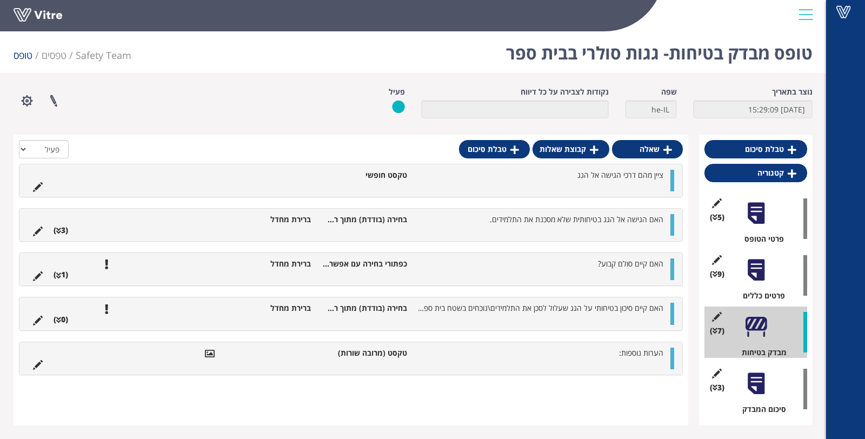
click at [585, 255] on div "האם קיים סולם קבוע? כפתורי בחירה עם אפשרויות בחירה ברירת מחדל (1 )" at bounding box center [350, 269] width 663 height 32
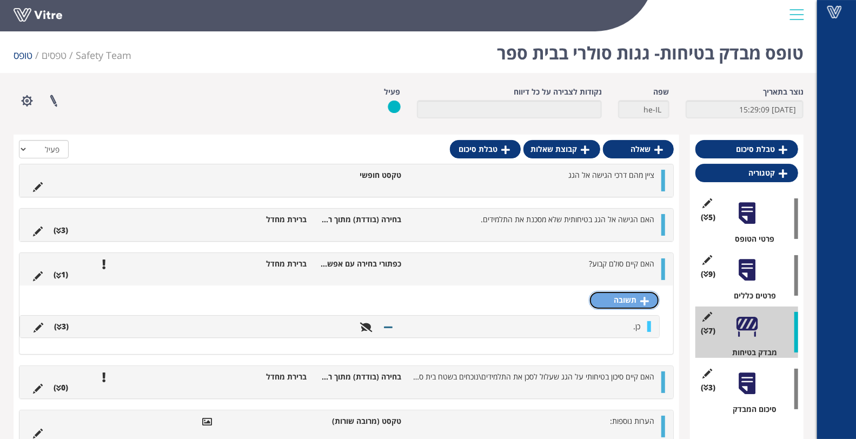
click at [627, 298] on link "תשובה" at bounding box center [624, 300] width 71 height 18
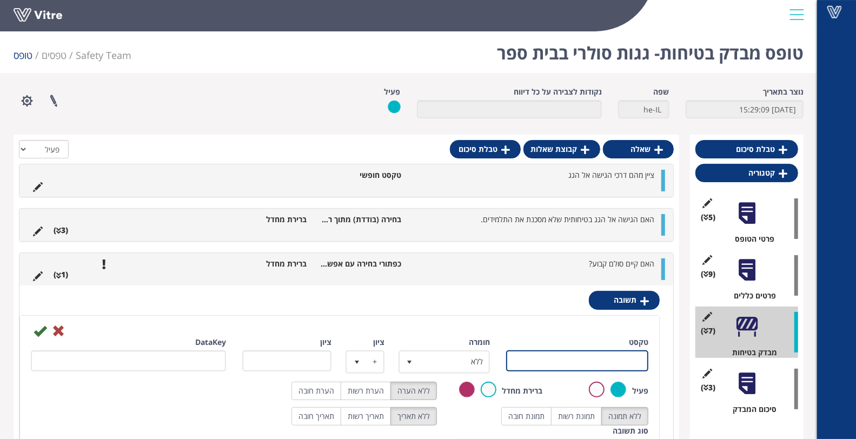
click at [597, 356] on input "טקסט" at bounding box center [577, 360] width 142 height 21
type input "לא"
click at [35, 330] on icon at bounding box center [40, 330] width 13 height 13
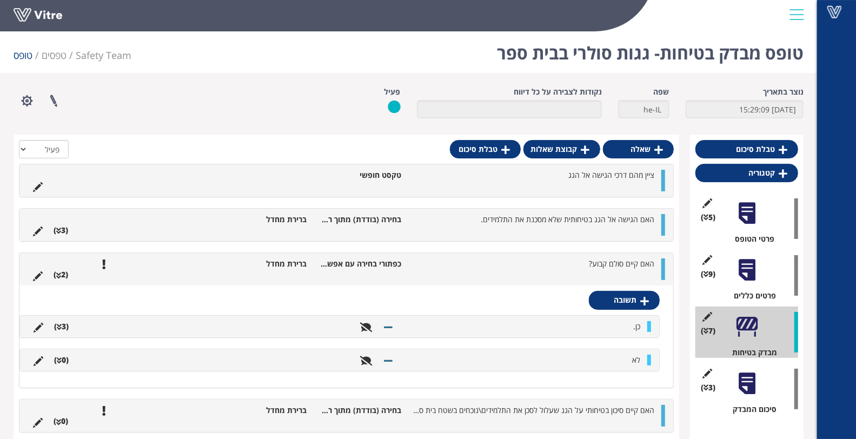
click at [594, 268] on ul "האם קיים סולם קבוע? כפתורי בחירה עם אפשרויות בחירה ברירת מחדל (2 )" at bounding box center [344, 269] width 632 height 22
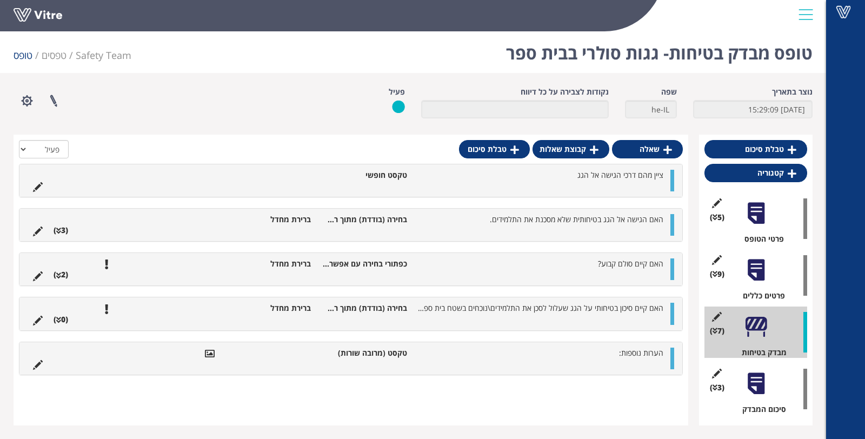
click at [594, 268] on ul "האם קיים סולם קבוע? כפתורי בחירה עם אפשרויות בחירה ברירת מחדל (2 )" at bounding box center [348, 269] width 641 height 22
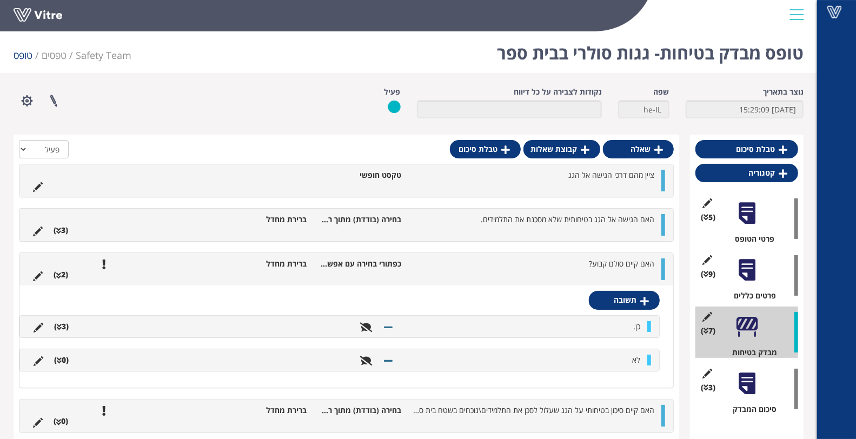
click at [613, 331] on div "כן. (3 )" at bounding box center [339, 327] width 639 height 22
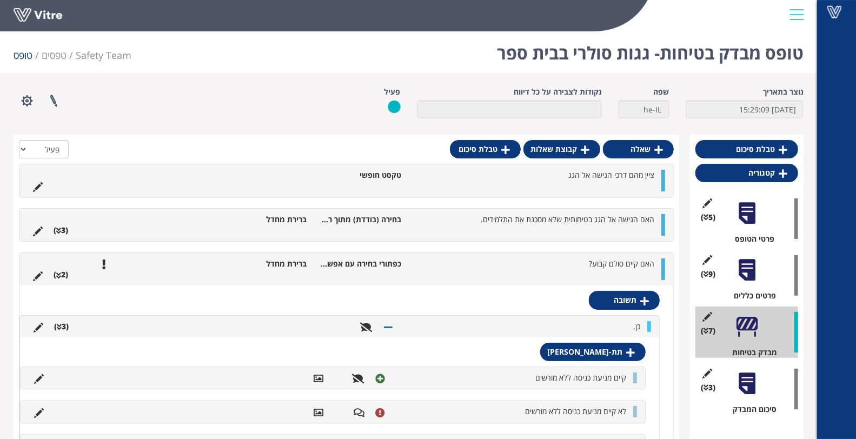
scroll to position [180, 0]
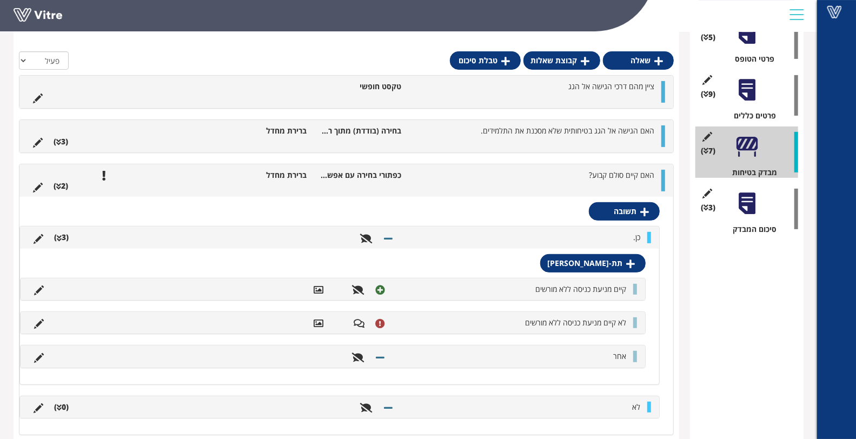
click at [538, 239] on li "כן." at bounding box center [521, 237] width 247 height 11
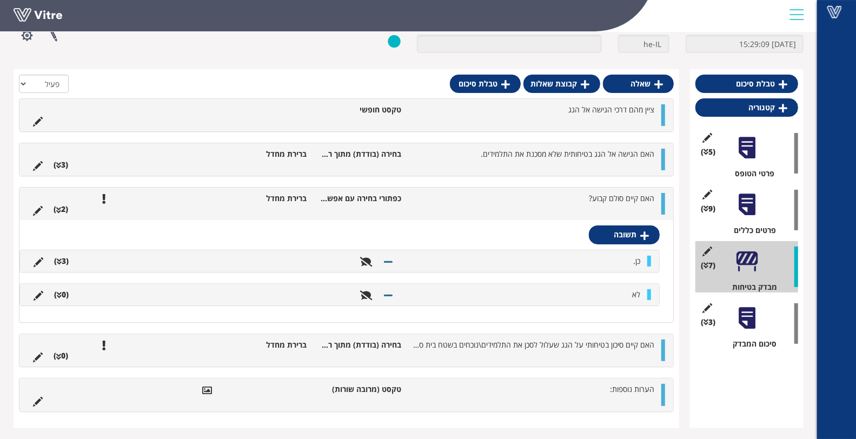
click at [585, 196] on li "האם קיים סולם קבוע?" at bounding box center [533, 198] width 253 height 11
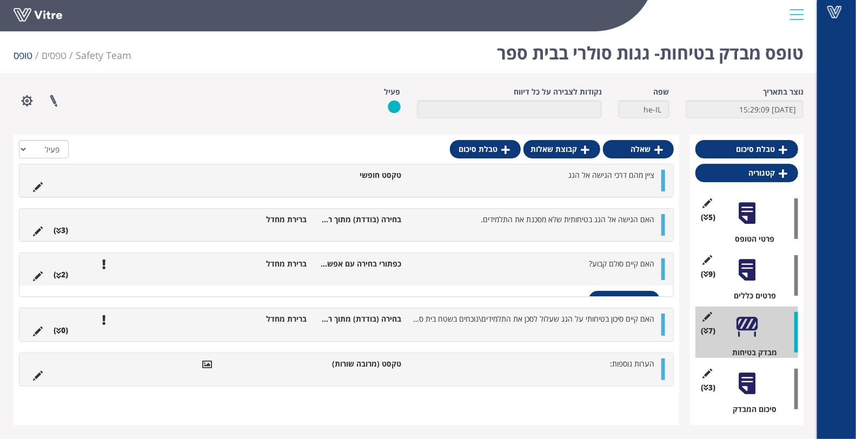
scroll to position [0, 0]
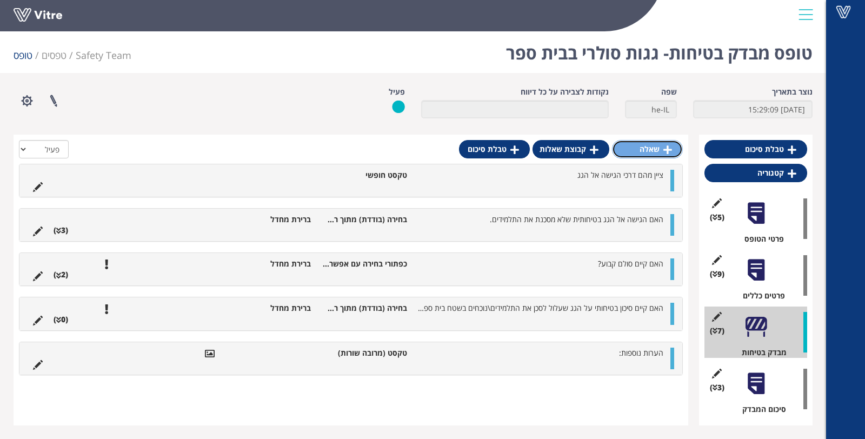
click at [661, 146] on link "שאלה" at bounding box center [647, 149] width 71 height 18
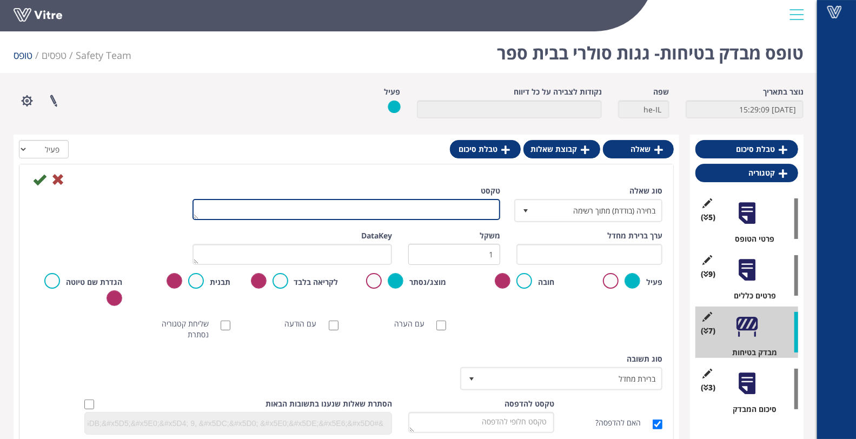
click at [470, 209] on textarea "טקסט" at bounding box center [346, 209] width 308 height 21
type textarea "האם קיים שילוט ליד הסולם האוסר עליה ללא מורשים?"
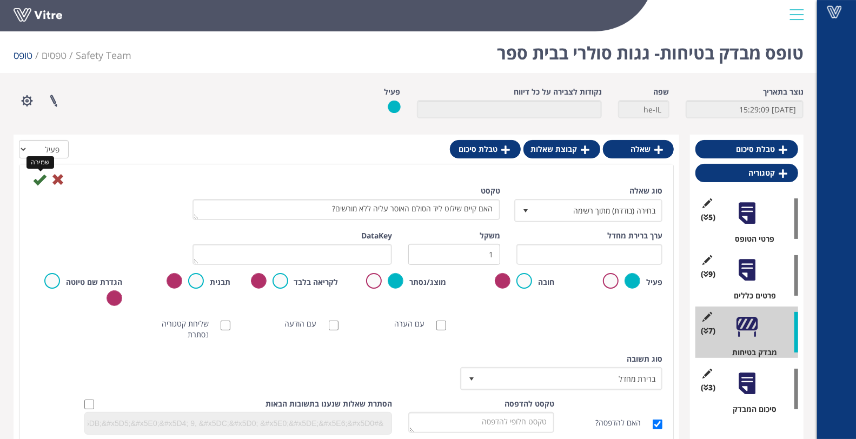
click at [38, 183] on icon at bounding box center [39, 179] width 13 height 13
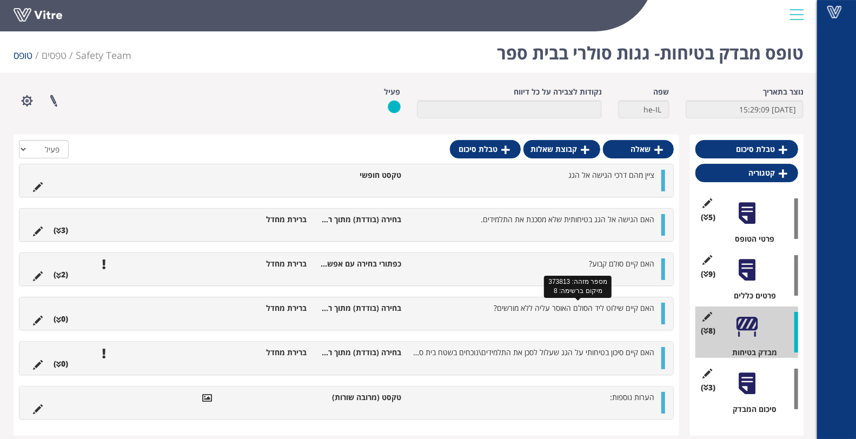
click at [564, 310] on span "האם קיים שילוט ליד הסולם האוסר עליה ללא מורשים?" at bounding box center [574, 308] width 161 height 10
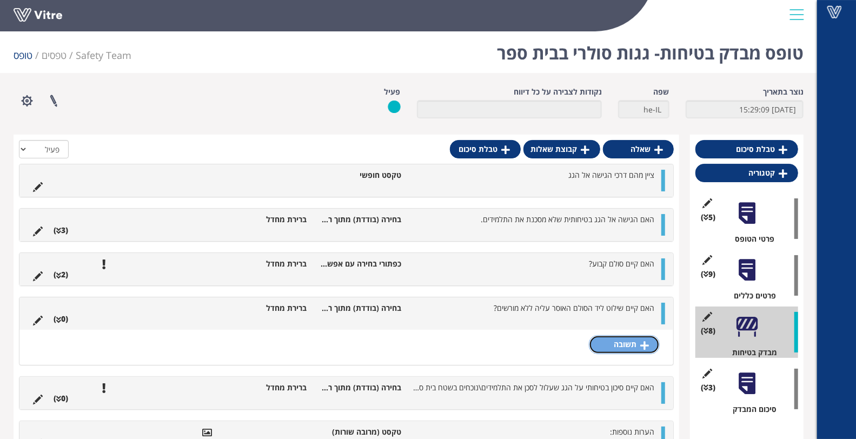
click at [607, 345] on link "תשובה" at bounding box center [624, 344] width 71 height 18
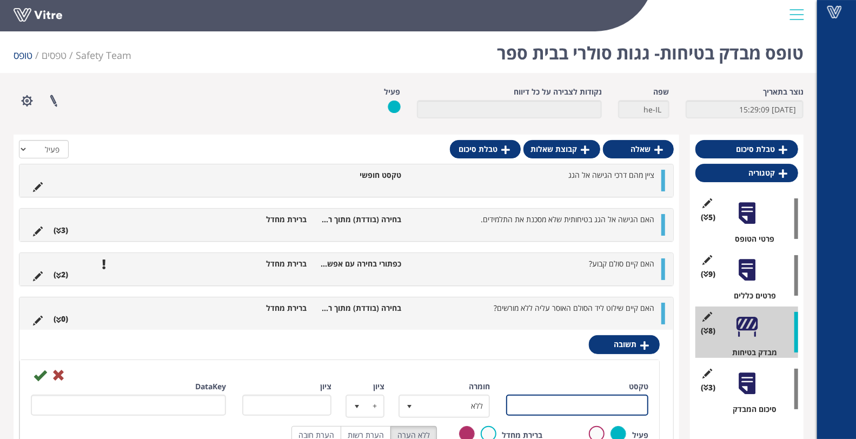
click at [568, 407] on input "טקסט" at bounding box center [577, 405] width 142 height 21
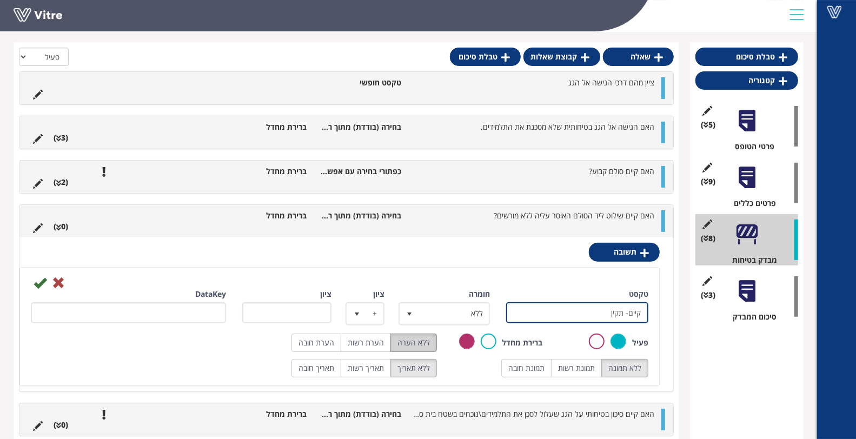
scroll to position [159, 0]
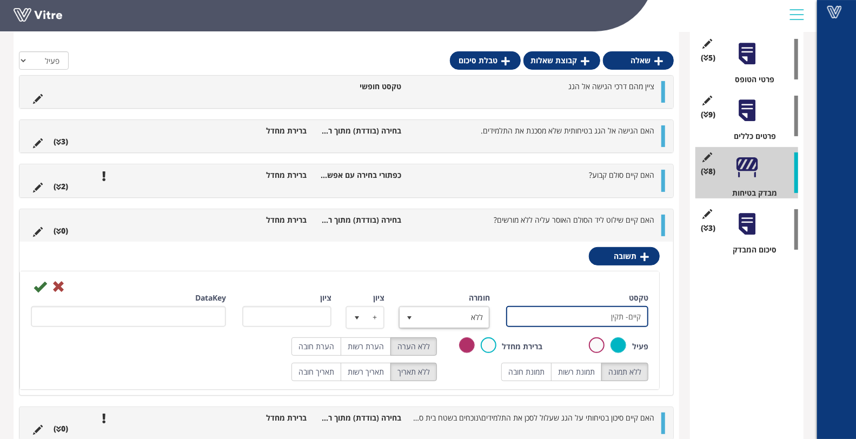
type input "קיים- תקין"
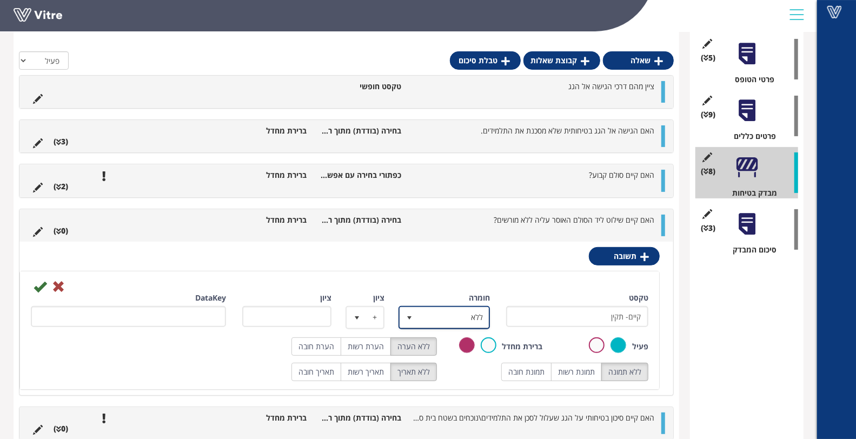
click at [411, 310] on span "select" at bounding box center [409, 317] width 19 height 19
click at [443, 339] on li "חיובי" at bounding box center [434, 338] width 89 height 18
type input "1"
click at [44, 286] on icon at bounding box center [40, 286] width 13 height 13
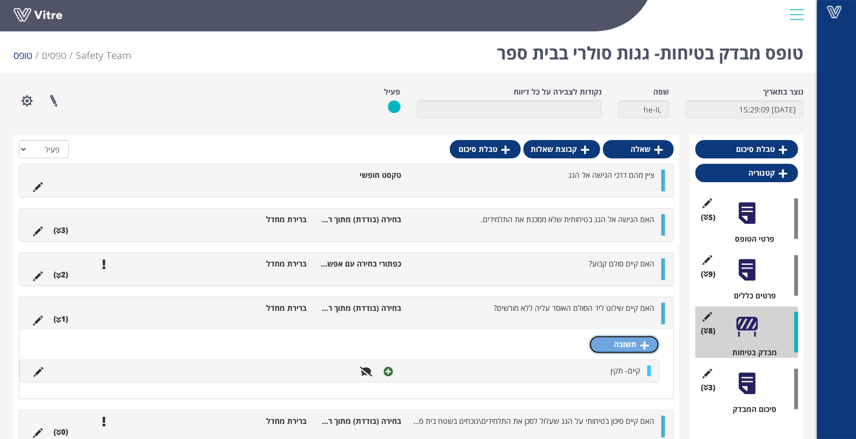
click at [620, 335] on link "תשובה" at bounding box center [624, 344] width 71 height 18
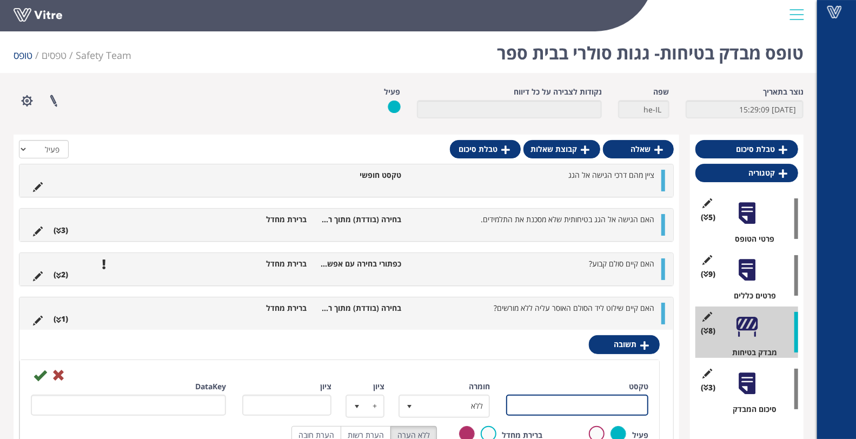
click at [602, 395] on input "טקסט" at bounding box center [577, 405] width 142 height 21
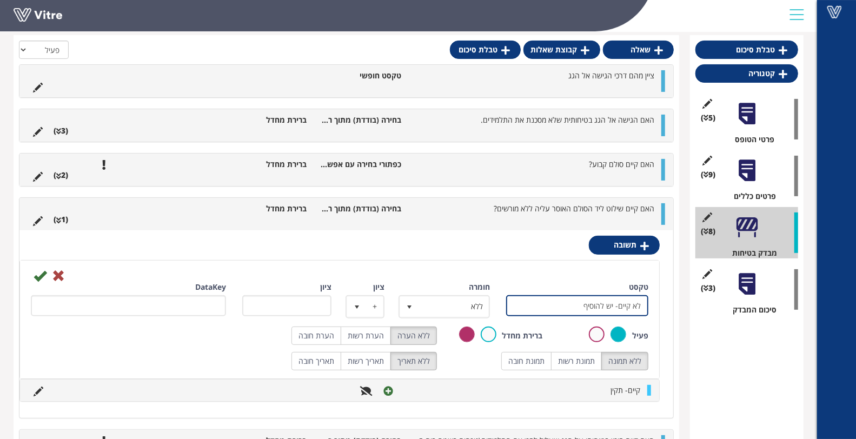
scroll to position [204, 0]
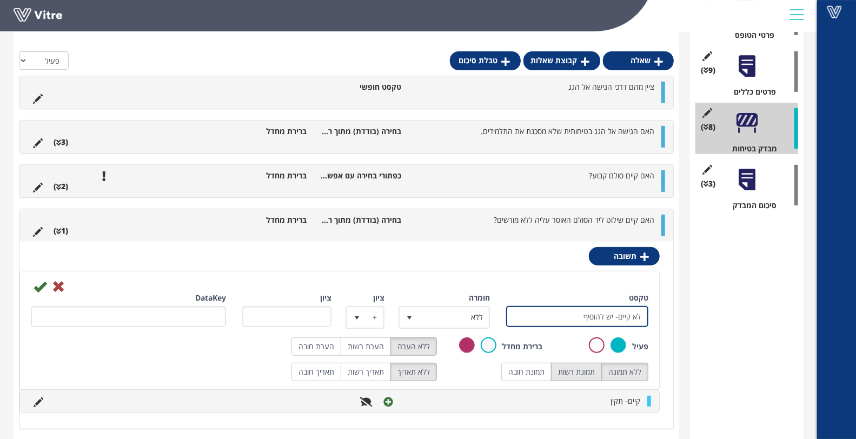
type input "לא קיים- יש להוסיף"
click at [581, 375] on label "תמונת רשות" at bounding box center [576, 372] width 51 height 18
radio input "true"
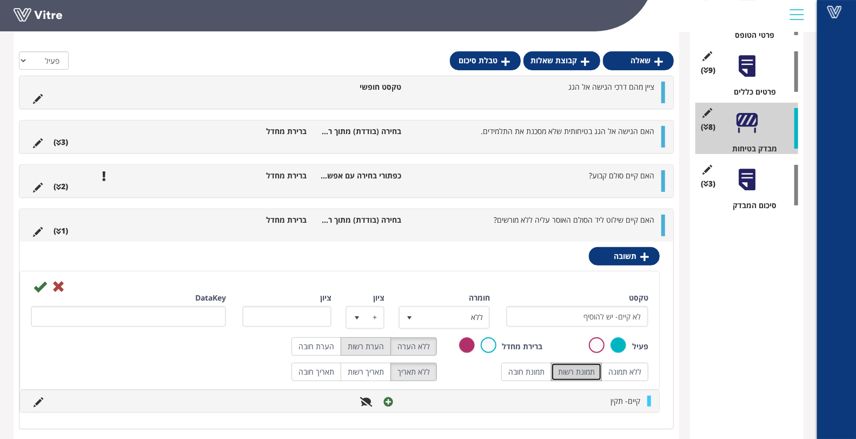
click at [381, 351] on label "הערת רשות" at bounding box center [366, 346] width 50 height 18
radio input "true"
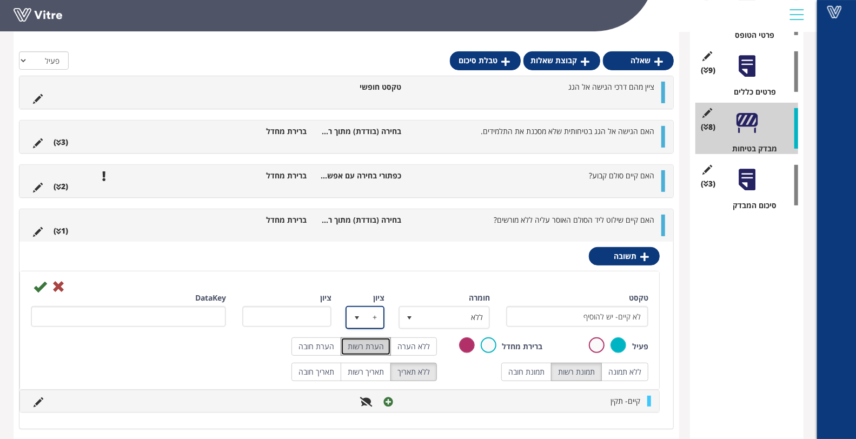
click at [370, 316] on span "+" at bounding box center [374, 317] width 17 height 19
click at [364, 322] on li "-" at bounding box center [355, 319] width 36 height 18
click at [39, 283] on icon at bounding box center [40, 286] width 13 height 13
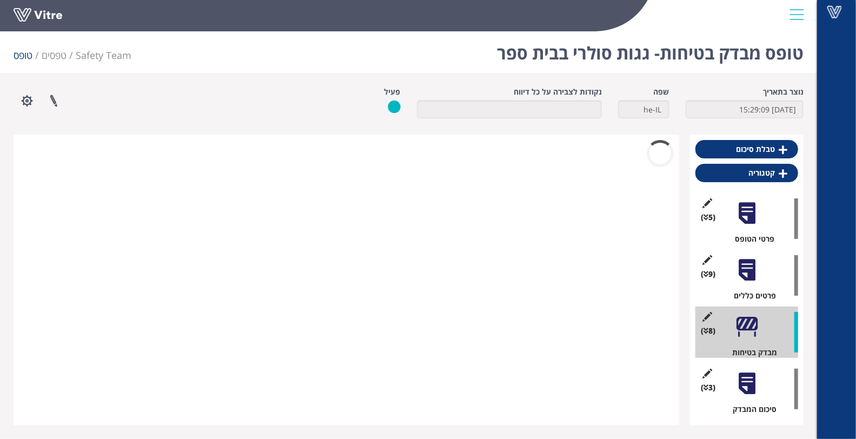
scroll to position [0, 0]
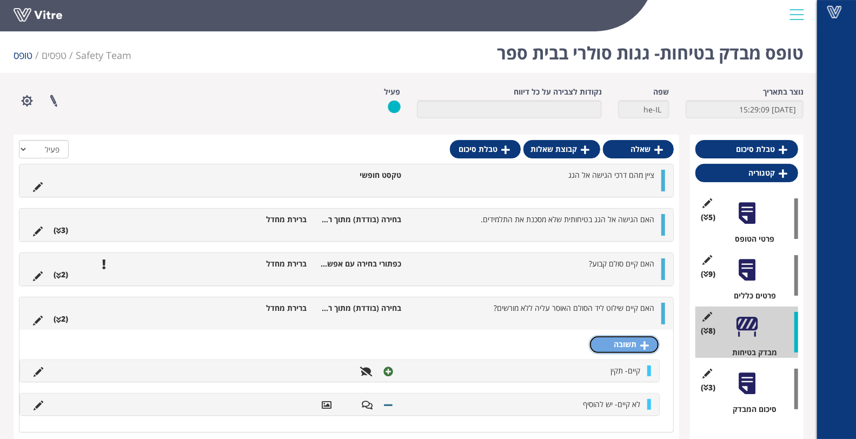
click at [628, 338] on link "תשובה" at bounding box center [624, 344] width 71 height 18
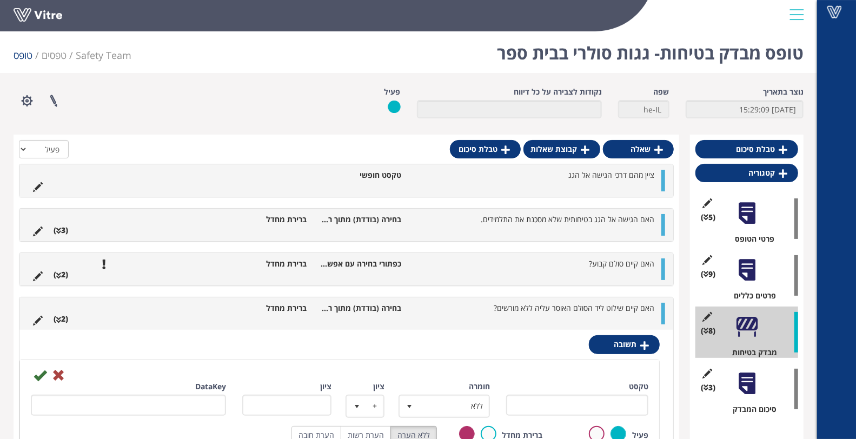
click at [571, 389] on div "טקסט" at bounding box center [577, 398] width 142 height 35
click at [572, 396] on input "טקסט" at bounding box center [577, 405] width 142 height 21
type input "אחר- ציין"
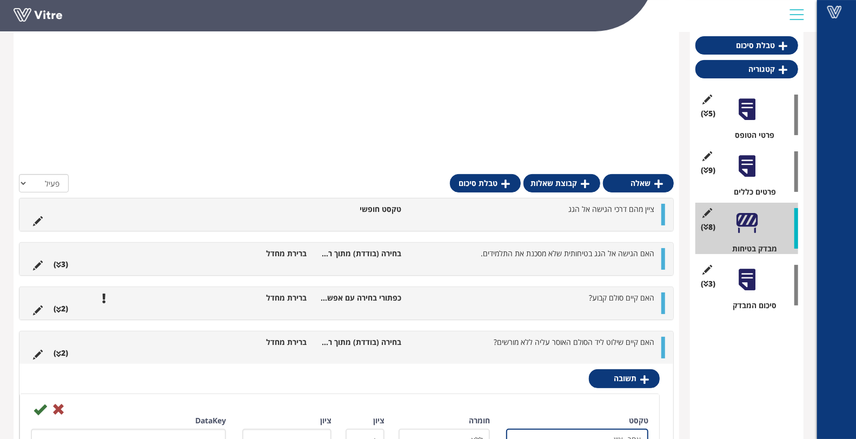
scroll to position [227, 0]
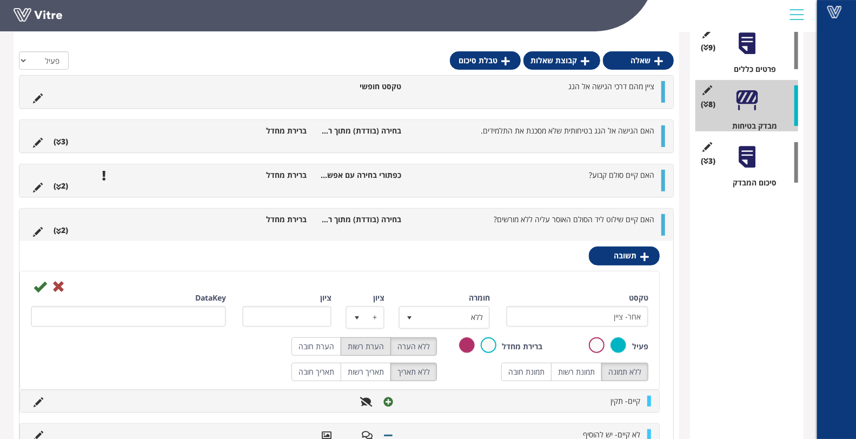
click at [382, 347] on label "הערת רשות" at bounding box center [366, 346] width 50 height 18
radio input "true"
click at [41, 288] on icon at bounding box center [40, 286] width 13 height 13
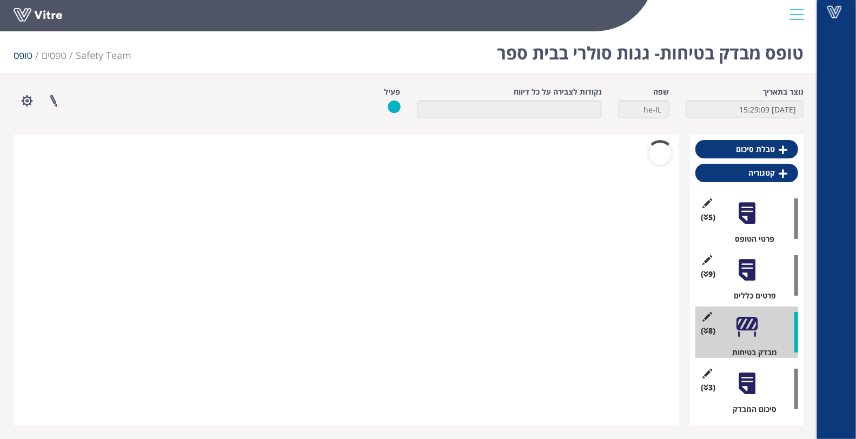
scroll to position [0, 0]
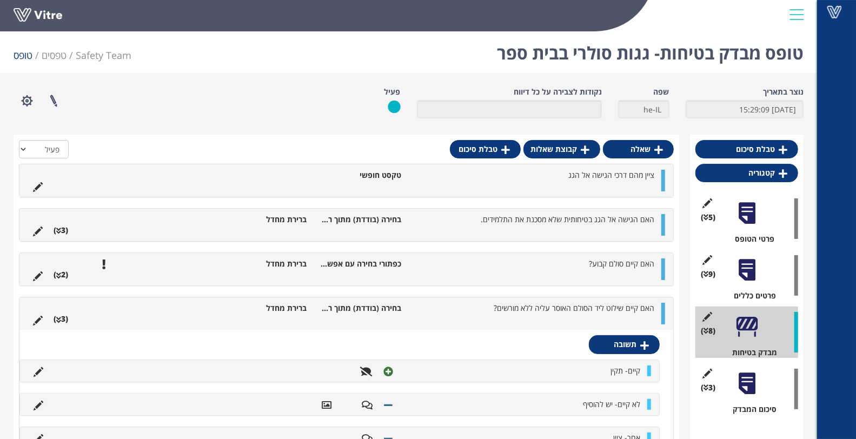
click at [592, 315] on ul "האם קיים שילוט ליד הסולם האוסר עליה ללא מורשים? בחירה (בודדת) מתוך רשימה ברירת …" at bounding box center [344, 314] width 632 height 22
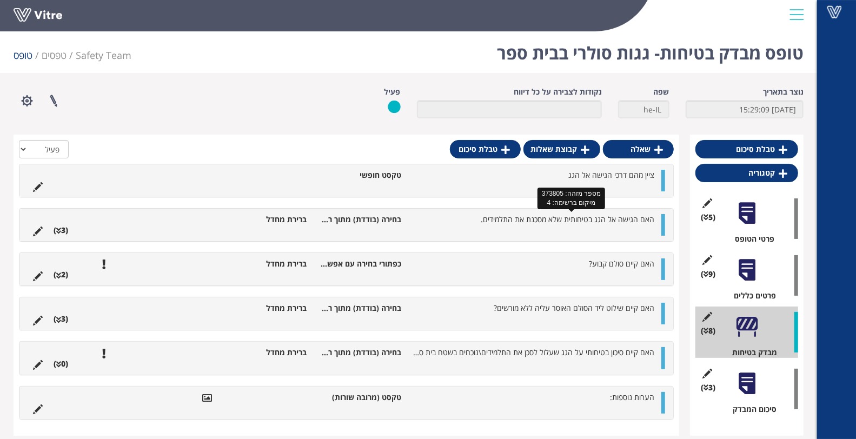
click at [520, 220] on span "האם הגישה אל הגג בטיחותית שלא מסכנת את התלמידים." at bounding box center [568, 219] width 174 height 10
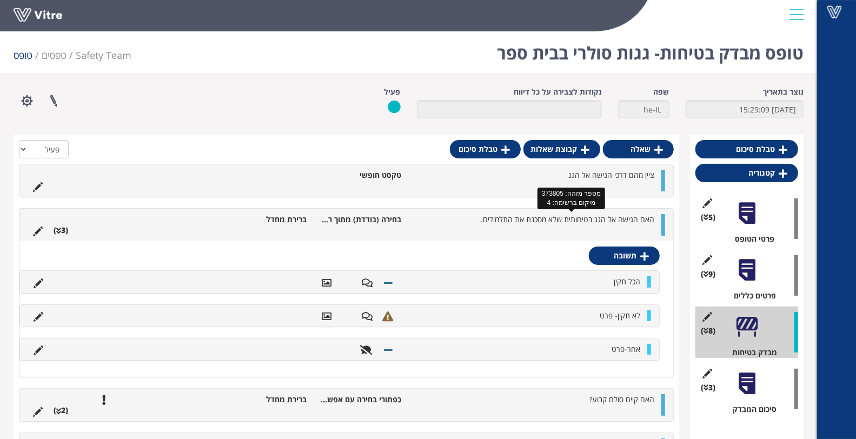
click at [520, 220] on span "האם הגישה אל הגג בטיחותית שלא מסכנת את התלמידים." at bounding box center [568, 219] width 174 height 10
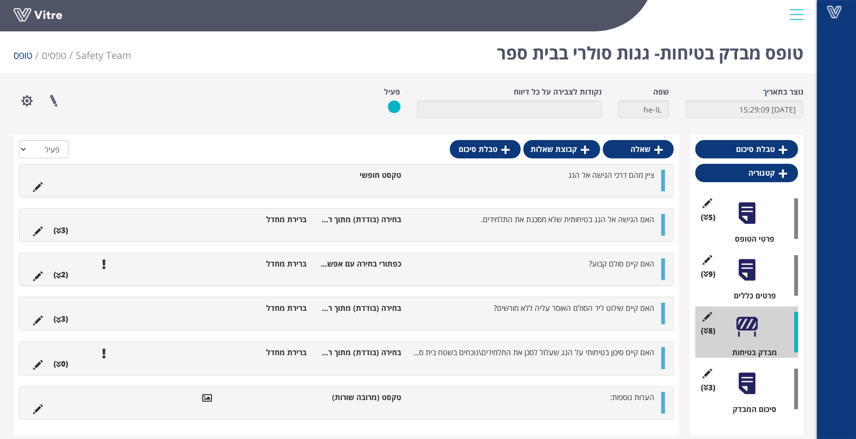
click at [576, 265] on li "האם קיים סולם קבוע?" at bounding box center [533, 263] width 253 height 11
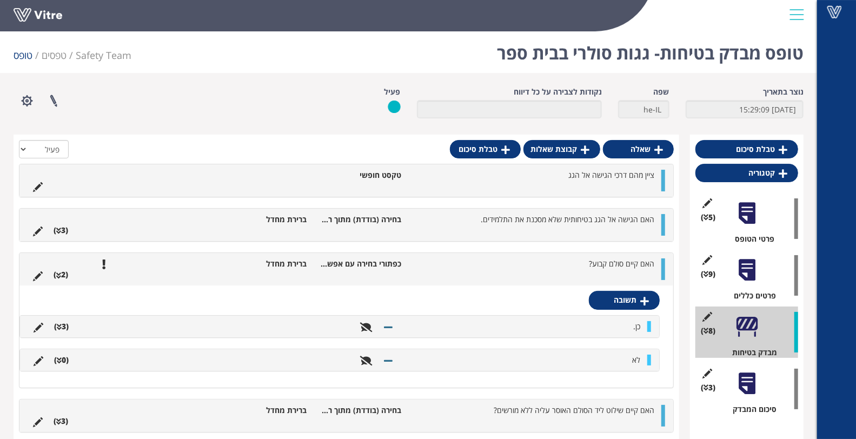
click at [576, 265] on li "האם קיים סולם קבוע?" at bounding box center [533, 263] width 253 height 11
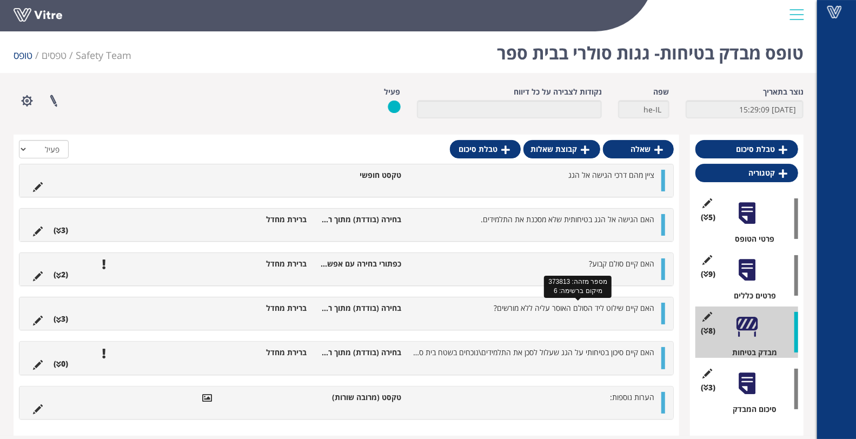
click at [564, 311] on span "האם קיים שילוט ליד הסולם האוסר עליה ללא מורשים?" at bounding box center [574, 308] width 161 height 10
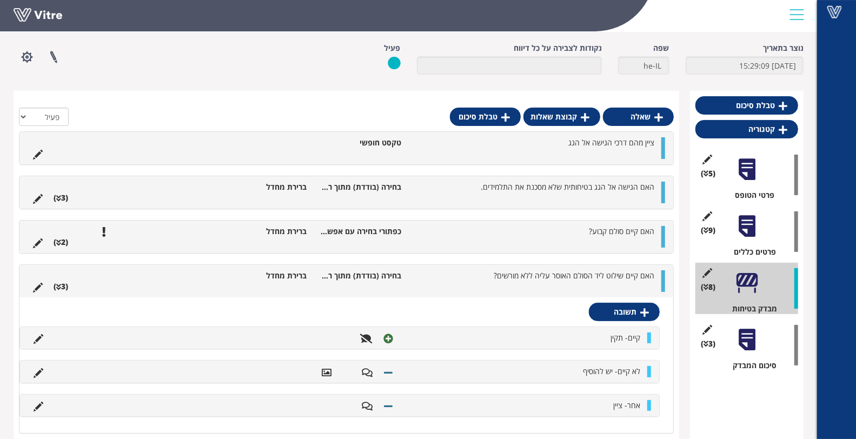
scroll to position [120, 0]
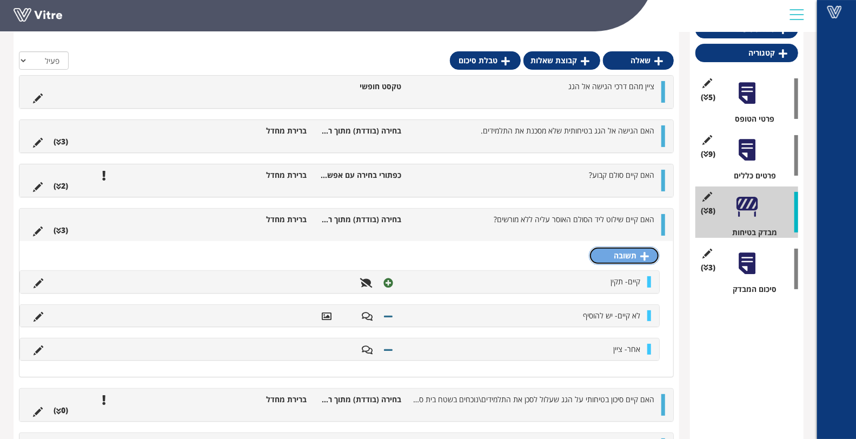
click at [644, 256] on icon at bounding box center [644, 256] width 9 height 10
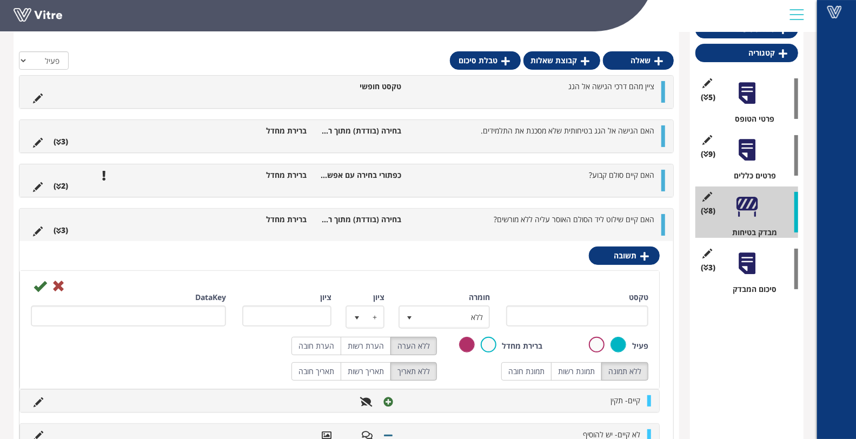
click at [606, 325] on div "טקסט" at bounding box center [577, 313] width 158 height 43
click at [606, 320] on input "טקסט" at bounding box center [577, 315] width 142 height 21
click at [560, 316] on input "לא רלוונטי- לא קיים סולם כדישה לגג" at bounding box center [577, 315] width 142 height 21
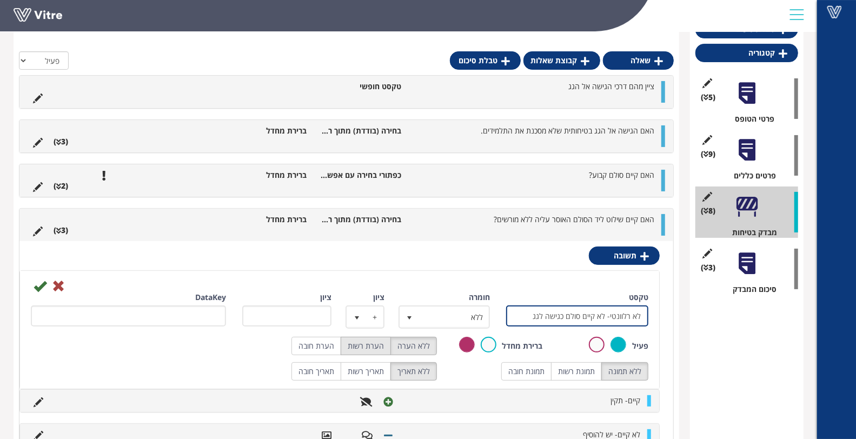
type input "לא רלוונטי- לא קיים סולם כגישה לגג"
click at [376, 345] on label "הערת רשות" at bounding box center [366, 346] width 50 height 18
radio input "true"
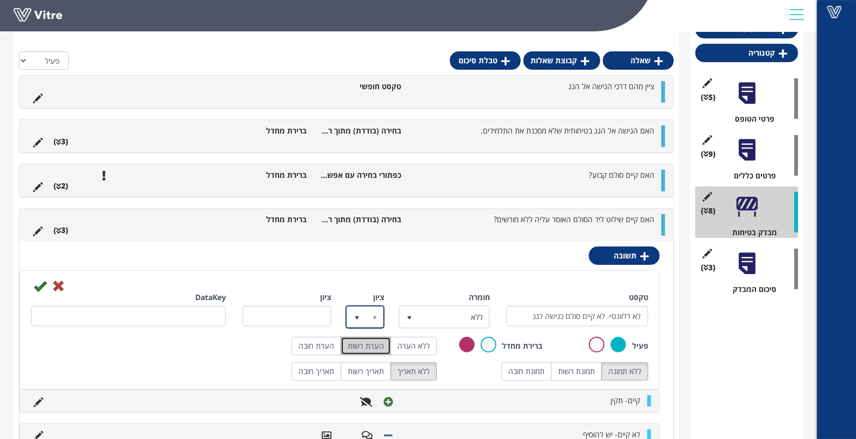
click at [358, 316] on span "select" at bounding box center [356, 318] width 9 height 9
click at [358, 316] on li "-" at bounding box center [355, 319] width 36 height 18
click at [359, 316] on span "select" at bounding box center [356, 318] width 9 height 9
click at [362, 334] on li "+" at bounding box center [355, 338] width 36 height 18
click at [38, 288] on icon at bounding box center [40, 285] width 13 height 13
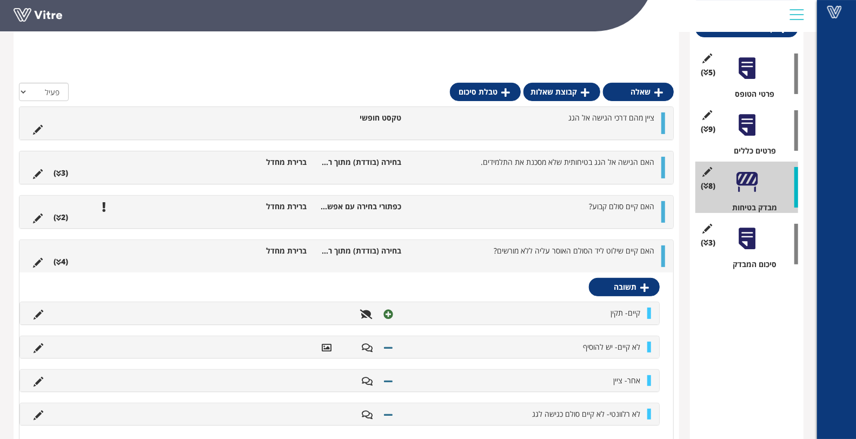
scroll to position [176, 0]
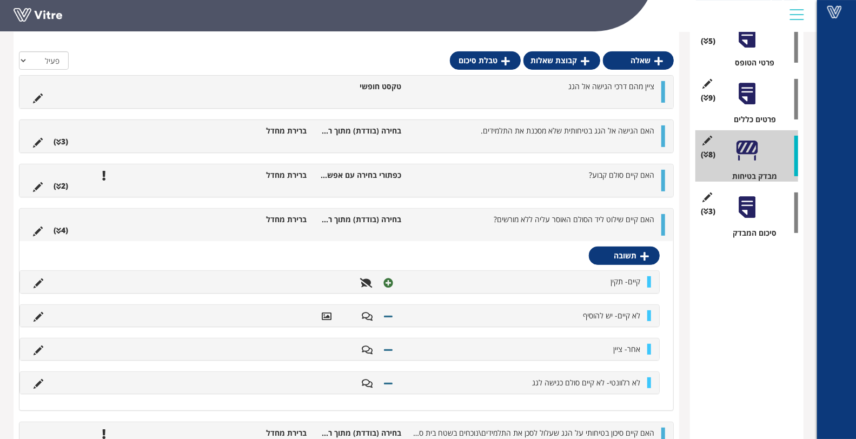
click at [607, 227] on ul "האם קיים שילוט ליד הסולם האוסר עליה ללא מורשים? בחירה (בודדת) מתוך רשימה ברירת …" at bounding box center [344, 225] width 632 height 22
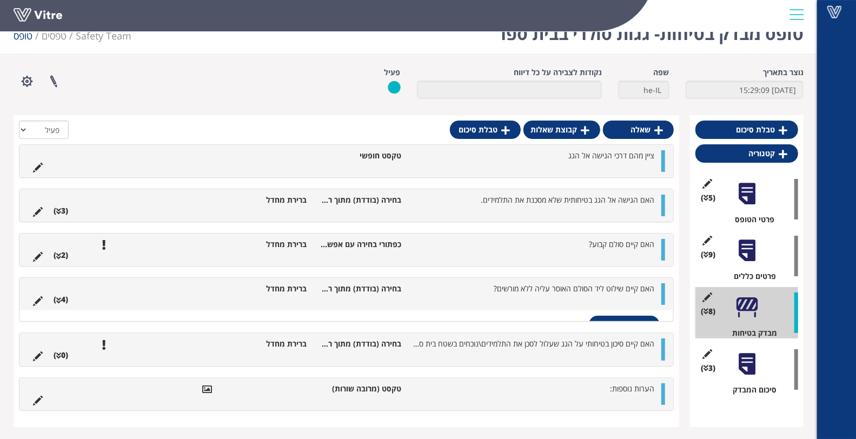
scroll to position [8, 0]
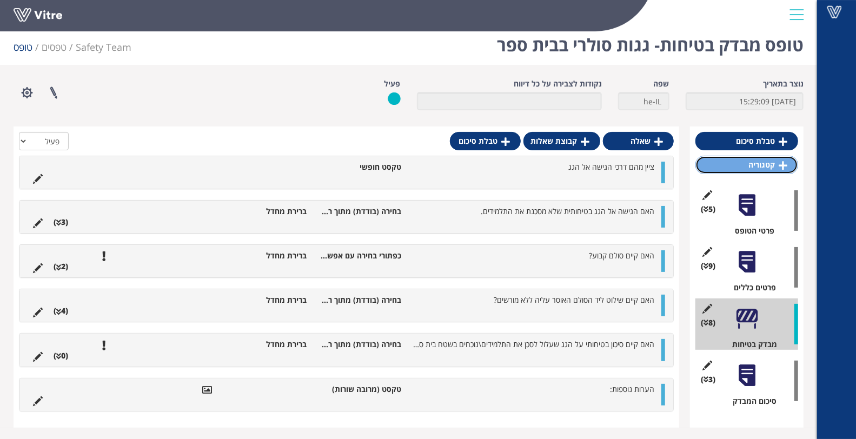
click at [784, 164] on icon at bounding box center [782, 166] width 9 height 10
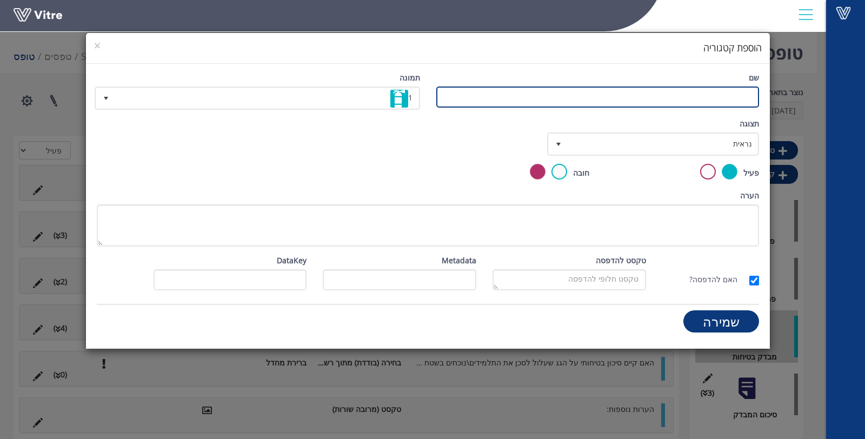
click at [672, 92] on input "שם" at bounding box center [597, 96] width 323 height 21
drag, startPoint x: 737, startPoint y: 96, endPoint x: 766, endPoint y: 98, distance: 29.3
click at [766, 97] on div "שם מילום הגג" at bounding box center [597, 94] width 339 height 44
type input "צילום הגג"
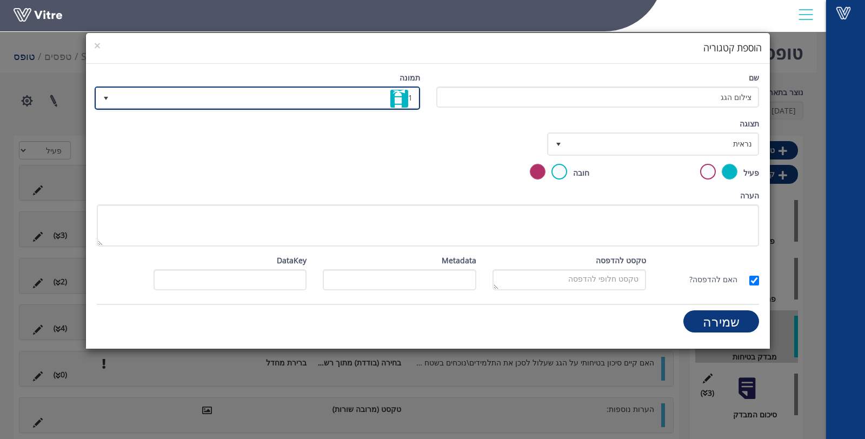
click at [332, 99] on span "1" at bounding box center [266, 97] width 303 height 19
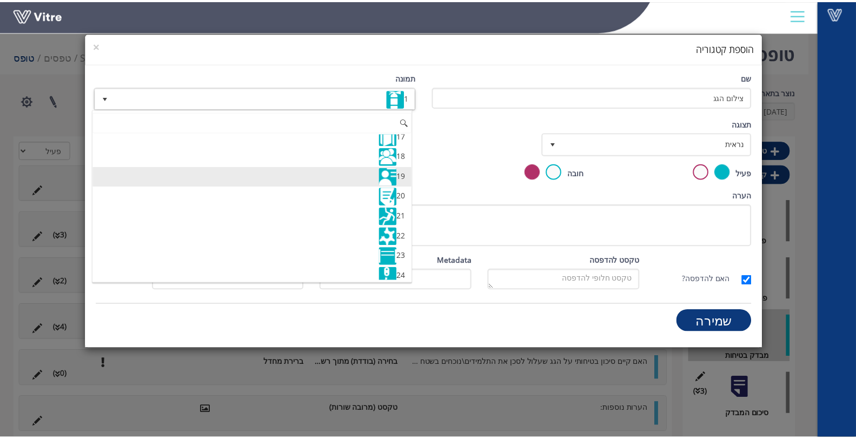
scroll to position [360, 0]
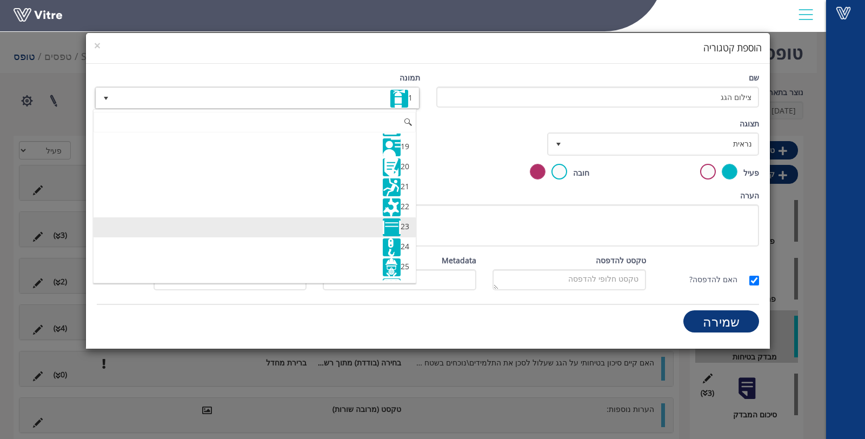
click at [355, 217] on li "23" at bounding box center [255, 227] width 323 height 20
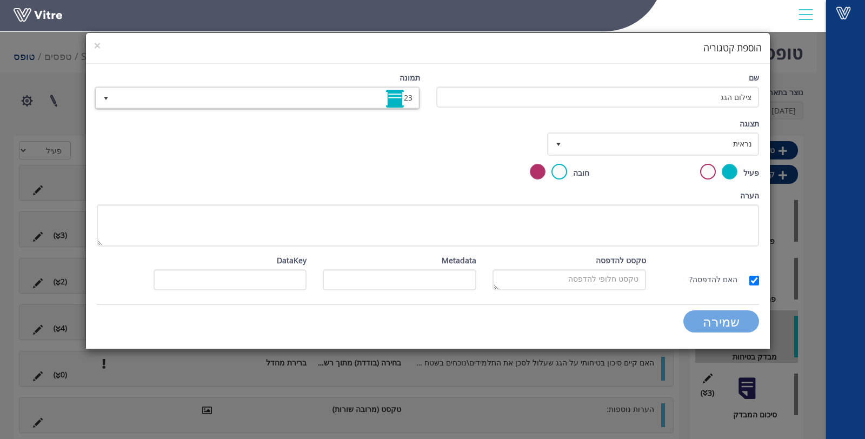
click at [739, 318] on input "שמירה" at bounding box center [721, 321] width 76 height 22
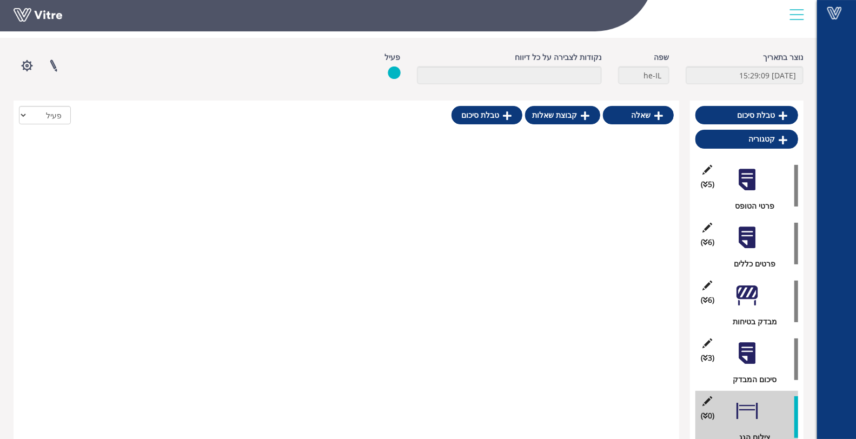
scroll to position [49, 0]
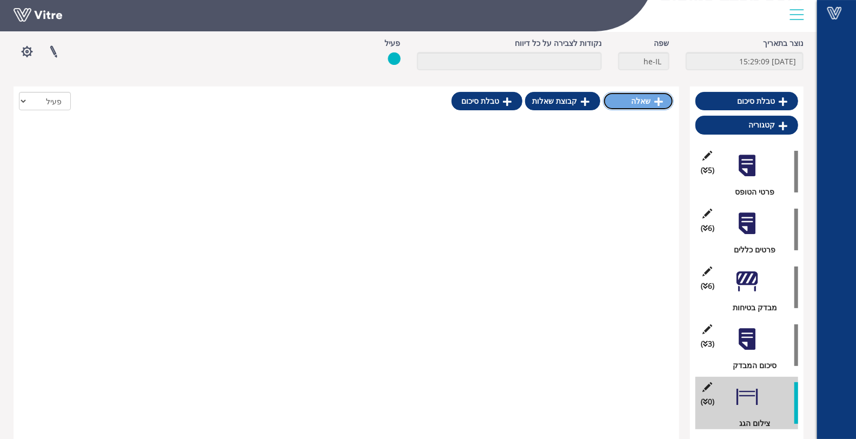
click at [634, 101] on link "שאלה" at bounding box center [638, 101] width 71 height 18
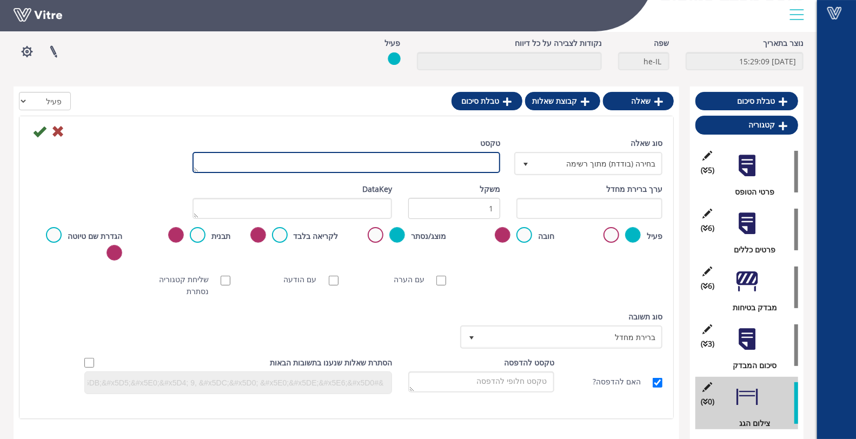
click at [465, 163] on textarea "טקסט" at bounding box center [346, 162] width 308 height 21
type textarea "יש לצלם את הגג"
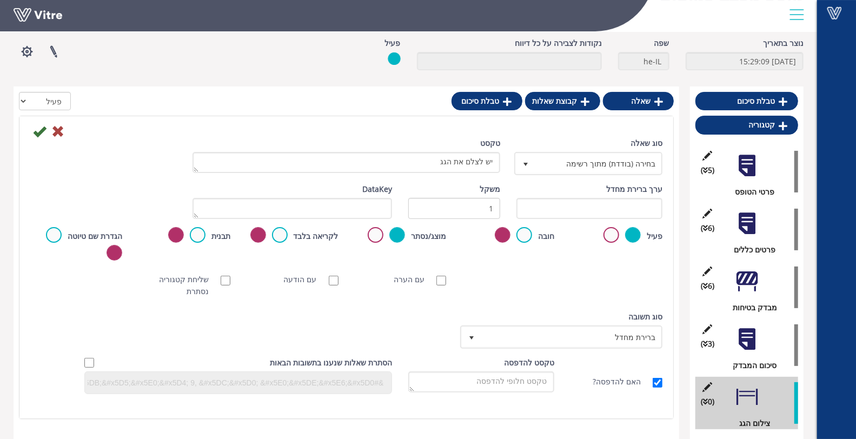
click at [557, 174] on div "סוג שאלה בחירה (בודדת) מתוך רשימה 3" at bounding box center [589, 160] width 162 height 46
click at [558, 171] on span "בחירה (בודדת) מתוך רשימה" at bounding box center [598, 163] width 126 height 19
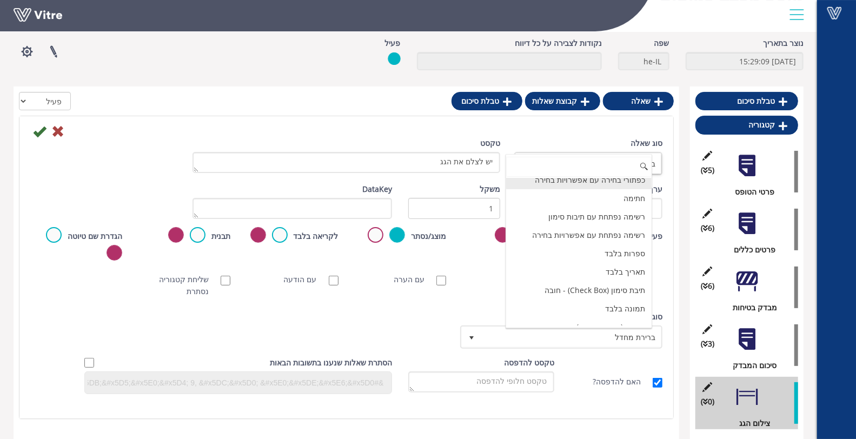
scroll to position [120, 0]
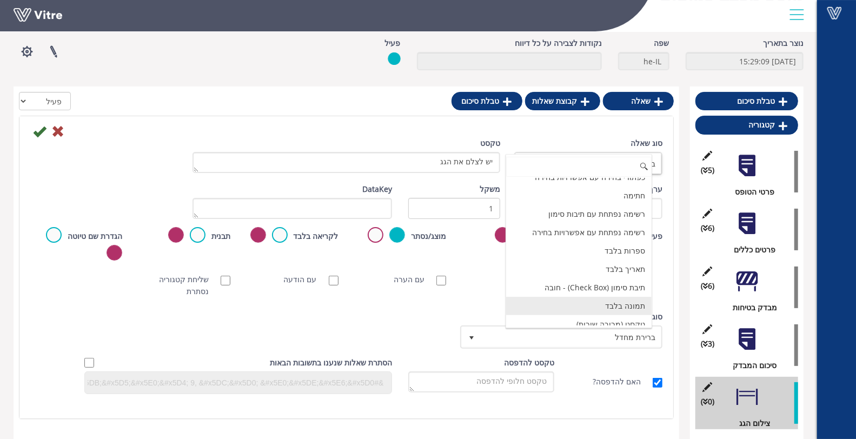
click at [607, 298] on li "תמונה בלבד" at bounding box center [578, 306] width 145 height 18
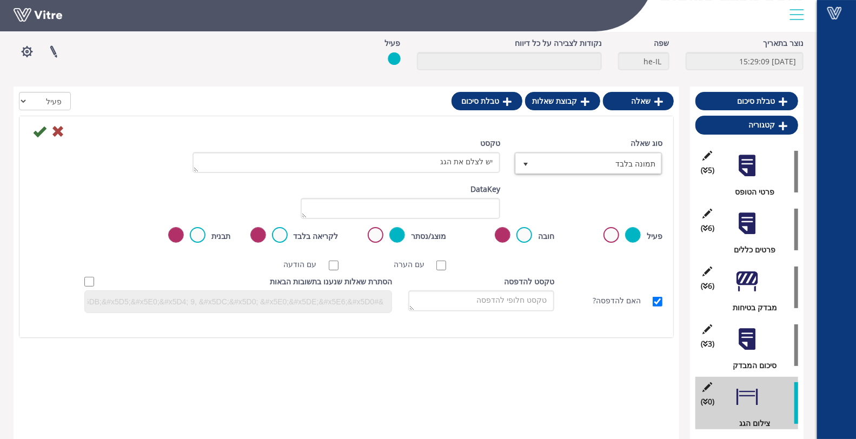
click at [432, 262] on label "עם הערה" at bounding box center [415, 264] width 42 height 12
click at [436, 262] on input "עם הערה" at bounding box center [441, 266] width 10 height 10
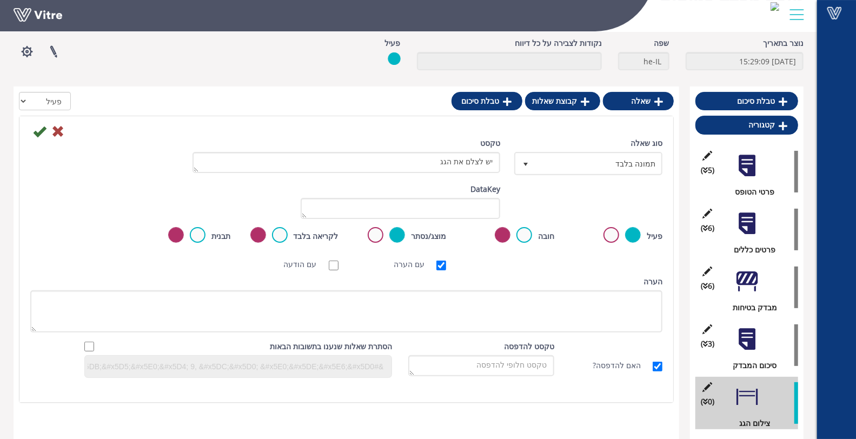
click at [437, 257] on div "עם הערה" at bounding box center [401, 264] width 108 height 23
click at [440, 263] on input "עם הערה" at bounding box center [441, 266] width 10 height 10
checkbox input "false"
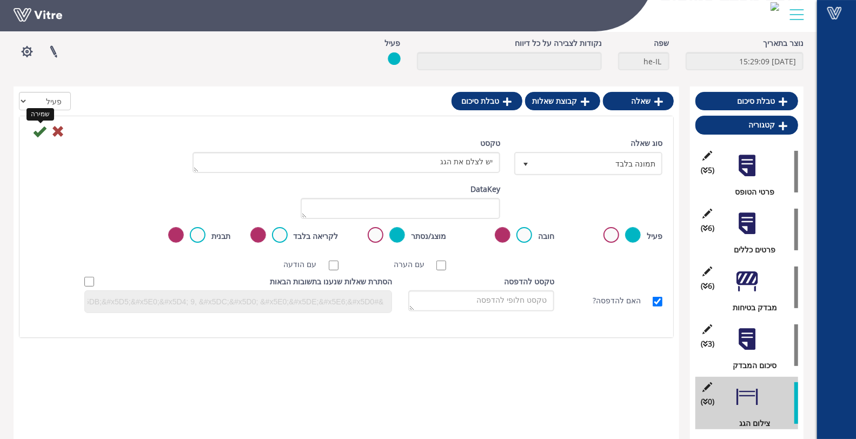
click at [36, 132] on icon at bounding box center [39, 131] width 13 height 13
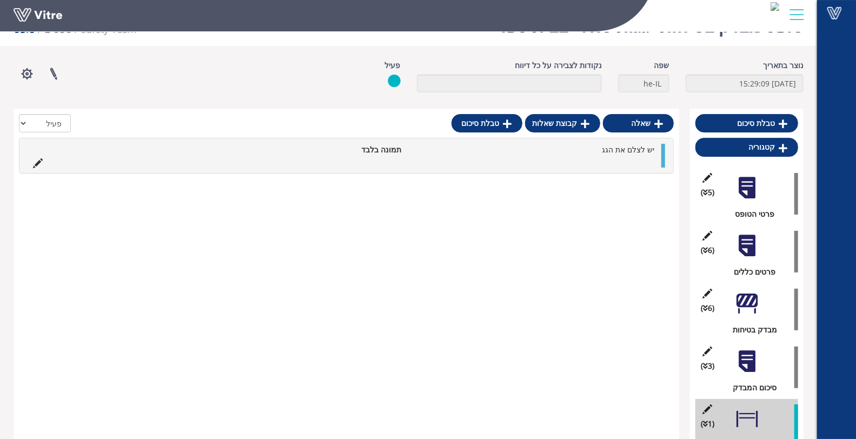
scroll to position [49, 0]
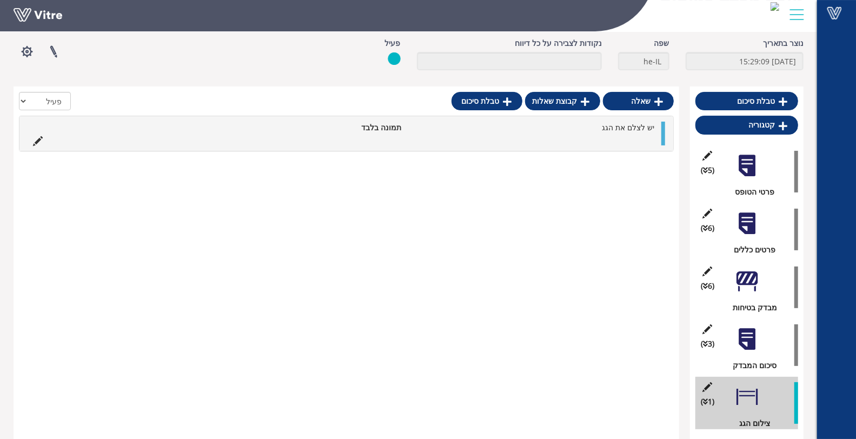
click at [793, 342] on div "(3 ) סיכום המבדק" at bounding box center [746, 345] width 103 height 52
drag, startPoint x: 790, startPoint y: 380, endPoint x: 791, endPoint y: 354, distance: 26.5
click at [791, 354] on div "(5 ) פרטי הטופס (6 ) פרטים כללים (6 ) מבדק בטיחות (3 ) סיכום המבדק (1 ) צילום ה…" at bounding box center [746, 287] width 103 height 284
click at [488, 329] on div "שאלה קבוצת שאלות טבלת סיכום הכל פעיל לא פעיל יש לצלם את הגג תמונה בלבד" at bounding box center [346, 263] width 665 height 354
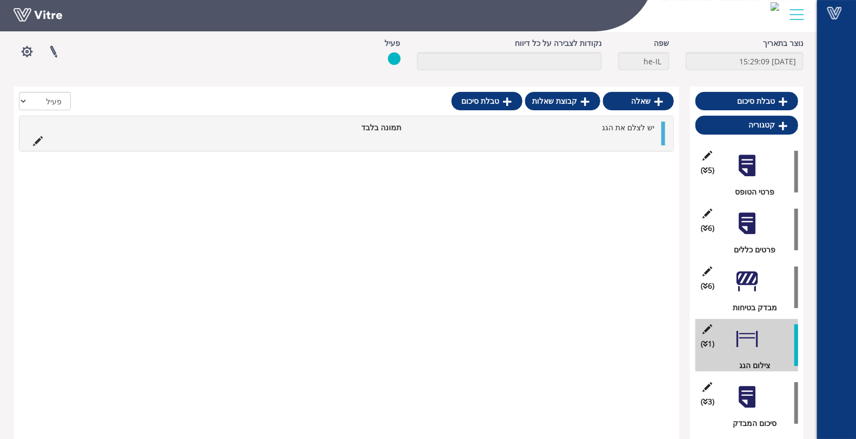
click at [754, 398] on div at bounding box center [747, 397] width 24 height 24
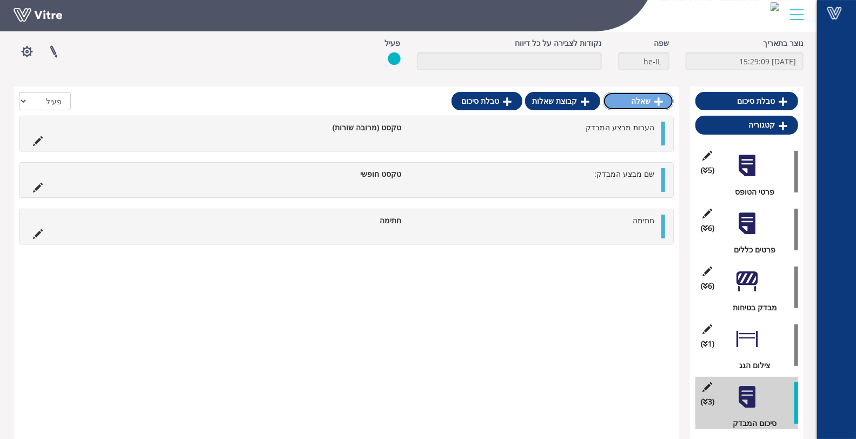
click at [652, 104] on link "שאלה" at bounding box center [638, 101] width 71 height 18
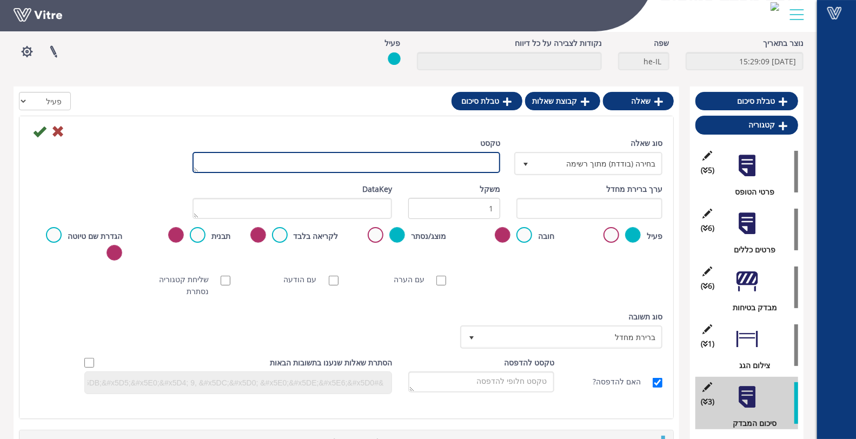
click at [477, 159] on textarea "טקסט" at bounding box center [346, 162] width 308 height 21
type textarea "האם ניתן להוציא דוח אישור?"
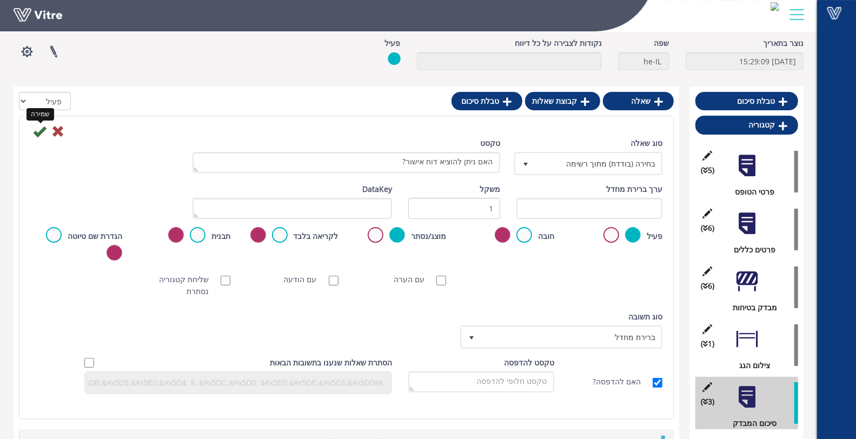
click at [35, 131] on icon at bounding box center [39, 131] width 13 height 13
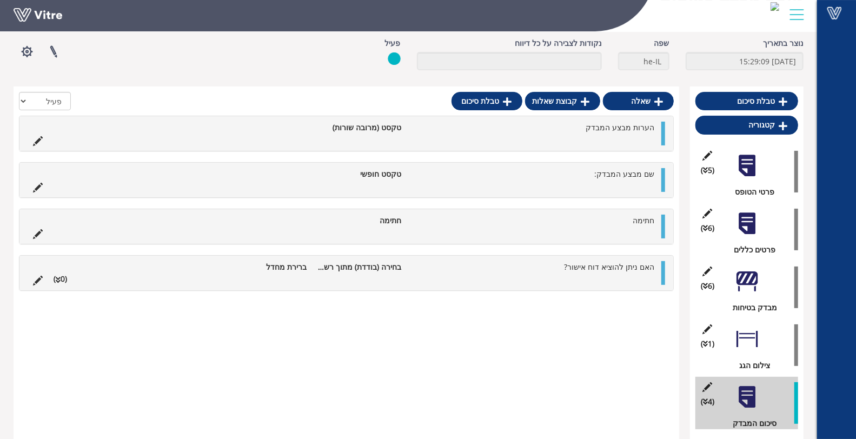
click at [515, 264] on li "האם ניתן להוציא דוח אישור?" at bounding box center [533, 267] width 253 height 12
click at [617, 308] on link "תשובה" at bounding box center [624, 305] width 71 height 18
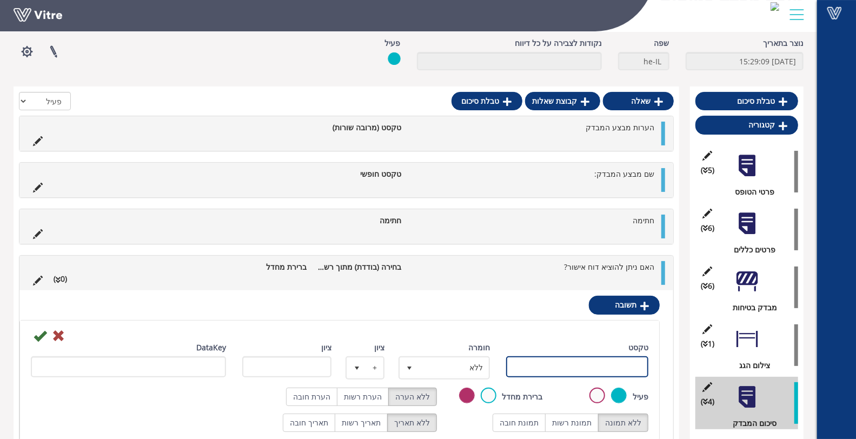
click at [564, 361] on input "טקסט" at bounding box center [577, 366] width 142 height 21
type input "ע"
type input "כן."
click at [35, 332] on icon at bounding box center [40, 335] width 13 height 13
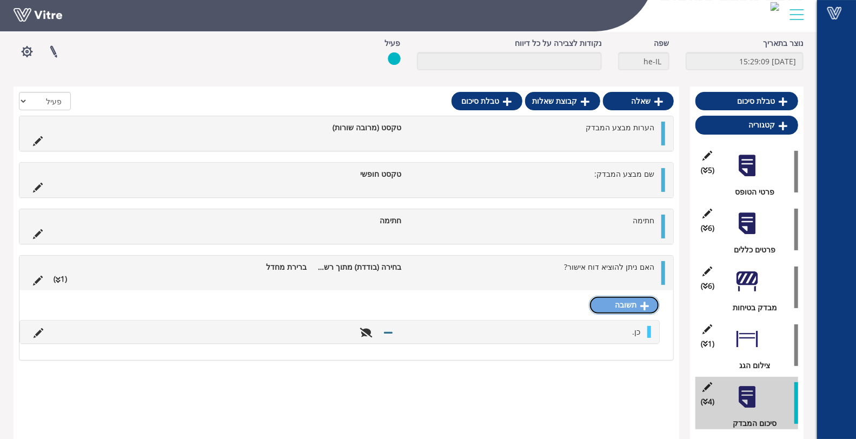
click at [650, 303] on link "תשובה" at bounding box center [624, 305] width 71 height 18
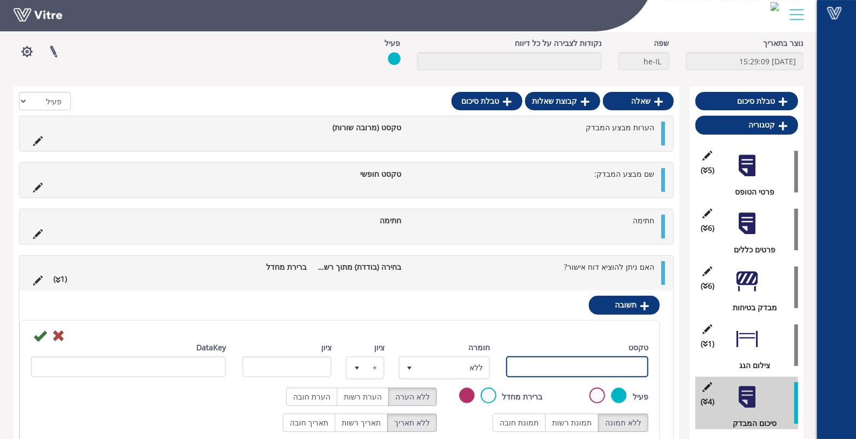
click at [598, 357] on input "טקסט" at bounding box center [577, 366] width 142 height 21
click at [594, 361] on input "טקסט" at bounding box center [577, 366] width 142 height 21
type input "לא- פרט"
click at [335, 398] on label "הערת חובה" at bounding box center [311, 397] width 51 height 18
radio input "true"
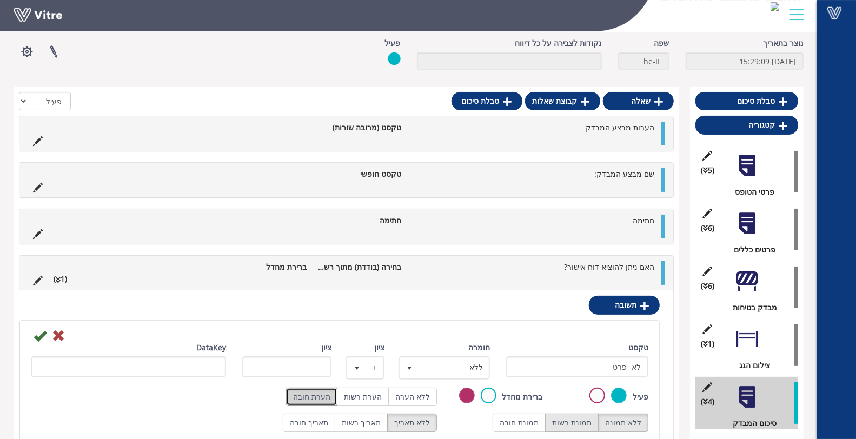
click at [574, 425] on label "תמונת רשות" at bounding box center [572, 423] width 54 height 18
radio input "true"
click at [38, 335] on icon at bounding box center [40, 335] width 13 height 13
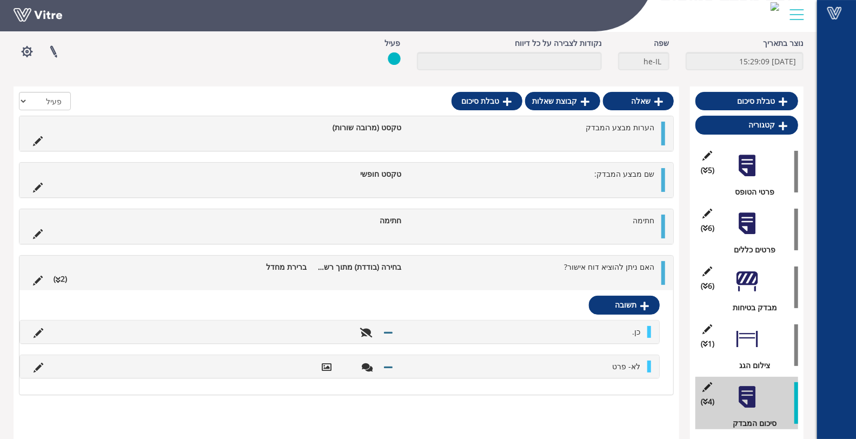
click at [580, 284] on div "האם ניתן להוציא דוח אישור? בחירה (בודדת) מתוך רשימה ברירת מחדל (2 )" at bounding box center [346, 273] width 654 height 35
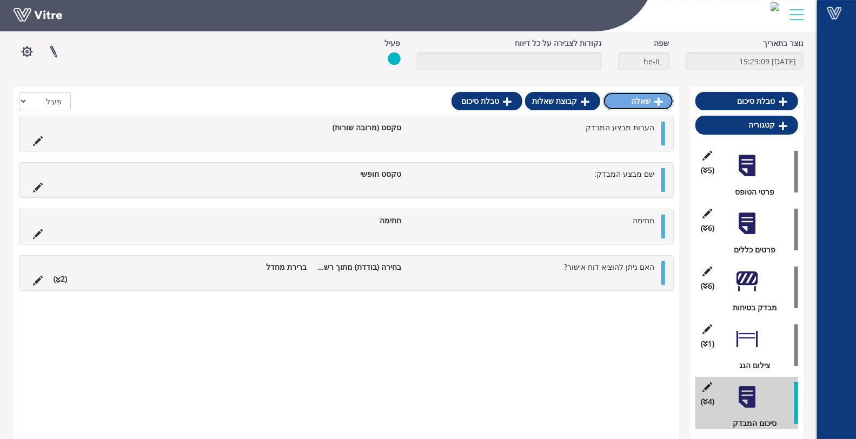
click at [642, 102] on link "שאלה" at bounding box center [638, 101] width 71 height 18
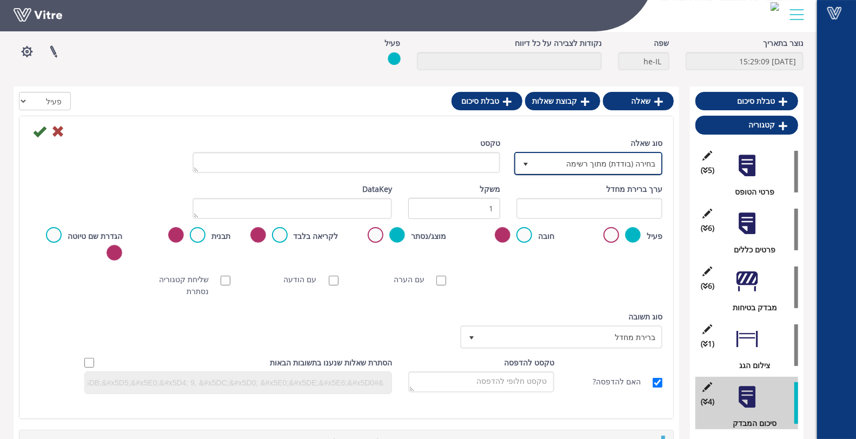
click at [565, 160] on span "בחירה (בודדת) מתוך רשימה" at bounding box center [598, 163] width 126 height 19
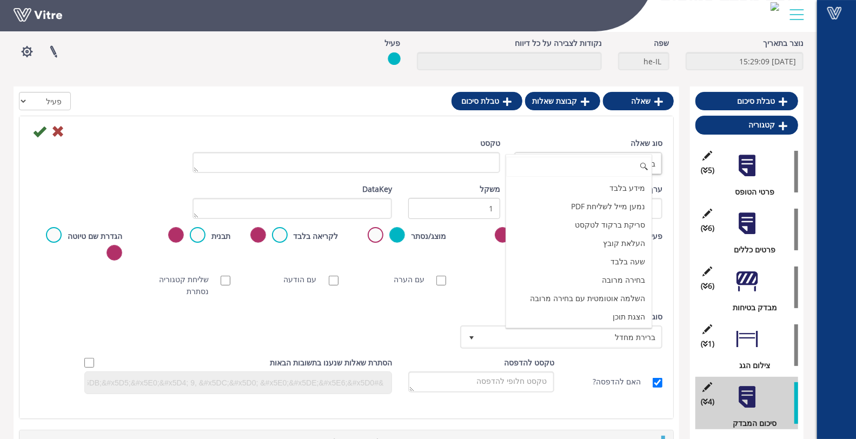
scroll to position [258, 0]
click at [614, 201] on li "מידע בלבד" at bounding box center [578, 205] width 145 height 18
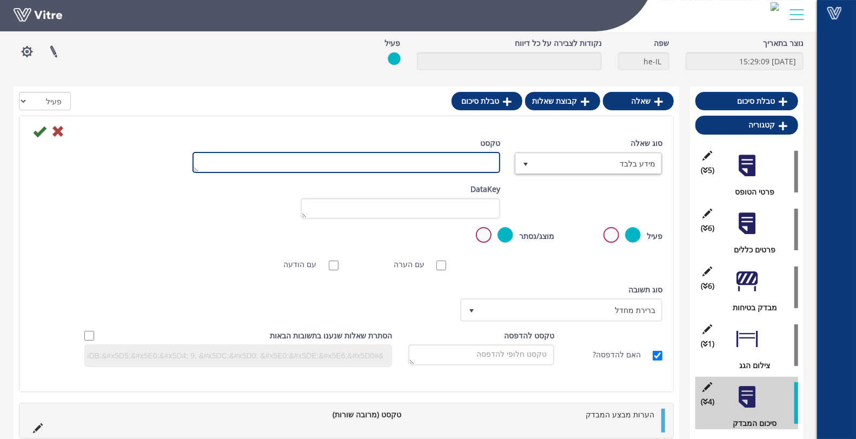
click at [469, 157] on textarea "טקסט" at bounding box center [346, 162] width 308 height 21
paste textarea "בדיקה ואישור בכפוף לאישור קונטרוקטןר ומהנדס בודק חשמל"
click at [494, 165] on textarea "בדיקה ואישור בכפוף לאישור קונטרוקטןר ומהנדס בודק חשמל" at bounding box center [346, 162] width 308 height 21
click at [474, 163] on textarea "בדיקה ואישור בכפוף לאישור קונטרוקטןר ומהנדס בודק חשמל" at bounding box center [346, 162] width 308 height 21
drag, startPoint x: 471, startPoint y: 163, endPoint x: 498, endPoint y: 164, distance: 27.0
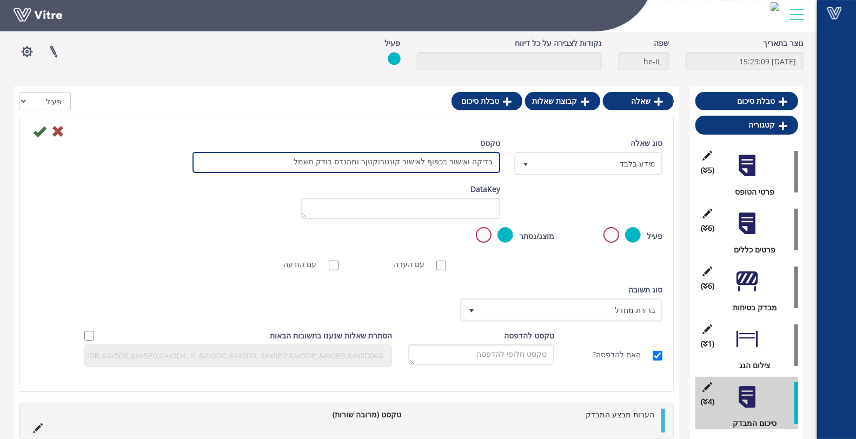
click at [498, 164] on textarea "בדיקה ואישור בכפוף לאישור קונטרוקטןר ומהנדס בודק חשמל" at bounding box center [346, 162] width 308 height 21
drag, startPoint x: 475, startPoint y: 161, endPoint x: 500, endPoint y: 163, distance: 25.5
click at [500, 163] on textarea "אישור בכפוף לאישור קונטרוקטןר ומהנדס בודק חשמל" at bounding box center [346, 162] width 308 height 21
click at [369, 158] on textarea "אישור לדוח זה הינו בכפוף לאישור קונטרוקטןר ומהנדס בודק חשמל" at bounding box center [346, 162] width 308 height 21
drag, startPoint x: 369, startPoint y: 159, endPoint x: 369, endPoint y: 167, distance: 7.0
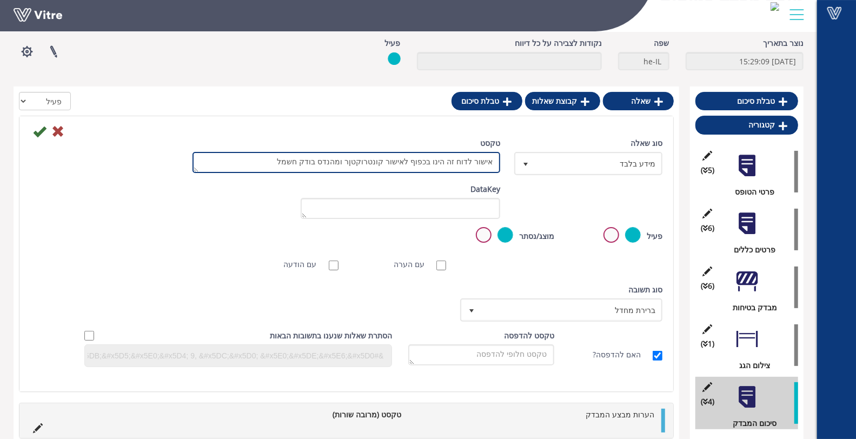
click at [369, 167] on textarea "אישור לדוח זה הינו בכפוף לאישור קונטרוקטןר ומהנדס בודק חשמל" at bounding box center [346, 162] width 308 height 21
type textarea "אישור לדוח זה הינו בכפוף לאישור קונסטרוקטור ומהנדס בודק חשמל"
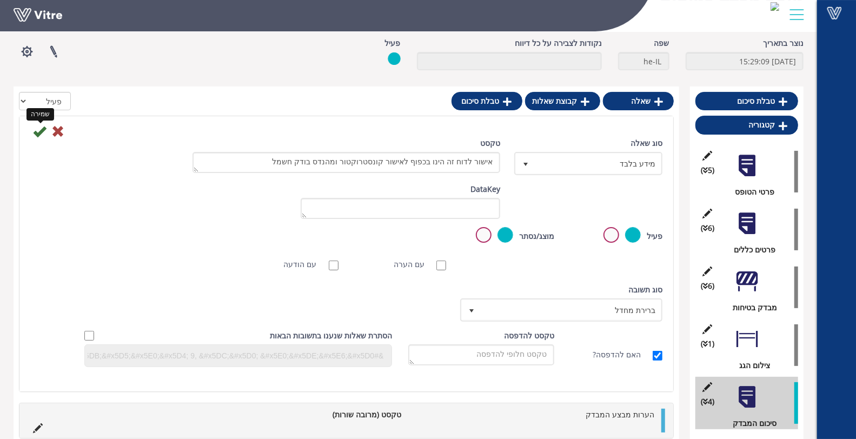
click at [42, 135] on icon at bounding box center [39, 131] width 13 height 13
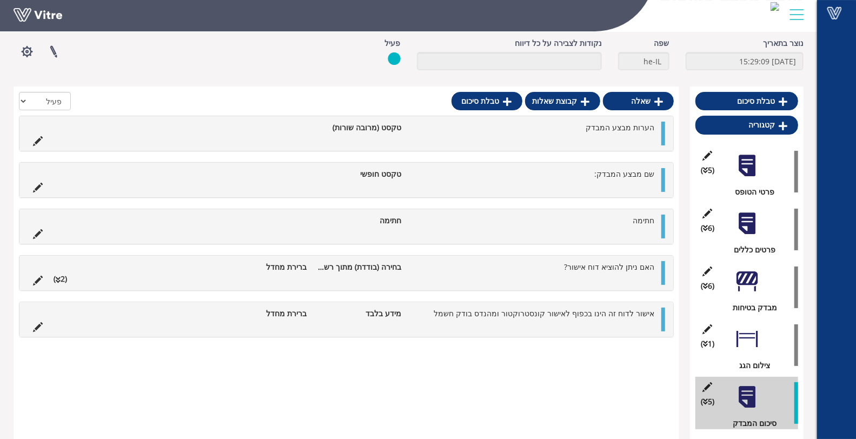
click at [561, 271] on ul "האם ניתן להוציא דוח אישור? בחירה (בודדת) מתוך רשימה ברירת מחדל (2 )" at bounding box center [344, 273] width 632 height 24
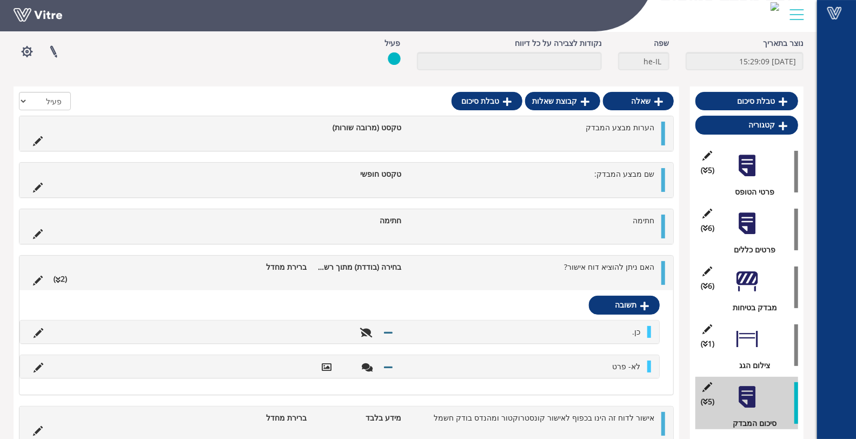
click at [561, 271] on ul "האם ניתן להוציא דוח אישור? בחירה (בודדת) מתוך רשימה ברירת מחדל (2 )" at bounding box center [344, 273] width 632 height 24
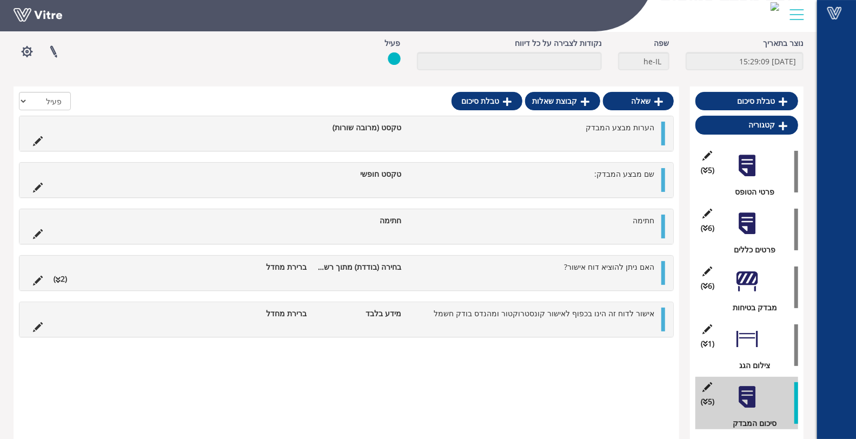
click at [742, 280] on div at bounding box center [747, 281] width 24 height 24
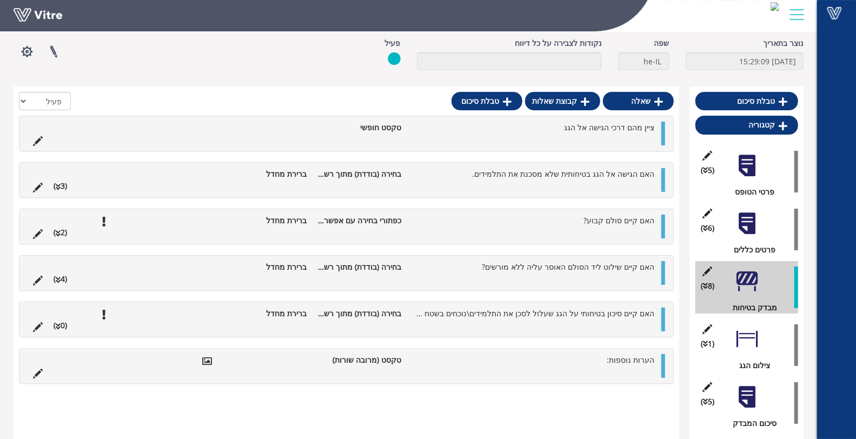
click at [739, 225] on div at bounding box center [747, 223] width 24 height 24
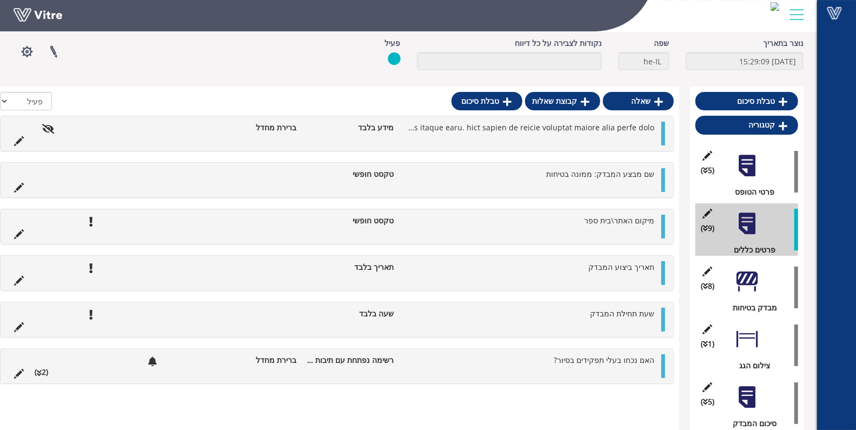
click at [749, 279] on div at bounding box center [747, 281] width 24 height 24
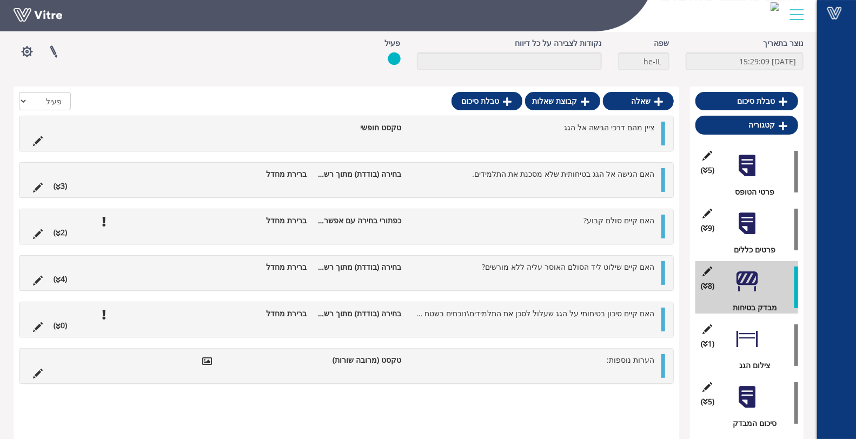
click at [750, 342] on div at bounding box center [747, 339] width 24 height 24
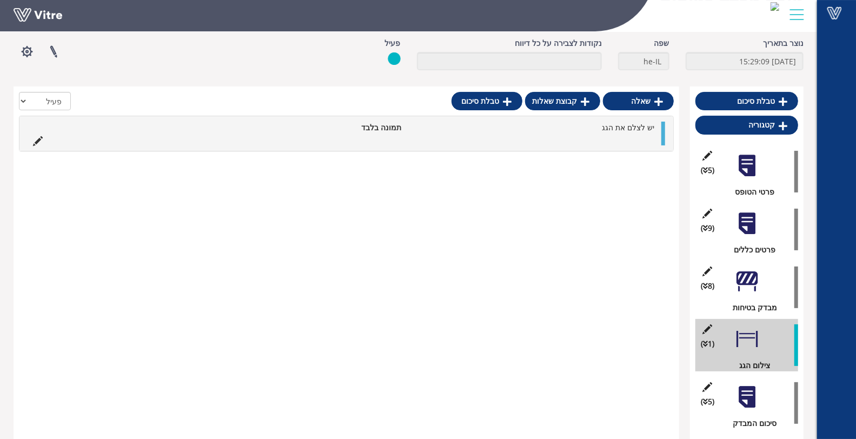
click at [747, 404] on div at bounding box center [747, 397] width 24 height 24
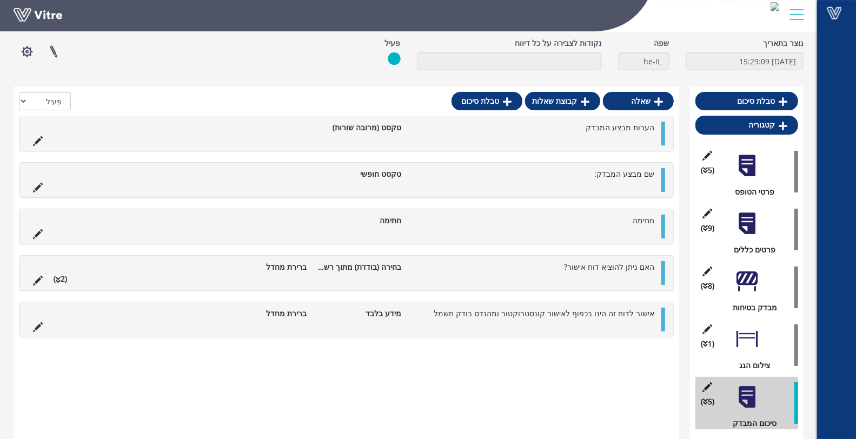
click at [735, 284] on div at bounding box center [747, 281] width 24 height 24
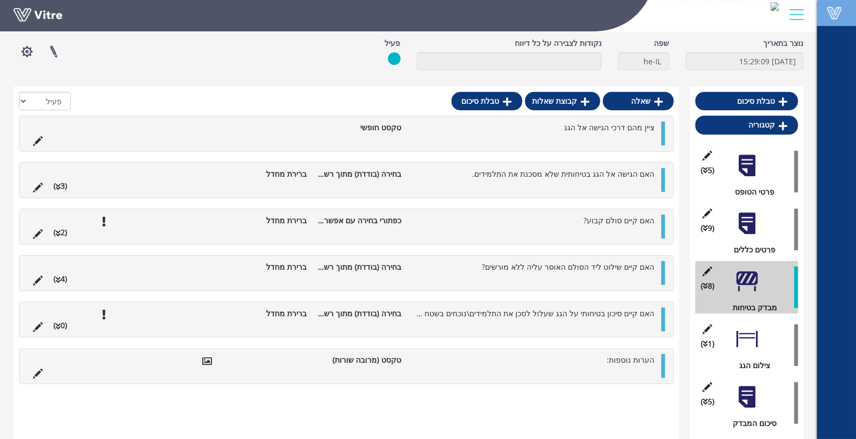
click at [847, 12] on span at bounding box center [834, 12] width 27 height 13
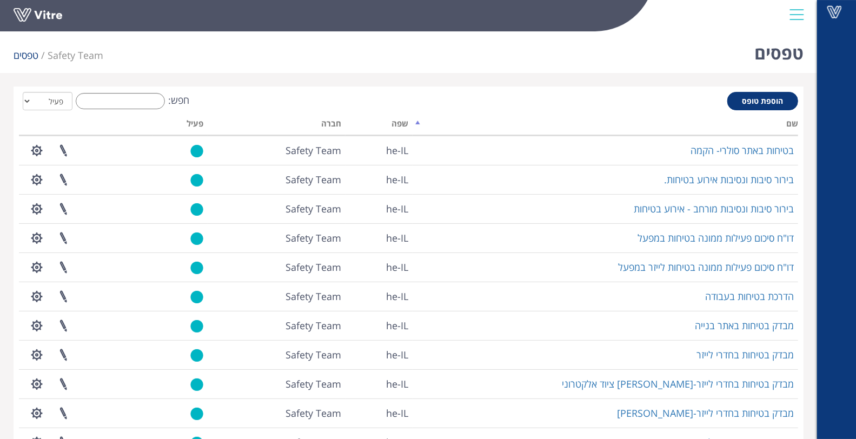
scroll to position [182, 0]
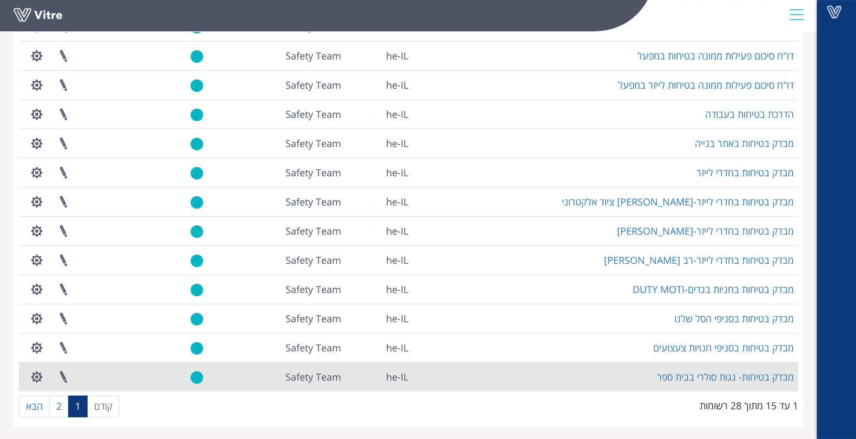
click at [742, 384] on td "מבדק בטיחות- גגות סולרי בבית ספר" at bounding box center [604, 376] width 385 height 29
click at [743, 377] on link "מבדק בטיחות- גגות סולרי בבית ספר" at bounding box center [725, 376] width 137 height 13
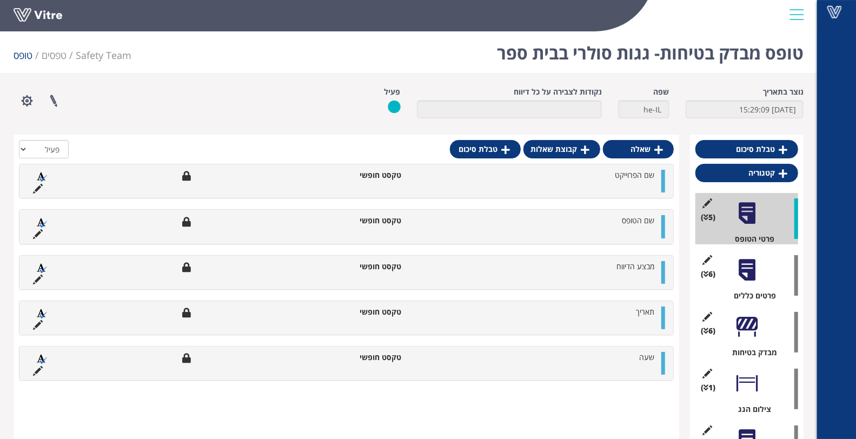
scroll to position [56, 0]
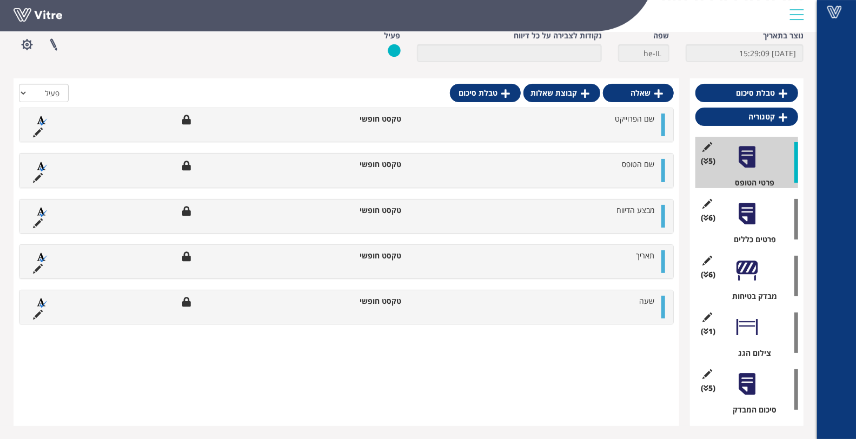
click at [746, 268] on div at bounding box center [747, 270] width 24 height 24
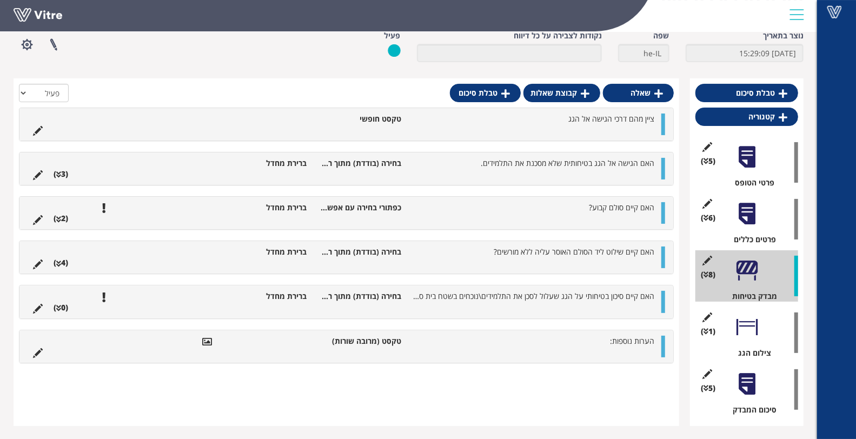
click at [582, 299] on li "האם קיים סיכון בטיחותי על הגג שעלול לסכן את התלמידים\נוכחים בשטח בית ספר (ברגים…" at bounding box center [533, 296] width 253 height 11
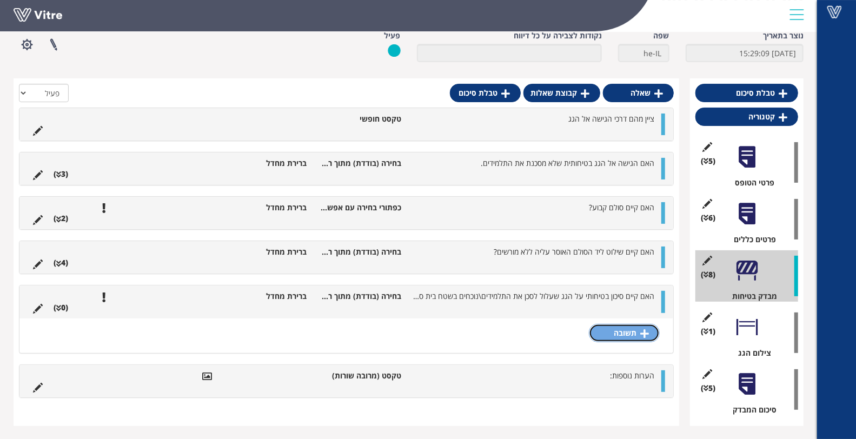
click at [652, 330] on link "תשובה" at bounding box center [624, 333] width 71 height 18
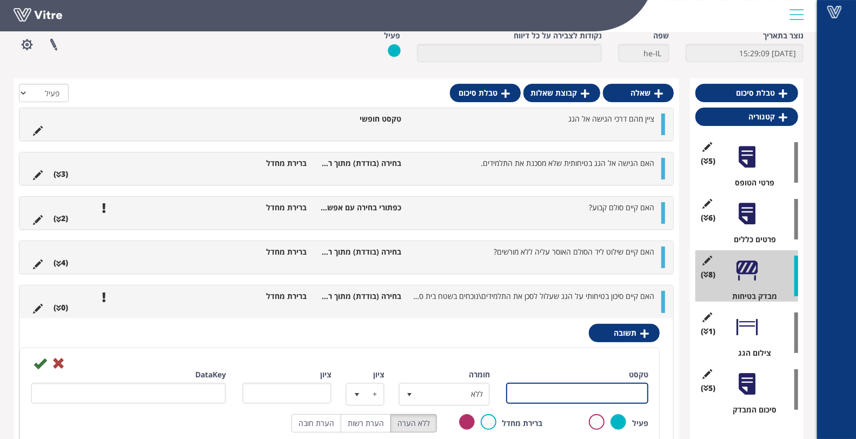
click at [591, 383] on input "טקסט" at bounding box center [577, 393] width 142 height 21
type input "הכל תקין"
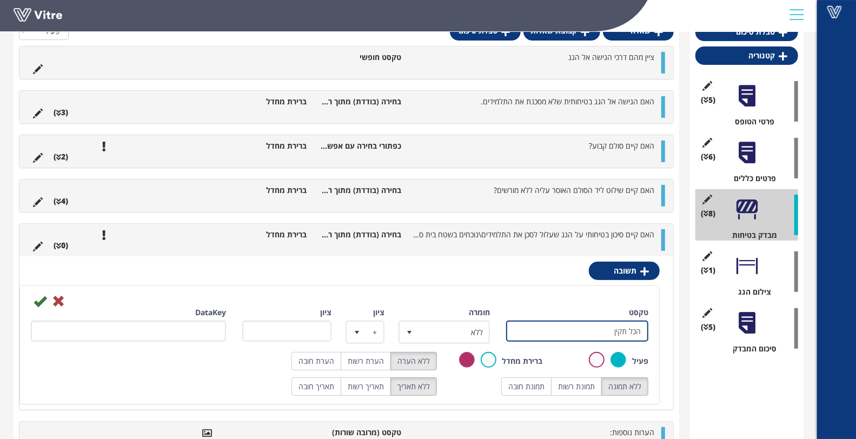
scroll to position [159, 0]
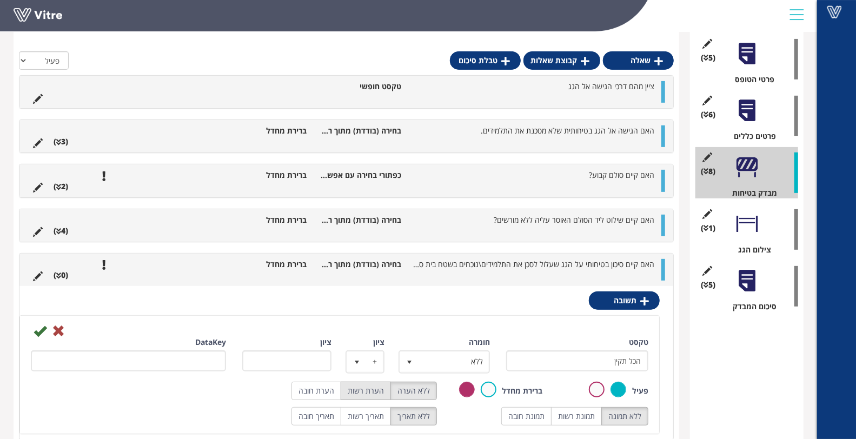
click at [367, 392] on label "הערת רשות" at bounding box center [366, 391] width 50 height 18
radio input "true"
click at [39, 331] on icon at bounding box center [40, 330] width 13 height 13
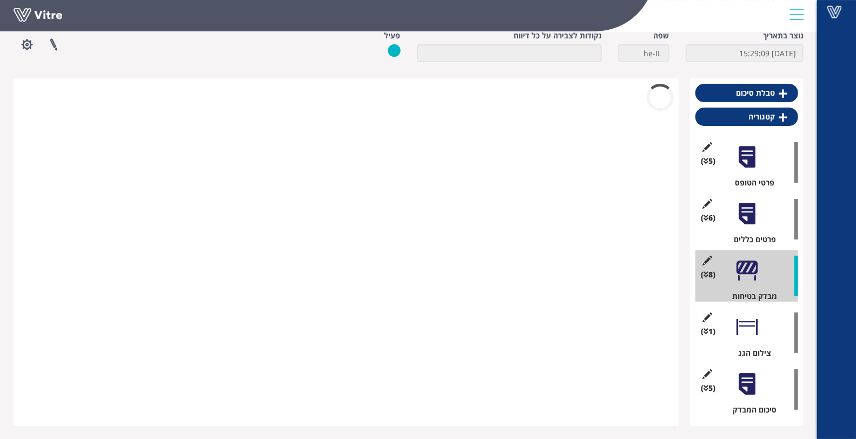
scroll to position [76, 0]
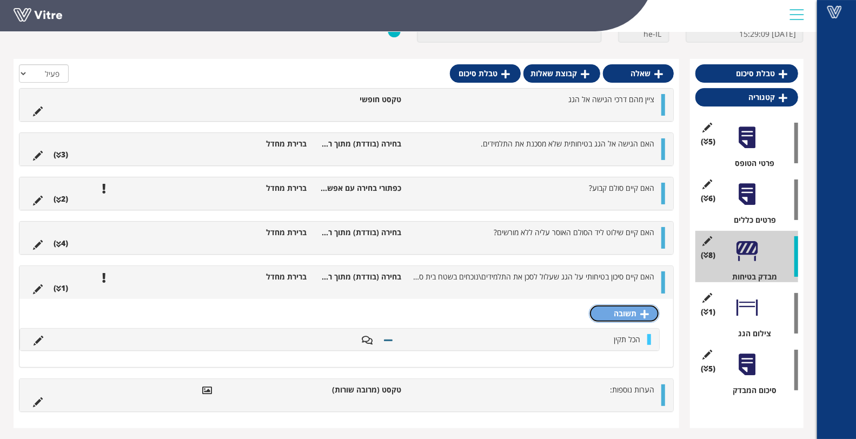
click at [595, 318] on link "תשובה" at bounding box center [624, 313] width 71 height 18
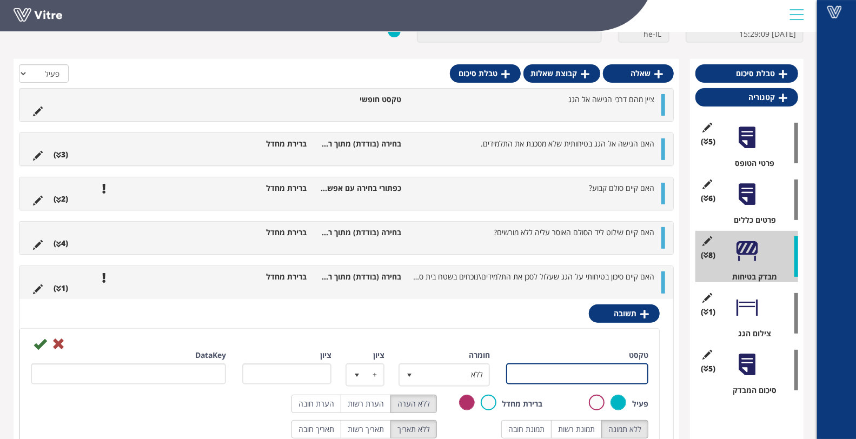
click at [581, 369] on input "טקסט" at bounding box center [577, 373] width 142 height 21
type input "לא תקין-פרט"
click at [568, 426] on label "תמונת רשות" at bounding box center [576, 429] width 51 height 18
radio input "true"
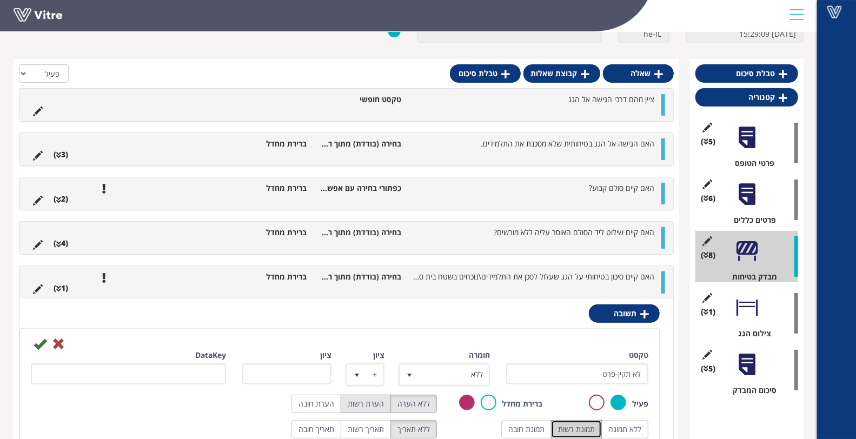
click at [380, 404] on label "הערת רשות" at bounding box center [366, 404] width 50 height 18
radio input "true"
click at [42, 342] on icon at bounding box center [40, 343] width 13 height 13
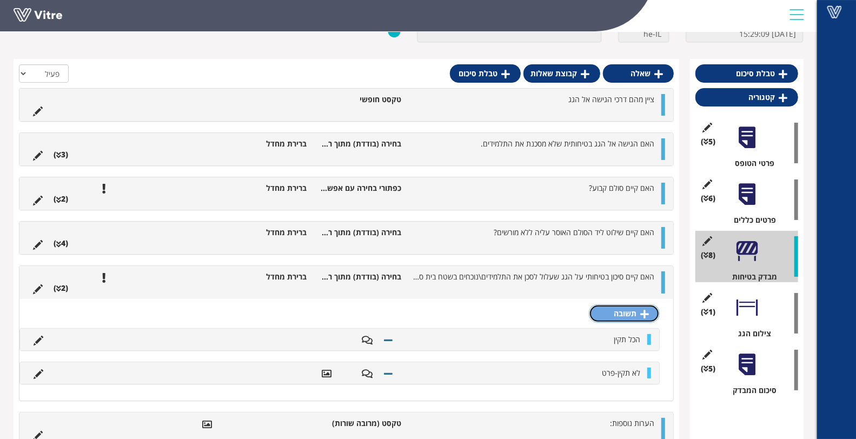
click at [645, 317] on link "תשובה" at bounding box center [624, 313] width 71 height 18
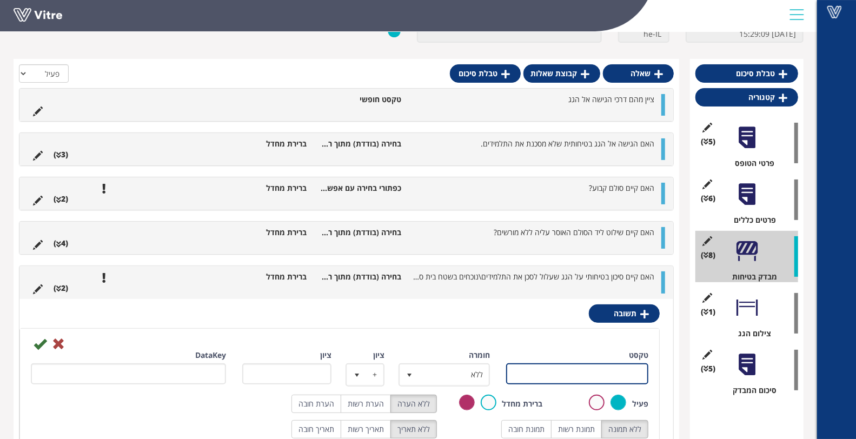
click at [610, 376] on input "טקסט" at bounding box center [577, 373] width 142 height 21
type input "אחר"
click at [377, 408] on label "הערת רשות" at bounding box center [366, 404] width 50 height 18
radio input "true"
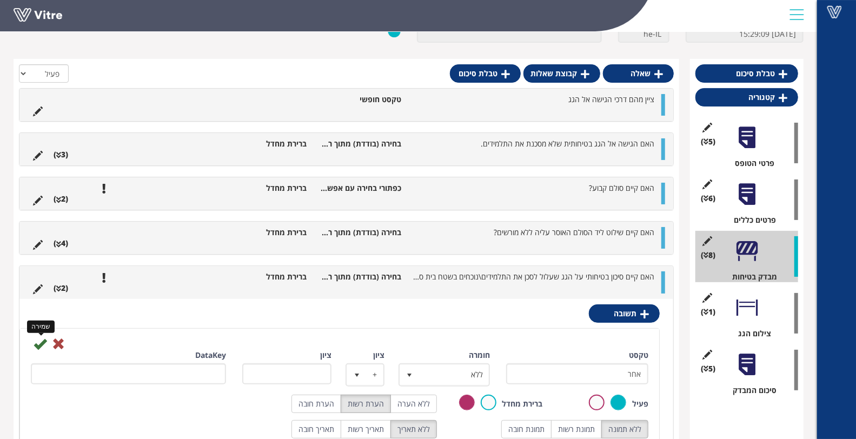
click at [39, 342] on icon at bounding box center [40, 343] width 13 height 13
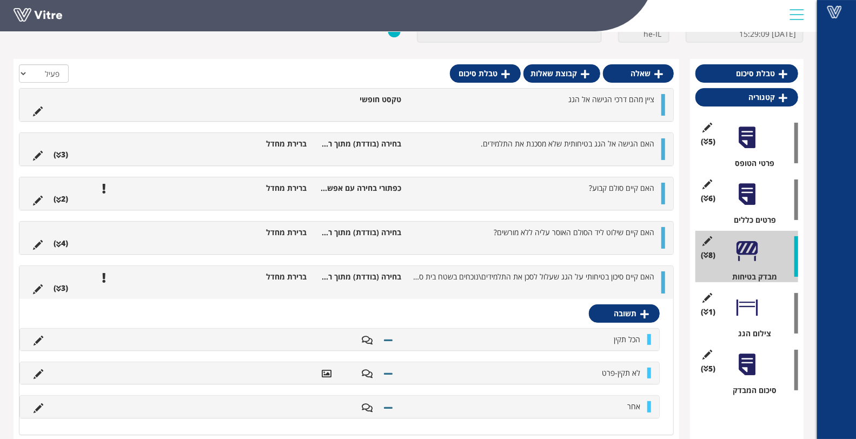
click at [742, 146] on div at bounding box center [747, 137] width 24 height 24
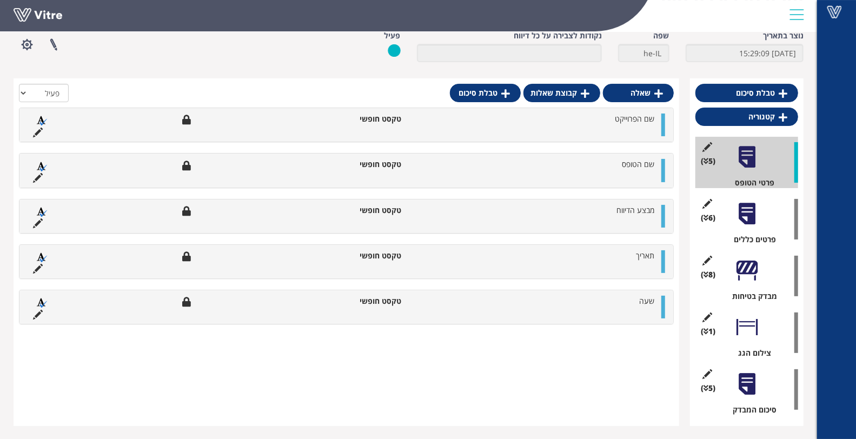
click at [745, 223] on div at bounding box center [747, 214] width 24 height 24
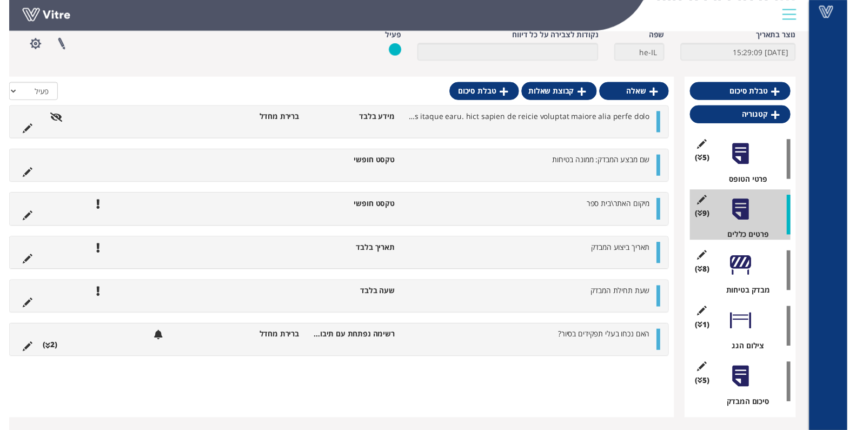
scroll to position [65, 0]
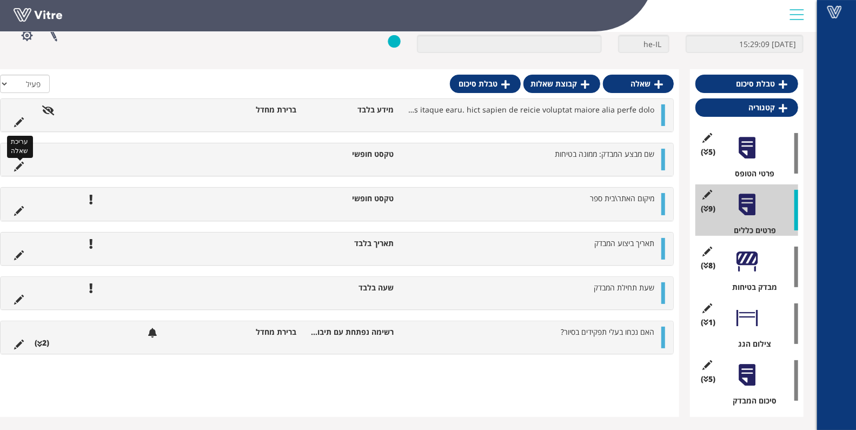
click at [19, 164] on icon at bounding box center [19, 167] width 10 height 10
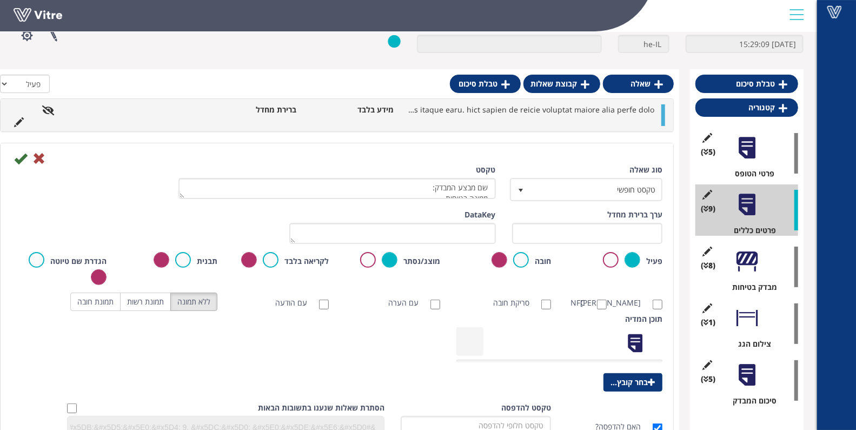
scroll to position [76, 0]
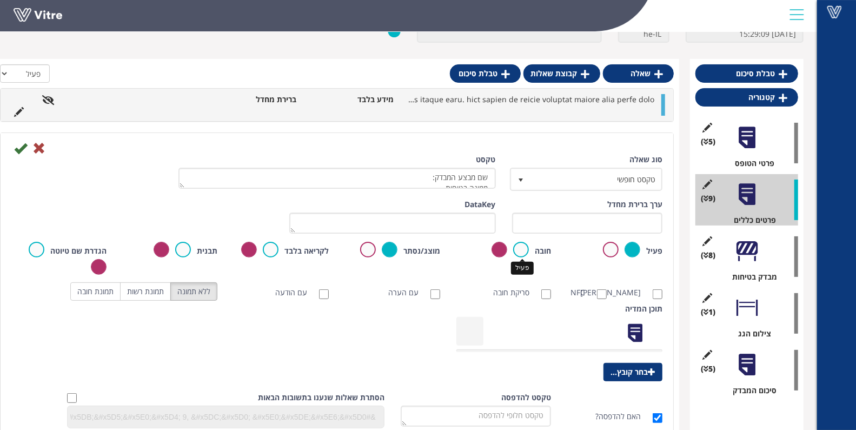
click at [522, 255] on label at bounding box center [521, 250] width 16 height 16
click at [0, 0] on input "radio" at bounding box center [0, 0] width 0 height 0
click at [15, 151] on icon at bounding box center [20, 148] width 13 height 13
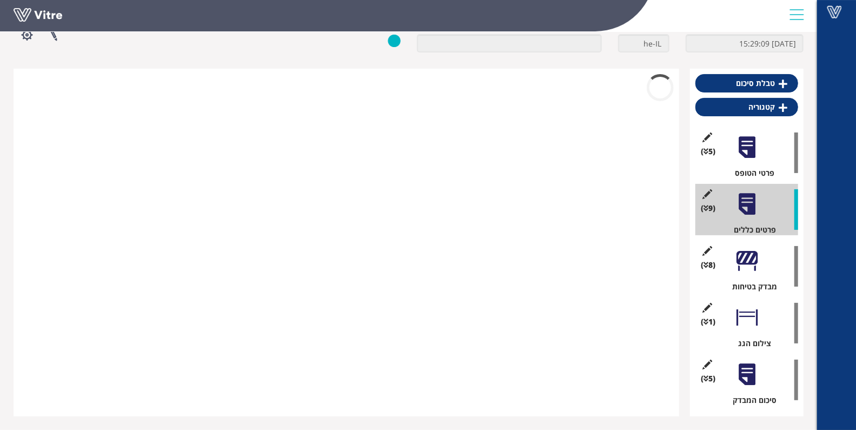
scroll to position [56, 0]
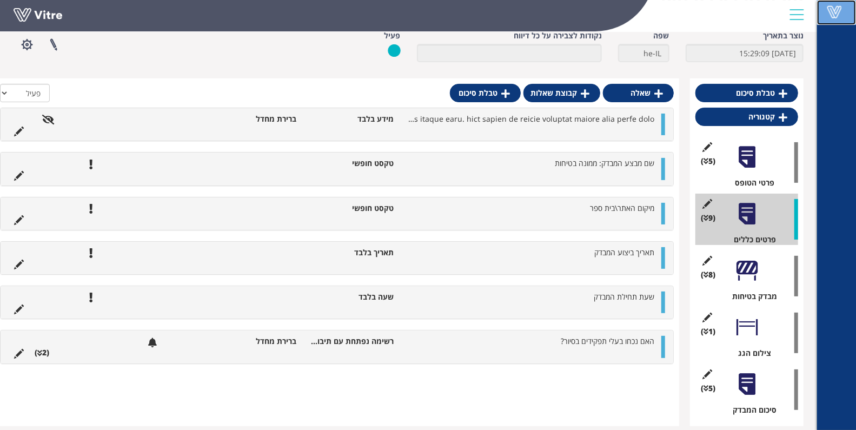
click at [847, 12] on span at bounding box center [834, 11] width 27 height 13
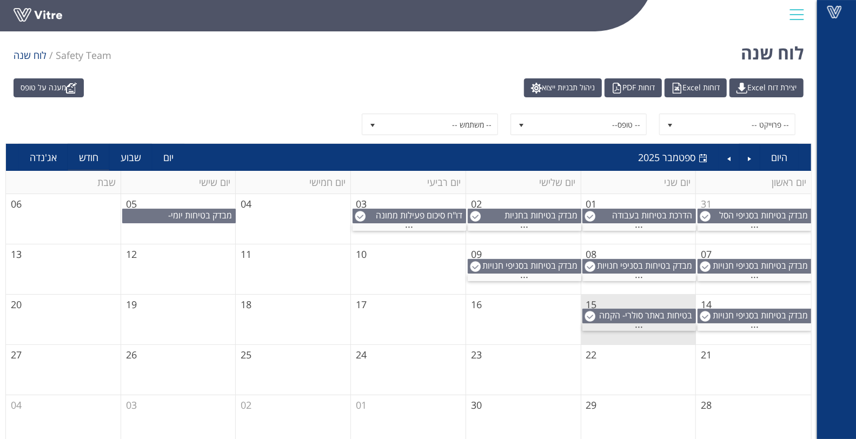
click at [642, 325] on span "..." at bounding box center [639, 324] width 8 height 12
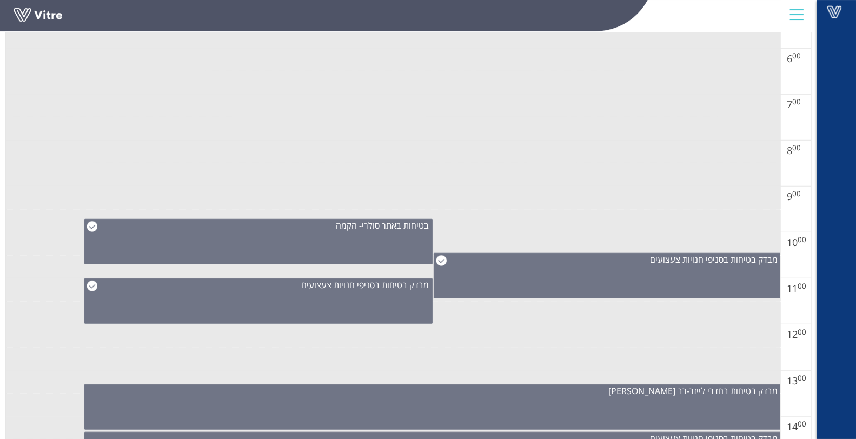
scroll to position [601, 0]
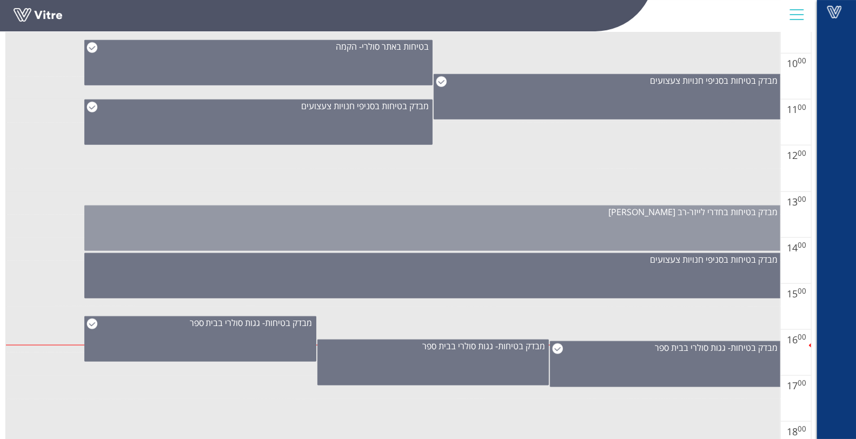
click at [652, 228] on div "מבדק בטיחות בחדרי לייזר-רב [PERSON_NAME]" at bounding box center [432, 227] width 697 height 45
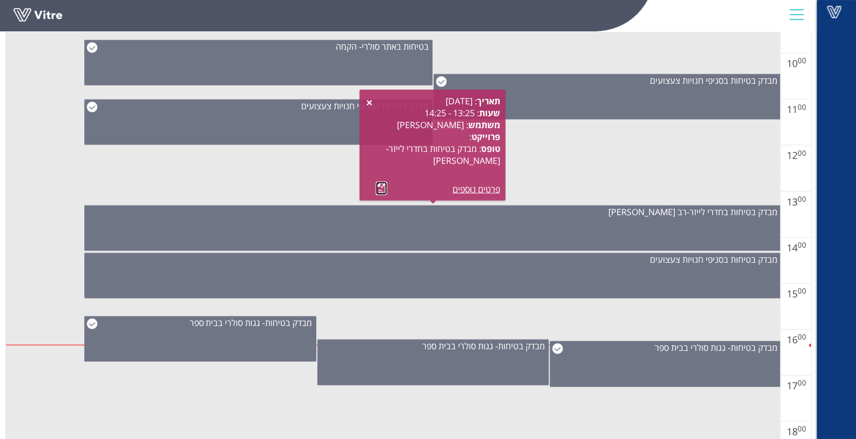
click at [379, 190] on link at bounding box center [381, 189] width 11 height 14
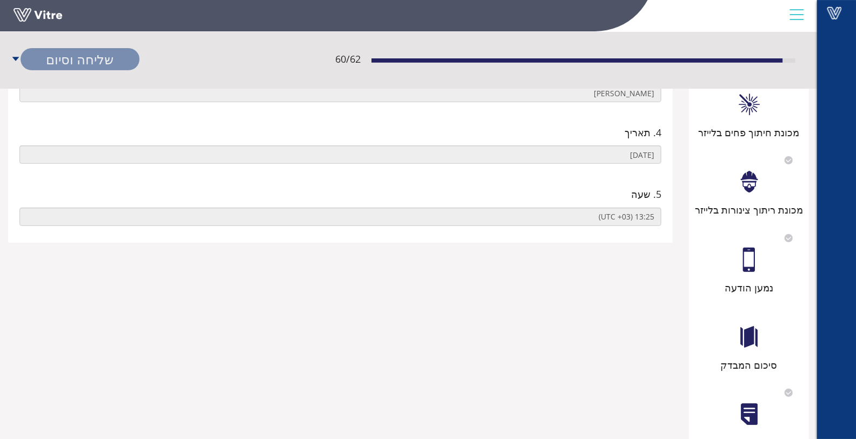
scroll to position [274, 0]
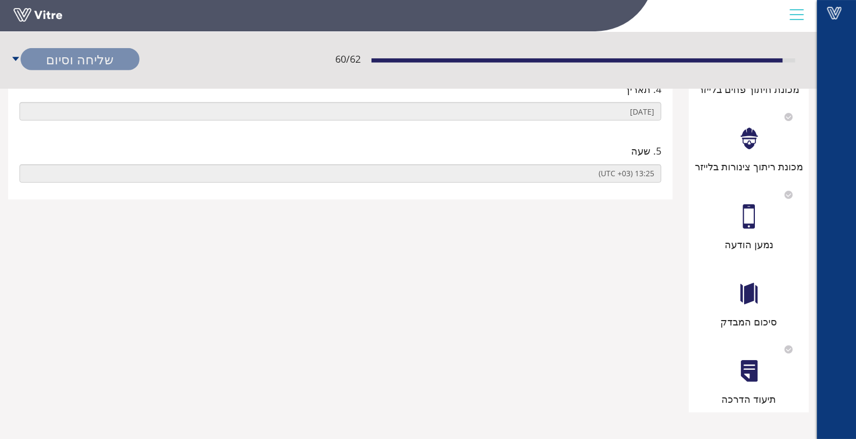
click at [756, 291] on div at bounding box center [749, 294] width 24 height 24
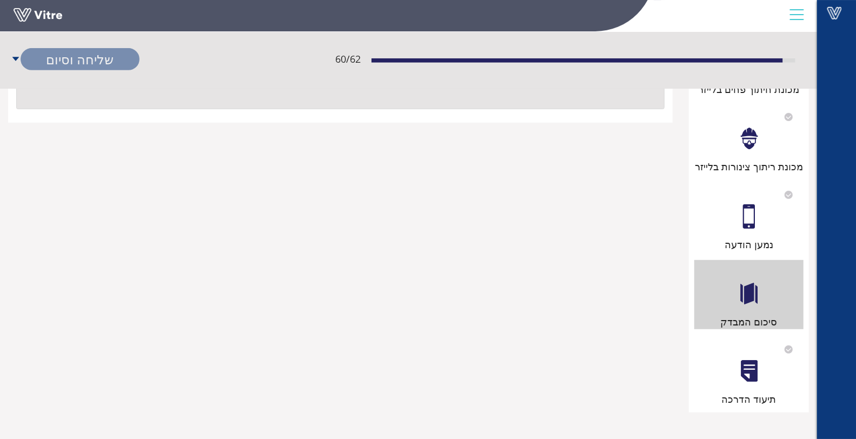
scroll to position [0, 0]
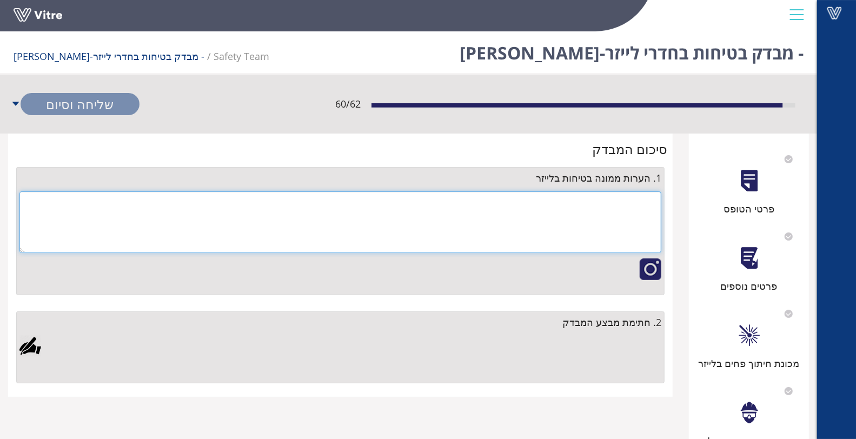
click at [642, 222] on textarea at bounding box center [340, 222] width 642 height 62
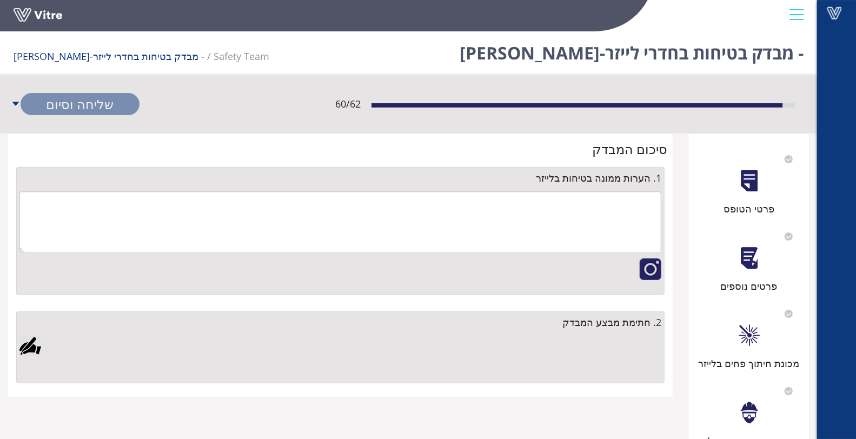
drag, startPoint x: 754, startPoint y: 184, endPoint x: 753, endPoint y: 190, distance: 6.0
click at [754, 184] on div at bounding box center [749, 181] width 24 height 24
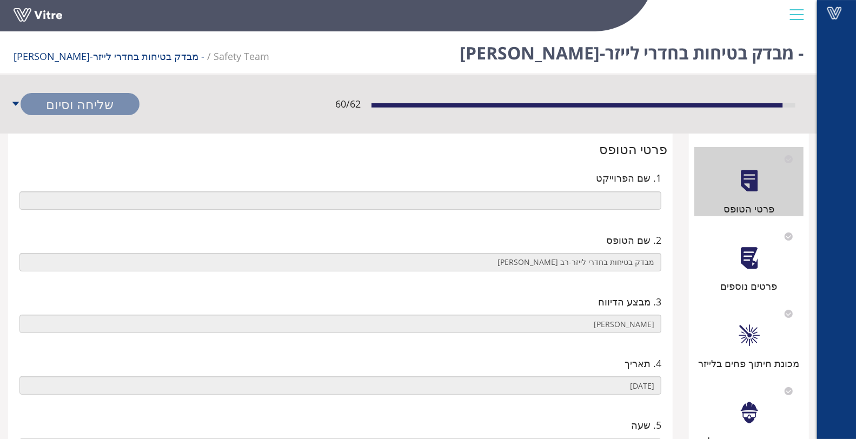
click at [750, 249] on div at bounding box center [749, 258] width 24 height 24
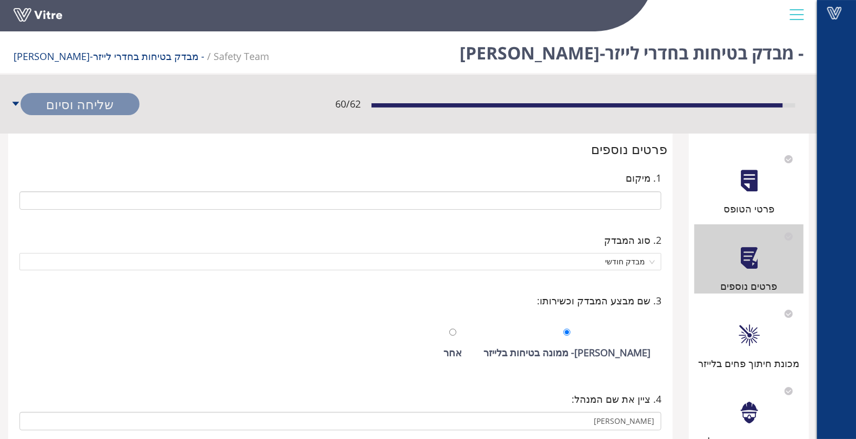
type input "64 רב [PERSON_NAME]"
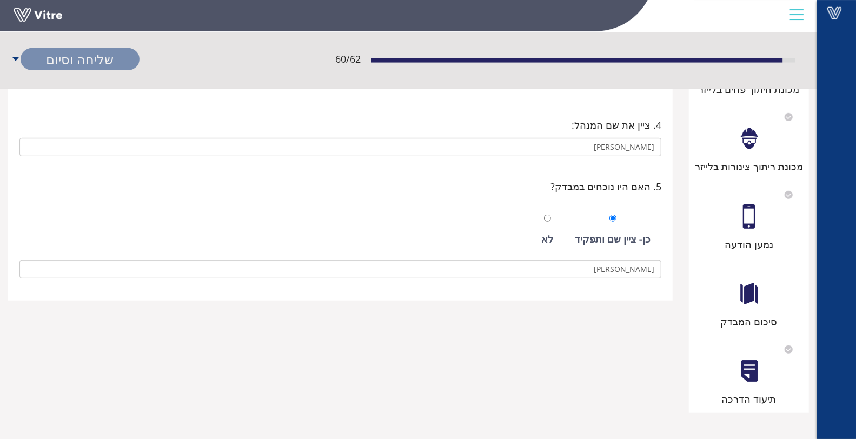
scroll to position [94, 0]
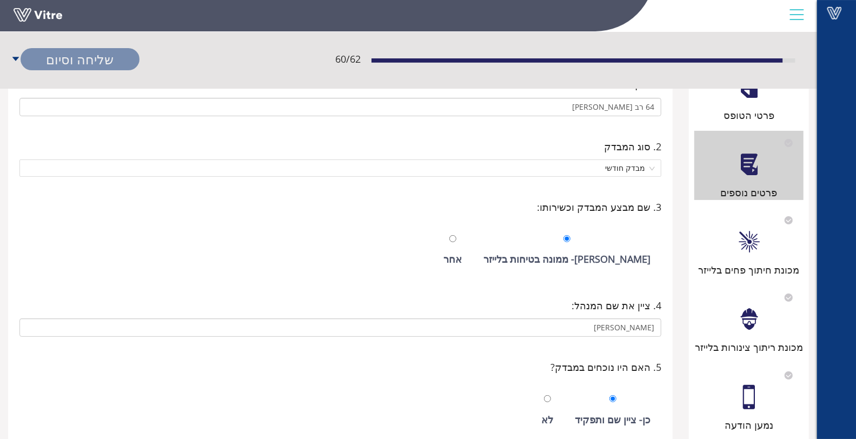
click at [750, 239] on div at bounding box center [749, 242] width 24 height 24
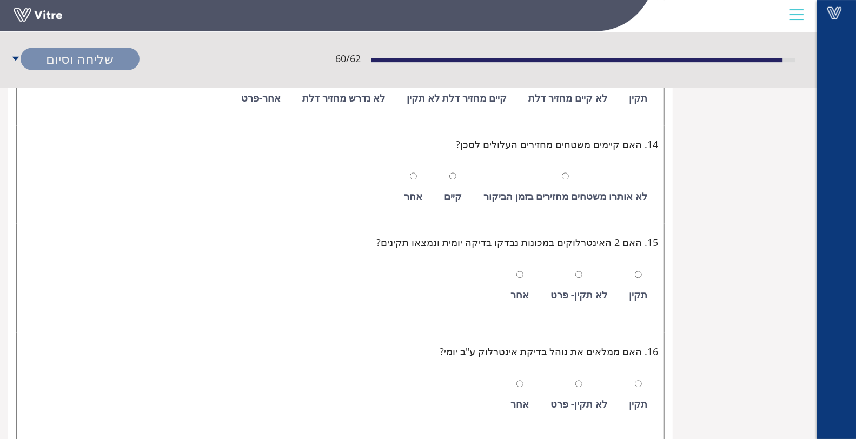
scroll to position [1381, 0]
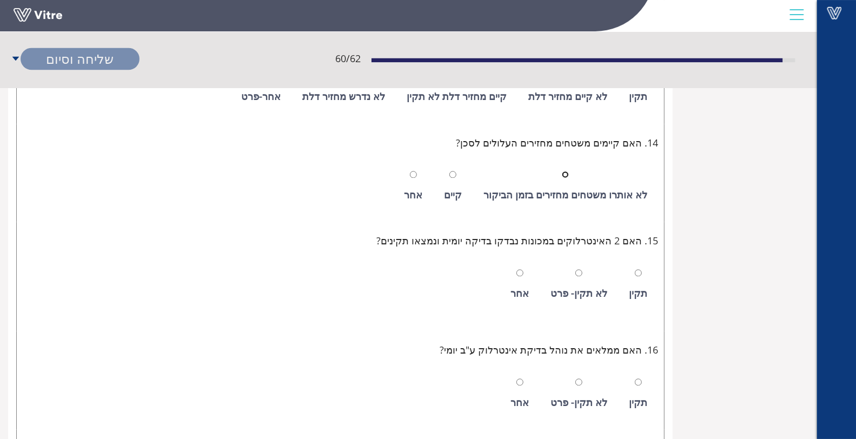
click at [569, 171] on input "radio" at bounding box center [565, 174] width 7 height 7
radio input "true"
click at [569, 171] on input "radio" at bounding box center [565, 174] width 7 height 7
click at [637, 269] on input "radio" at bounding box center [638, 272] width 7 height 7
radio input "true"
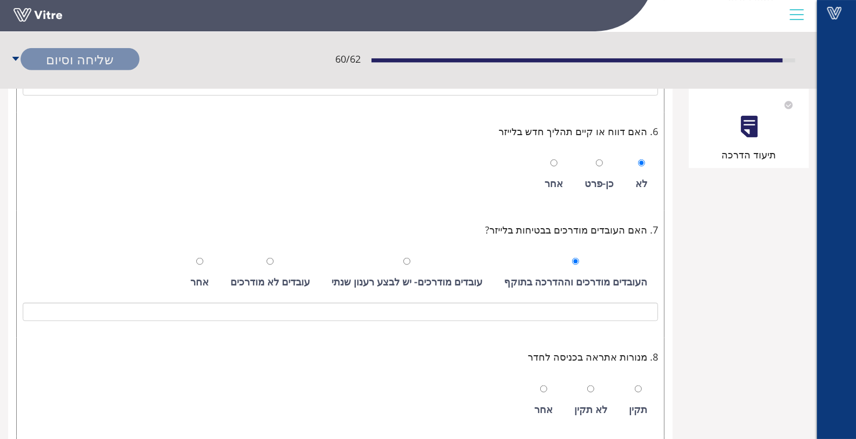
scroll to position [601, 0]
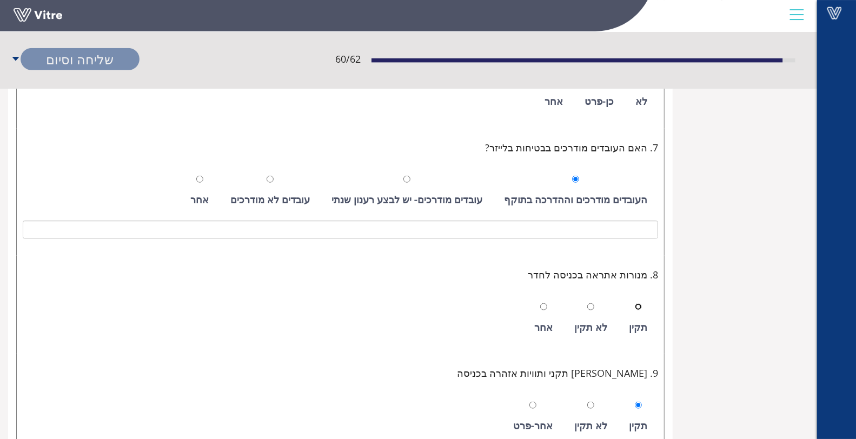
click at [638, 305] on input "radio" at bounding box center [638, 306] width 7 height 7
radio input "true"
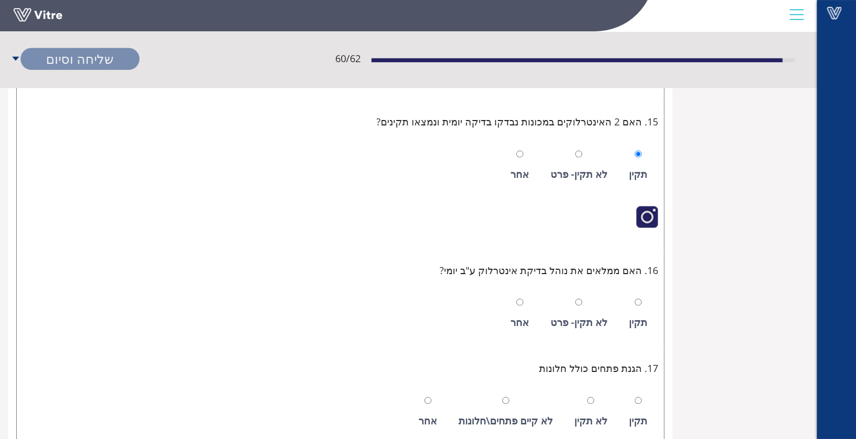
scroll to position [1501, 0]
click at [639, 297] on div at bounding box center [638, 300] width 7 height 15
radio input "true"
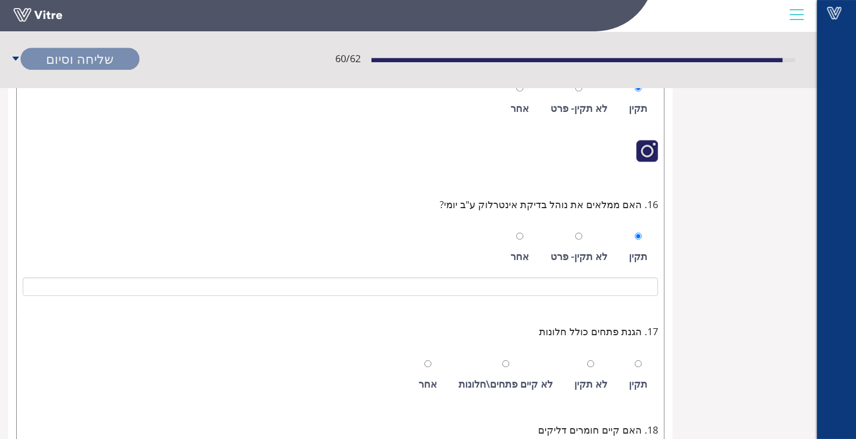
scroll to position [1622, 0]
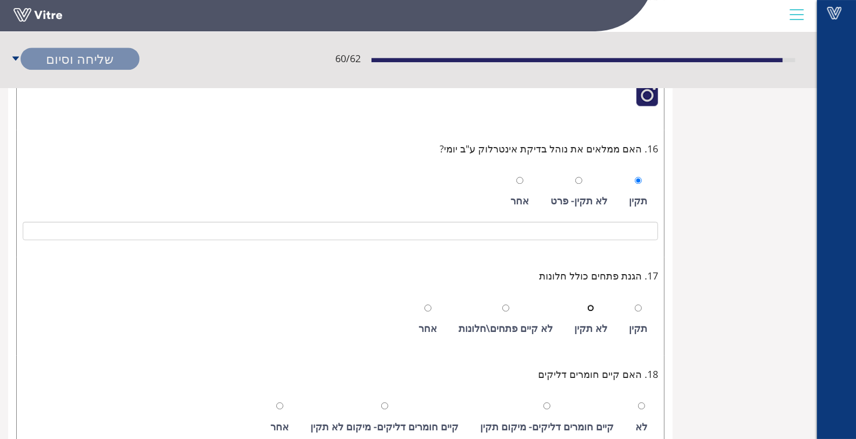
click at [594, 304] on input "radio" at bounding box center [590, 307] width 7 height 7
radio input "true"
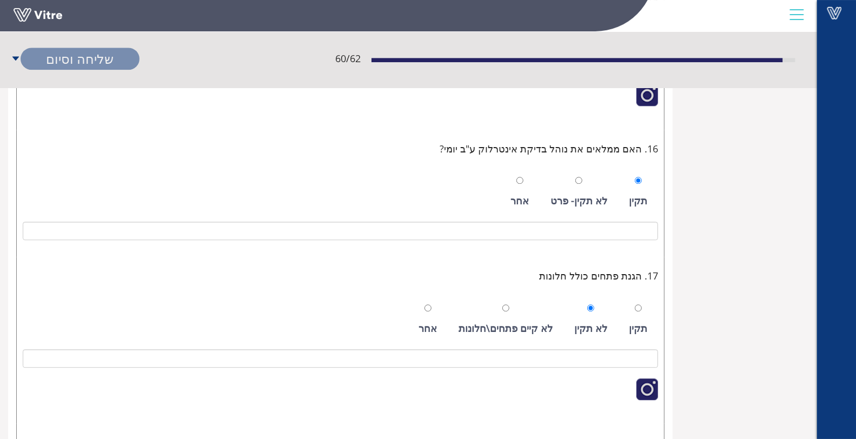
click at [587, 339] on div "תקין לא תקין לא קיים פתחים\חלונות אחר" at bounding box center [340, 350] width 635 height 123
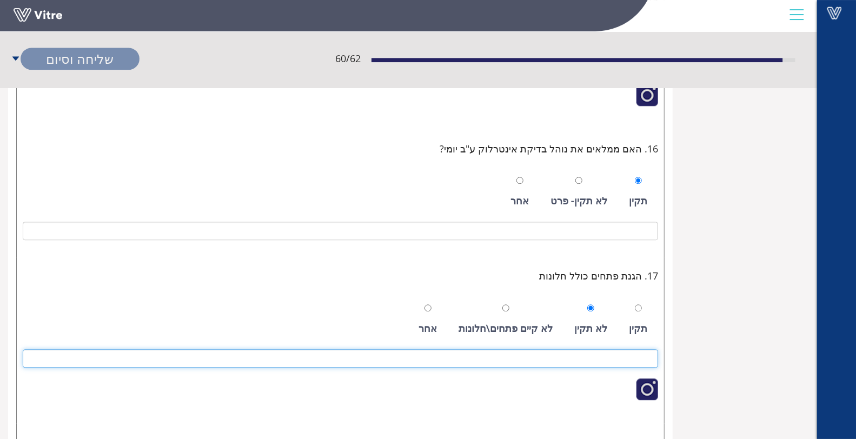
click at [591, 349] on input at bounding box center [340, 358] width 635 height 18
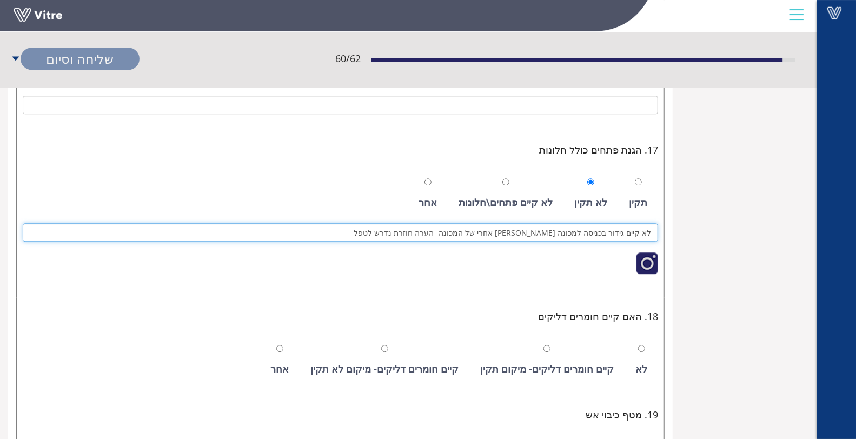
scroll to position [1862, 0]
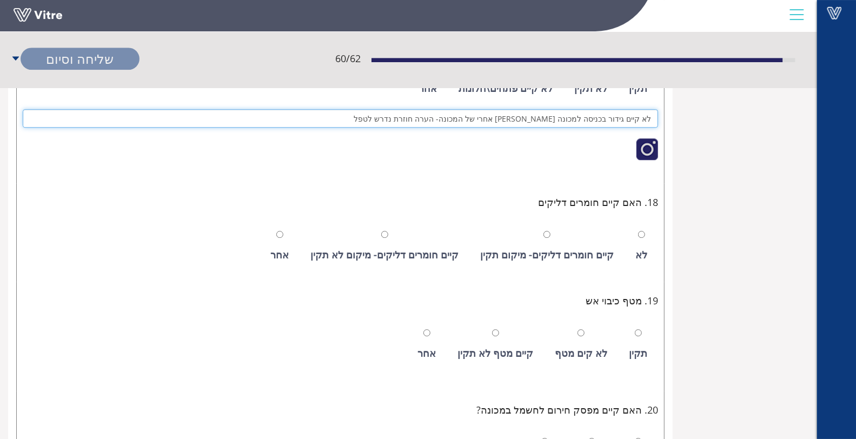
type input "לא קיים גידור בכניסה למכונה מאזור אחרי של המכונה- הערה חוזרת נדרש לטפל"
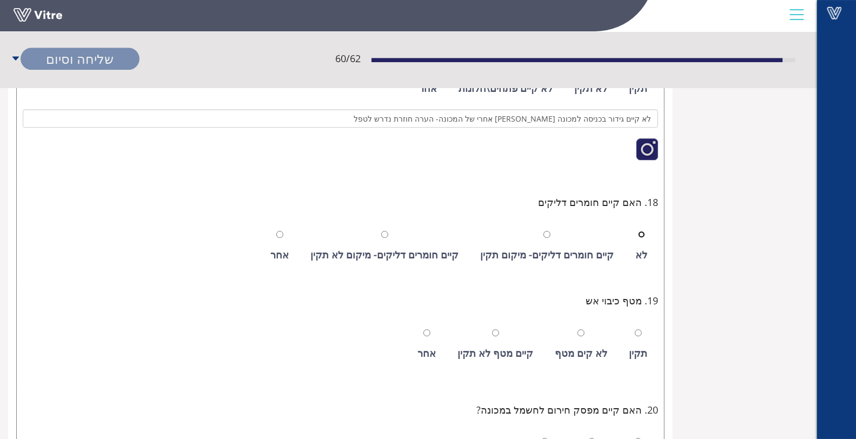
click at [642, 231] on input "radio" at bounding box center [641, 234] width 7 height 7
radio input "true"
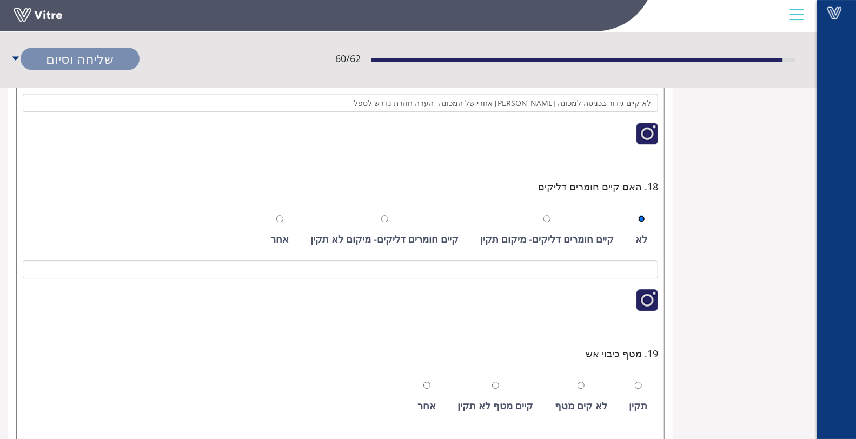
scroll to position [2102, 0]
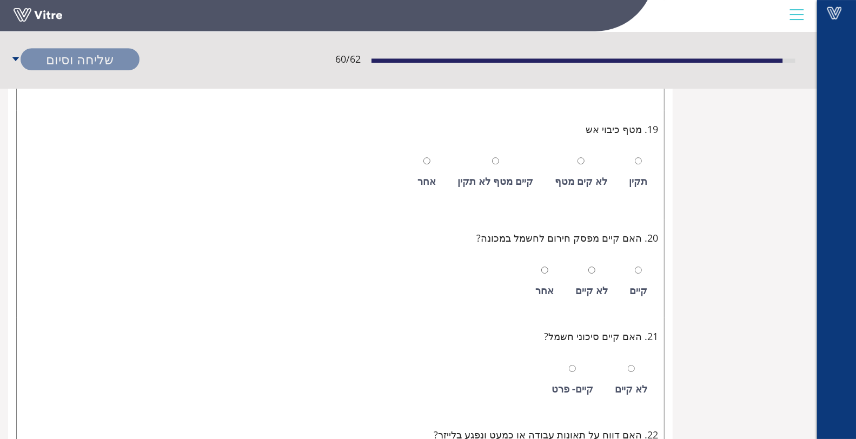
click at [637, 155] on div at bounding box center [638, 160] width 7 height 15
radio input "true"
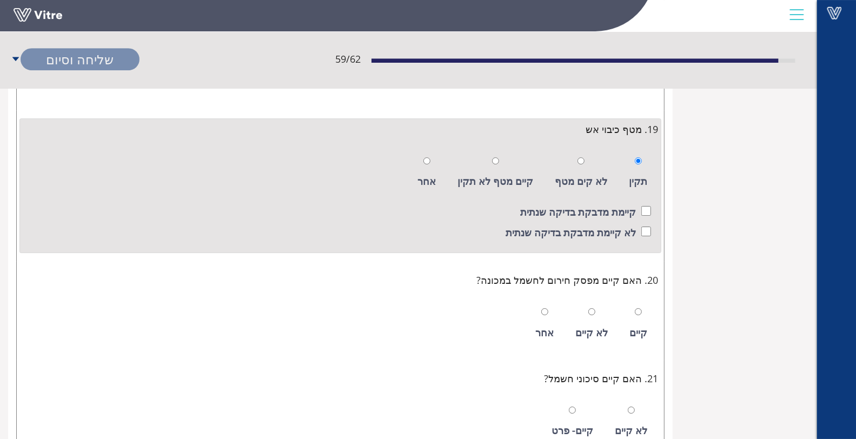
click at [641, 204] on div "קיימת מדבקת בדיקה שנתית" at bounding box center [340, 213] width 621 height 18
checkbox input "true"
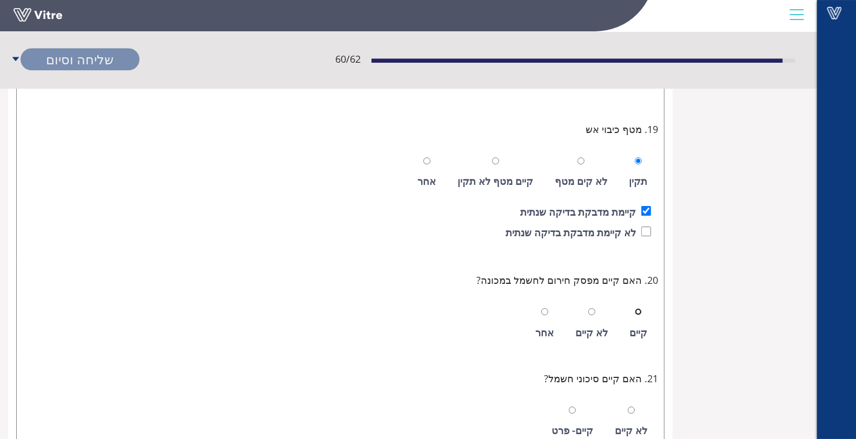
click at [641, 308] on input "radio" at bounding box center [638, 311] width 7 height 7
radio input "true"
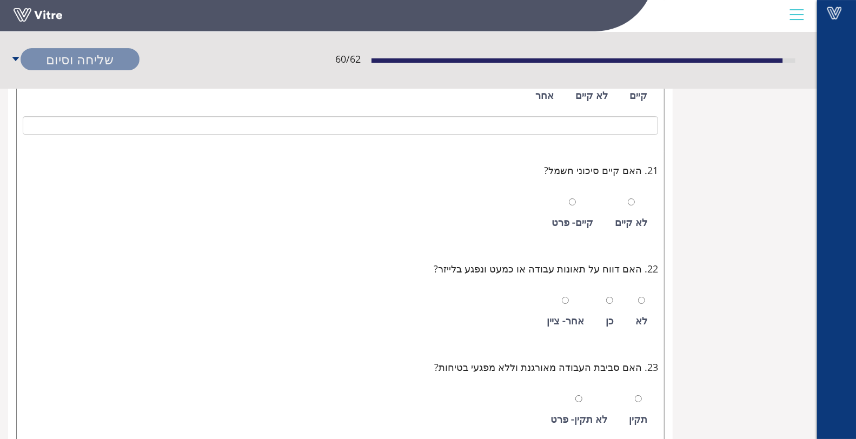
scroll to position [2342, 0]
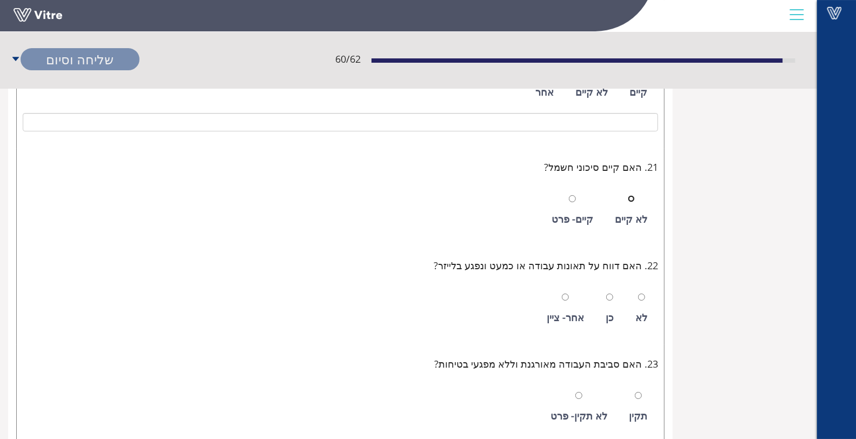
click at [634, 195] on input "radio" at bounding box center [631, 198] width 7 height 7
radio input "true"
click at [641, 294] on input "radio" at bounding box center [641, 297] width 7 height 7
radio input "true"
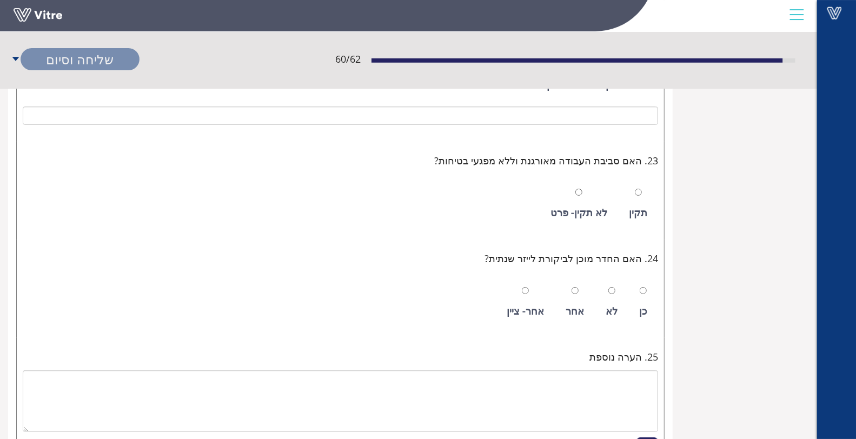
scroll to position [2582, 0]
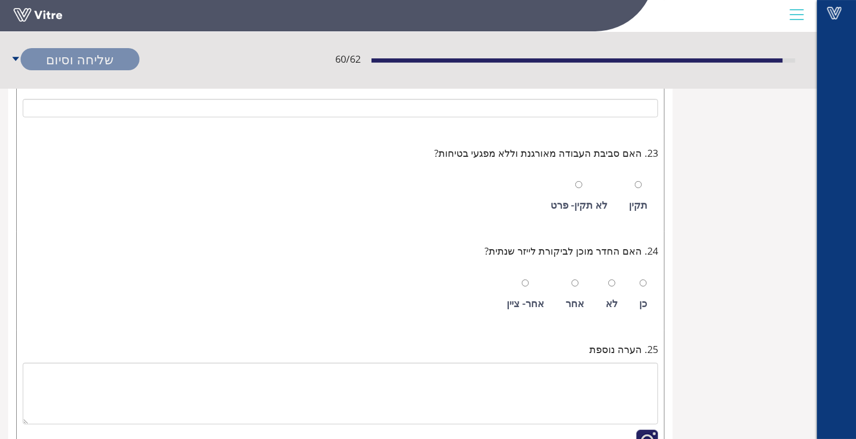
click at [640, 177] on div at bounding box center [638, 184] width 7 height 15
radio input "true"
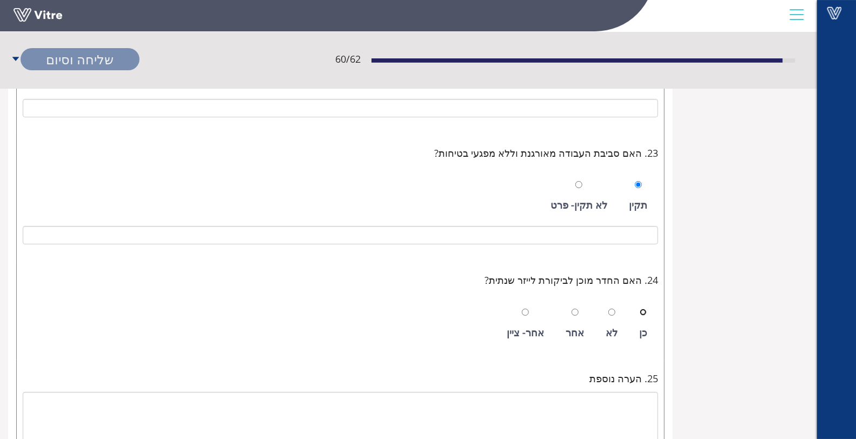
click at [644, 309] on input "radio" at bounding box center [643, 312] width 7 height 7
radio input "true"
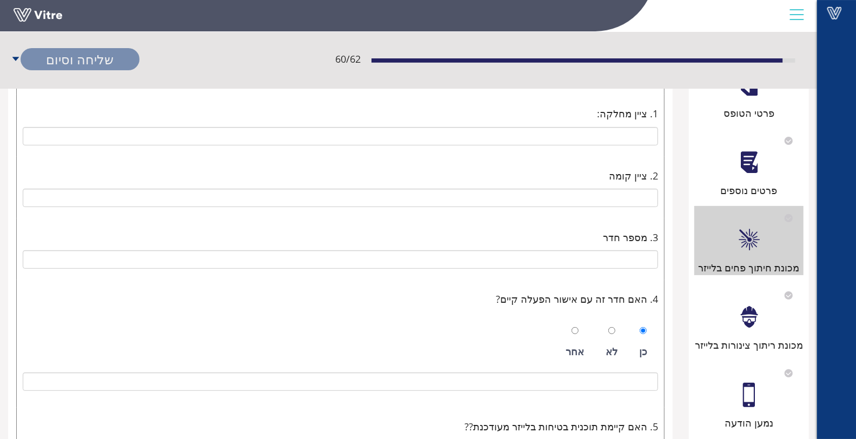
scroll to position [83, 0]
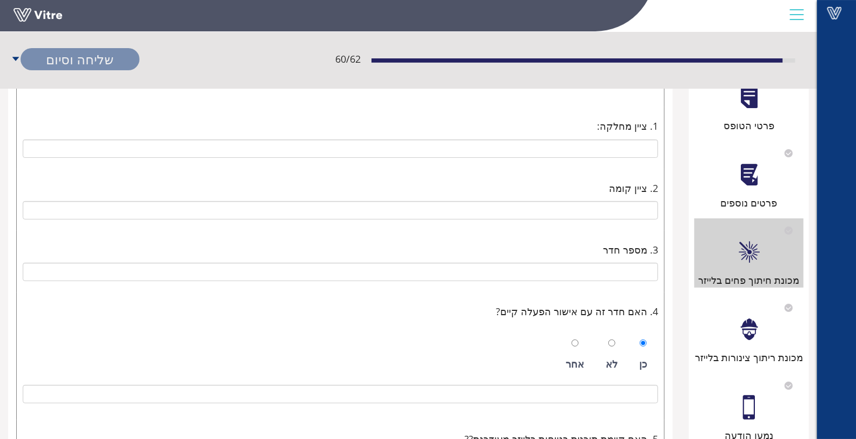
click at [755, 322] on div at bounding box center [749, 329] width 24 height 24
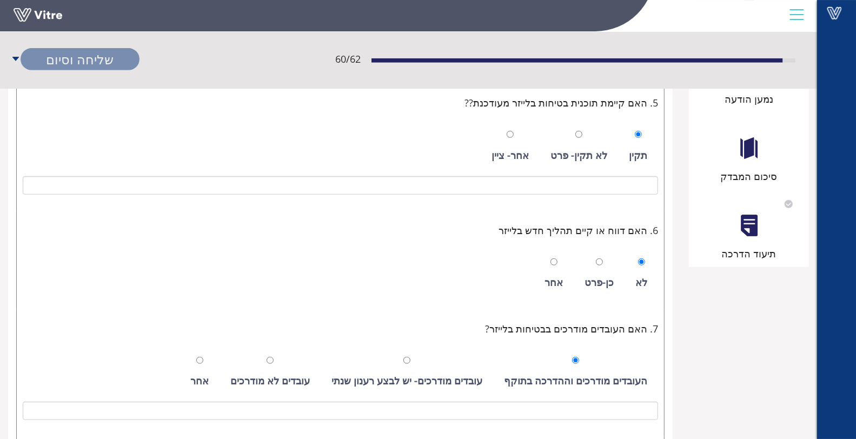
scroll to position [420, 0]
click at [753, 227] on div at bounding box center [749, 225] width 24 height 24
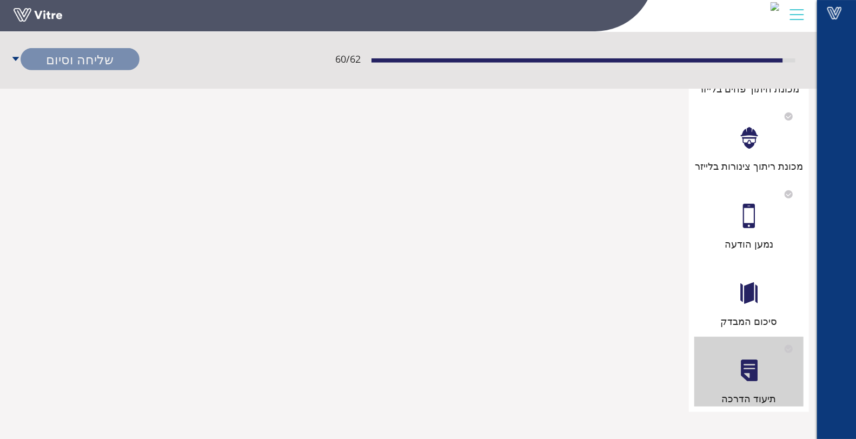
scroll to position [0, 0]
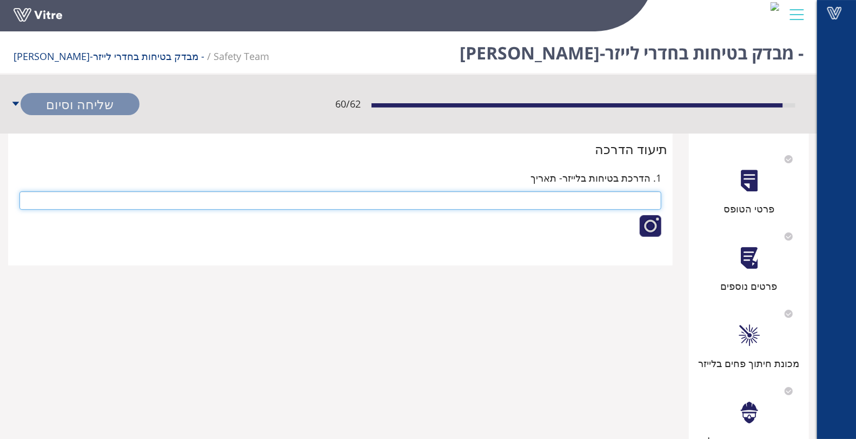
click at [631, 203] on input "text" at bounding box center [340, 200] width 642 height 18
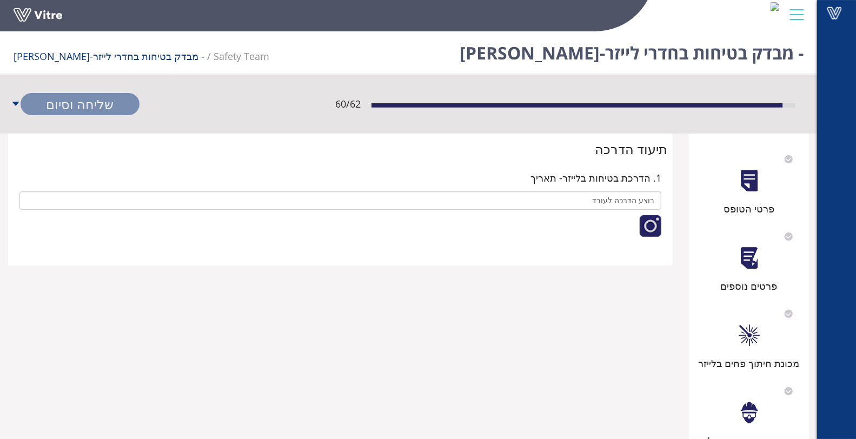
click at [647, 221] on div at bounding box center [651, 226] width 22 height 22
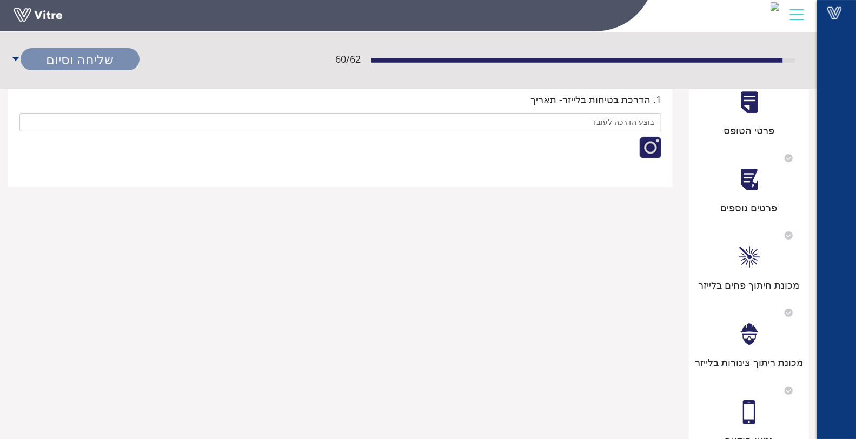
scroll to position [60, 0]
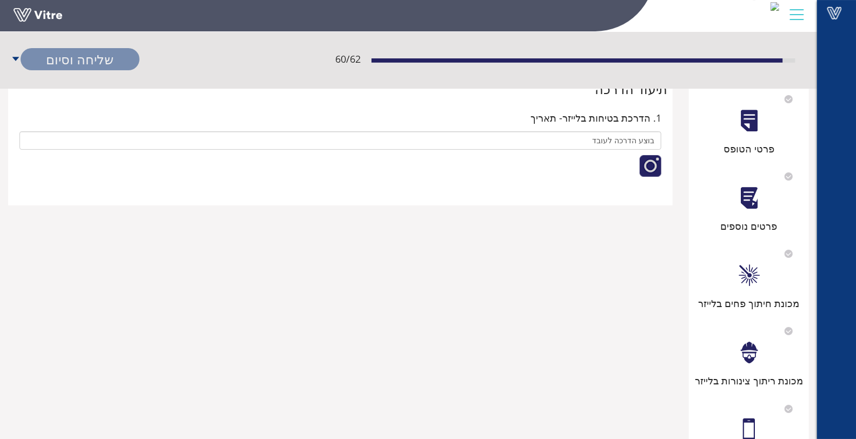
click at [654, 165] on div at bounding box center [651, 166] width 22 height 22
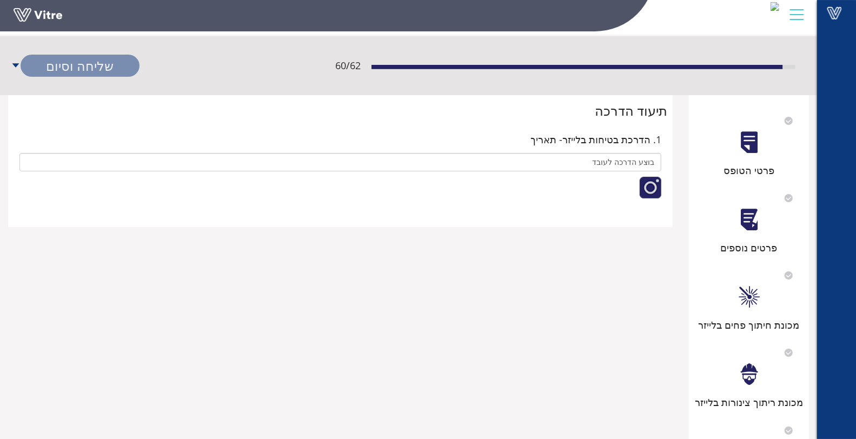
scroll to position [0, 0]
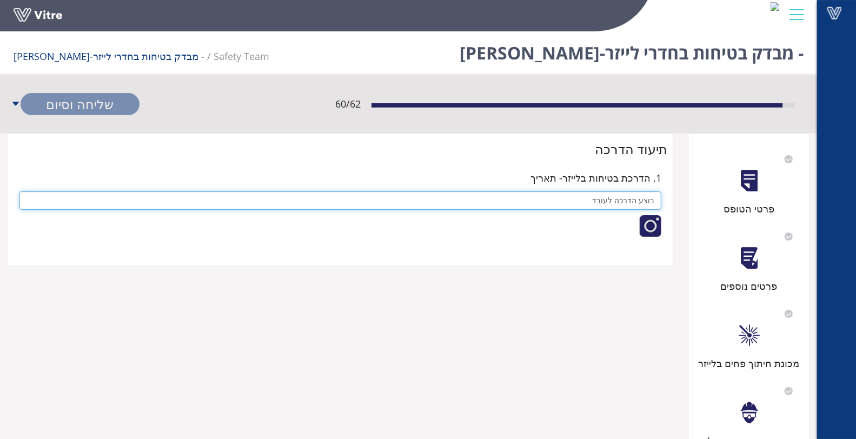
click at [485, 201] on input "בוצע הדרכה לעובד" at bounding box center [340, 200] width 642 height 18
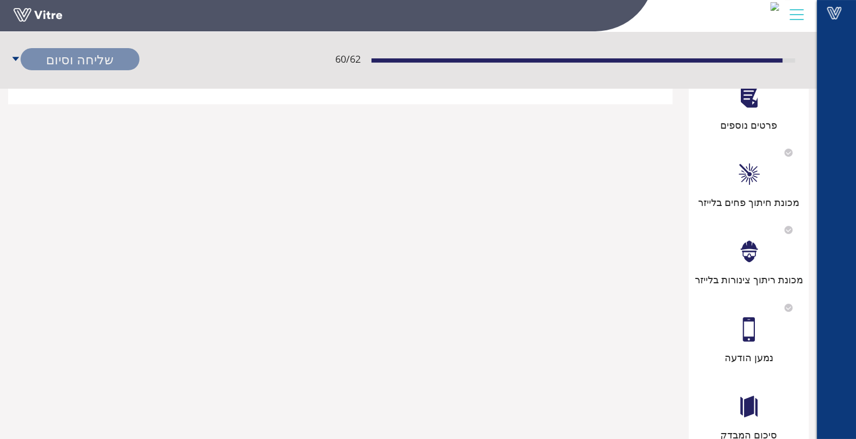
scroll to position [274, 0]
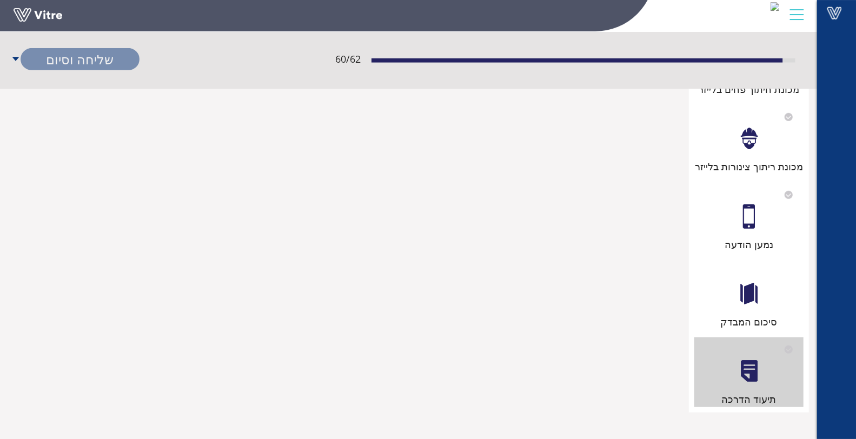
type input "בוצע הדרכה לעובד- אווגסו"
click at [741, 297] on div at bounding box center [749, 294] width 24 height 24
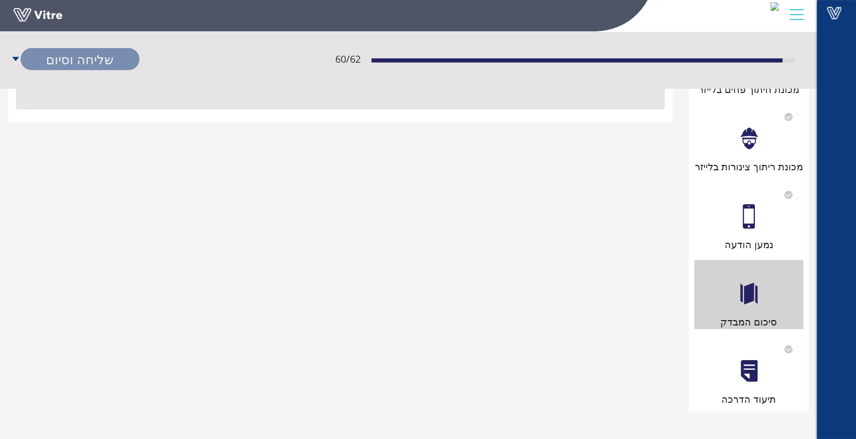
scroll to position [0, 0]
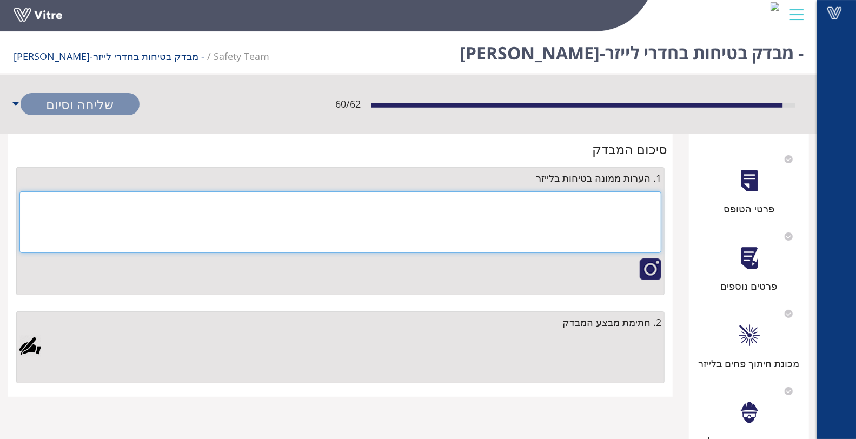
click at [623, 219] on textarea at bounding box center [340, 222] width 642 height 62
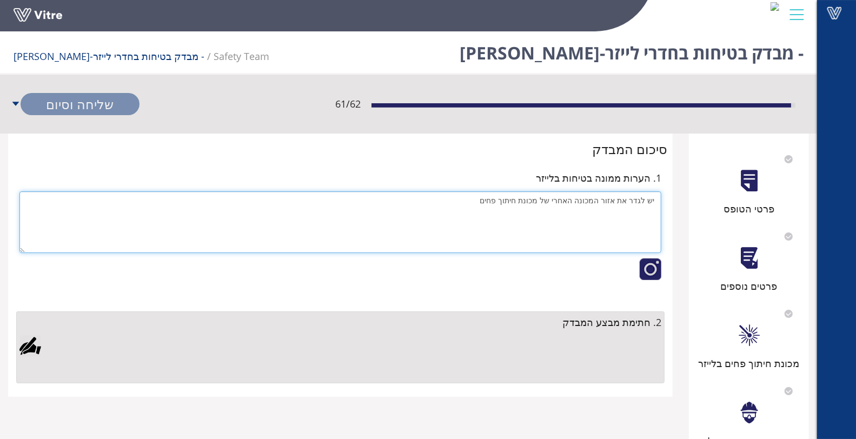
type textarea "יש לגדר את אזור המכונה האחרי של מכונת חיתוך פחים"
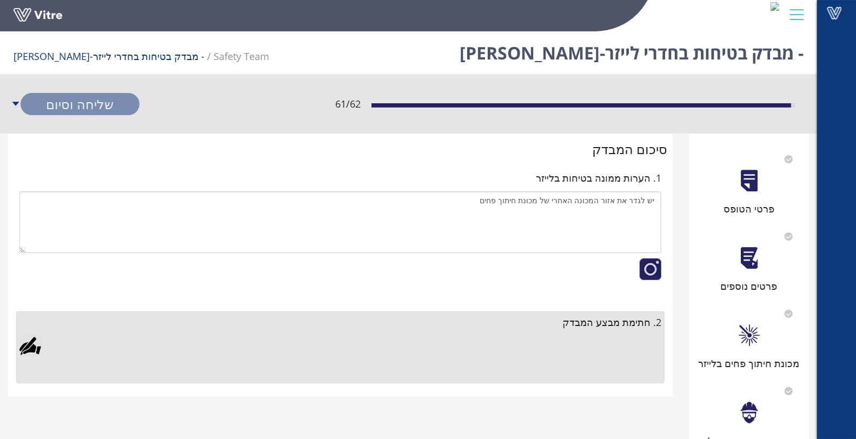
click at [14, 339] on div "2. חתימת מבצע המבדק" at bounding box center [341, 347] width 654 height 89
click at [26, 340] on div at bounding box center [30, 346] width 22 height 22
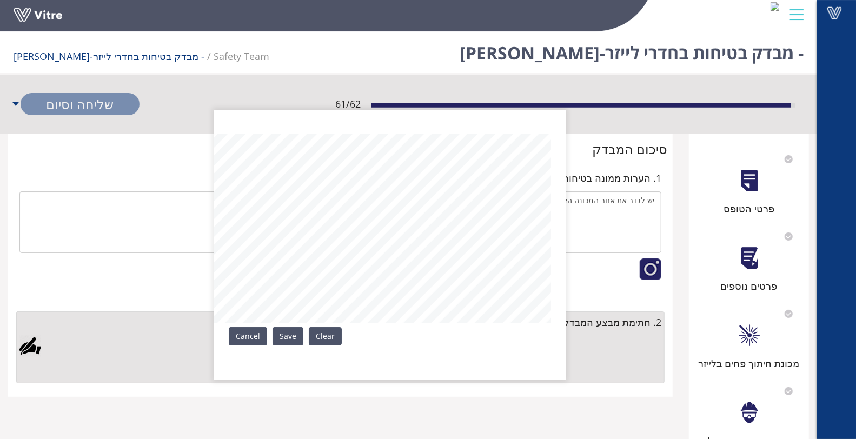
click at [290, 338] on link "Save" at bounding box center [287, 336] width 31 height 18
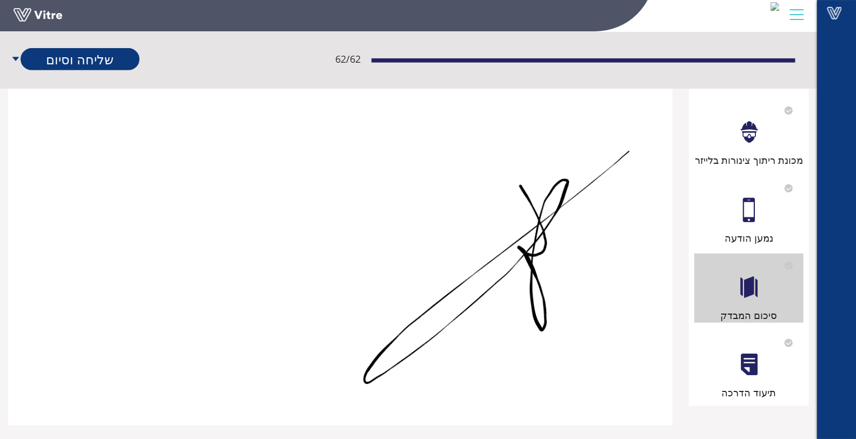
scroll to position [292, 0]
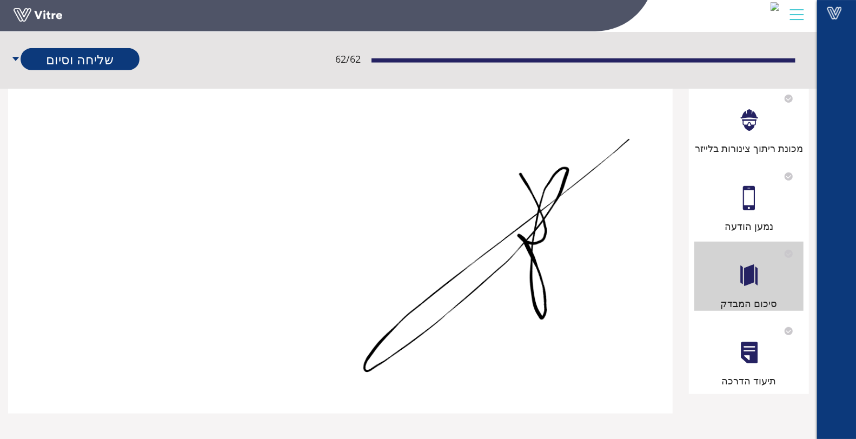
click at [757, 338] on div "תיעוד הדרכה" at bounding box center [748, 353] width 109 height 69
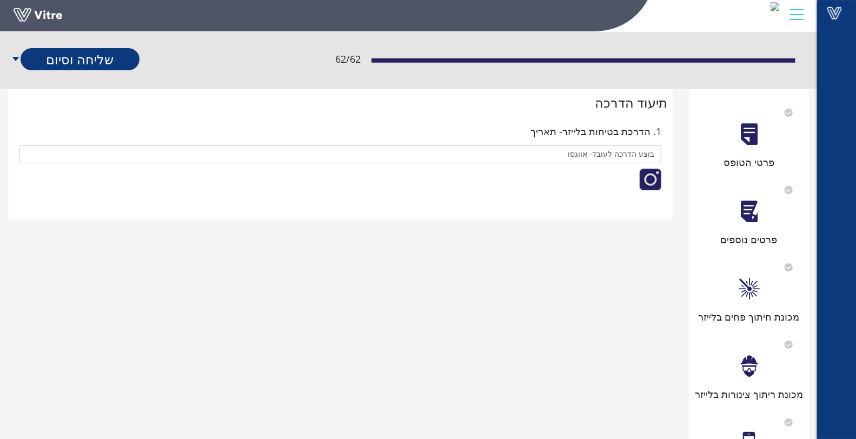
scroll to position [0, 0]
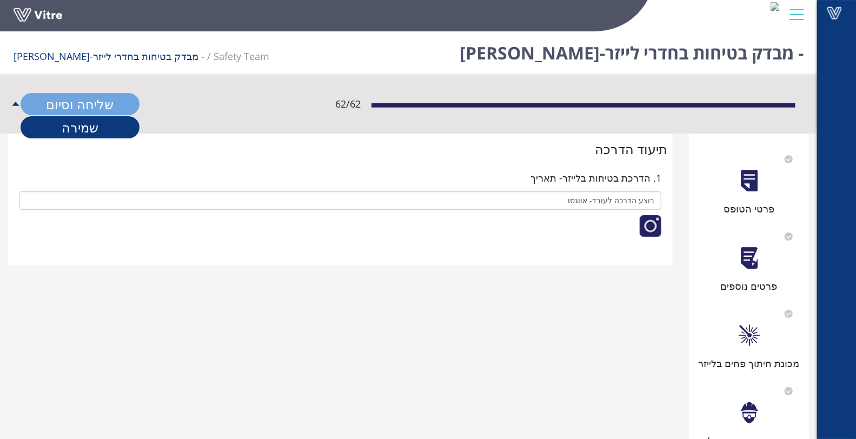
click at [70, 109] on link "שליחה וסיום" at bounding box center [80, 104] width 119 height 22
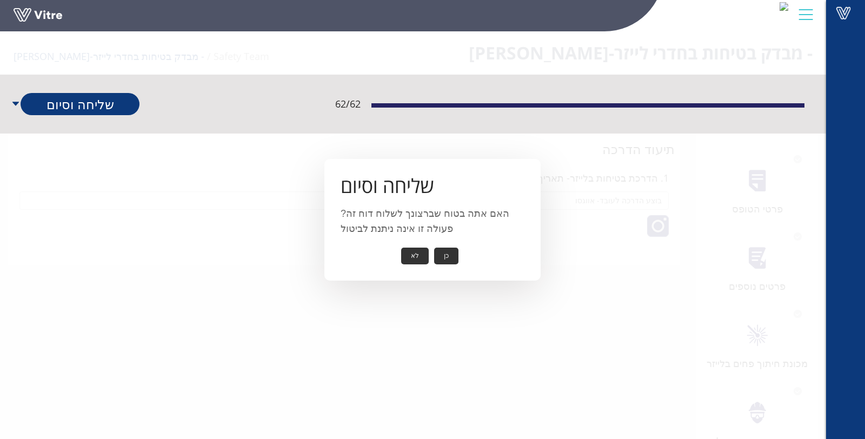
click at [447, 257] on button "כן" at bounding box center [446, 256] width 24 height 17
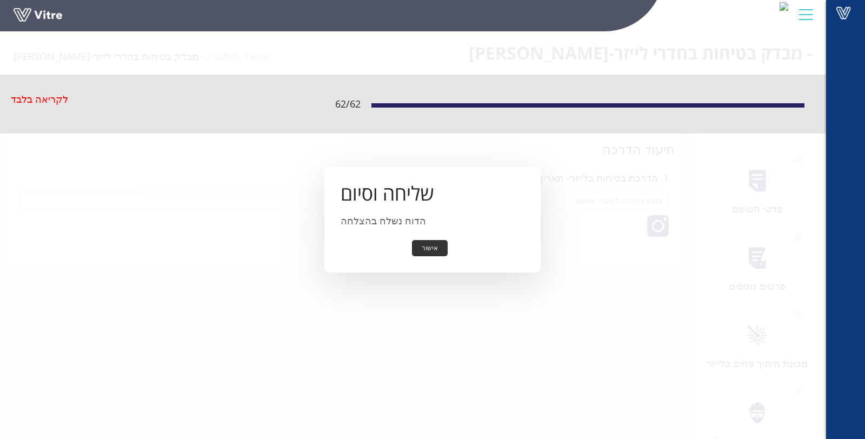
click at [437, 249] on button "אישור" at bounding box center [430, 248] width 36 height 17
